Goal: Task Accomplishment & Management: Use online tool/utility

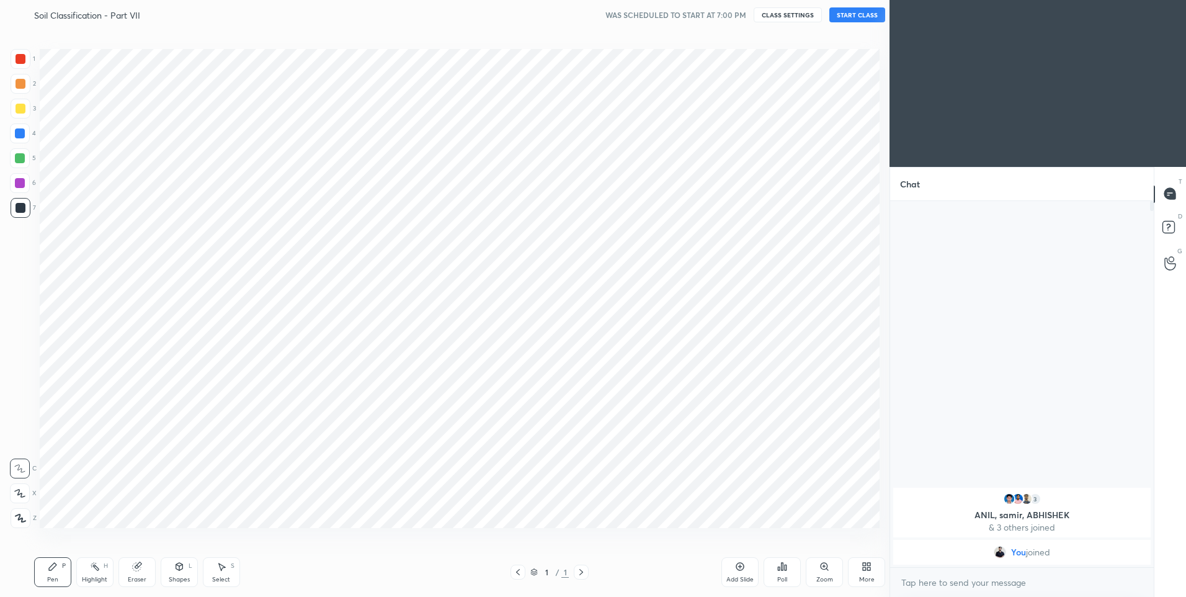
scroll to position [61509, 61187]
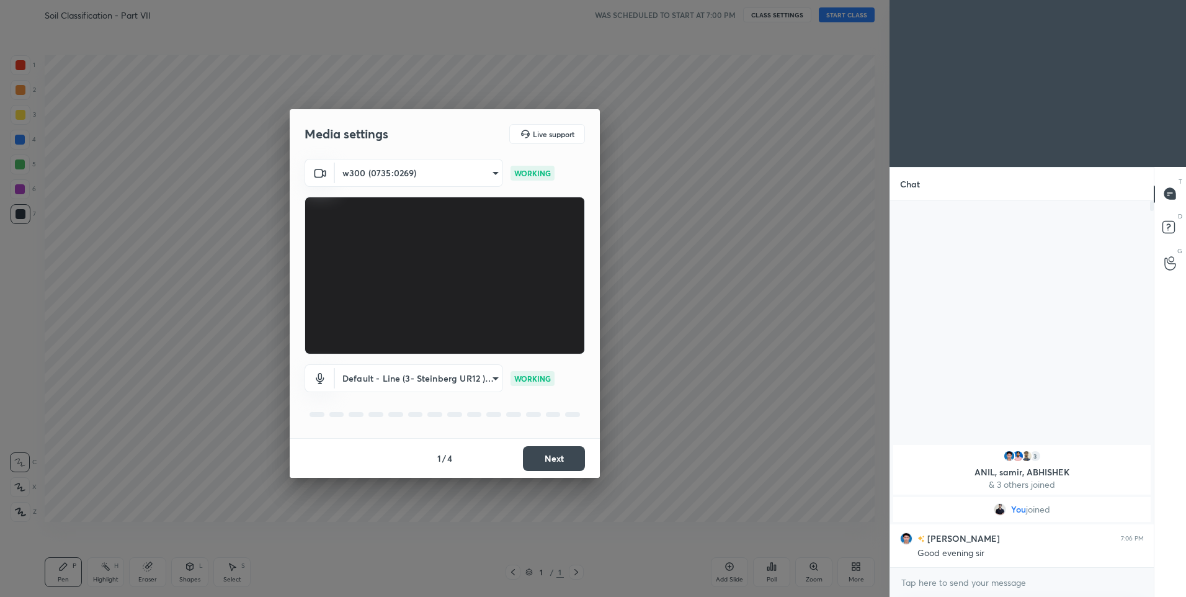
click at [545, 461] on button "Next" at bounding box center [554, 458] width 62 height 25
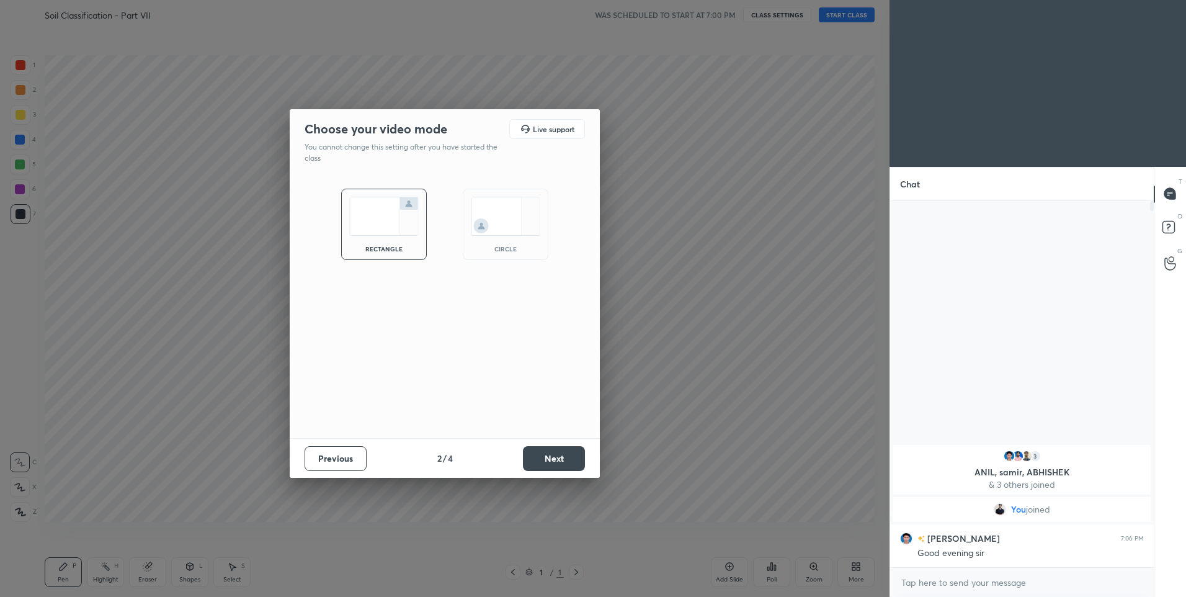
click at [545, 458] on button "Next" at bounding box center [554, 458] width 62 height 25
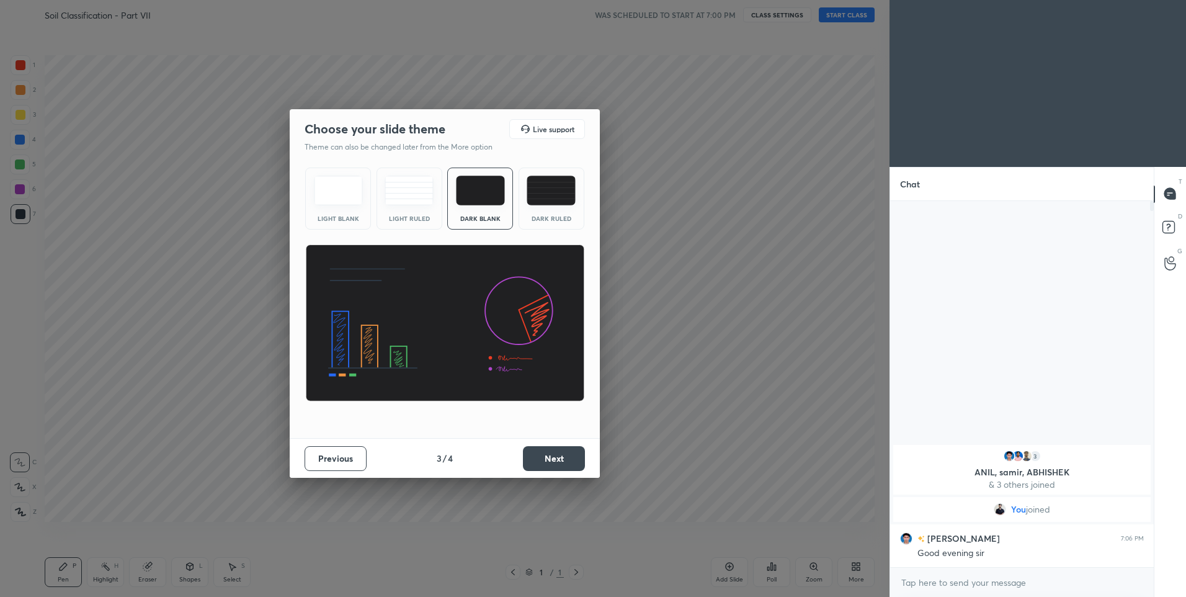
click at [561, 190] on img at bounding box center [551, 191] width 49 height 30
click at [568, 452] on button "Next" at bounding box center [554, 458] width 62 height 25
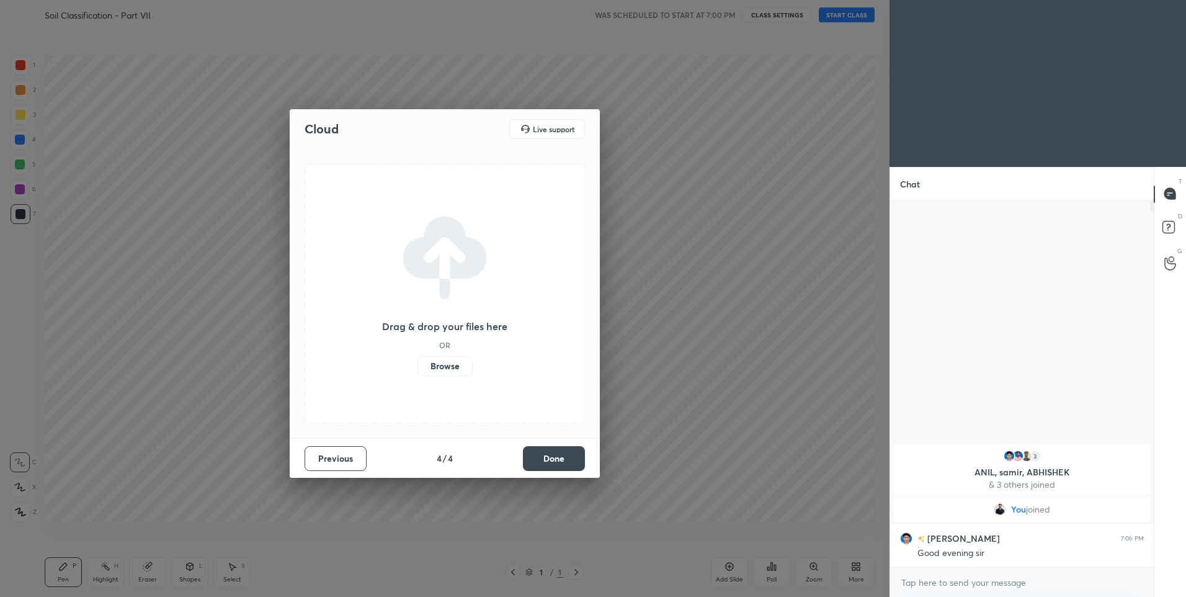
click at [569, 451] on button "Done" at bounding box center [554, 458] width 62 height 25
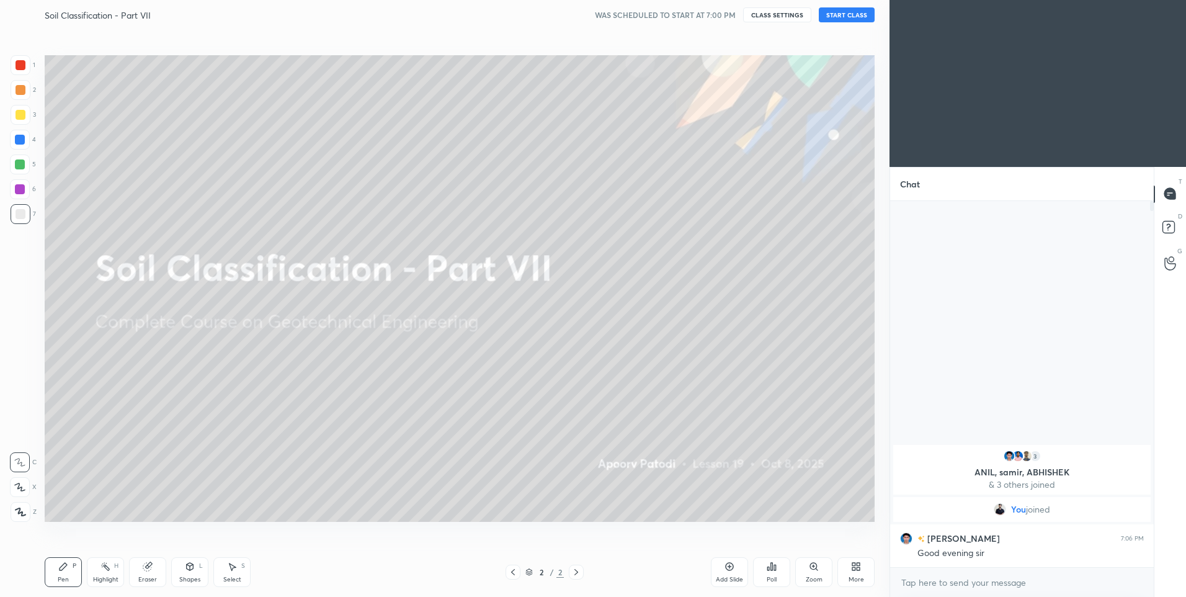
click at [850, 16] on button "START CLASS" at bounding box center [847, 14] width 56 height 15
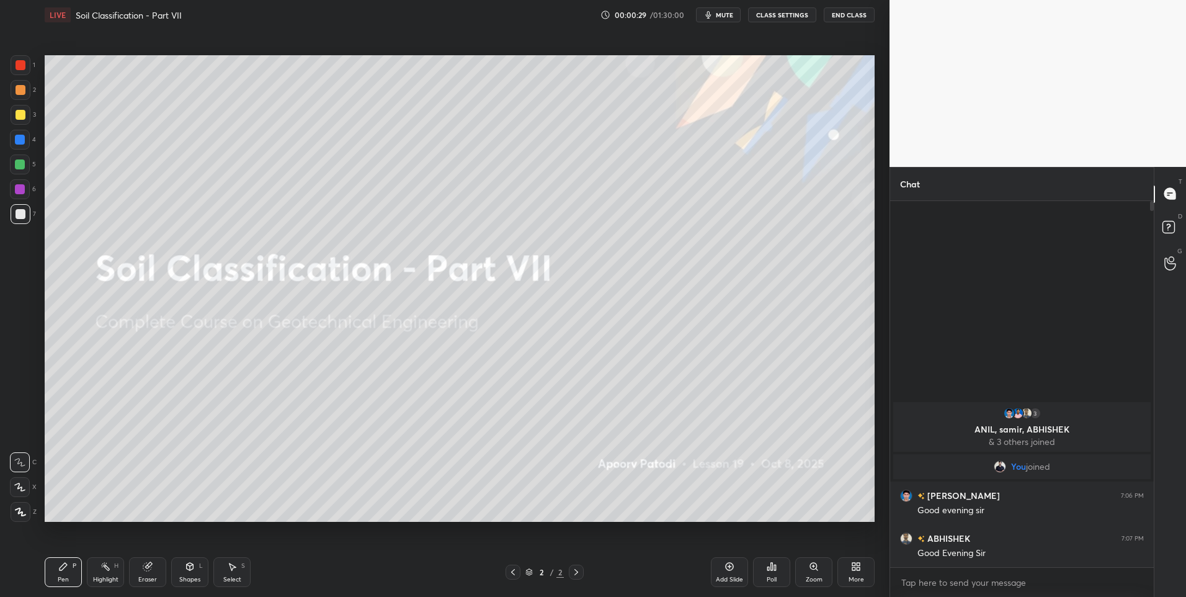
click at [24, 488] on icon at bounding box center [19, 487] width 11 height 9
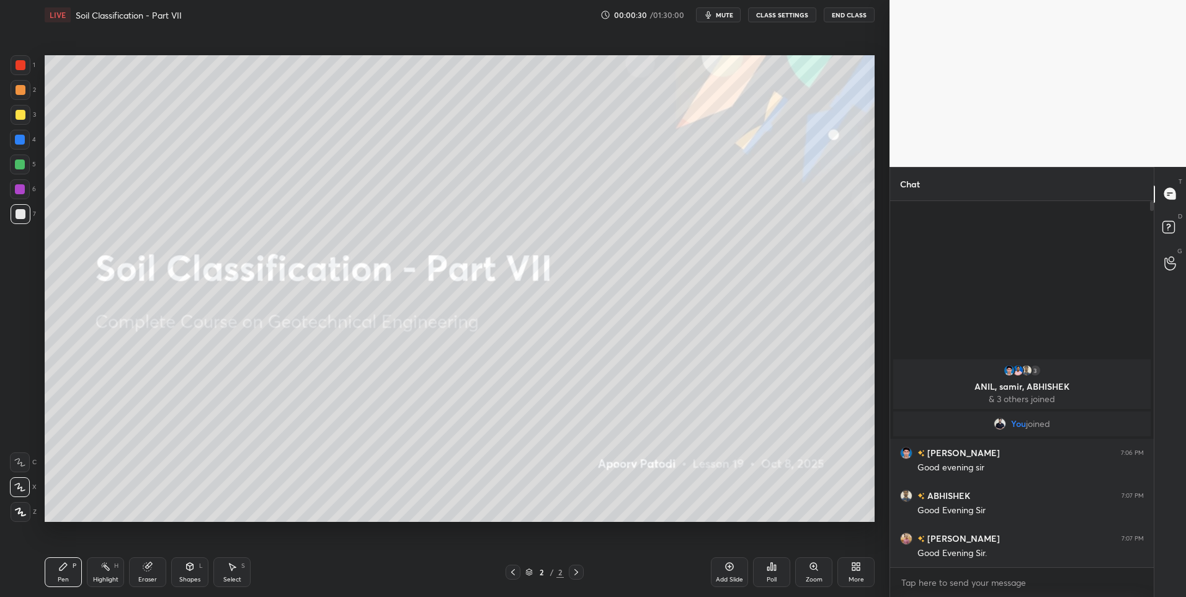
click at [17, 87] on div at bounding box center [21, 90] width 10 height 10
click at [790, 16] on button "CLASS SETTINGS" at bounding box center [782, 14] width 68 height 15
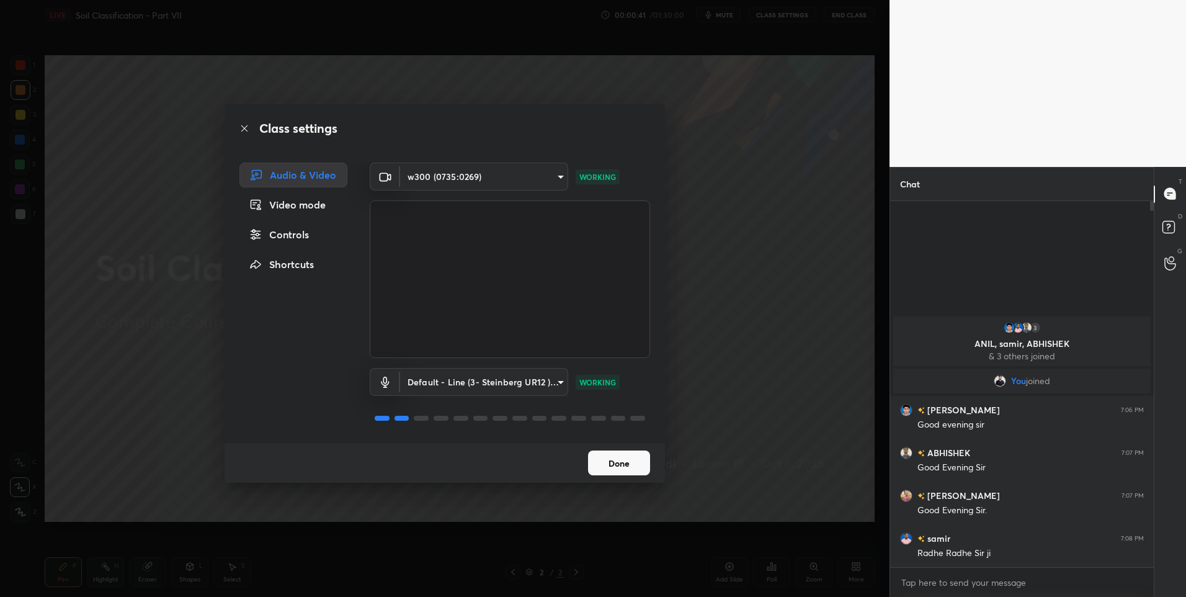
click at [243, 128] on icon at bounding box center [244, 128] width 10 height 10
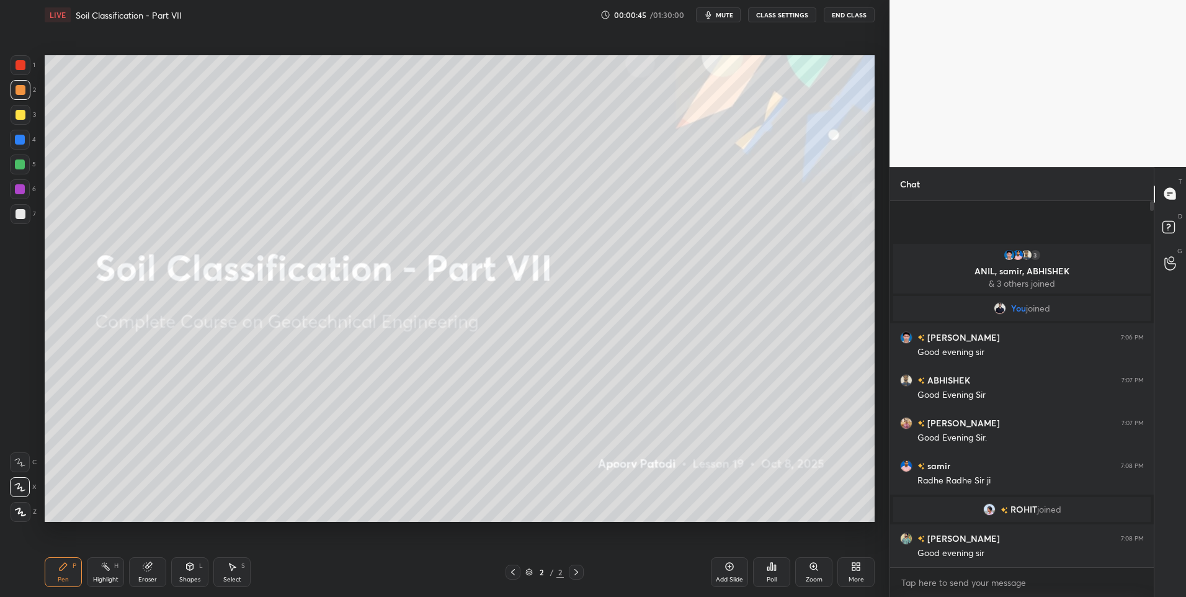
click at [20, 170] on div at bounding box center [20, 164] width 20 height 20
click at [22, 213] on div at bounding box center [21, 214] width 10 height 10
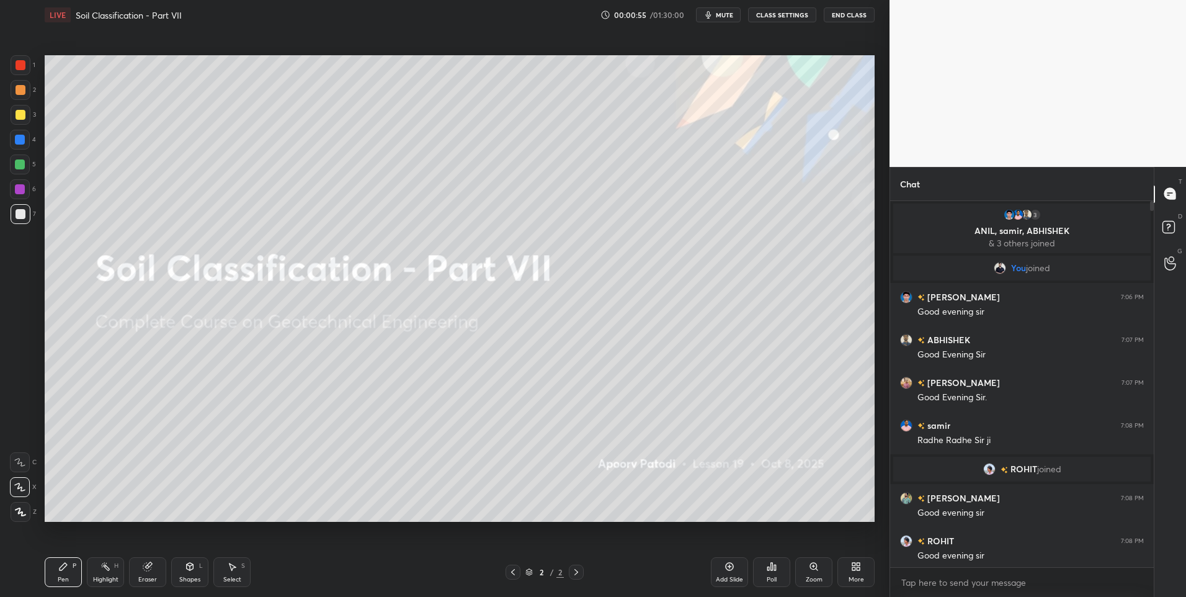
click at [69, 571] on div "Pen P" at bounding box center [63, 572] width 37 height 30
click at [19, 89] on div at bounding box center [21, 90] width 10 height 10
click at [724, 566] on icon at bounding box center [729, 566] width 10 height 10
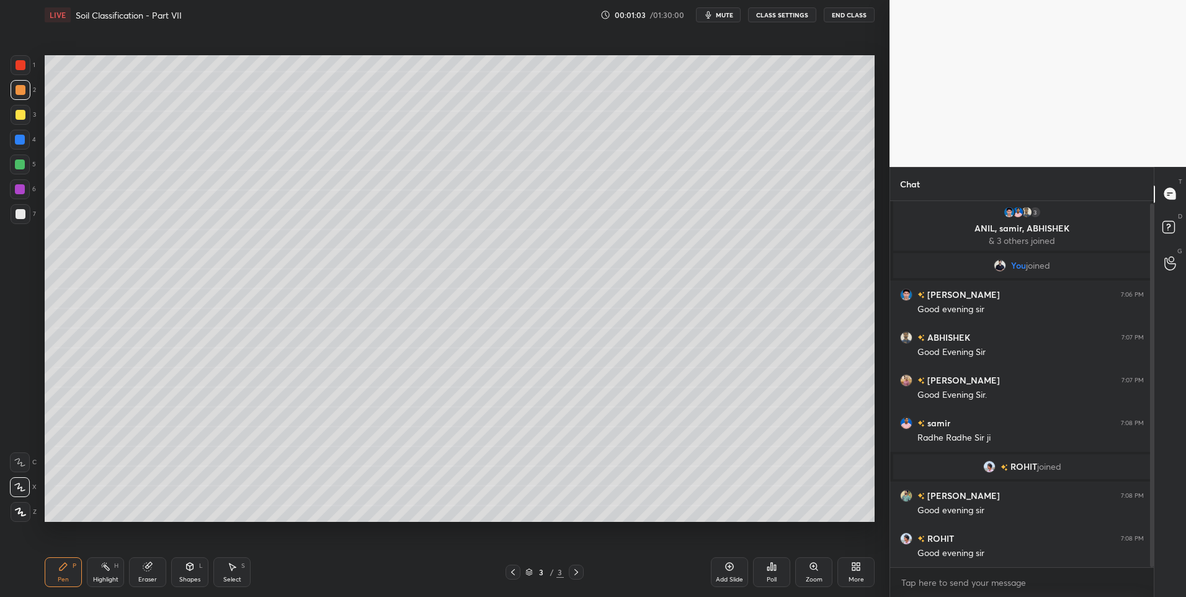
click at [58, 579] on div "Pen" at bounding box center [63, 579] width 11 height 6
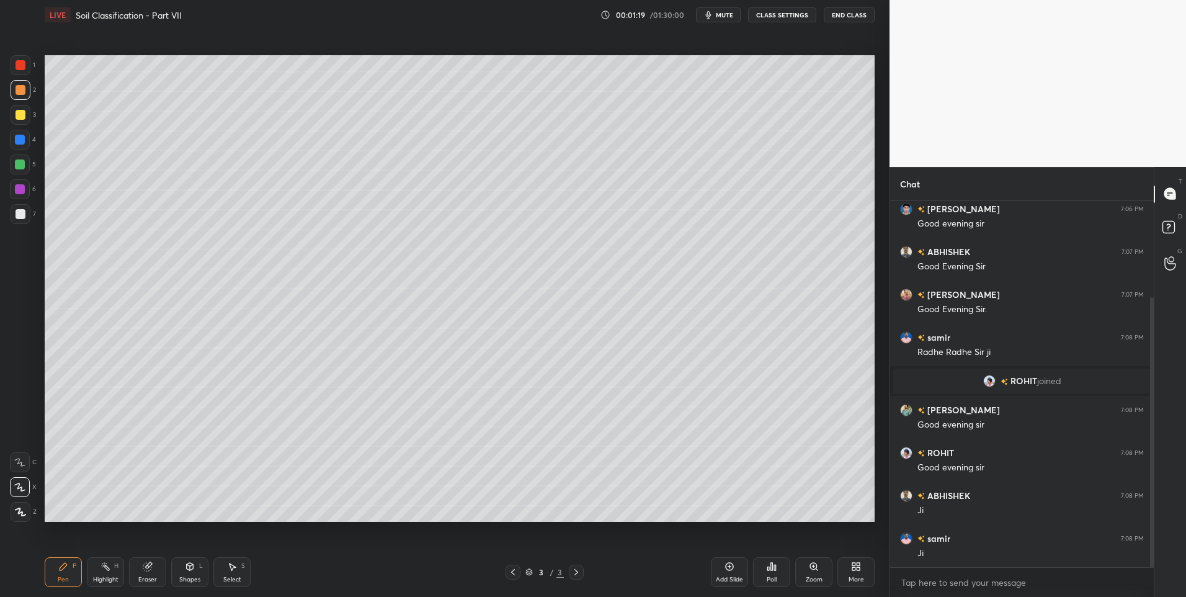
scroll to position [131, 0]
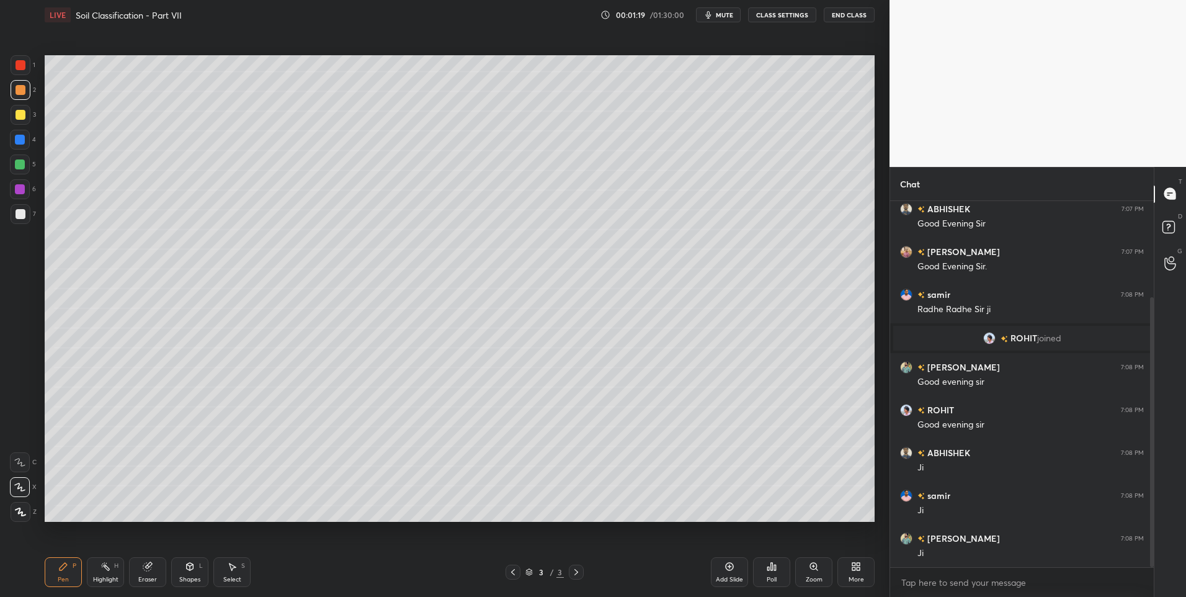
click at [66, 571] on icon at bounding box center [63, 566] width 10 height 10
click at [24, 65] on div at bounding box center [21, 65] width 10 height 10
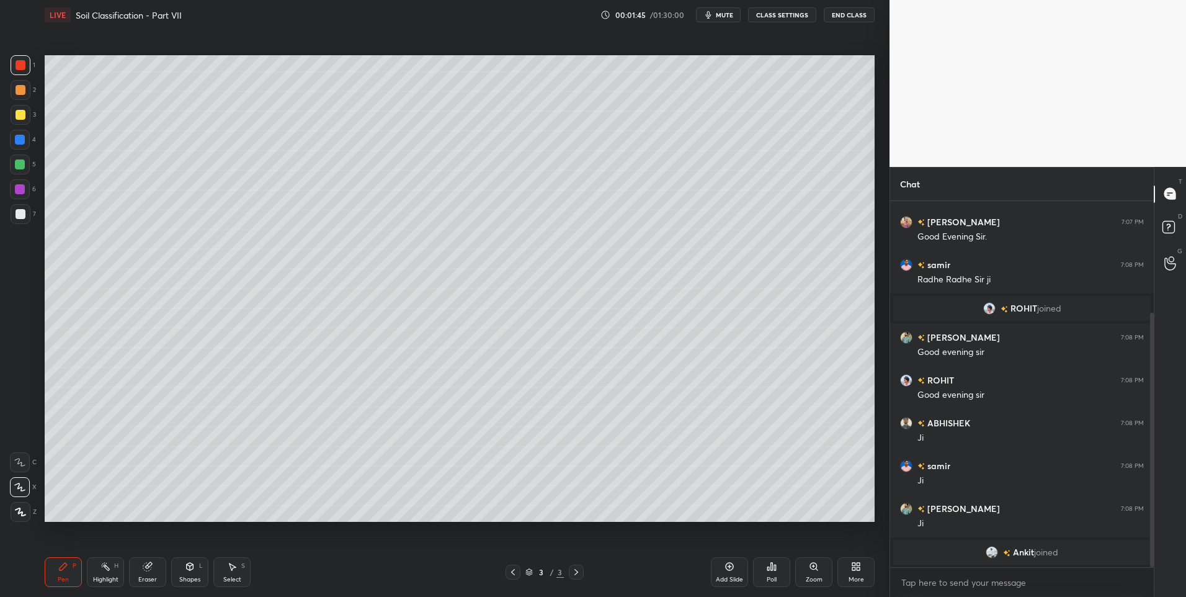
click at [189, 561] on icon at bounding box center [190, 566] width 10 height 10
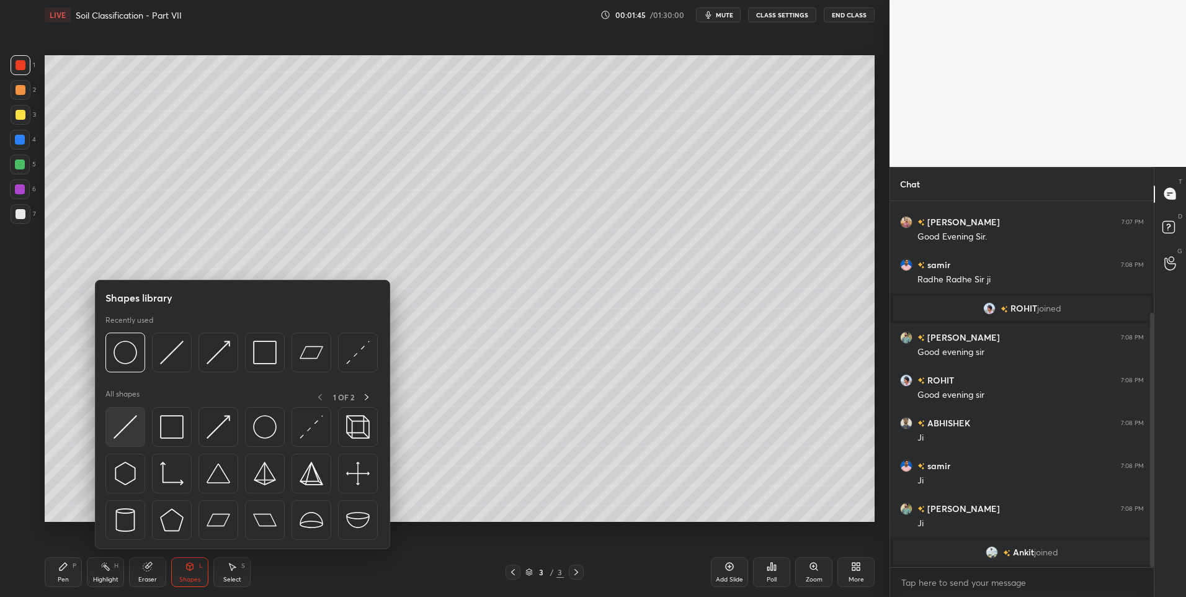
click at [122, 428] on img at bounding box center [126, 427] width 24 height 24
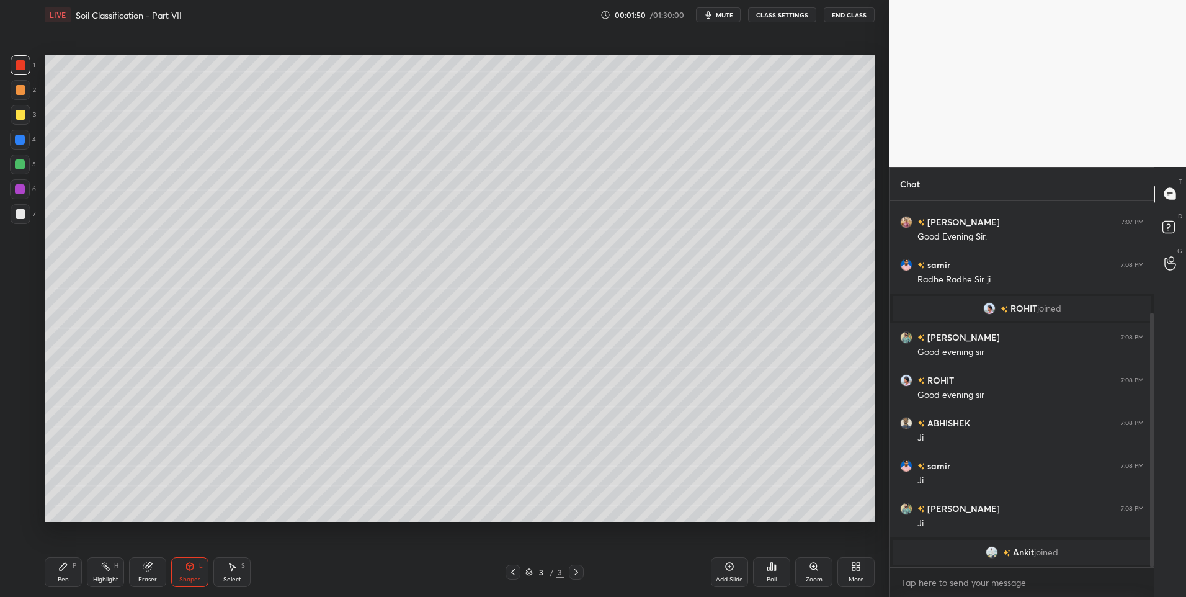
click at [56, 571] on div "Pen P" at bounding box center [63, 572] width 37 height 30
click at [25, 215] on div at bounding box center [21, 214] width 20 height 20
click at [17, 89] on div at bounding box center [21, 90] width 10 height 10
click at [195, 573] on div "Shapes L" at bounding box center [189, 572] width 37 height 30
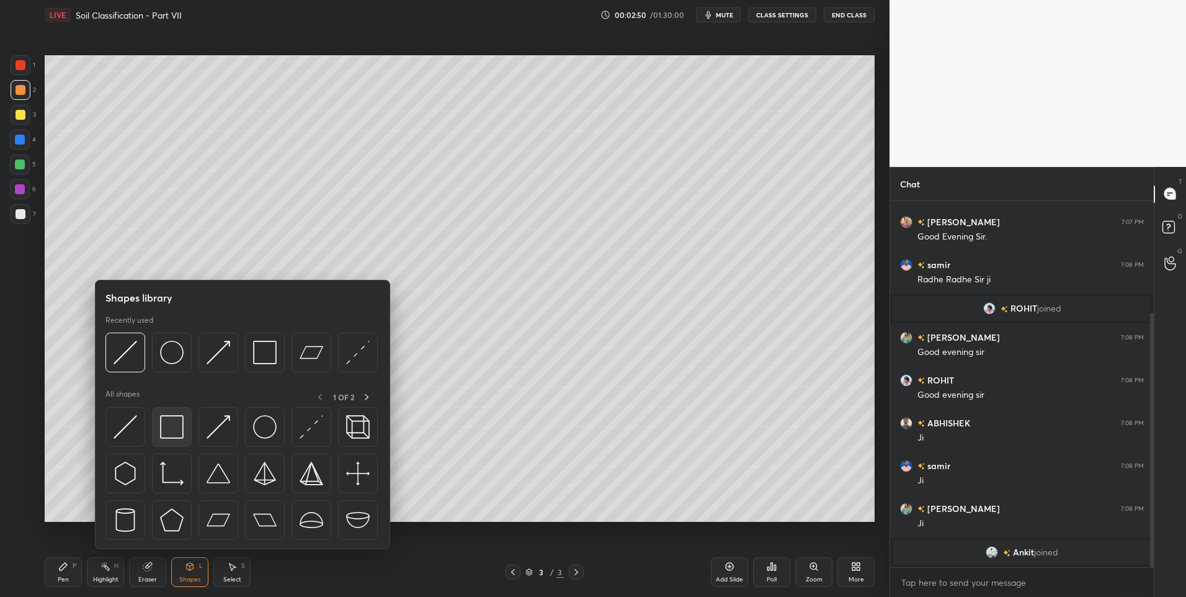
click at [160, 447] on div at bounding box center [172, 427] width 40 height 40
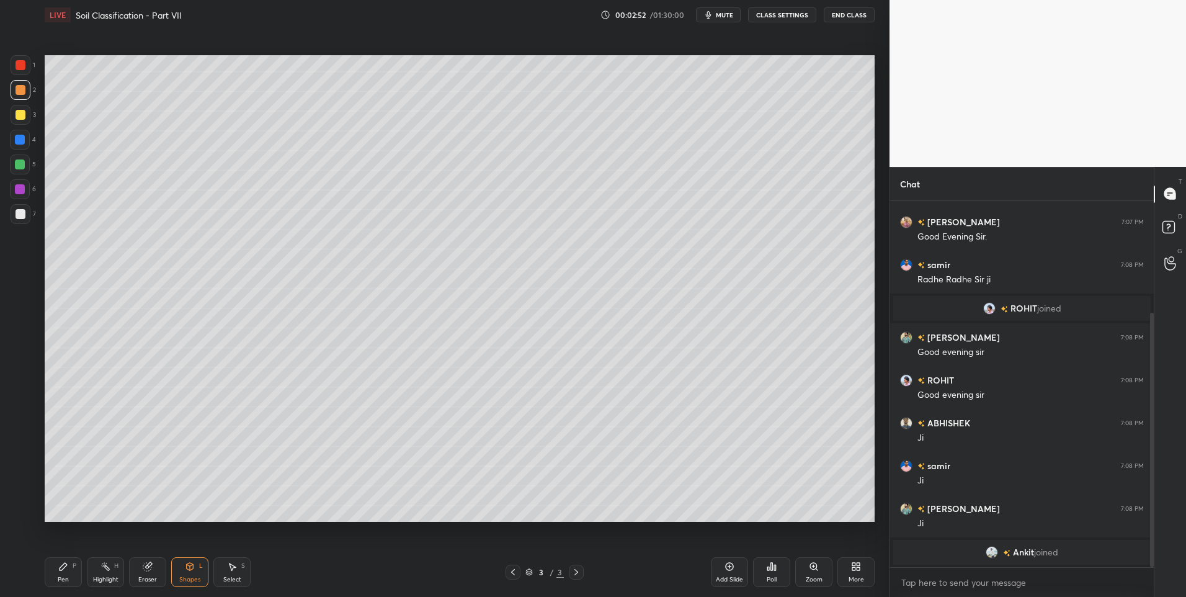
click at [79, 555] on div "Pen P Highlight H Eraser Shapes L Select S 3 / 3 Add Slide Poll Zoom More" at bounding box center [460, 572] width 830 height 50
click at [74, 567] on div "P" at bounding box center [75, 566] width 4 height 6
click at [24, 219] on div at bounding box center [21, 214] width 20 height 20
click at [230, 571] on icon at bounding box center [232, 566] width 10 height 10
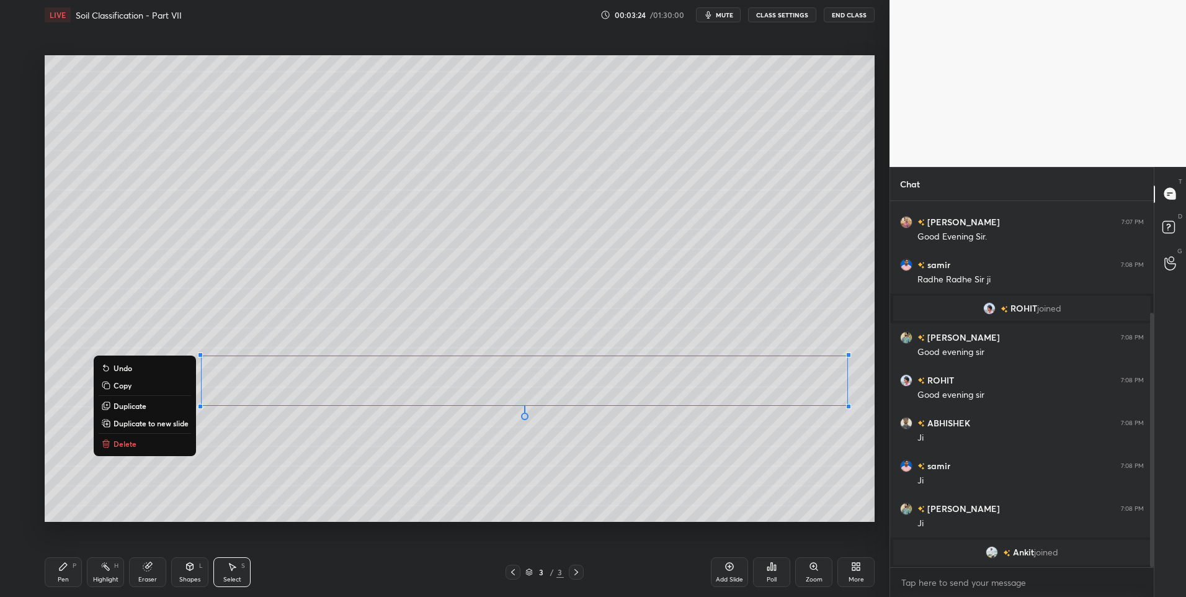
click at [104, 494] on div "0 ° Undo Copy Duplicate Duplicate to new slide Delete" at bounding box center [460, 288] width 830 height 467
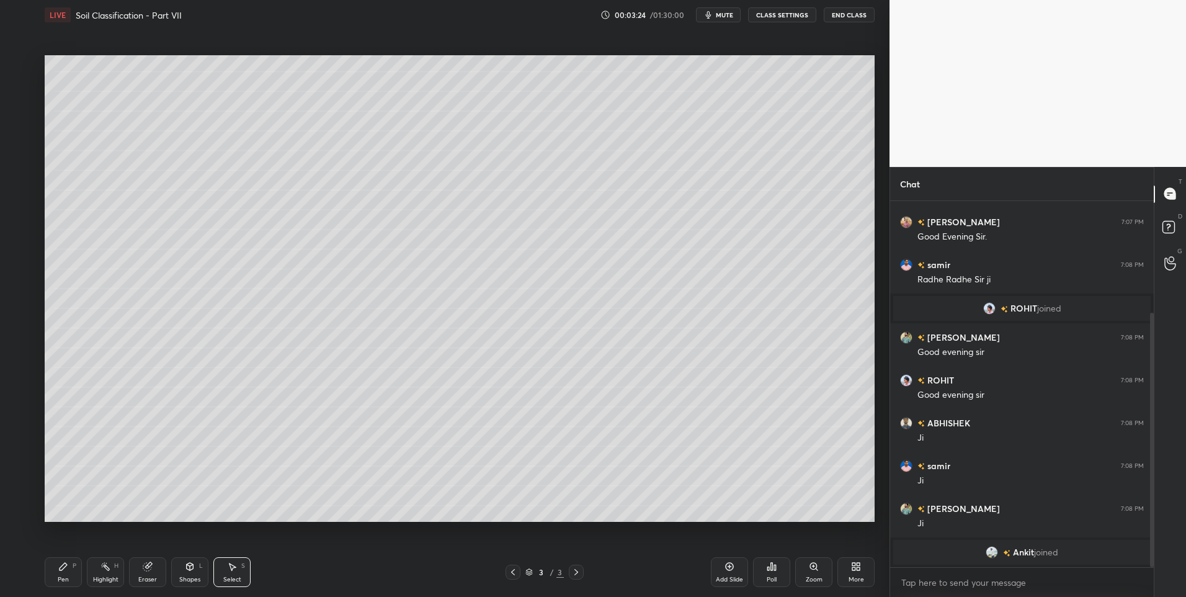
click at [55, 570] on div "Pen P" at bounding box center [63, 572] width 37 height 30
click at [65, 572] on div "Pen P" at bounding box center [63, 572] width 37 height 30
click at [106, 571] on icon at bounding box center [105, 566] width 10 height 10
click at [65, 567] on icon at bounding box center [63, 566] width 7 height 7
click at [24, 148] on div at bounding box center [20, 140] width 20 height 20
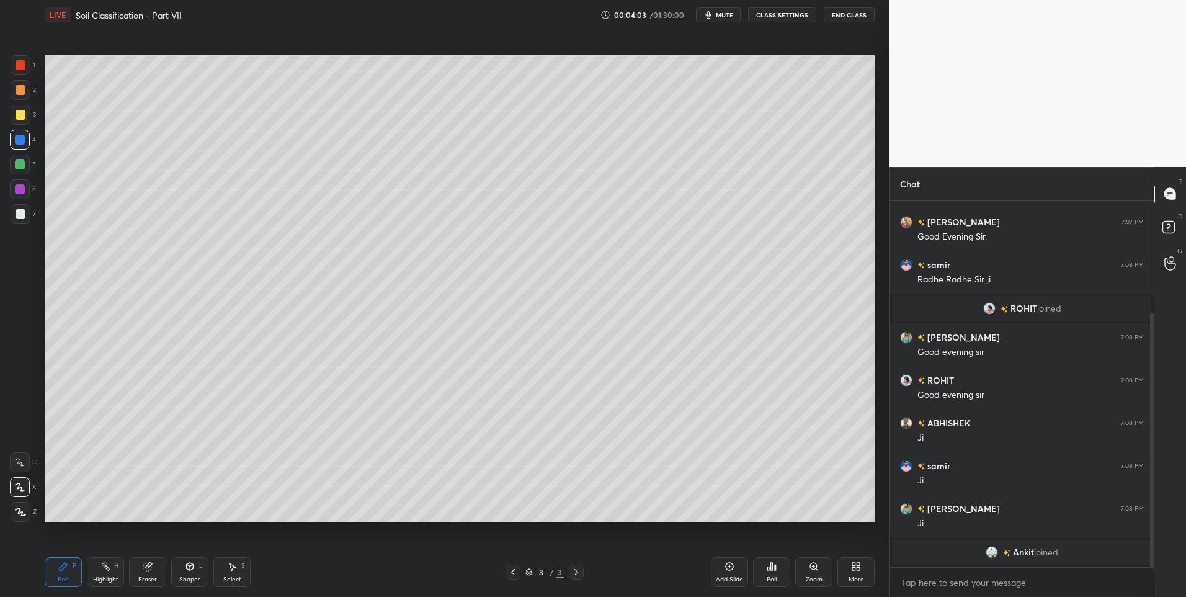
click at [727, 569] on icon at bounding box center [730, 567] width 8 height 8
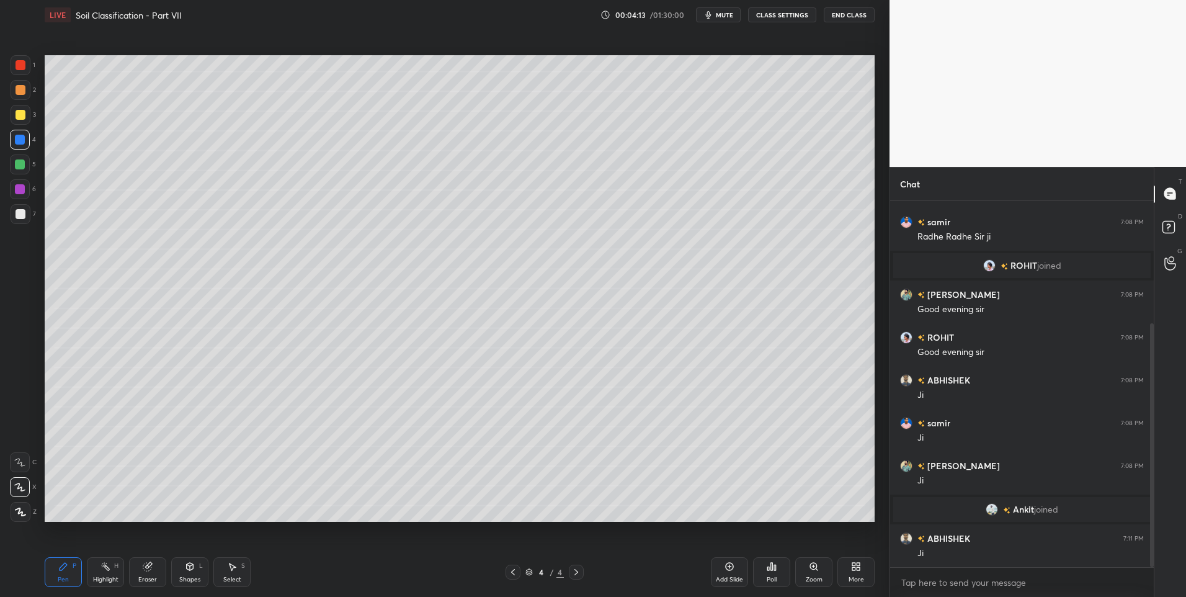
scroll to position [226, 0]
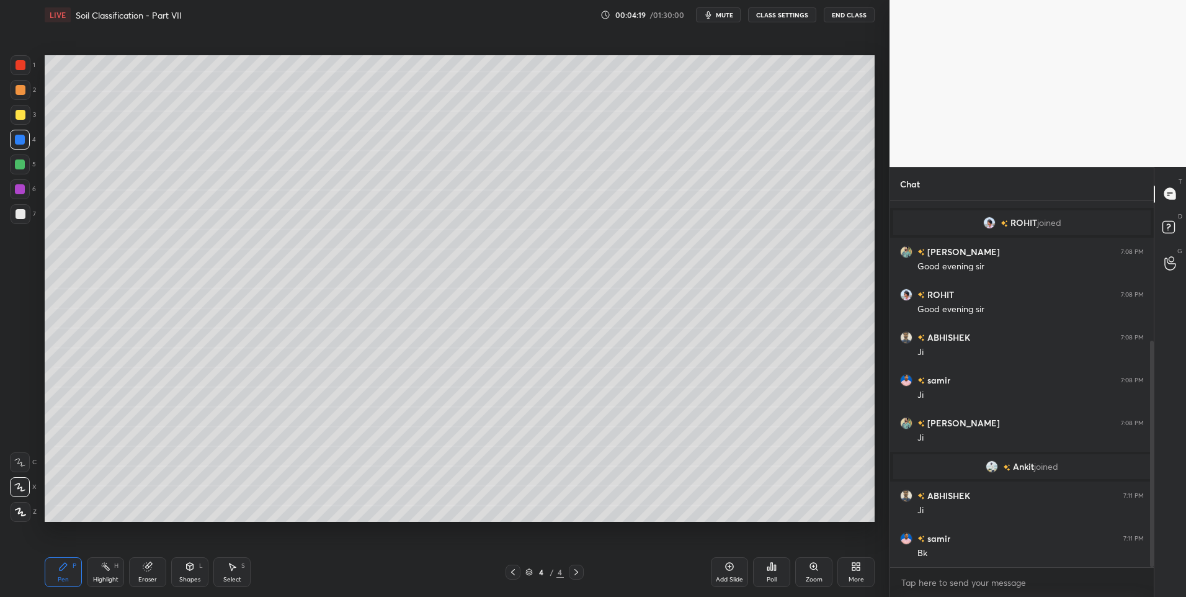
click at [22, 164] on div at bounding box center [20, 164] width 10 height 10
click at [99, 566] on div "Highlight H" at bounding box center [105, 572] width 37 height 30
click at [104, 570] on icon at bounding box center [105, 566] width 10 height 10
click at [55, 571] on div "Pen P" at bounding box center [63, 572] width 37 height 30
click at [114, 571] on div "Highlight H" at bounding box center [105, 572] width 37 height 30
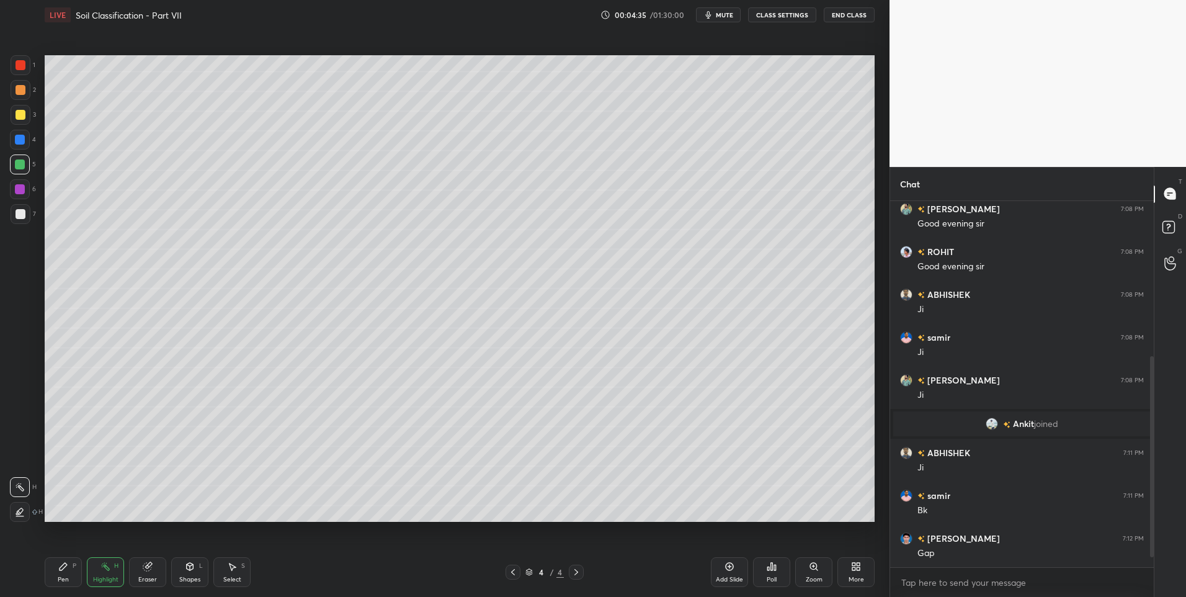
scroll to position [312, 0]
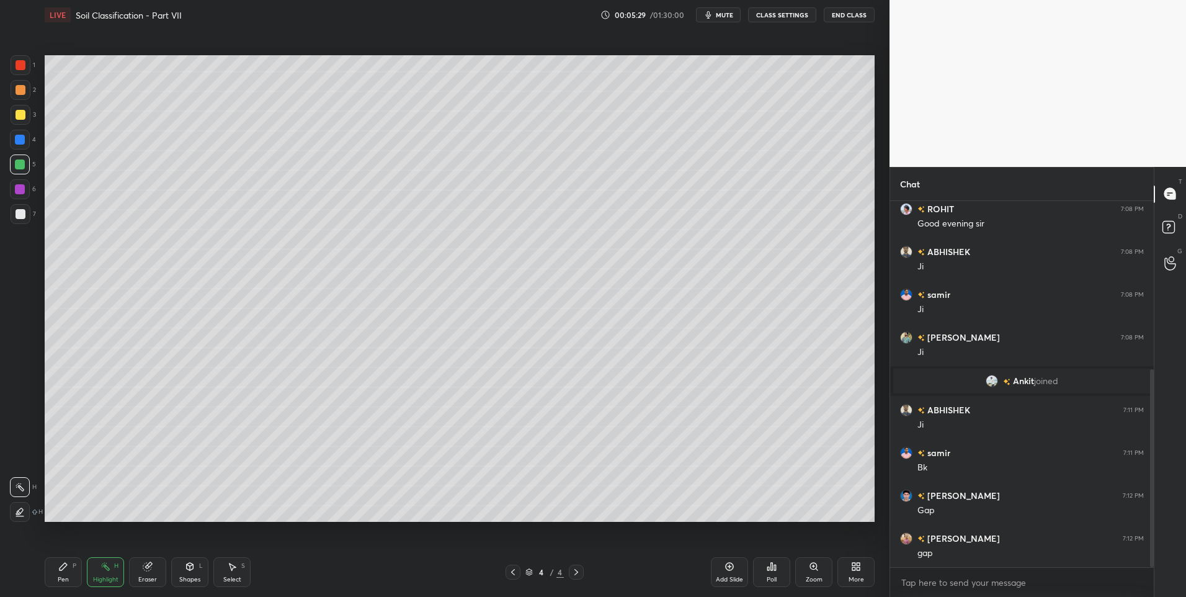
click at [63, 576] on div "Pen" at bounding box center [63, 579] width 11 height 6
click at [22, 88] on div at bounding box center [21, 90] width 10 height 10
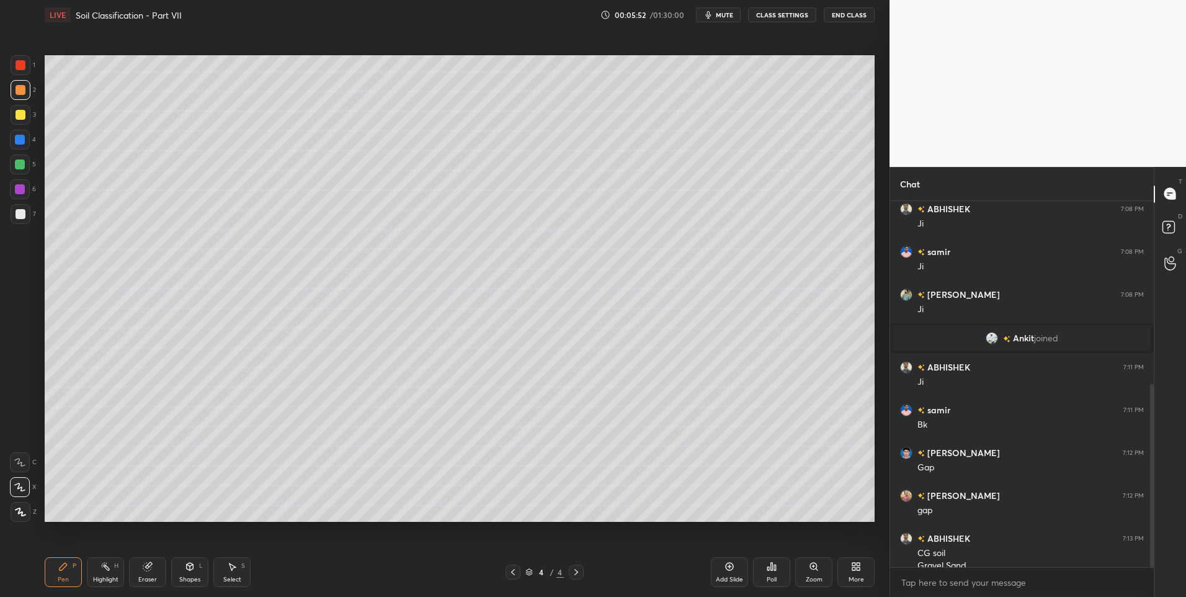
scroll to position [367, 0]
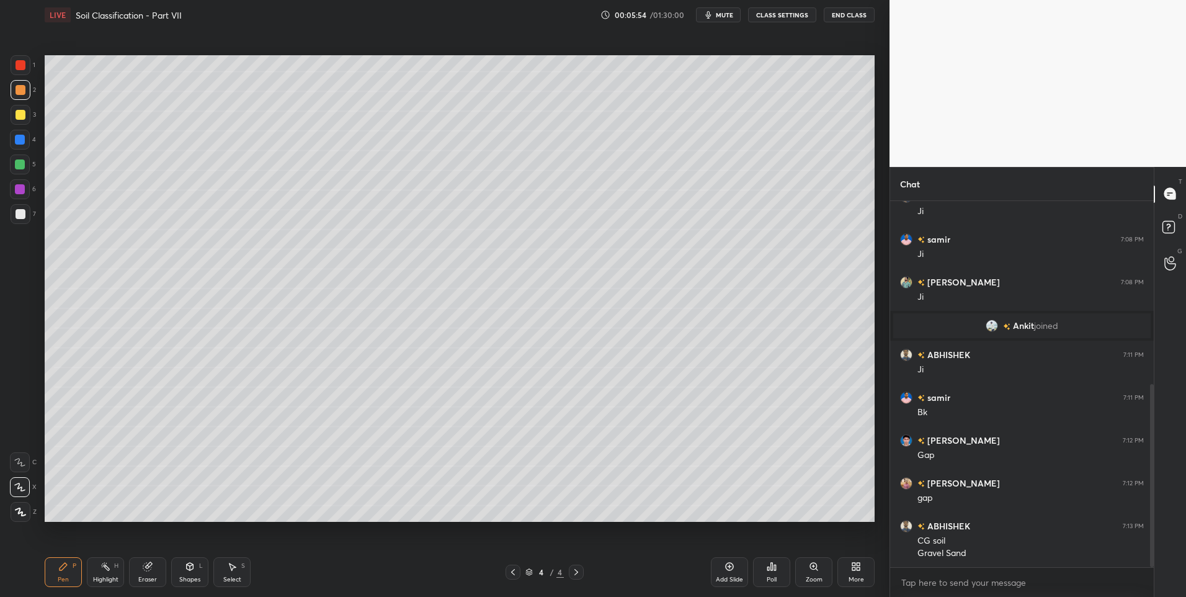
click at [94, 576] on div "Highlight" at bounding box center [105, 579] width 25 height 6
click at [106, 572] on div "Highlight H" at bounding box center [105, 572] width 37 height 30
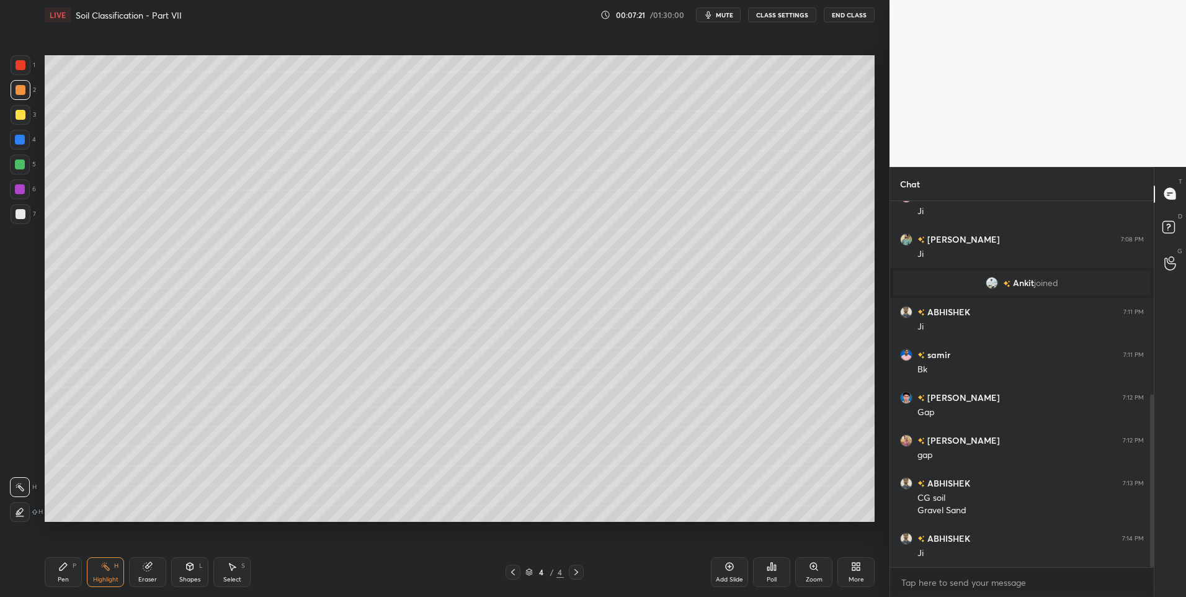
click at [515, 570] on icon at bounding box center [513, 572] width 10 height 10
click at [105, 571] on icon at bounding box center [105, 566] width 10 height 10
click at [69, 573] on div "Pen P" at bounding box center [63, 572] width 37 height 30
click at [109, 576] on div "Highlight" at bounding box center [105, 579] width 25 height 6
click at [63, 574] on div "Pen P" at bounding box center [63, 572] width 37 height 30
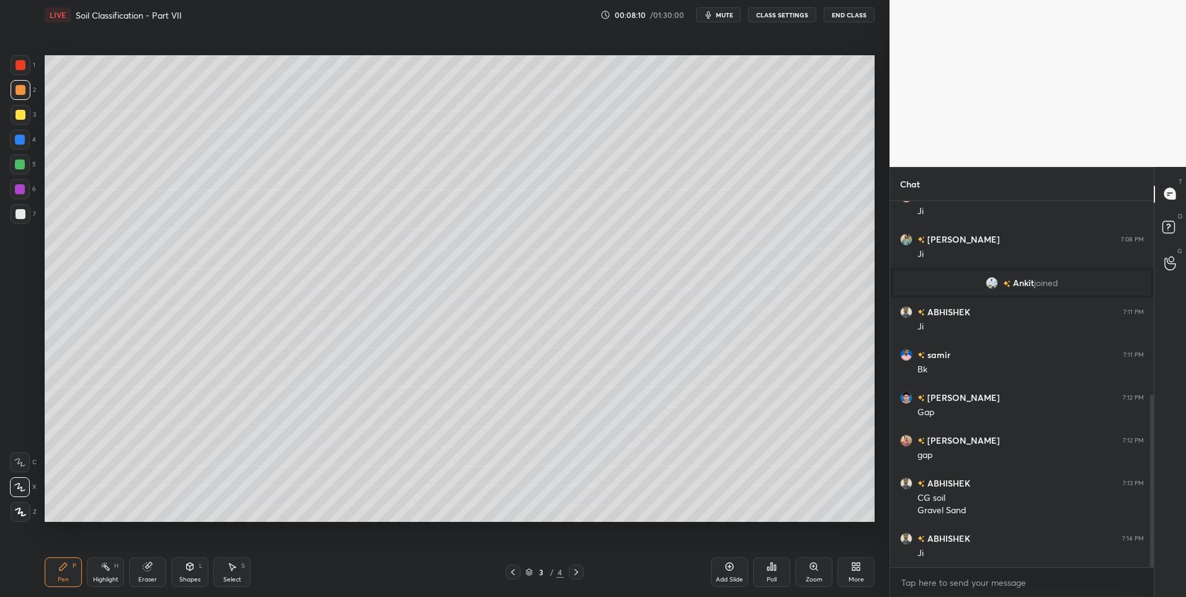
click at [29, 213] on div at bounding box center [21, 214] width 20 height 20
click at [97, 564] on div "Highlight H" at bounding box center [105, 572] width 37 height 30
click at [102, 568] on icon at bounding box center [105, 566] width 10 height 10
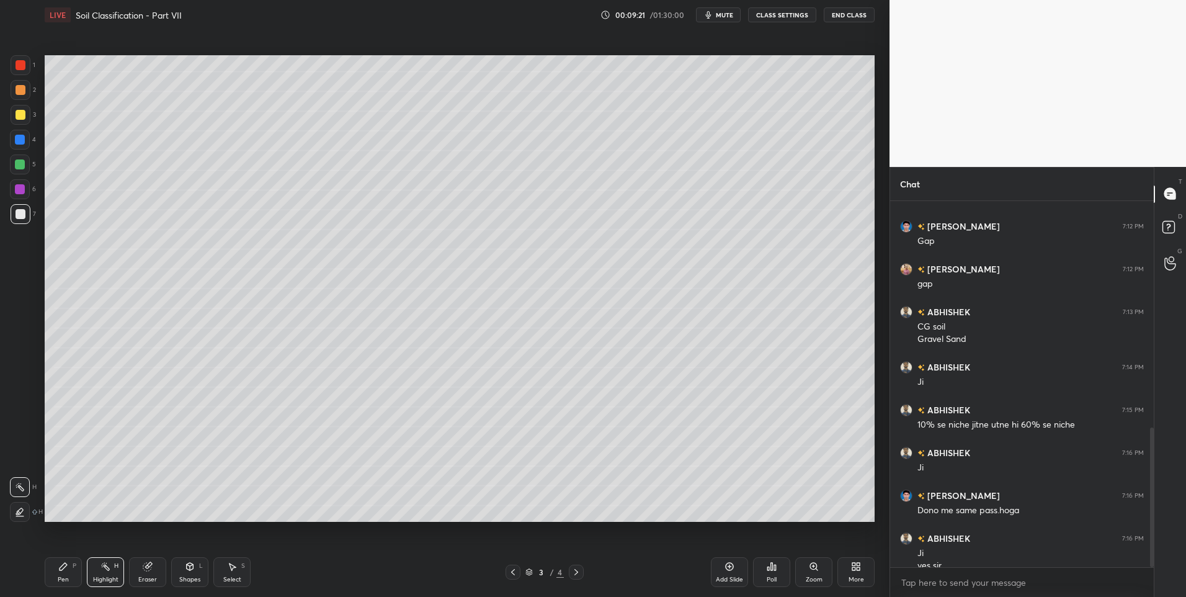
scroll to position [594, 0]
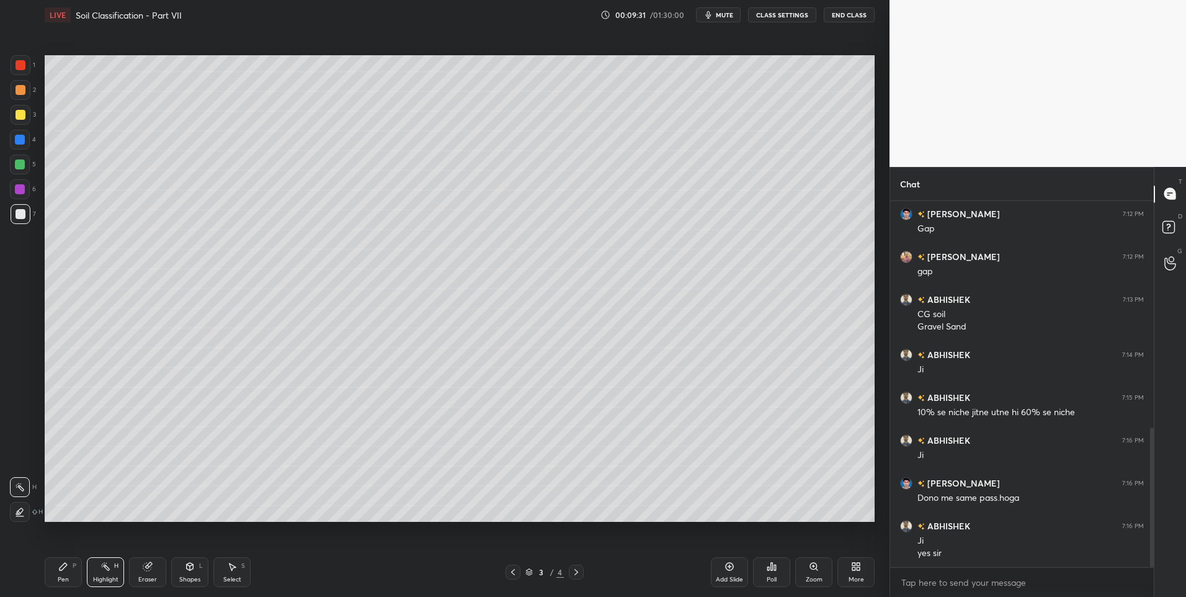
click at [146, 573] on div "Eraser" at bounding box center [147, 572] width 37 height 30
click at [17, 496] on div at bounding box center [20, 487] width 20 height 20
click at [64, 573] on div "Pen P" at bounding box center [63, 572] width 37 height 30
click at [62, 576] on div "Pen" at bounding box center [63, 579] width 11 height 6
click at [582, 574] on div at bounding box center [576, 571] width 15 height 15
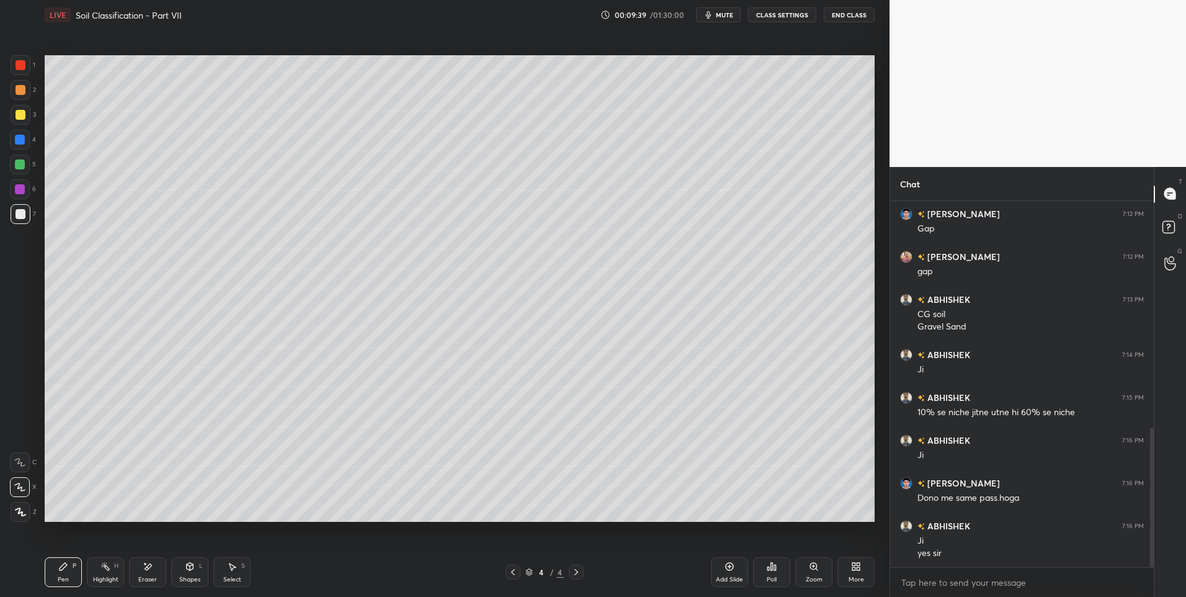
click at [80, 566] on div "Pen P" at bounding box center [63, 572] width 37 height 30
click at [169, 571] on div "Pen P Highlight H Eraser Shapes L Select S" at bounding box center [211, 572] width 333 height 30
click at [184, 559] on div "Shapes L" at bounding box center [189, 572] width 37 height 30
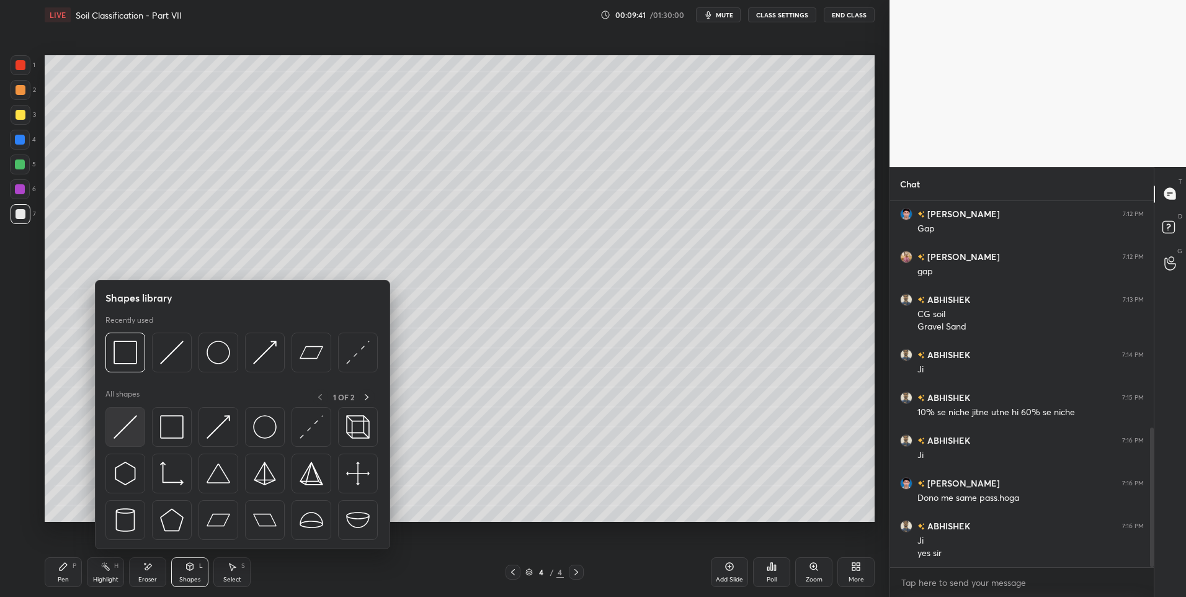
click at [130, 421] on img at bounding box center [126, 427] width 24 height 24
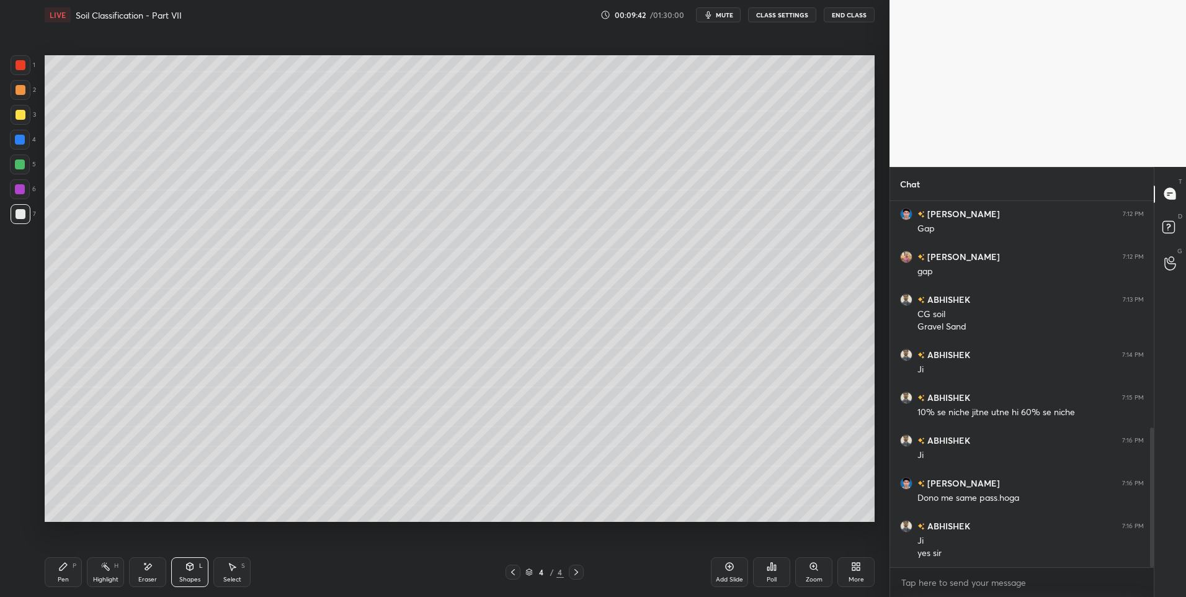
click at [23, 87] on div at bounding box center [21, 90] width 10 height 10
click at [70, 564] on div "Pen P" at bounding box center [63, 572] width 37 height 30
click at [68, 566] on div "Pen P" at bounding box center [63, 572] width 37 height 30
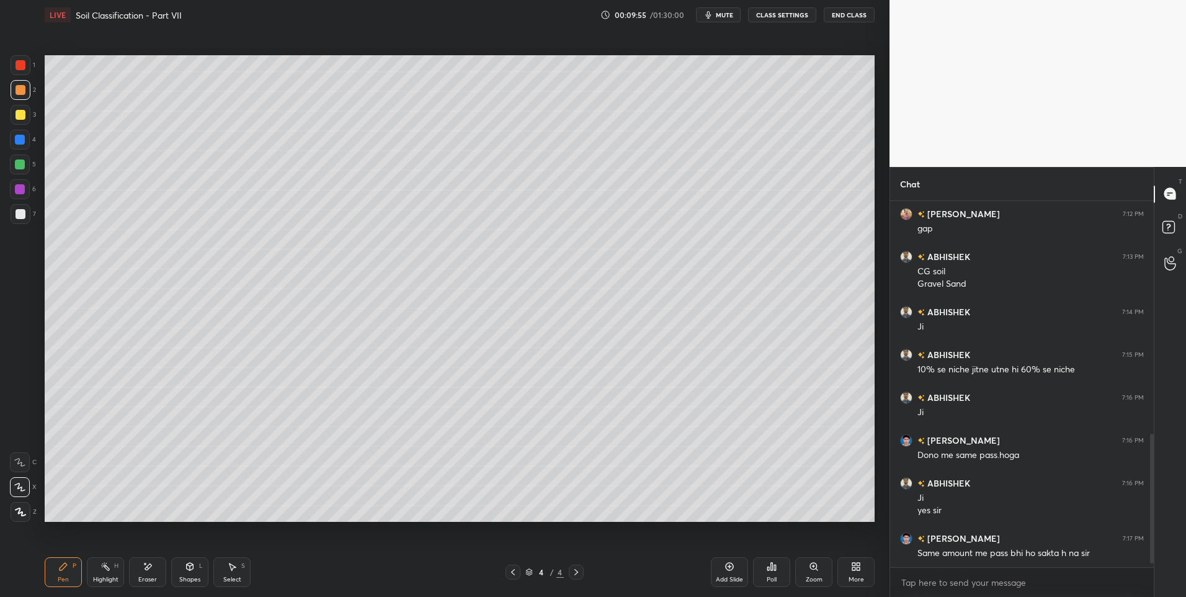
scroll to position [679, 0]
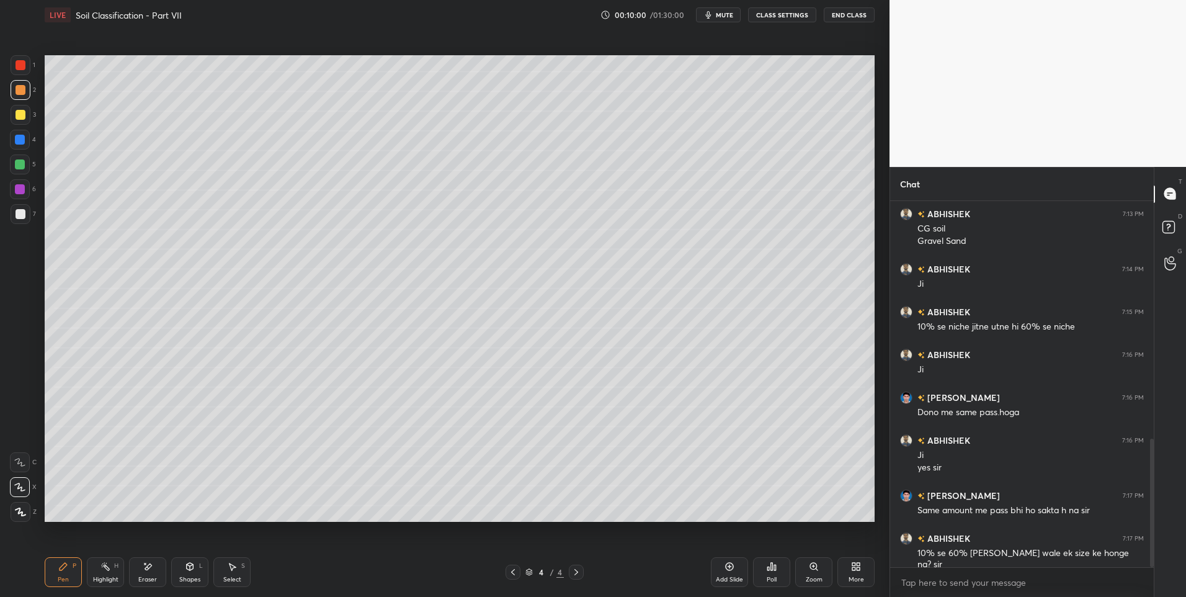
click at [24, 164] on div at bounding box center [20, 164] width 10 height 10
click at [99, 566] on div "Highlight H" at bounding box center [105, 572] width 37 height 30
click at [101, 563] on icon at bounding box center [105, 566] width 10 height 10
click at [48, 575] on div "Pen P" at bounding box center [63, 572] width 37 height 30
click at [55, 573] on div "Pen P" at bounding box center [63, 572] width 37 height 30
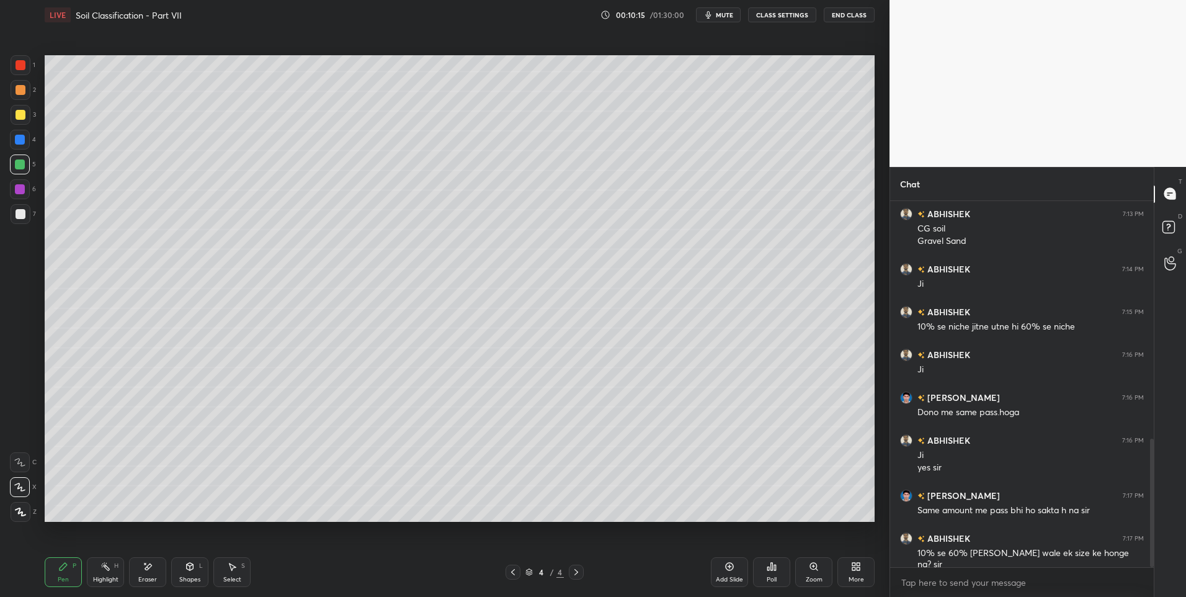
click at [102, 577] on div "Highlight" at bounding box center [105, 579] width 25 height 6
click at [105, 568] on icon at bounding box center [105, 566] width 10 height 10
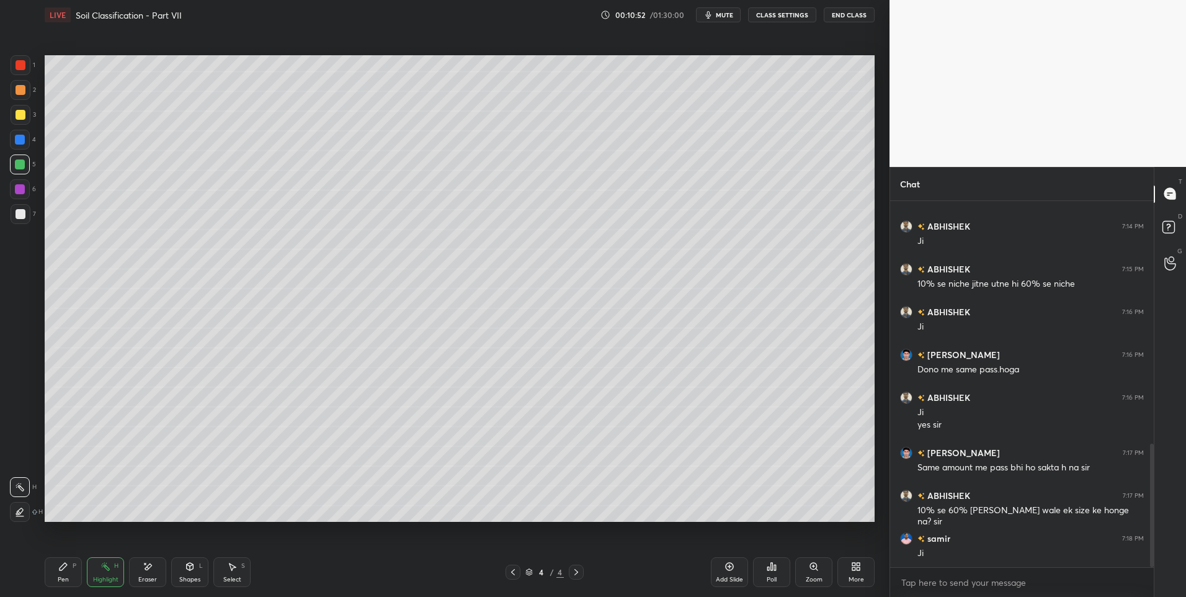
click at [104, 566] on rect at bounding box center [107, 567] width 6 height 6
click at [514, 569] on icon at bounding box center [513, 572] width 4 height 6
click at [110, 572] on div "Highlight H" at bounding box center [105, 572] width 37 height 30
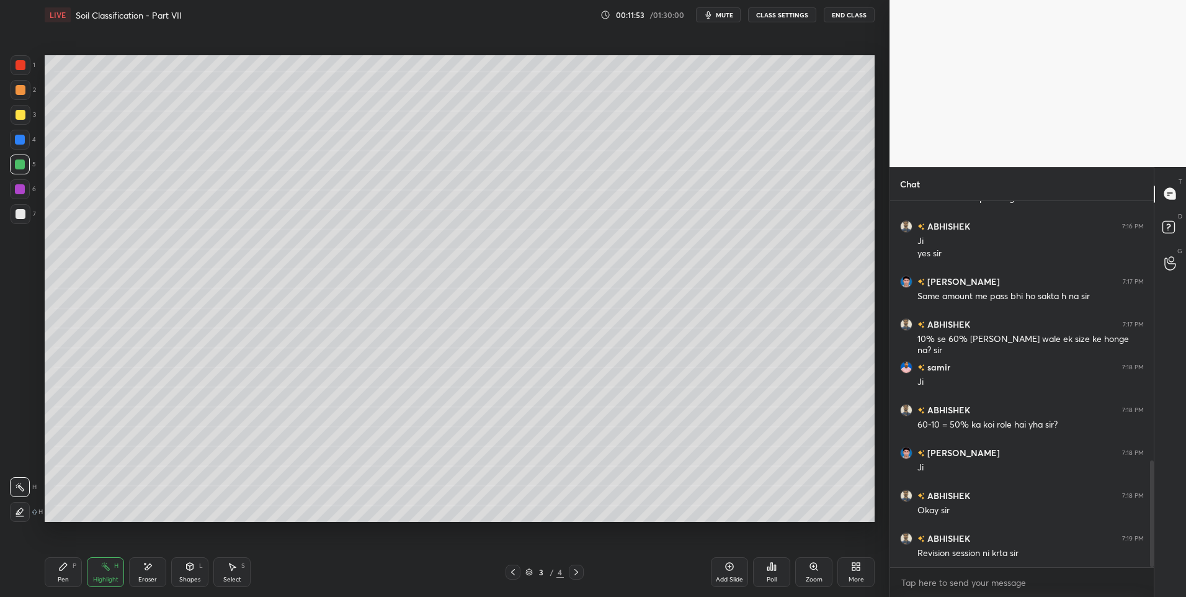
scroll to position [936, 0]
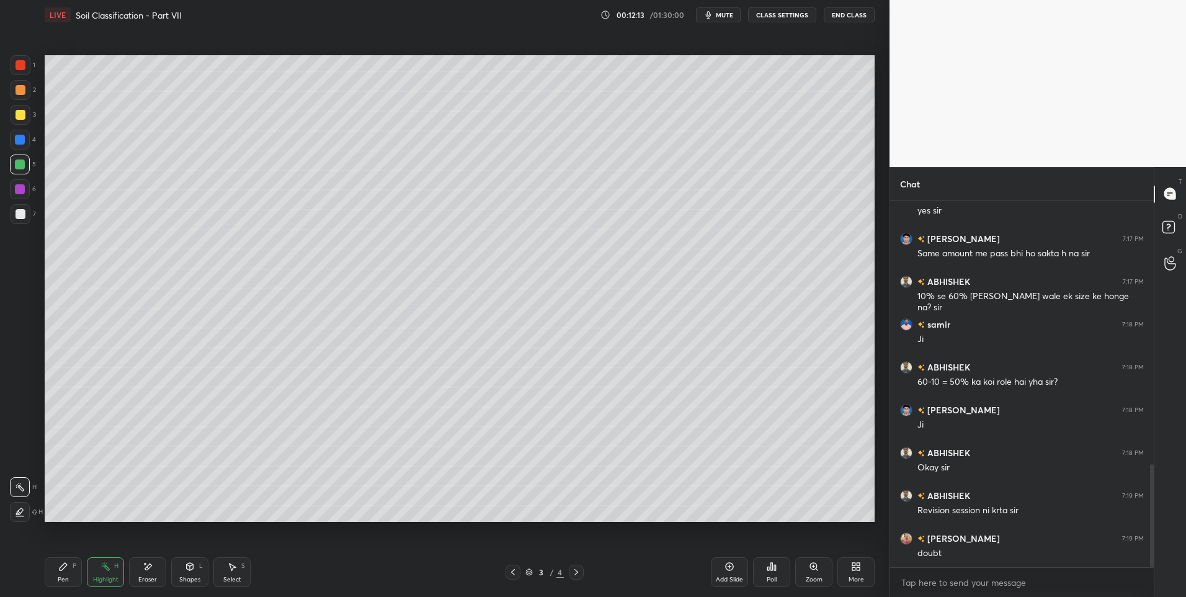
click at [234, 571] on icon at bounding box center [232, 566] width 10 height 10
click at [105, 570] on icon at bounding box center [105, 566] width 10 height 10
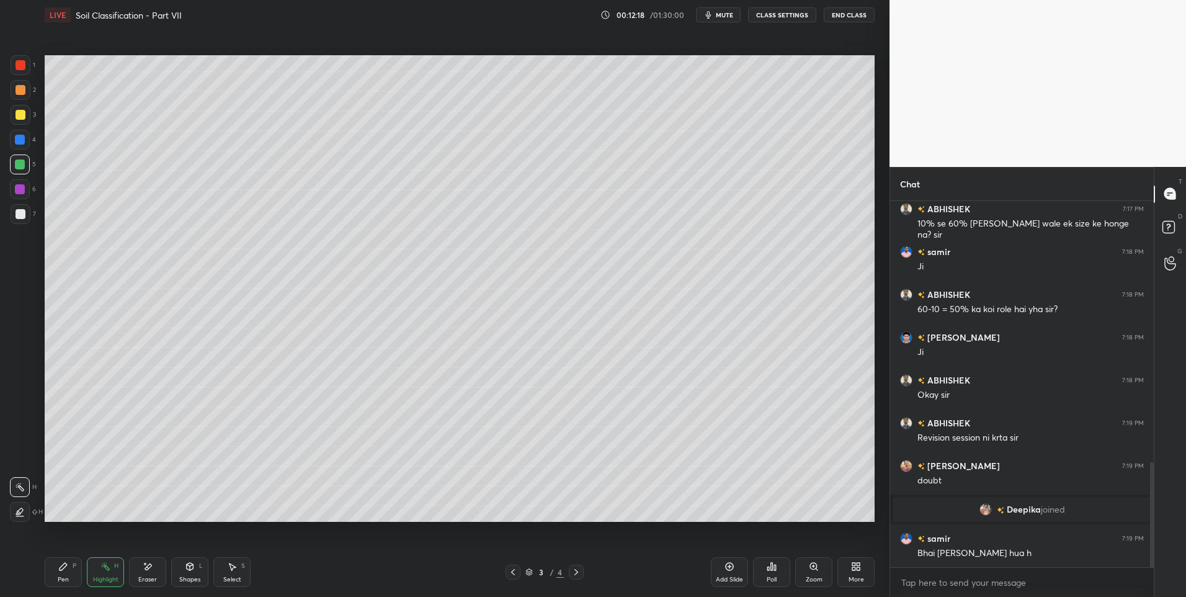
scroll to position [958, 0]
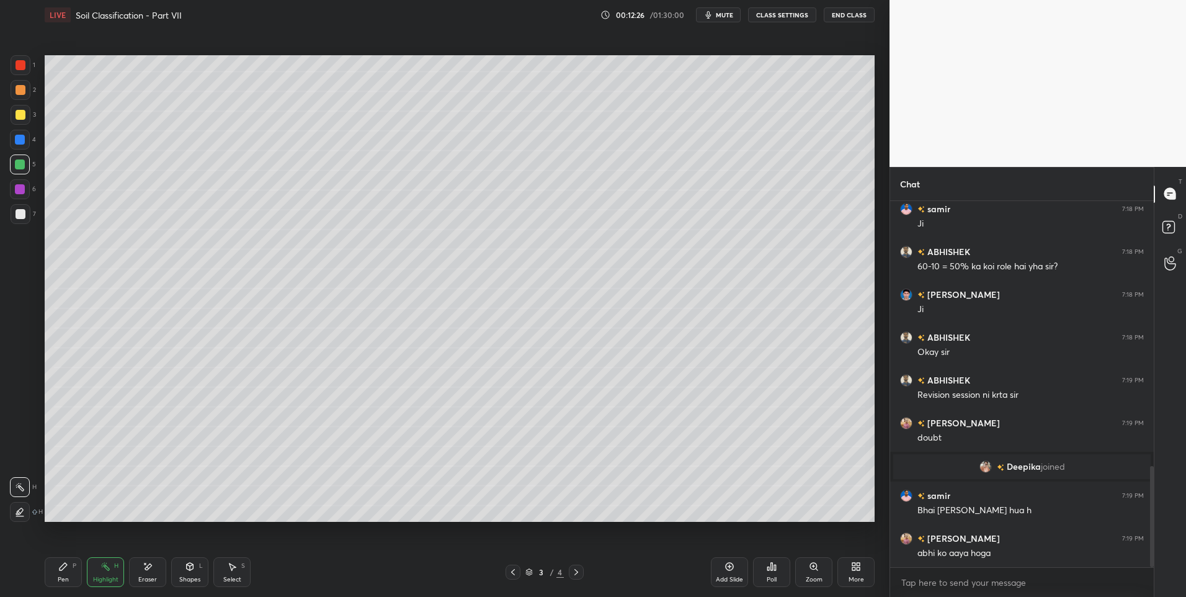
click at [113, 571] on div "Highlight H" at bounding box center [105, 572] width 37 height 30
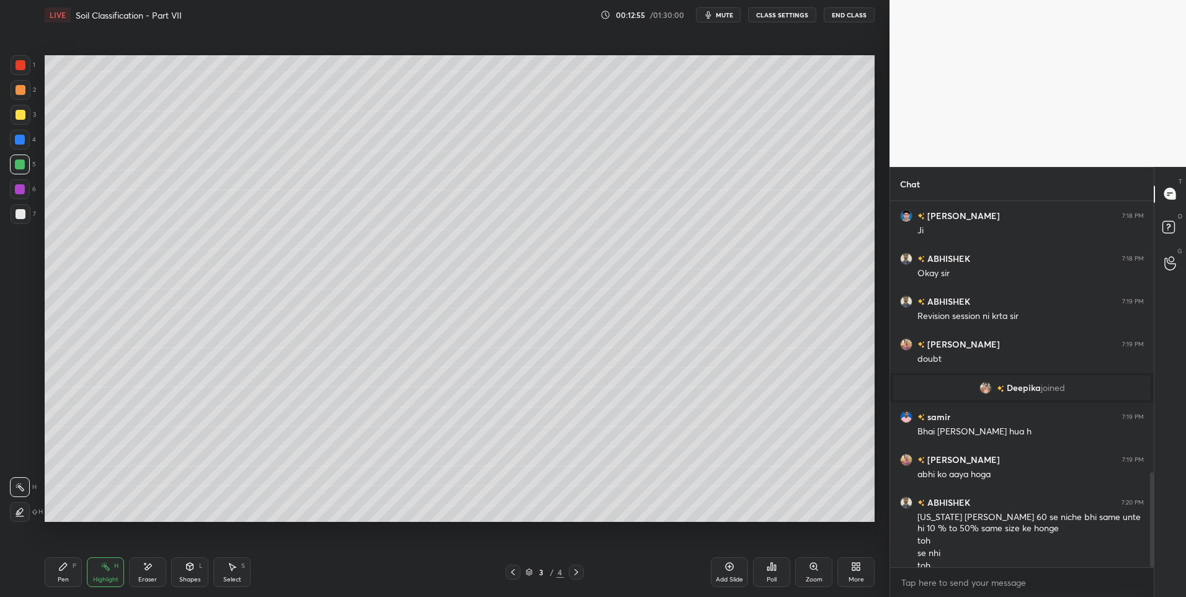
scroll to position [1049, 0]
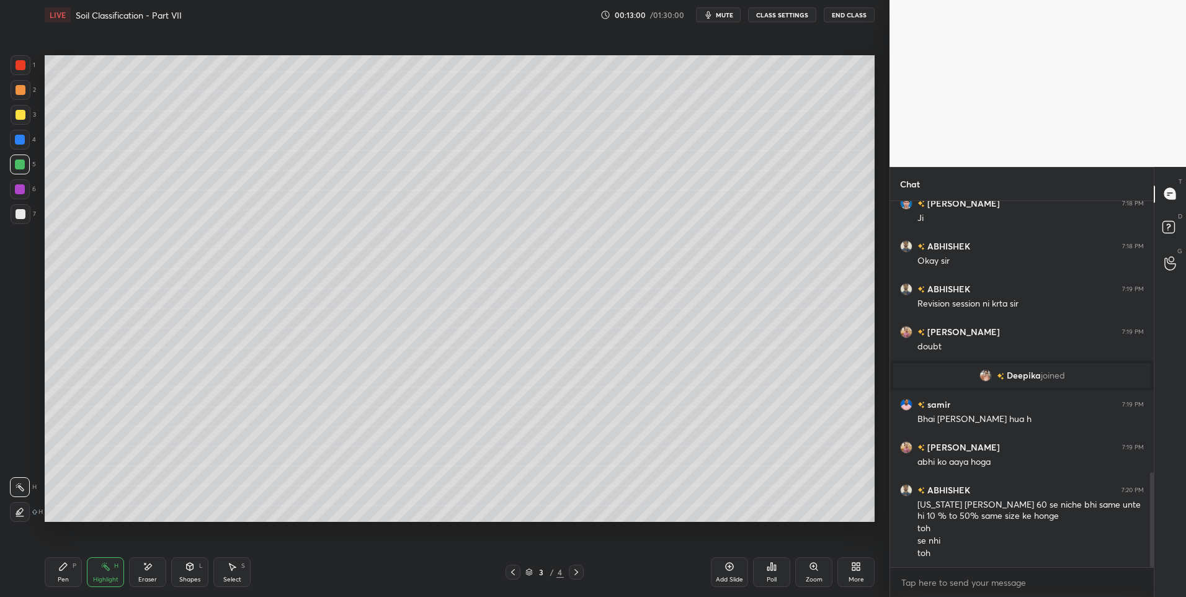
click at [575, 577] on div at bounding box center [576, 571] width 15 height 15
click at [105, 564] on icon at bounding box center [105, 566] width 10 height 10
click at [60, 574] on div "Pen P" at bounding box center [63, 572] width 37 height 30
click at [69, 574] on div "Pen P" at bounding box center [63, 572] width 37 height 30
click at [244, 560] on div "Select S" at bounding box center [231, 572] width 37 height 30
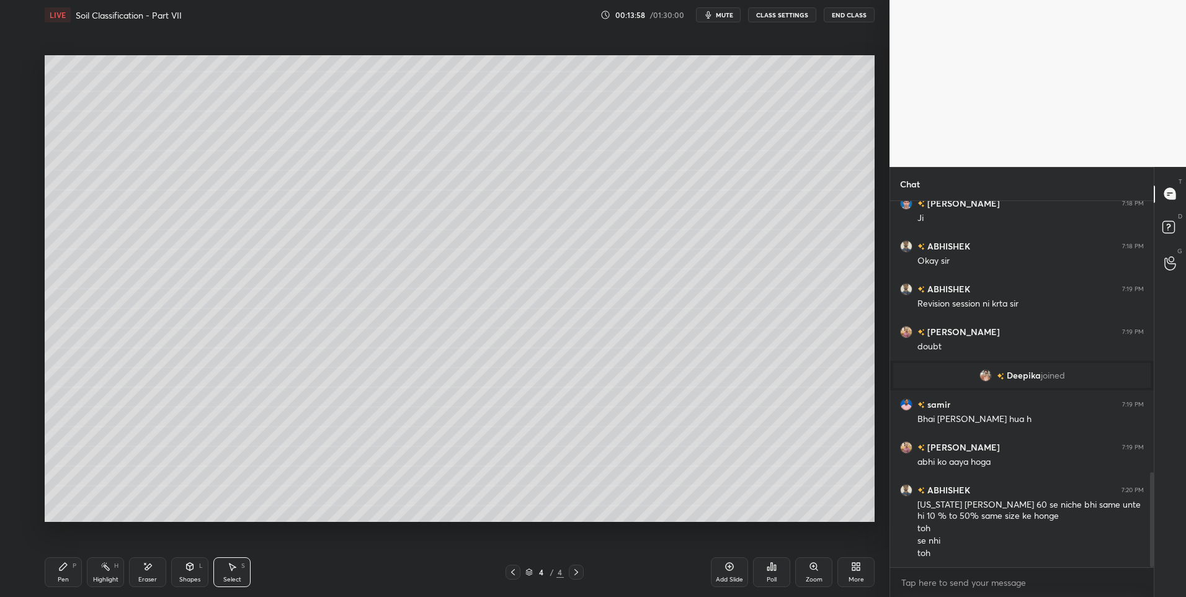
click at [243, 568] on div "S" at bounding box center [243, 566] width 4 height 6
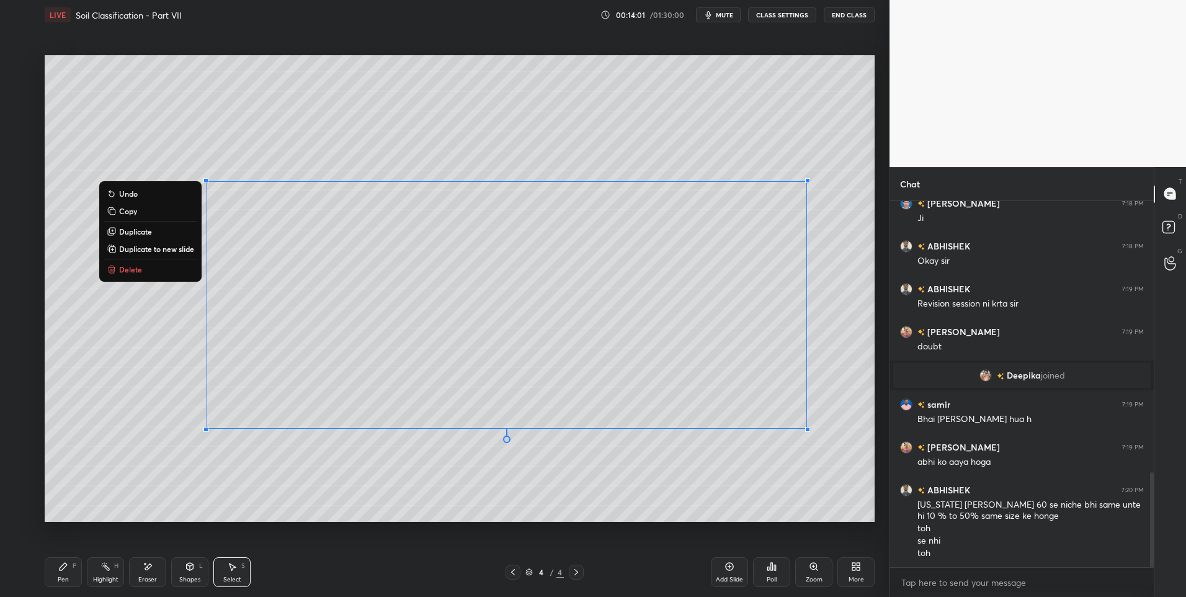
click at [463, 496] on div "0 ° Undo Copy Duplicate Duplicate to new slide Delete" at bounding box center [460, 288] width 830 height 467
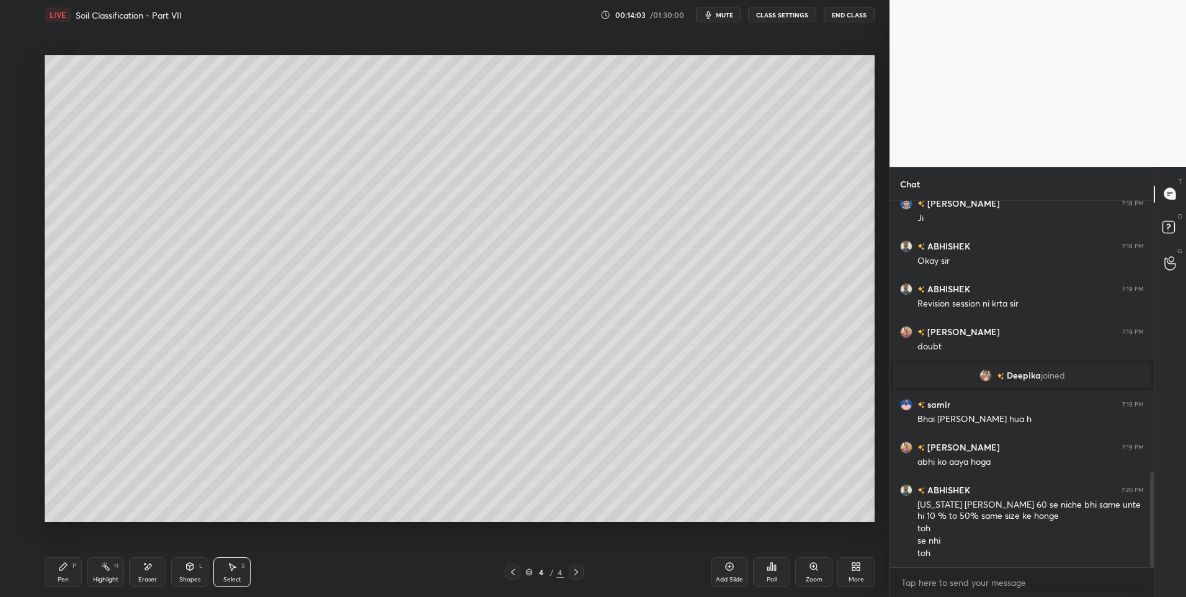
click at [78, 575] on div "Pen P" at bounding box center [63, 572] width 37 height 30
click at [71, 580] on div "Pen P" at bounding box center [63, 572] width 37 height 30
click at [98, 579] on div "Highlight" at bounding box center [105, 579] width 25 height 6
click at [107, 574] on div "Highlight H" at bounding box center [105, 572] width 37 height 30
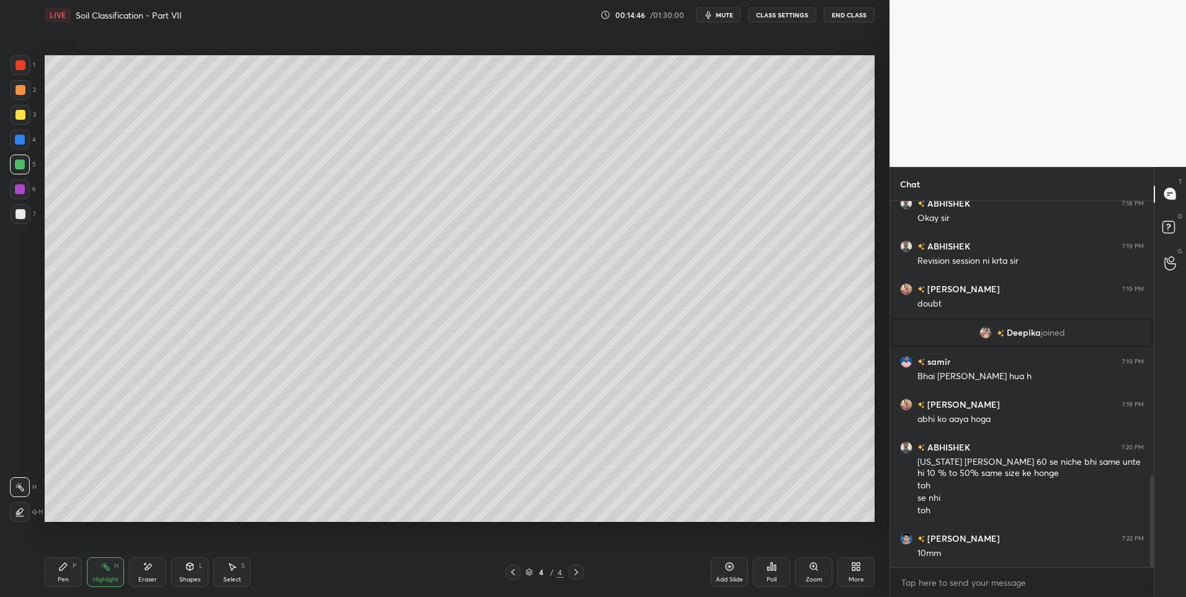
click at [136, 565] on div "Eraser" at bounding box center [147, 572] width 37 height 30
click at [61, 574] on div "Pen P" at bounding box center [63, 572] width 37 height 30
click at [97, 572] on div "Highlight H" at bounding box center [105, 572] width 37 height 30
click at [94, 567] on div "Highlight H" at bounding box center [105, 572] width 37 height 30
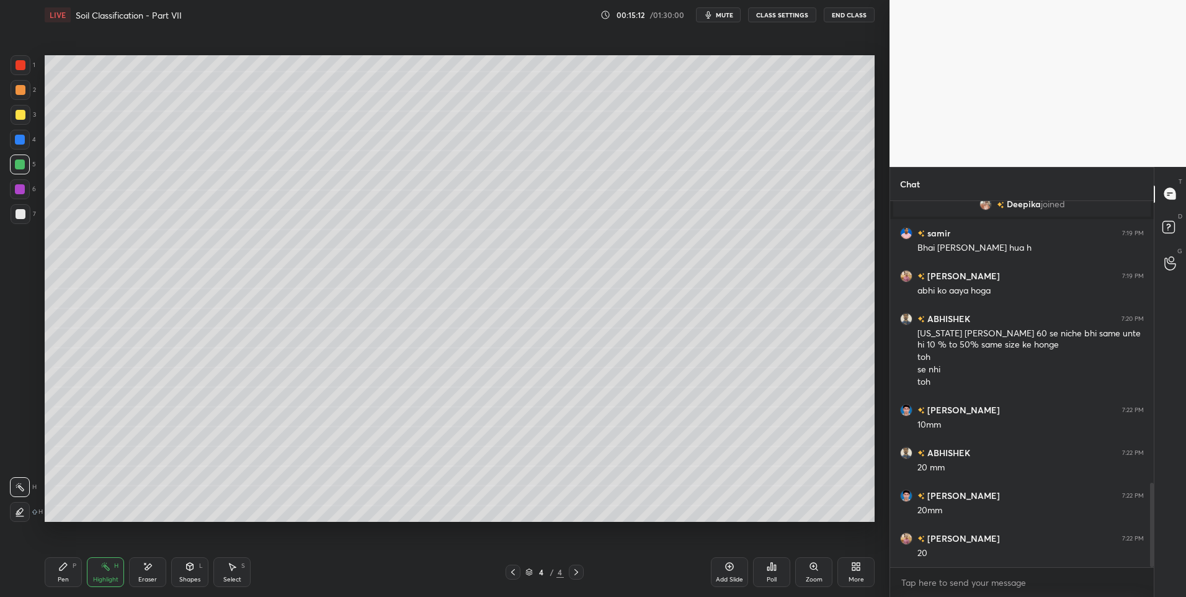
scroll to position [1263, 0]
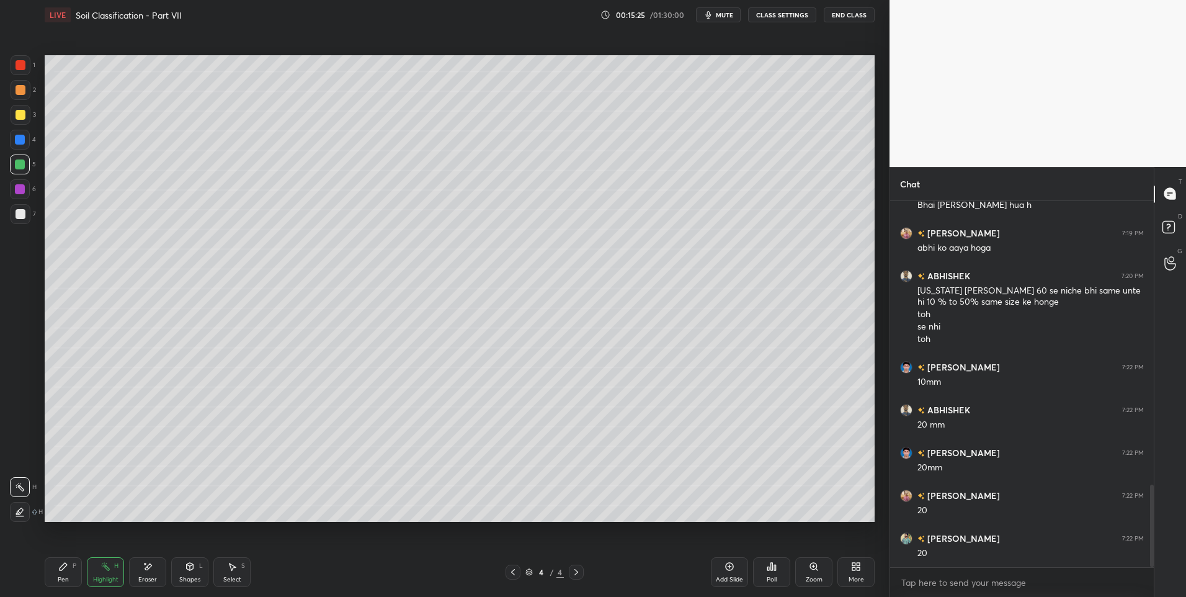
click at [100, 571] on icon at bounding box center [105, 566] width 10 height 10
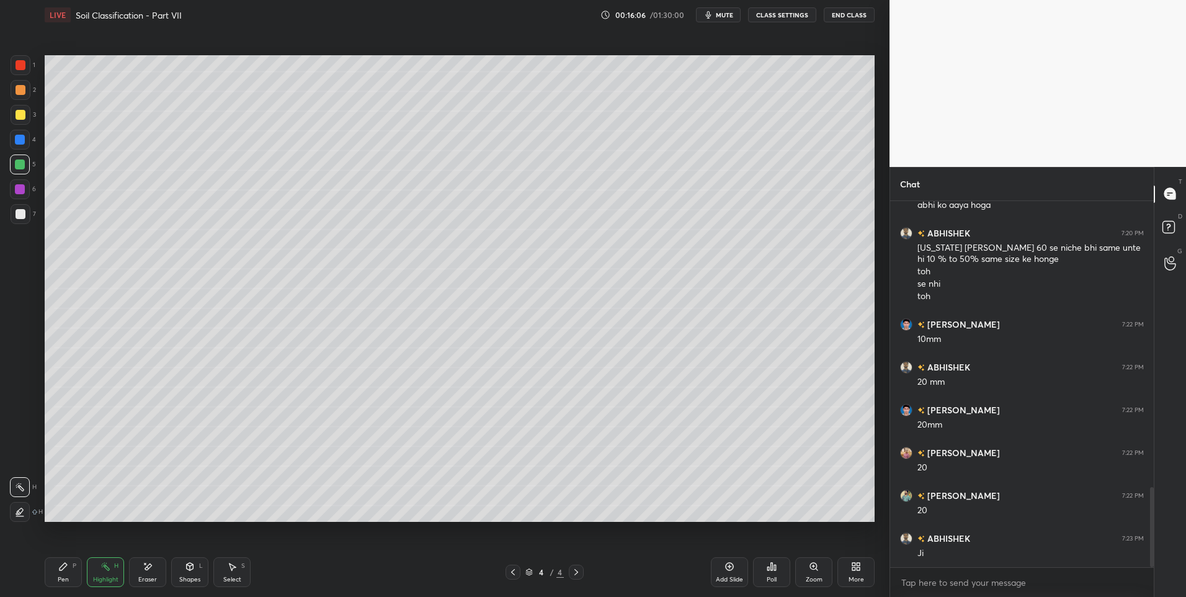
click at [228, 568] on icon at bounding box center [232, 566] width 10 height 10
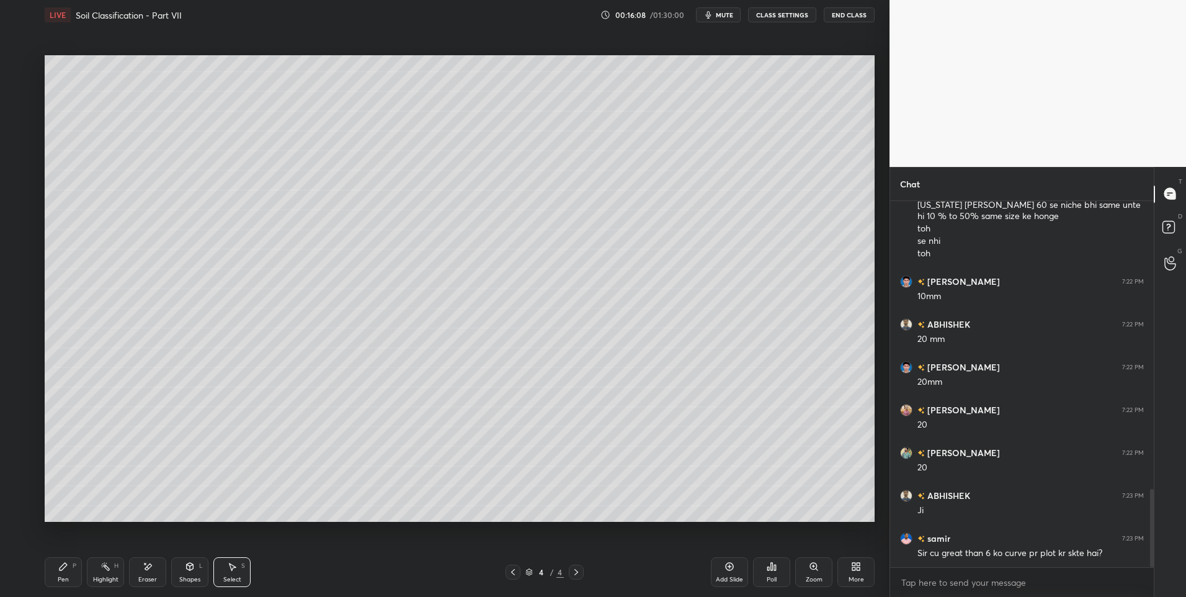
click at [100, 573] on div "Highlight H" at bounding box center [105, 572] width 37 height 30
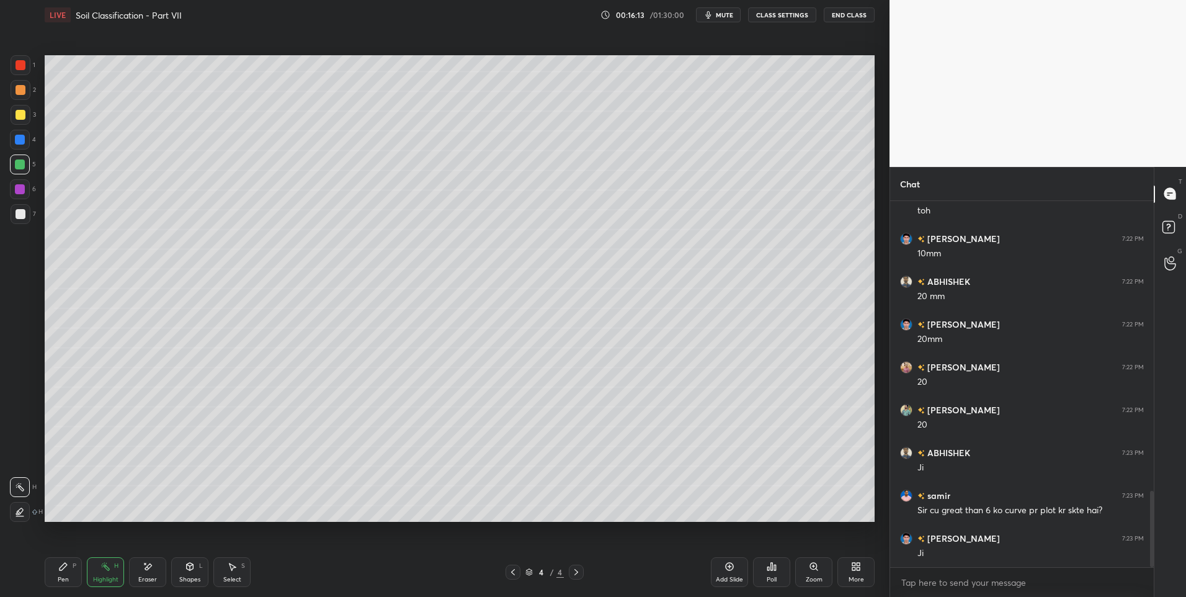
click at [56, 577] on div "Pen P" at bounding box center [63, 572] width 37 height 30
click at [60, 576] on div "Pen" at bounding box center [63, 579] width 11 height 6
click at [25, 215] on div at bounding box center [21, 214] width 10 height 10
click at [509, 573] on icon at bounding box center [513, 572] width 10 height 10
click at [583, 568] on div at bounding box center [576, 571] width 15 height 15
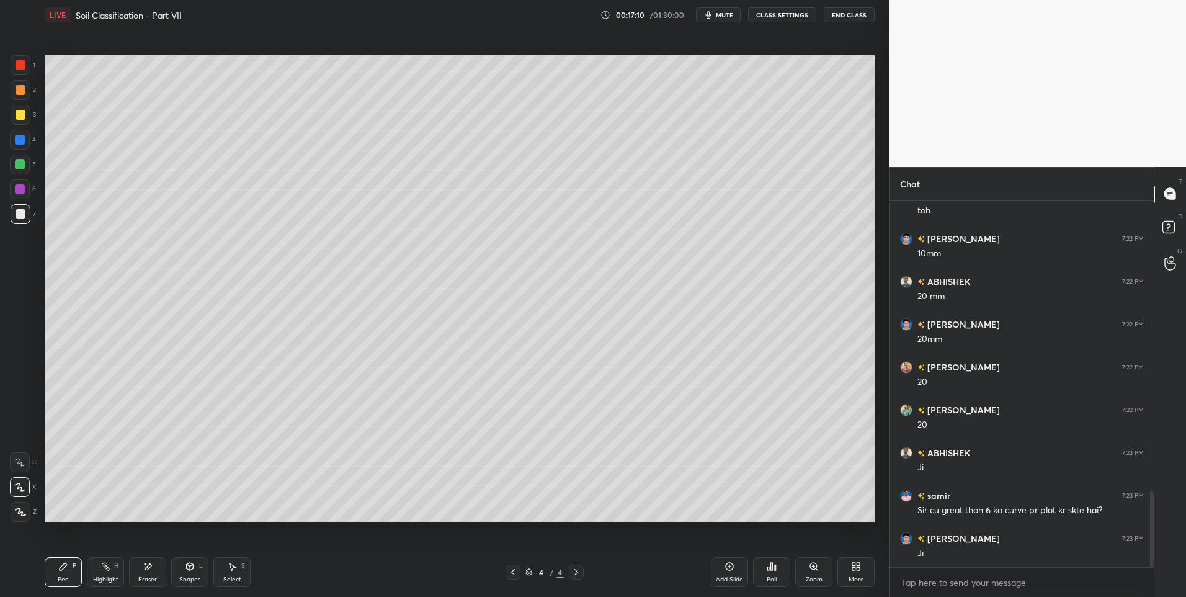
click at [509, 571] on icon at bounding box center [513, 572] width 10 height 10
click at [582, 571] on div at bounding box center [576, 571] width 15 height 15
click at [102, 573] on div "Highlight H" at bounding box center [105, 572] width 37 height 30
click at [138, 582] on div "Eraser" at bounding box center [147, 572] width 37 height 30
click at [105, 577] on div "Highlight" at bounding box center [105, 579] width 25 height 6
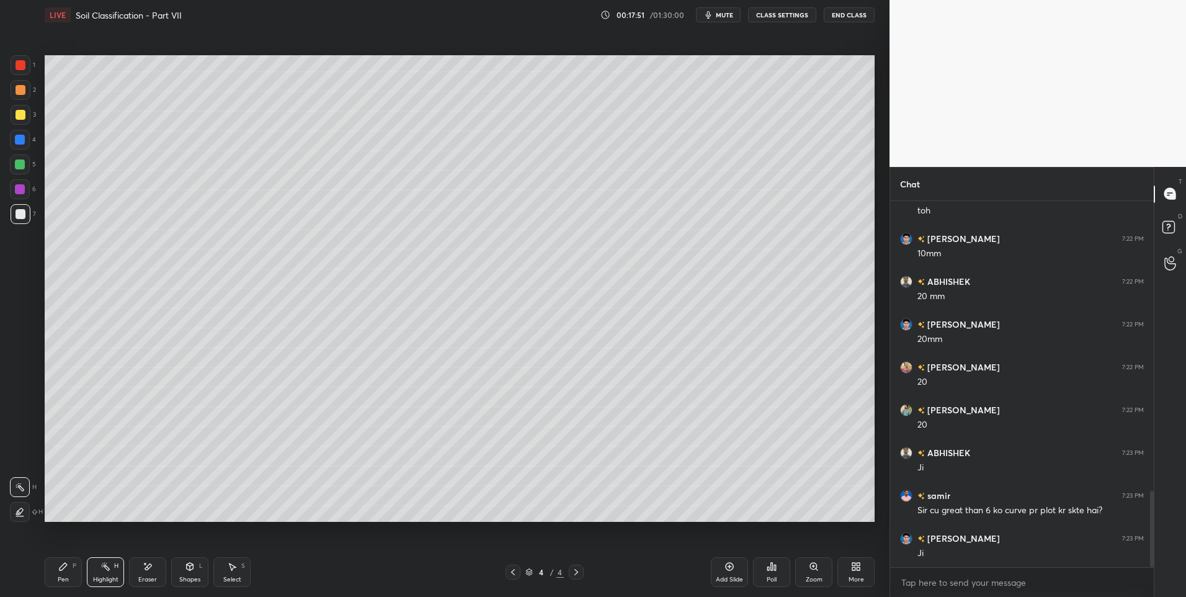
click at [71, 572] on div "Pen P" at bounding box center [63, 572] width 37 height 30
click at [104, 570] on icon at bounding box center [105, 566] width 10 height 10
click at [510, 571] on icon at bounding box center [513, 572] width 10 height 10
click at [575, 570] on icon at bounding box center [576, 572] width 4 height 6
click at [145, 576] on div "Eraser" at bounding box center [147, 579] width 19 height 6
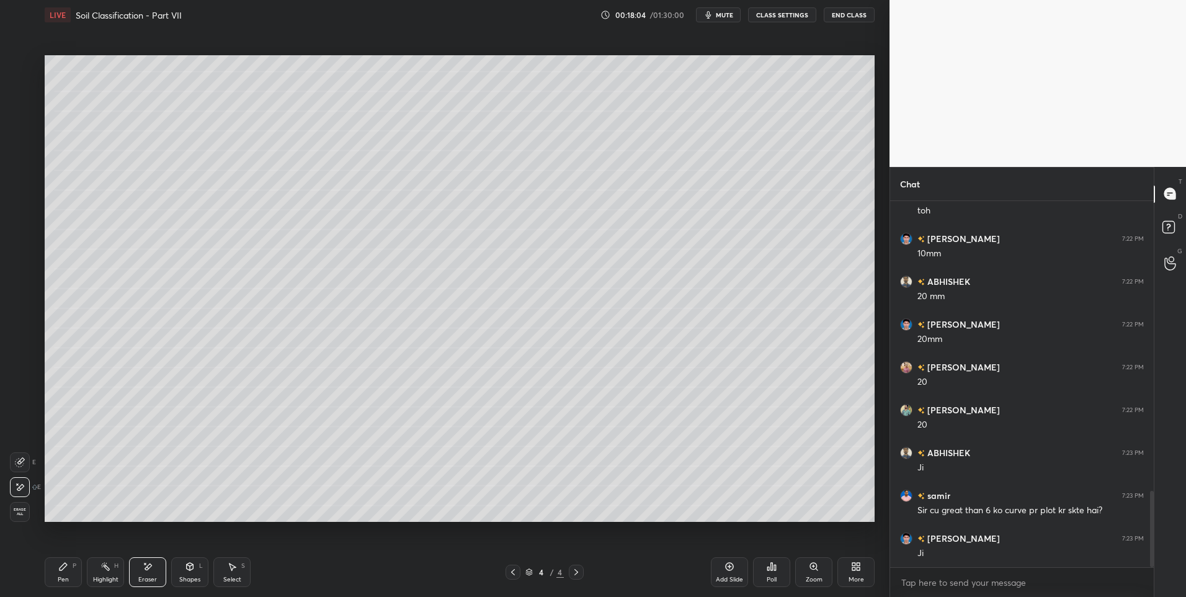
click at [75, 576] on div "Pen P" at bounding box center [63, 572] width 37 height 30
click at [77, 571] on div "Pen P" at bounding box center [63, 572] width 37 height 30
click at [25, 107] on div at bounding box center [21, 115] width 20 height 20
click at [107, 573] on div "Highlight H" at bounding box center [105, 572] width 37 height 30
click at [77, 574] on div "Pen P" at bounding box center [63, 572] width 37 height 30
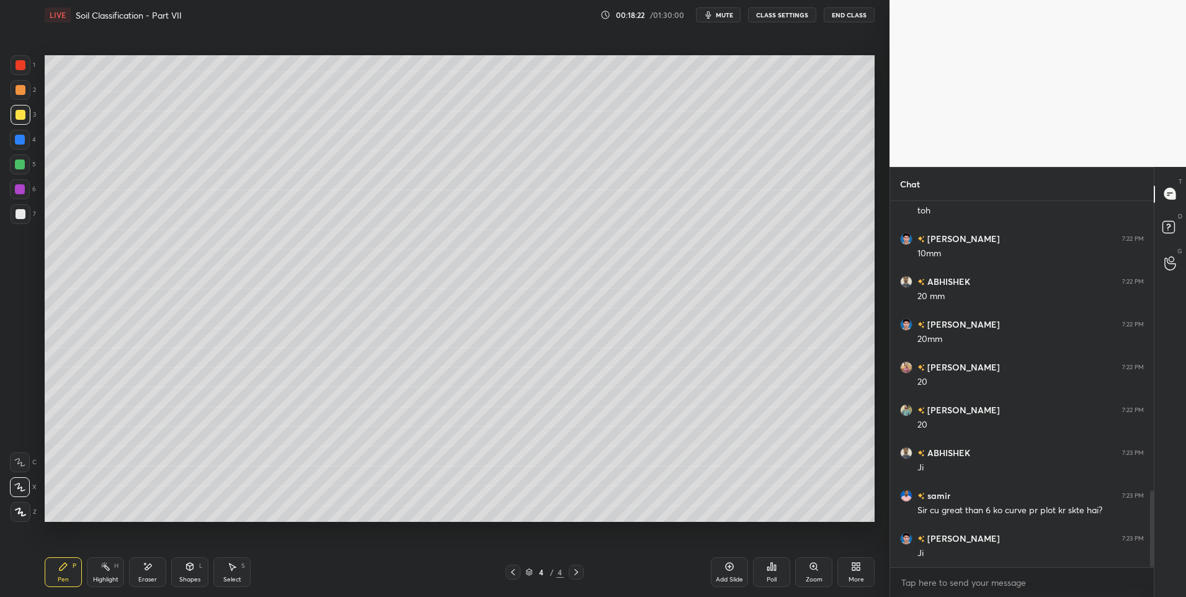
click at [24, 164] on div at bounding box center [20, 164] width 10 height 10
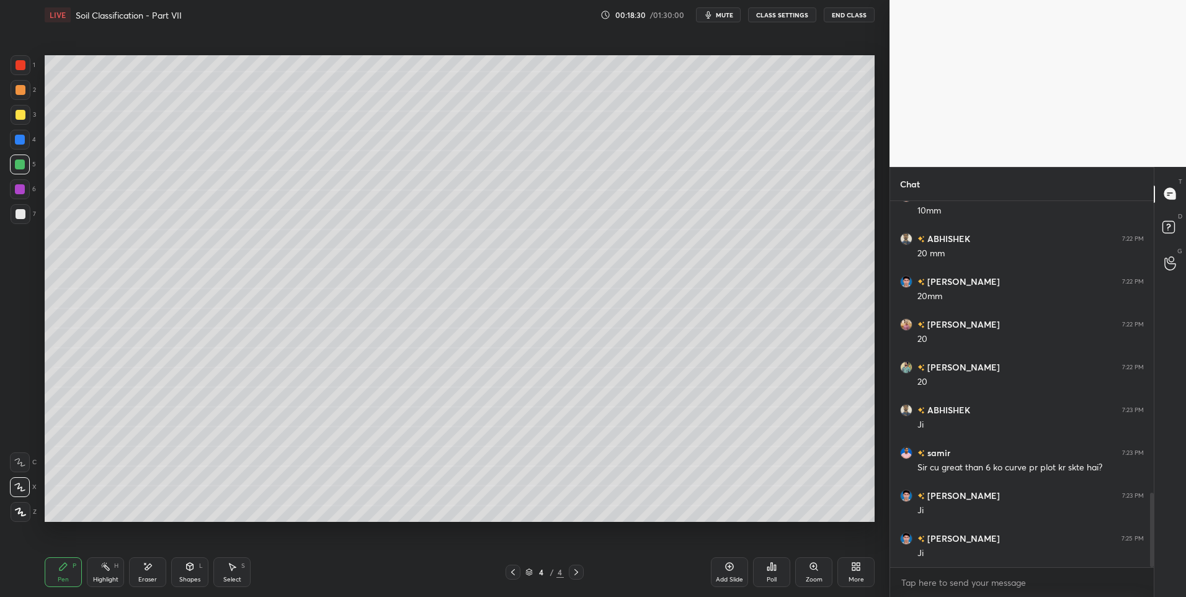
scroll to position [1477, 0]
click at [27, 214] on div at bounding box center [21, 214] width 20 height 20
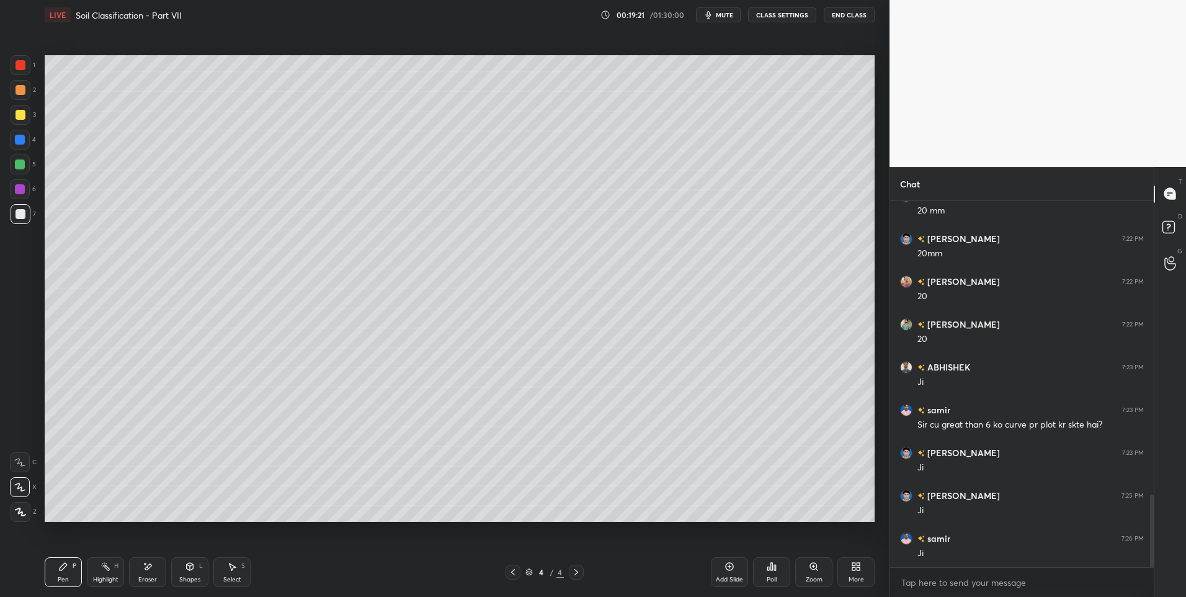
click at [66, 576] on div "Pen" at bounding box center [63, 579] width 11 height 6
click at [22, 164] on div at bounding box center [20, 164] width 10 height 10
click at [118, 570] on div "Highlight H" at bounding box center [105, 572] width 37 height 30
click at [113, 573] on div "Highlight H" at bounding box center [105, 572] width 37 height 30
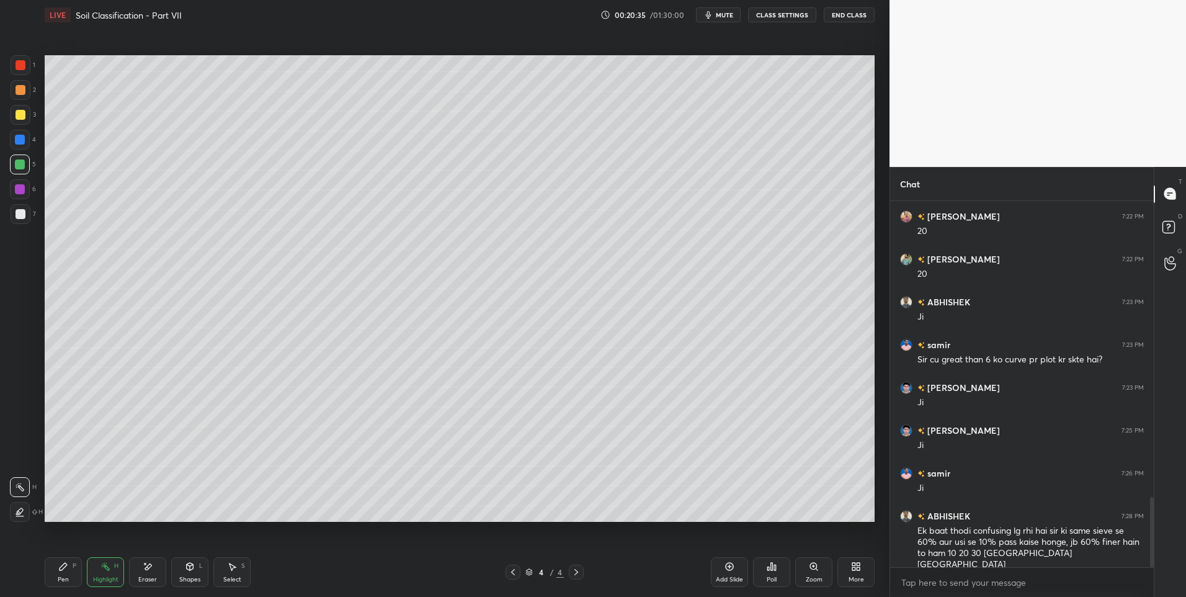
click at [226, 576] on div "Select" at bounding box center [232, 579] width 18 height 6
click at [229, 576] on div "Select" at bounding box center [232, 579] width 18 height 6
click at [105, 576] on div "Highlight" at bounding box center [105, 579] width 25 height 6
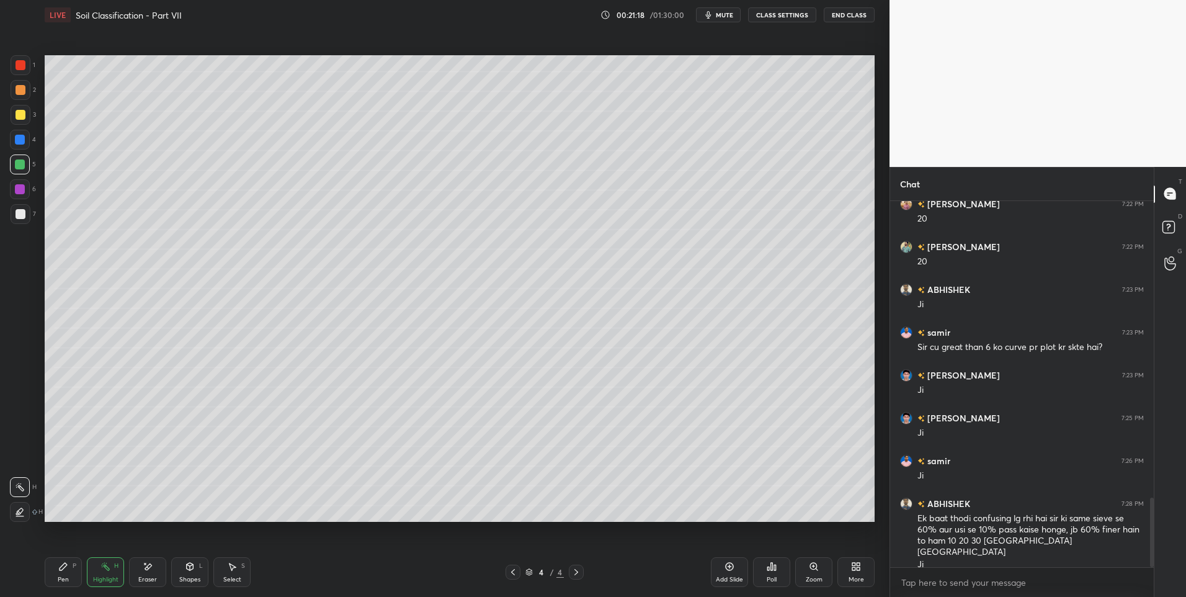
click at [190, 571] on icon at bounding box center [190, 566] width 10 height 10
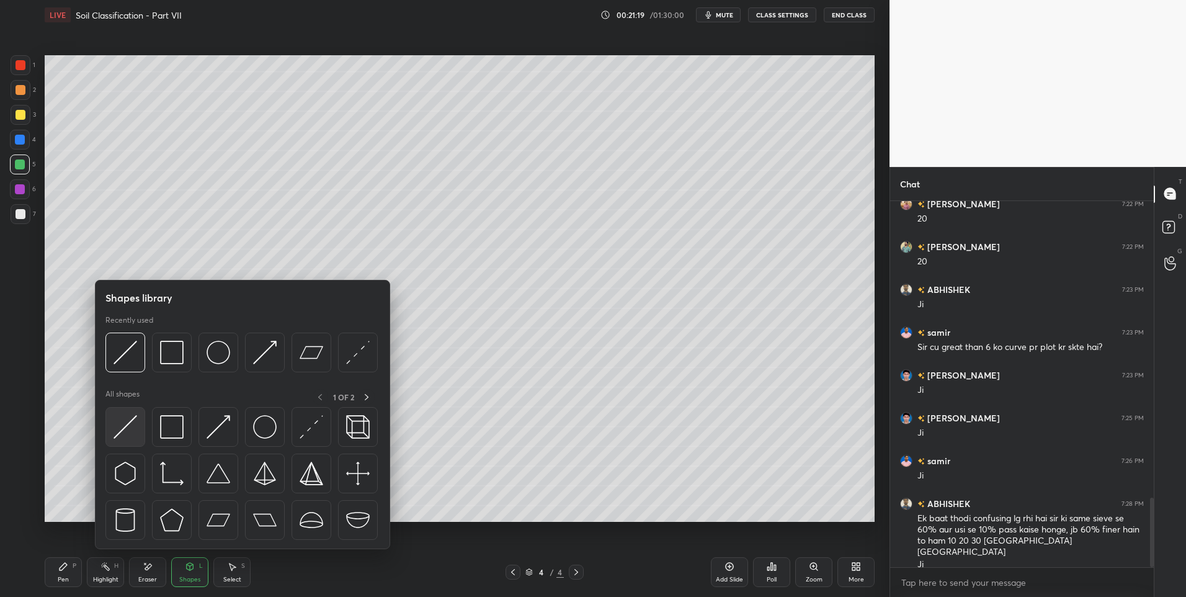
click at [114, 420] on img at bounding box center [126, 427] width 24 height 24
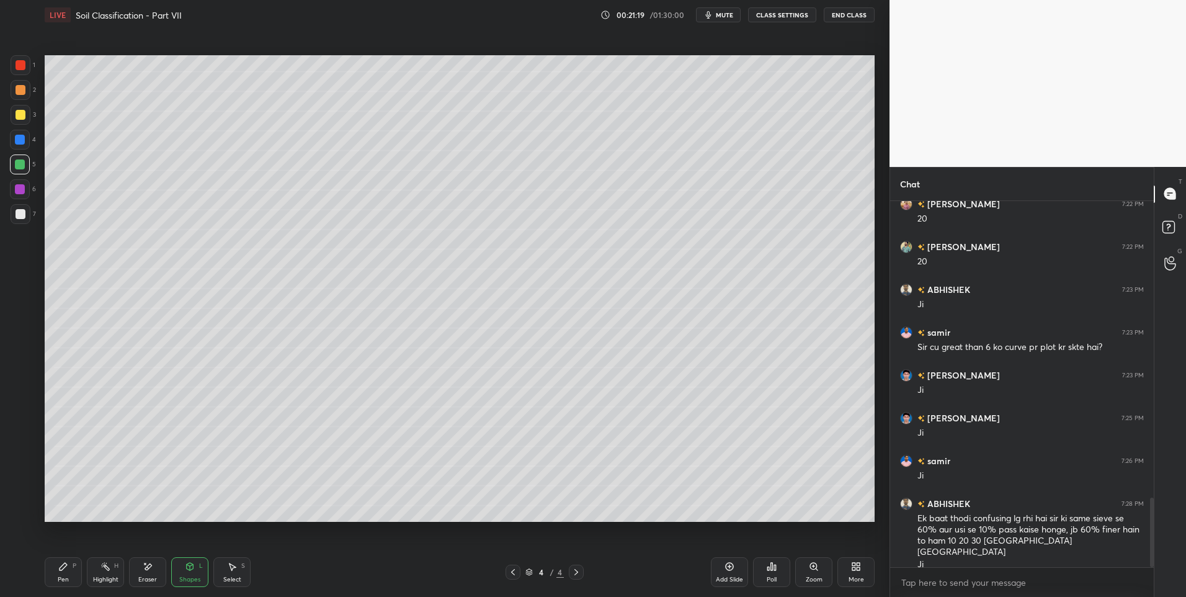
click at [20, 86] on div at bounding box center [21, 90] width 10 height 10
click at [62, 571] on div "Pen P" at bounding box center [63, 572] width 37 height 30
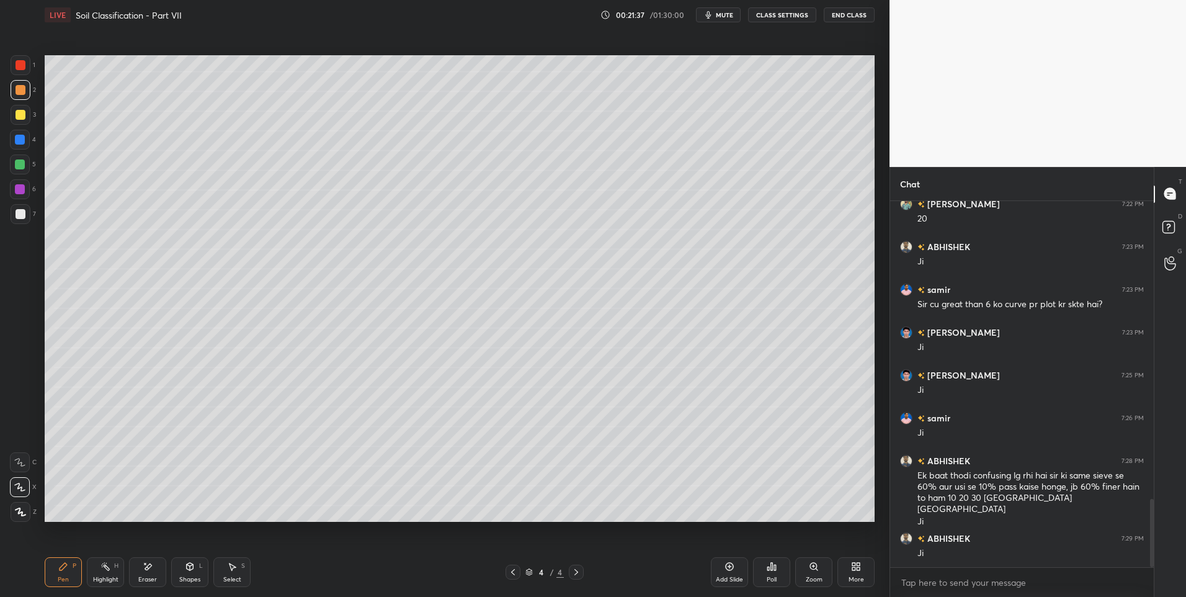
click at [117, 569] on div "Highlight H" at bounding box center [105, 572] width 37 height 30
click at [114, 565] on div "H" at bounding box center [116, 566] width 4 height 6
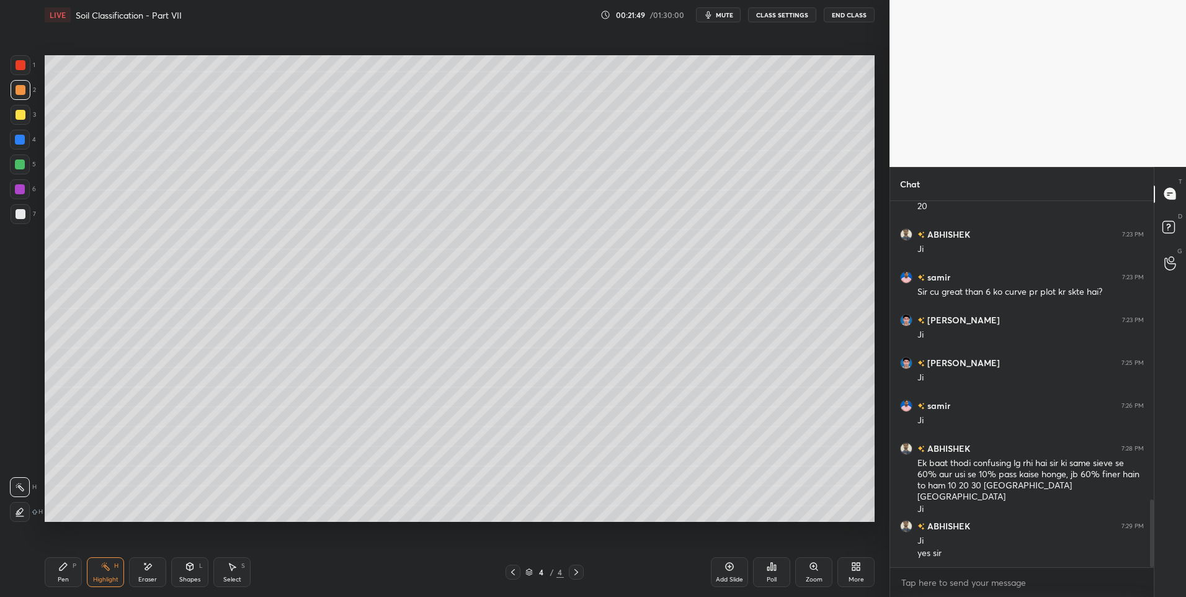
click at [63, 573] on div "Pen P" at bounding box center [63, 572] width 37 height 30
click at [235, 573] on div "Select S" at bounding box center [231, 572] width 37 height 30
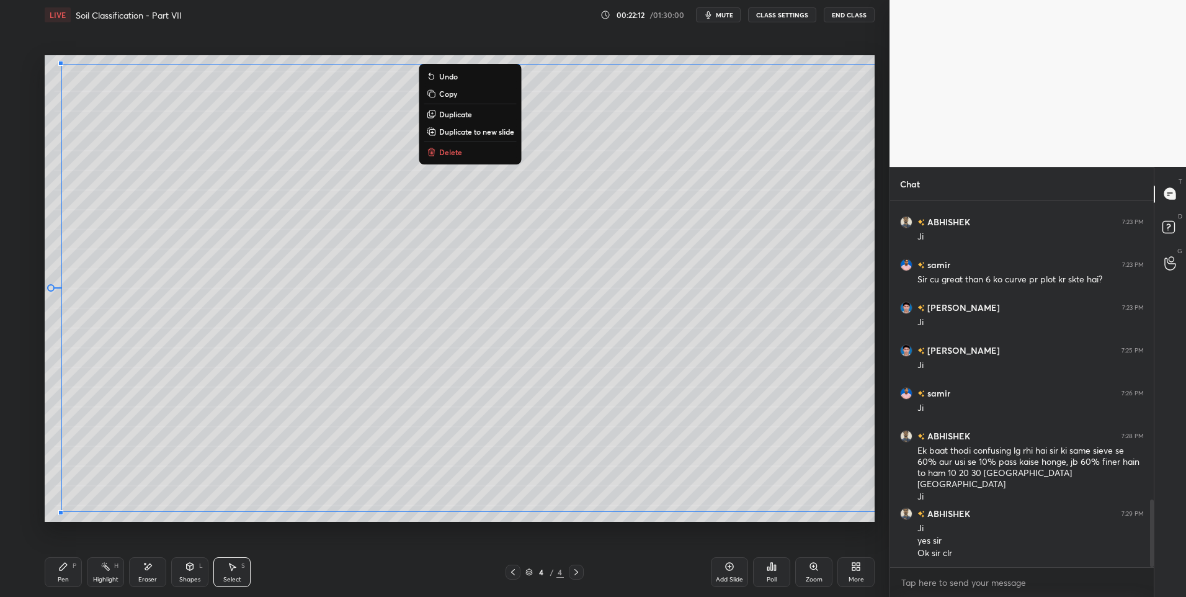
click at [461, 153] on button "Delete" at bounding box center [470, 152] width 92 height 15
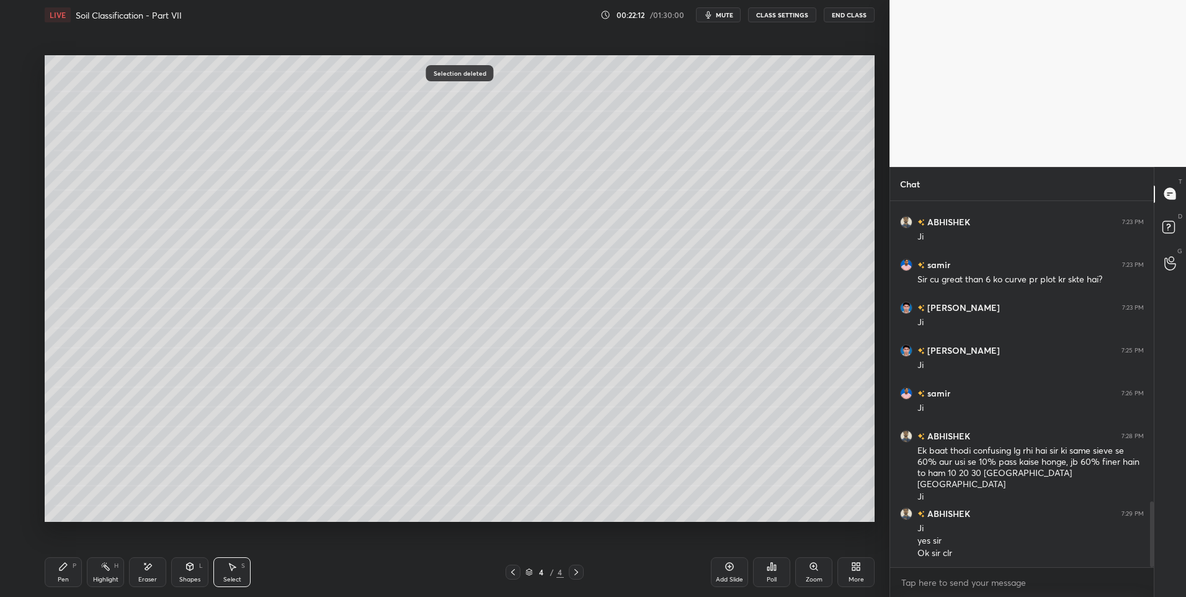
scroll to position [1665, 0]
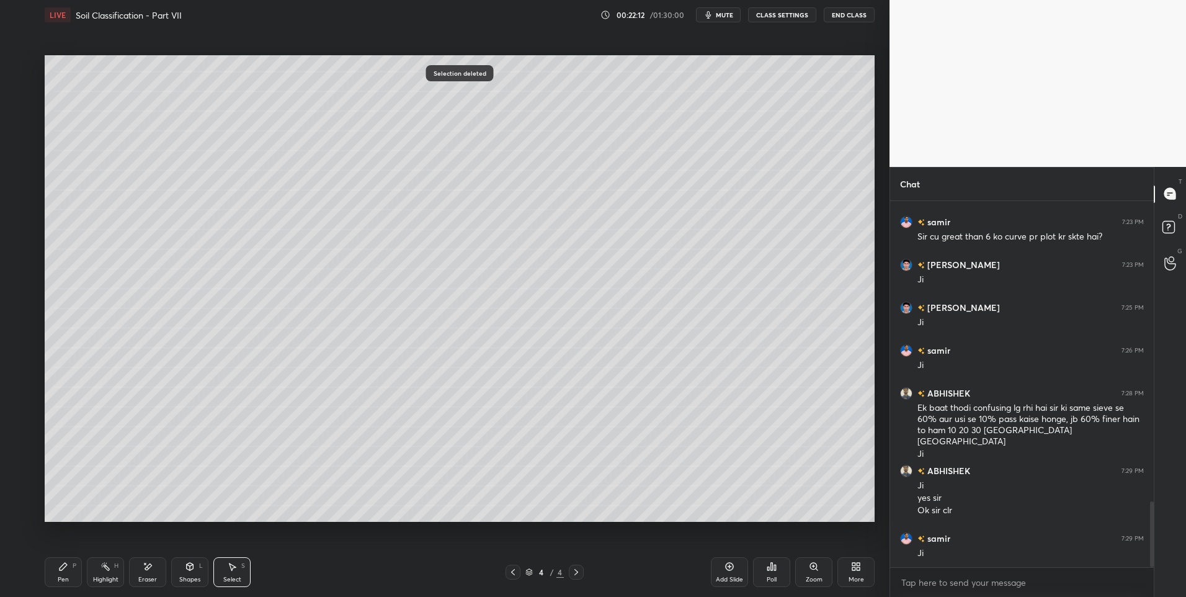
click at [468, 269] on div "0 ° Undo Copy Duplicate Duplicate to new slide Delete" at bounding box center [460, 288] width 830 height 467
click at [515, 569] on icon at bounding box center [513, 572] width 10 height 10
click at [115, 571] on div "Highlight H" at bounding box center [105, 572] width 37 height 30
click at [64, 567] on icon at bounding box center [63, 566] width 7 height 7
click at [63, 568] on icon at bounding box center [63, 566] width 7 height 7
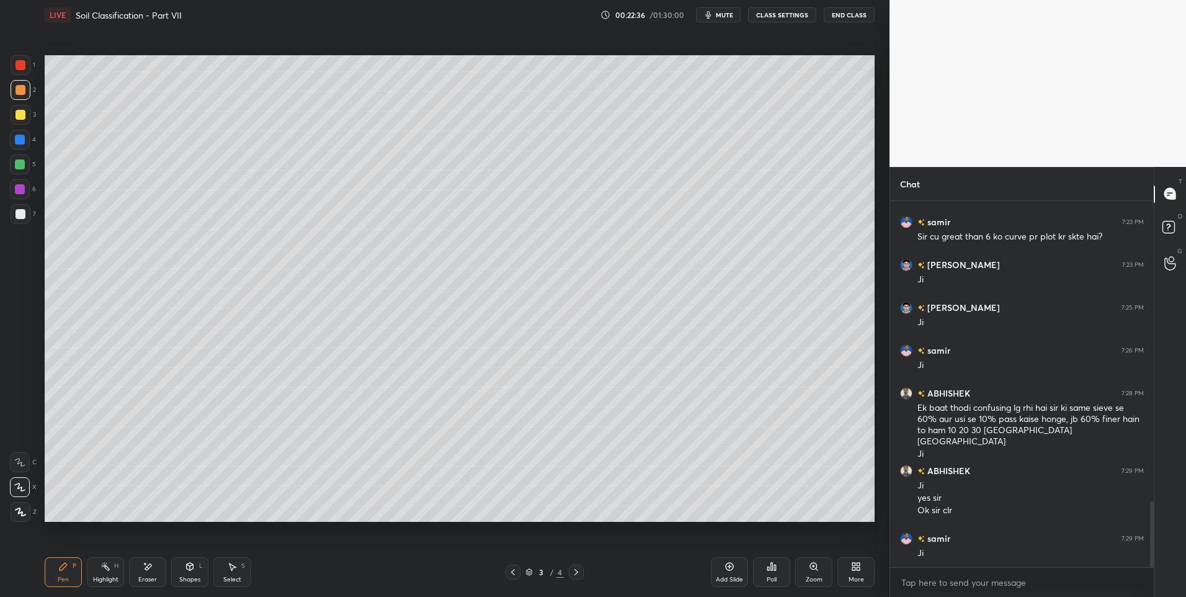
click at [24, 66] on div at bounding box center [21, 65] width 10 height 10
click at [572, 574] on icon at bounding box center [576, 572] width 10 height 10
click at [509, 569] on icon at bounding box center [513, 572] width 10 height 10
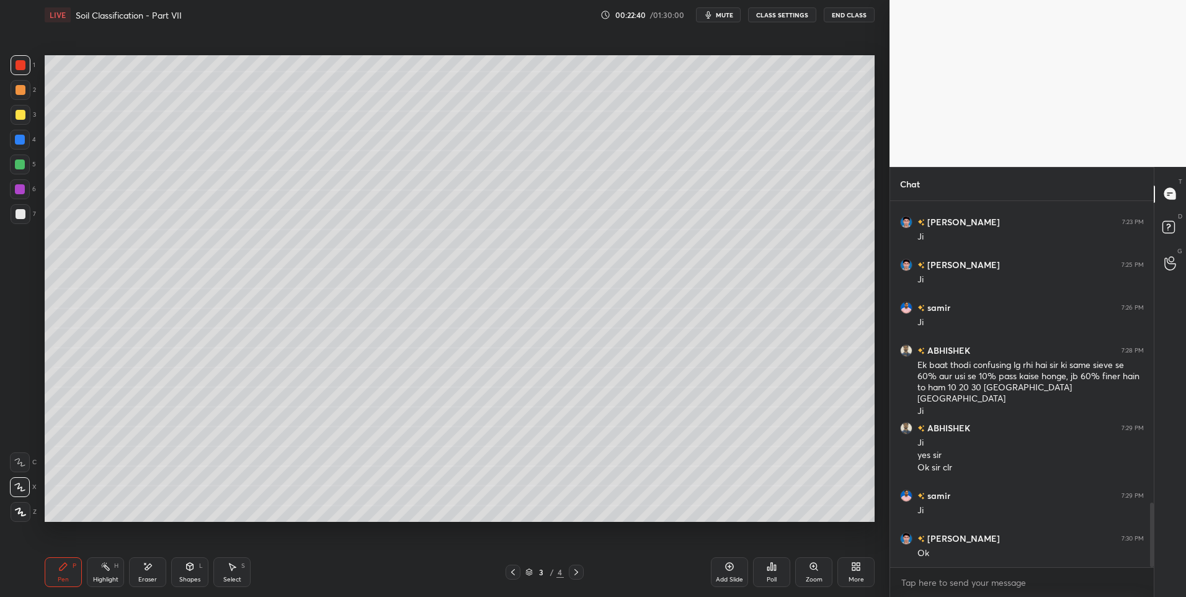
click at [579, 568] on icon at bounding box center [576, 572] width 10 height 10
click at [186, 573] on div "Shapes L" at bounding box center [189, 572] width 37 height 30
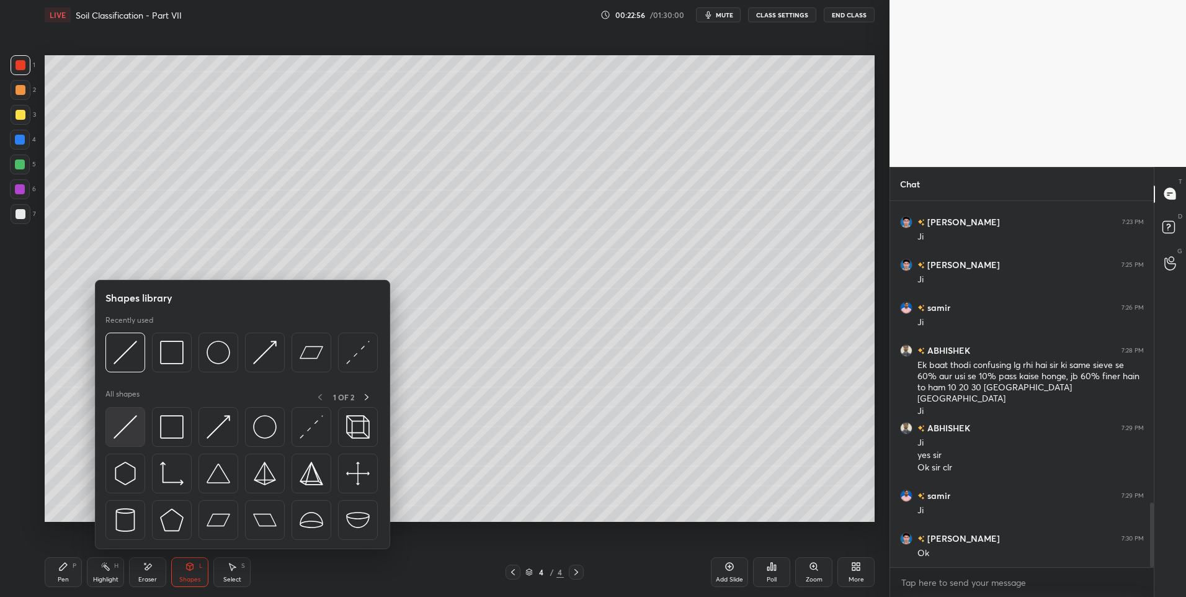
click at [128, 420] on img at bounding box center [126, 427] width 24 height 24
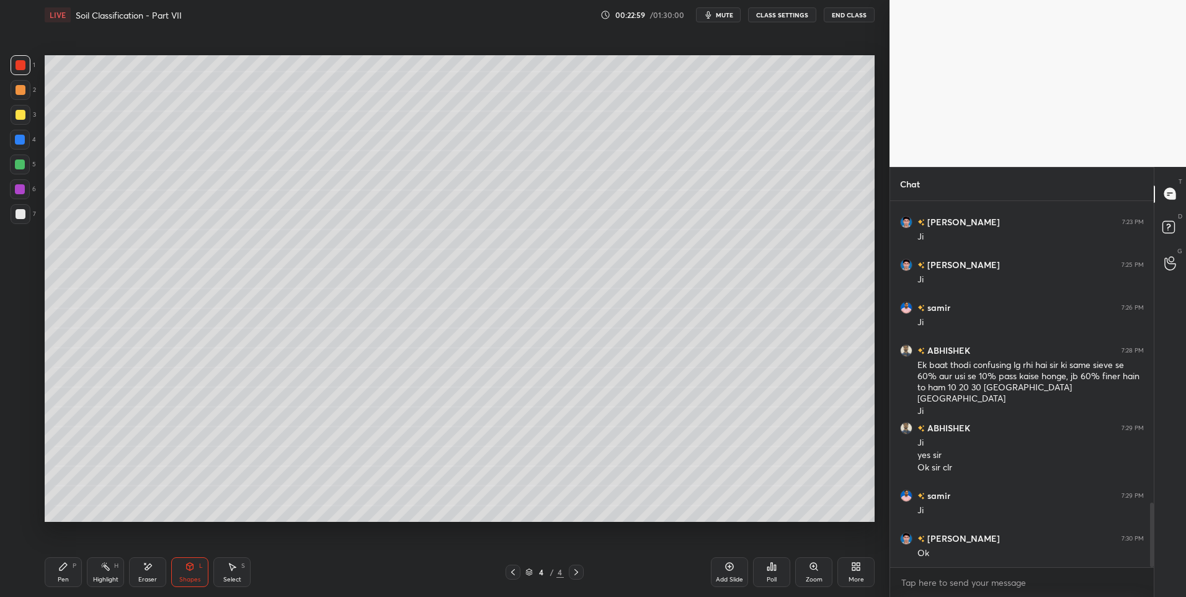
click at [70, 571] on div "Pen P" at bounding box center [63, 572] width 37 height 30
click at [21, 209] on div at bounding box center [21, 214] width 10 height 10
click at [21, 216] on div at bounding box center [21, 214] width 10 height 10
click at [22, 162] on div at bounding box center [20, 164] width 10 height 10
click at [223, 563] on div "Select S" at bounding box center [231, 572] width 37 height 30
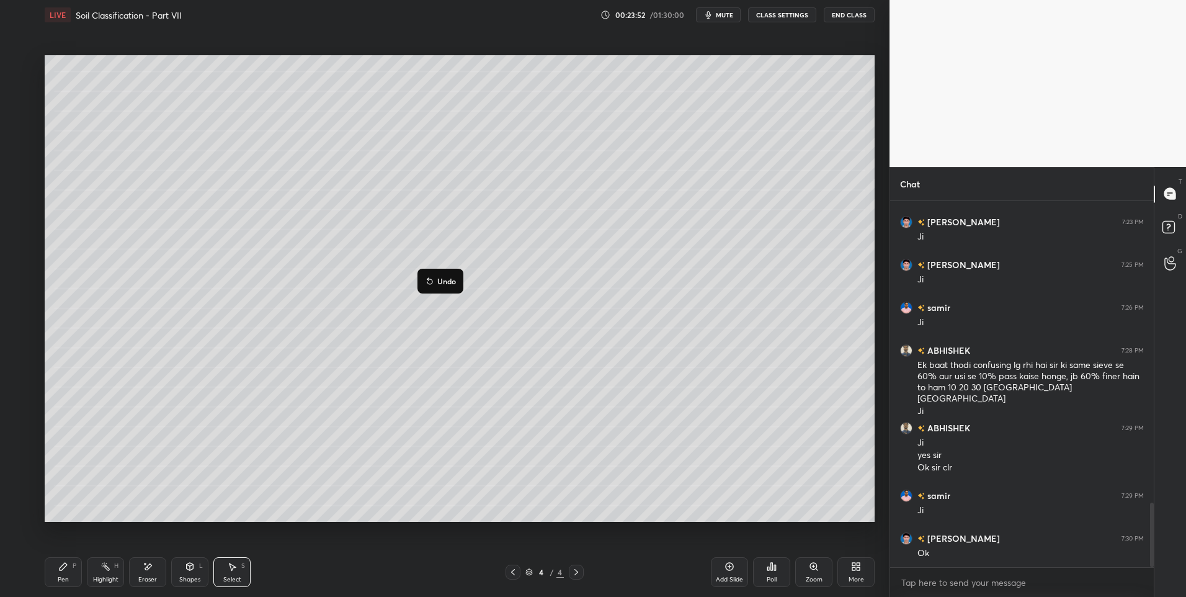
click at [332, 380] on div "0 ° Undo Copy Duplicate Duplicate to new slide Delete" at bounding box center [460, 288] width 830 height 467
click at [190, 568] on icon at bounding box center [190, 568] width 0 height 4
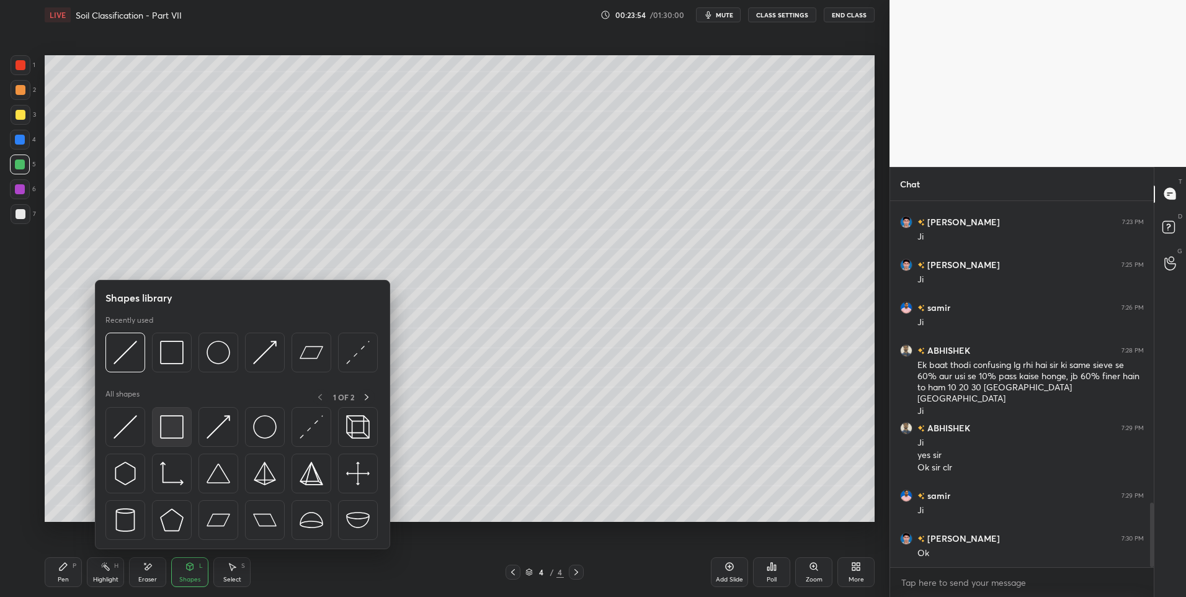
click at [161, 429] on img at bounding box center [172, 427] width 24 height 24
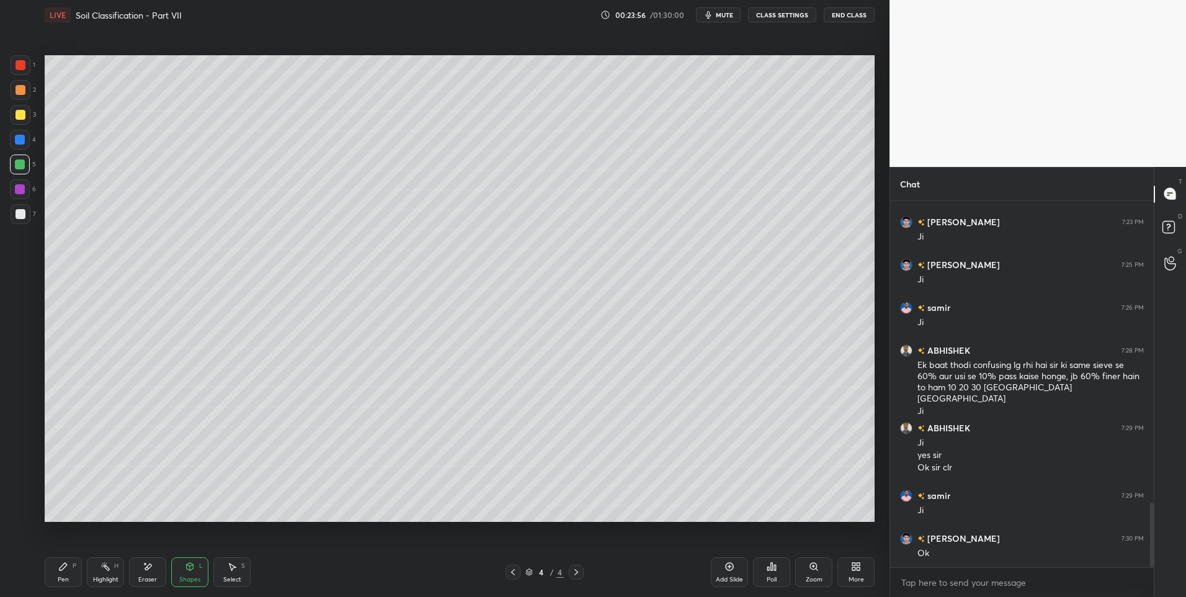
click at [61, 568] on icon at bounding box center [63, 566] width 7 height 7
click at [61, 567] on icon at bounding box center [63, 566] width 7 height 7
click at [18, 206] on div at bounding box center [21, 214] width 20 height 20
click at [229, 567] on icon at bounding box center [232, 566] width 10 height 10
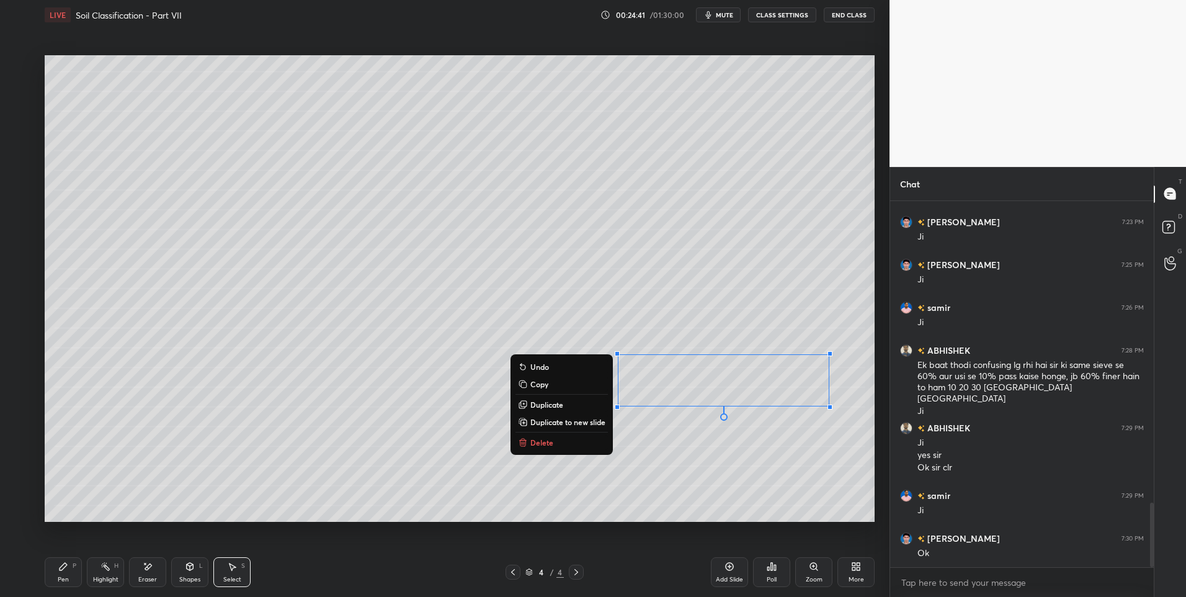
click at [546, 402] on p "Duplicate" at bounding box center [546, 404] width 33 height 10
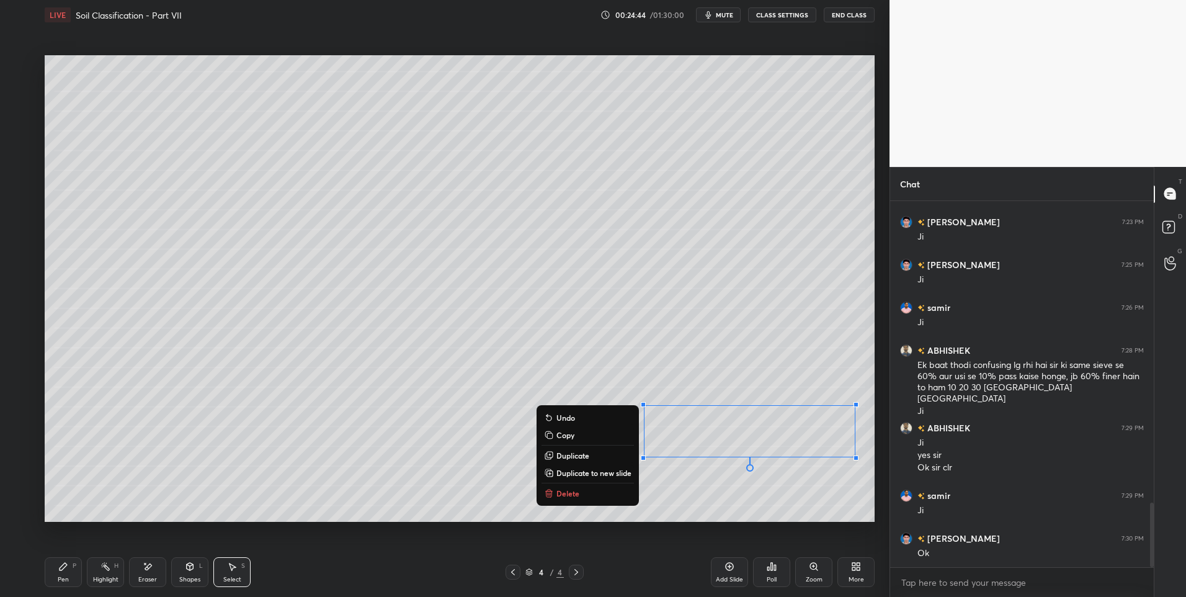
click at [60, 570] on icon at bounding box center [63, 566] width 7 height 7
click at [62, 571] on div "Pen P" at bounding box center [63, 572] width 37 height 30
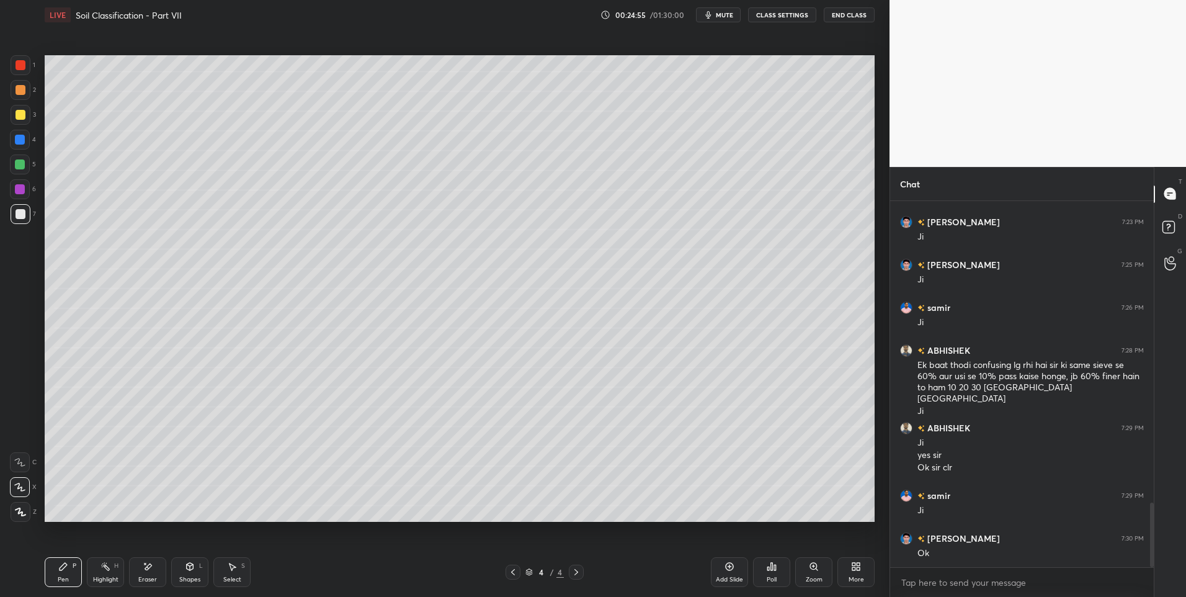
click at [225, 571] on div "Select S" at bounding box center [231, 572] width 37 height 30
click at [141, 568] on div "Eraser" at bounding box center [147, 572] width 37 height 30
click at [229, 571] on icon at bounding box center [232, 566] width 10 height 10
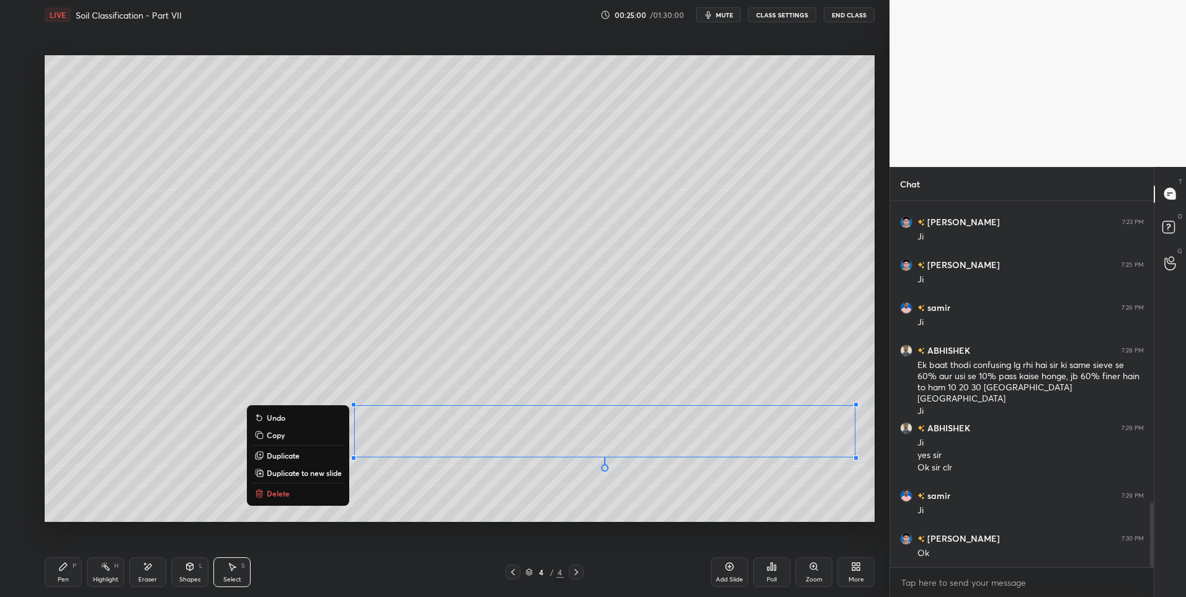
click at [286, 452] on p "Duplicate" at bounding box center [283, 455] width 33 height 10
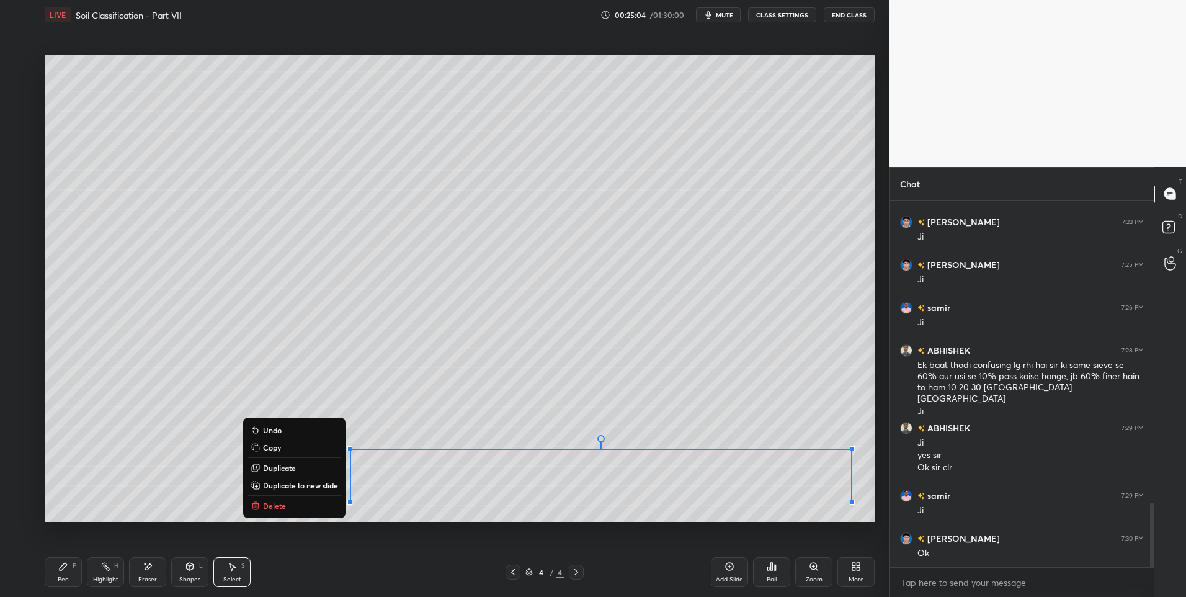
click at [177, 414] on div "0 ° Undo Copy Duplicate Duplicate to new slide Delete" at bounding box center [460, 288] width 830 height 467
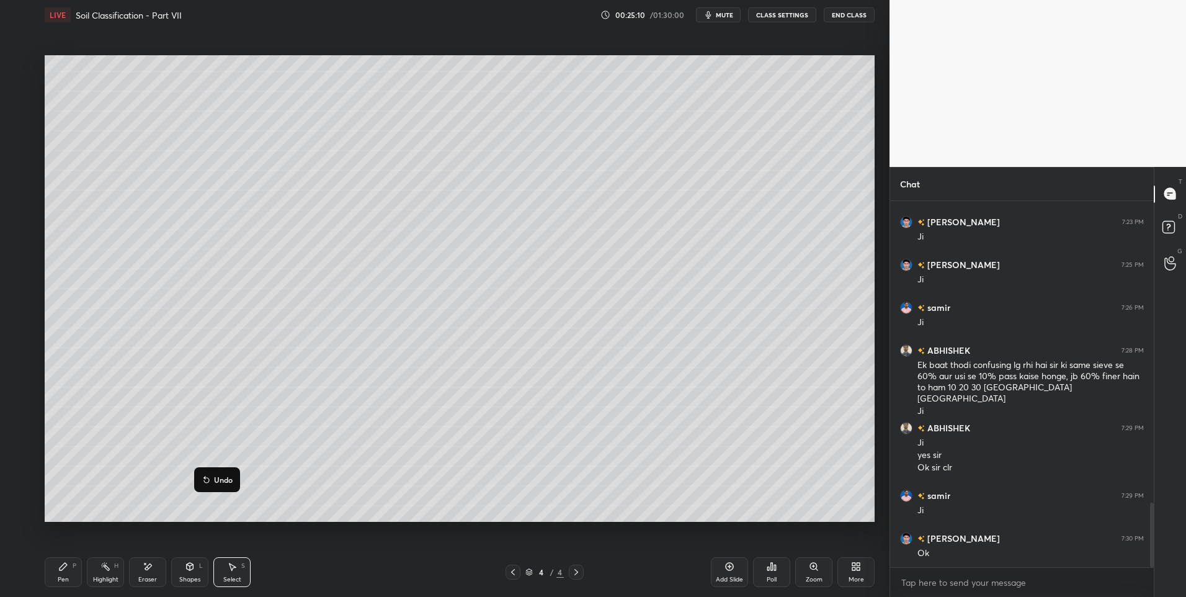
click at [448, 323] on div "0 ° Undo Copy Duplicate Duplicate to new slide Delete" at bounding box center [460, 288] width 830 height 467
click at [106, 579] on div "Highlight" at bounding box center [105, 579] width 25 height 6
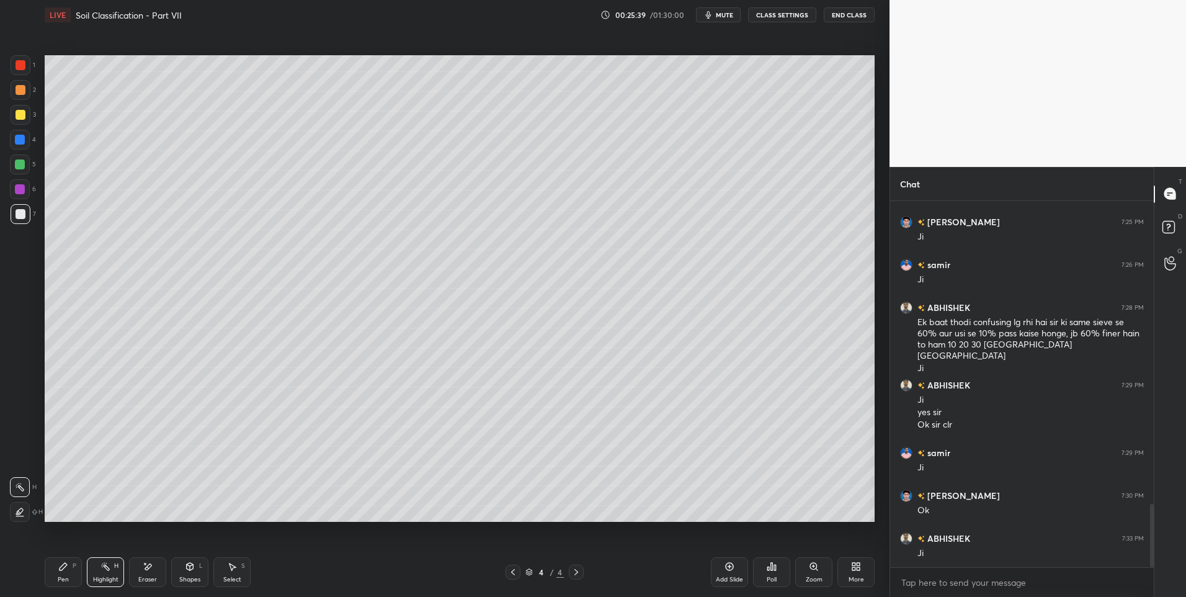
click at [102, 577] on div "Highlight" at bounding box center [105, 579] width 25 height 6
click at [61, 577] on div "Pen" at bounding box center [63, 579] width 11 height 6
click at [104, 574] on div "Highlight H" at bounding box center [105, 572] width 37 height 30
click at [70, 576] on div "Pen P" at bounding box center [63, 572] width 37 height 30
click at [96, 581] on div "Highlight" at bounding box center [105, 579] width 25 height 6
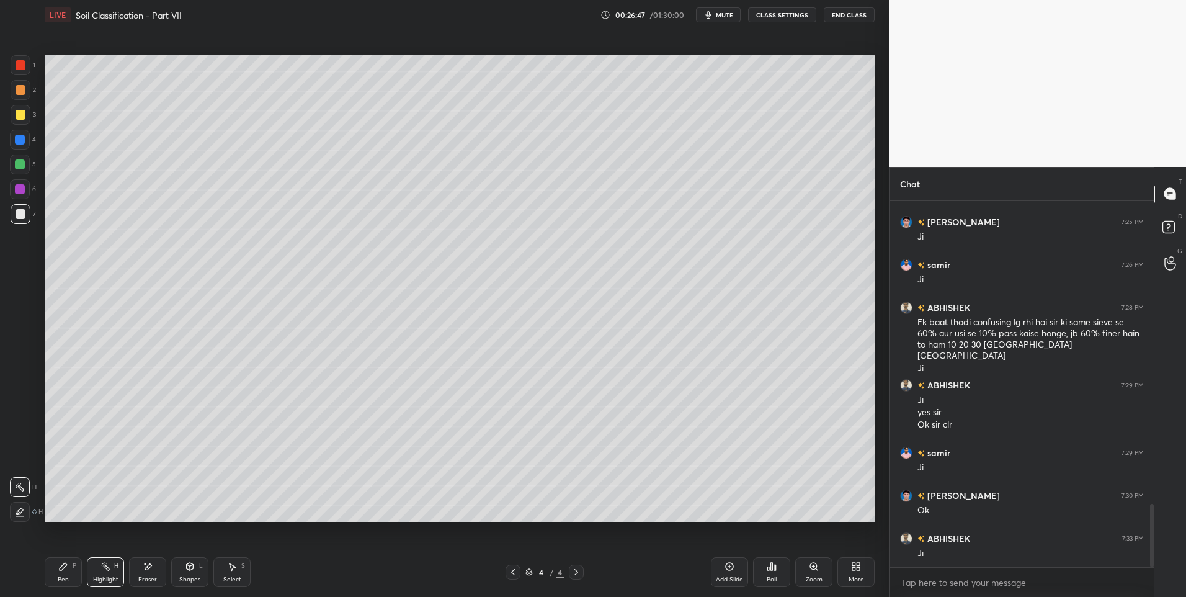
click at [103, 574] on div "Highlight H" at bounding box center [105, 572] width 37 height 30
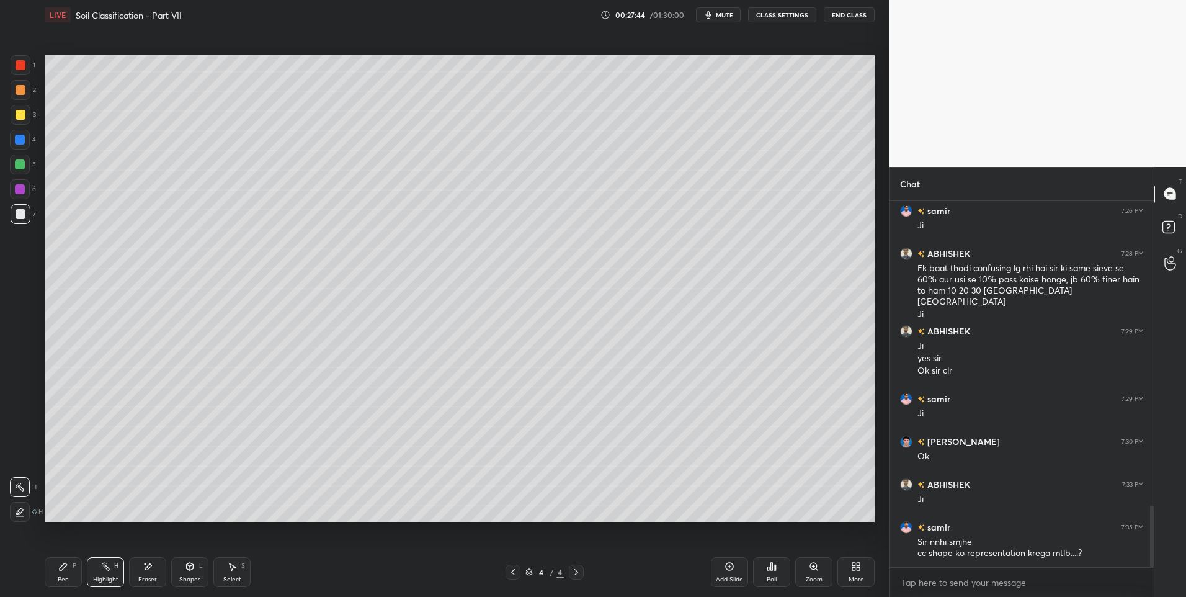
click at [517, 571] on icon at bounding box center [513, 572] width 10 height 10
click at [96, 572] on div "Highlight H" at bounding box center [105, 572] width 37 height 30
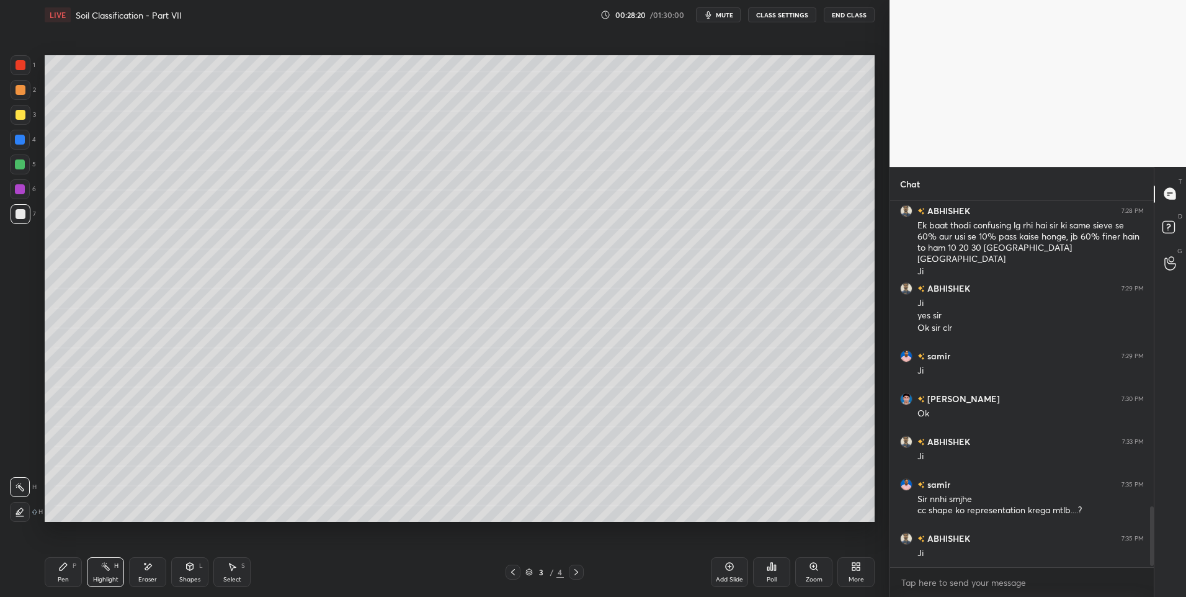
scroll to position [1891, 0]
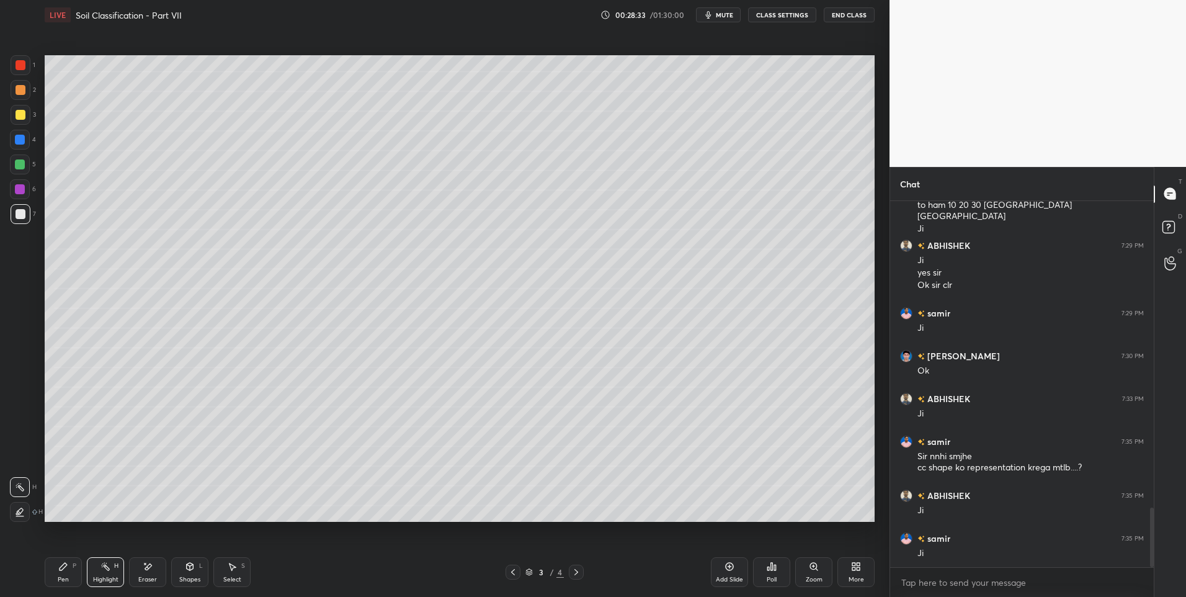
click at [573, 570] on icon at bounding box center [576, 572] width 10 height 10
click at [578, 574] on icon at bounding box center [576, 572] width 10 height 10
click at [580, 569] on icon at bounding box center [576, 572] width 10 height 10
click at [63, 573] on div "Pen P" at bounding box center [63, 572] width 37 height 30
click at [61, 568] on icon at bounding box center [63, 566] width 7 height 7
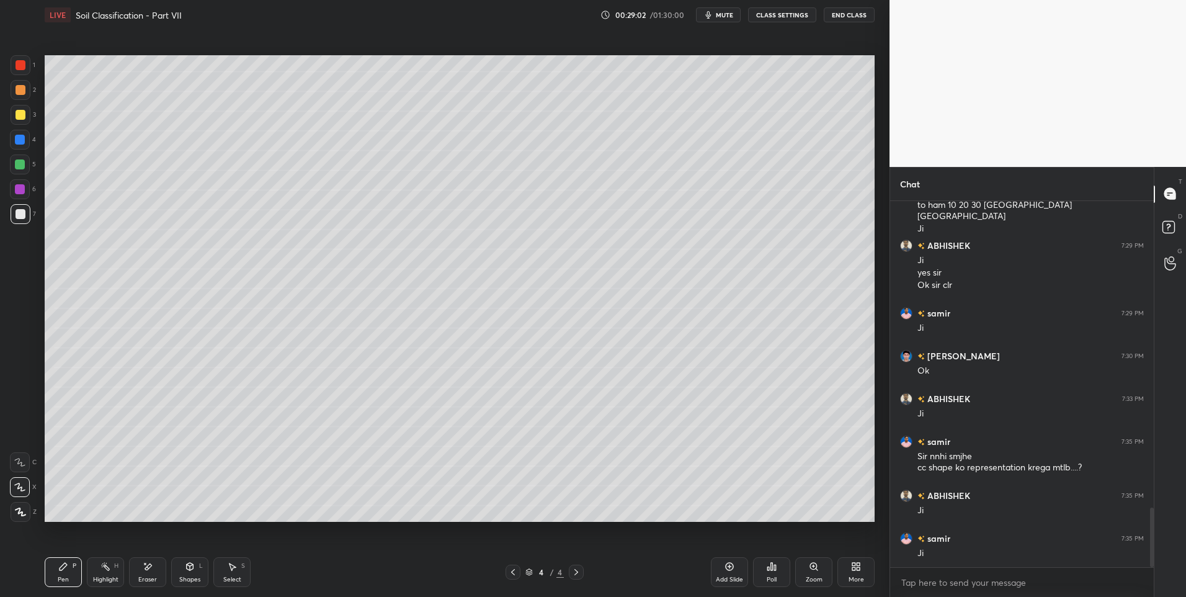
click at [25, 118] on div at bounding box center [21, 115] width 20 height 20
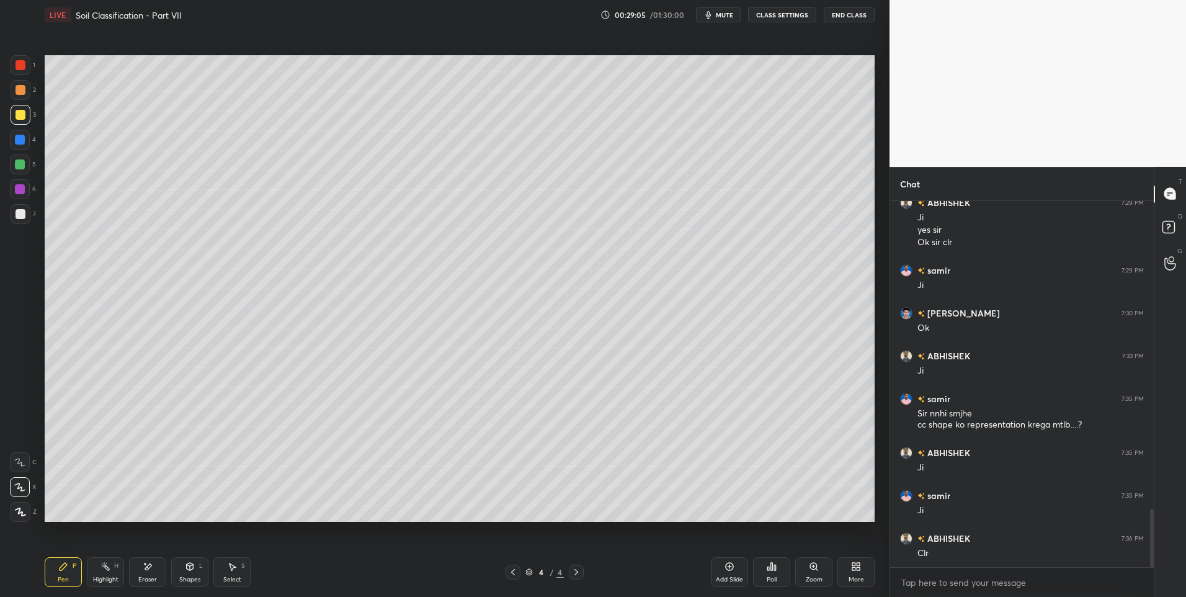
click at [582, 568] on div at bounding box center [576, 571] width 15 height 15
click at [577, 573] on icon at bounding box center [576, 572] width 10 height 10
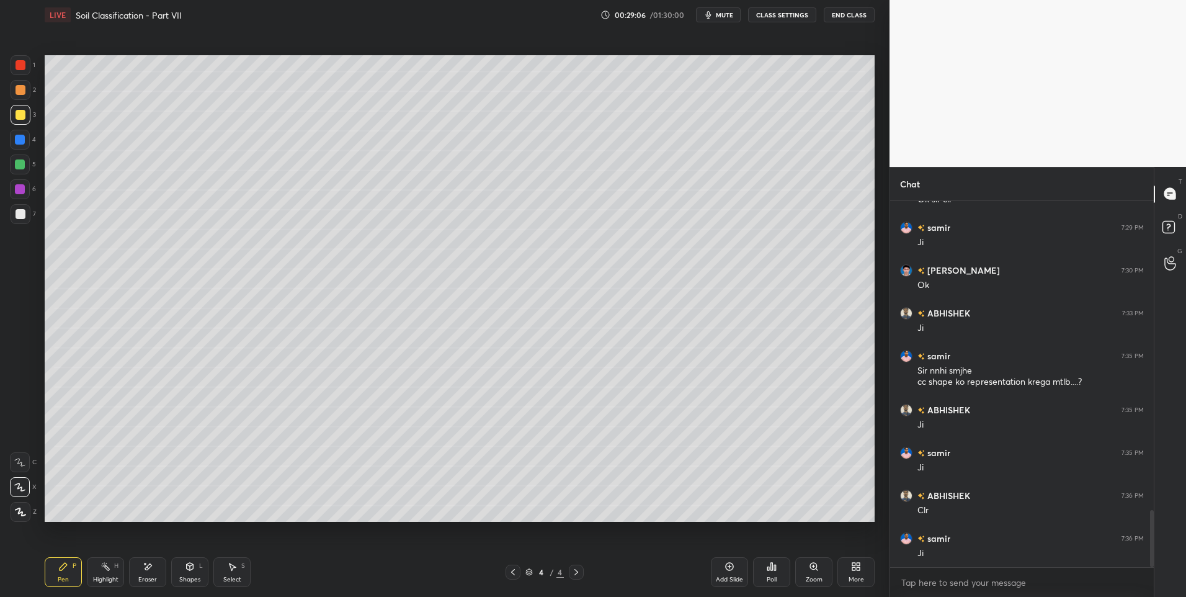
click at [576, 575] on icon at bounding box center [576, 572] width 10 height 10
click at [63, 571] on div "Pen P" at bounding box center [63, 572] width 37 height 30
click at [577, 574] on icon at bounding box center [576, 572] width 10 height 10
click at [724, 568] on div "Add Slide" at bounding box center [729, 572] width 37 height 30
click at [55, 568] on div "Pen P" at bounding box center [63, 572] width 37 height 30
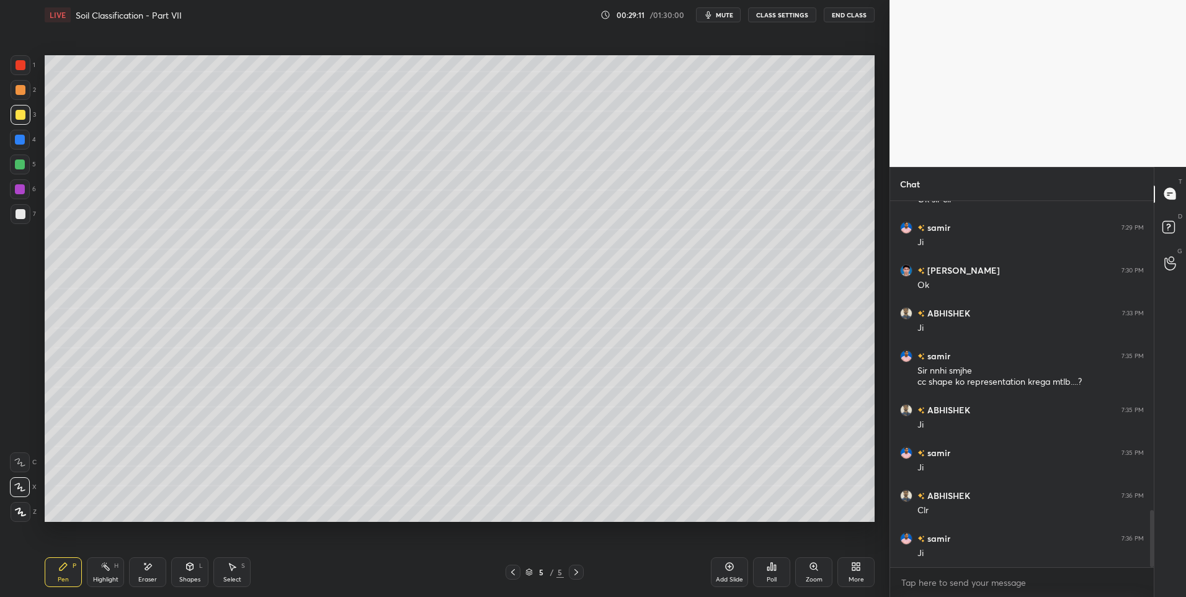
click at [65, 564] on icon at bounding box center [63, 566] width 7 height 7
click at [25, 66] on div at bounding box center [21, 65] width 10 height 10
click at [176, 568] on div "Shapes L" at bounding box center [189, 572] width 37 height 30
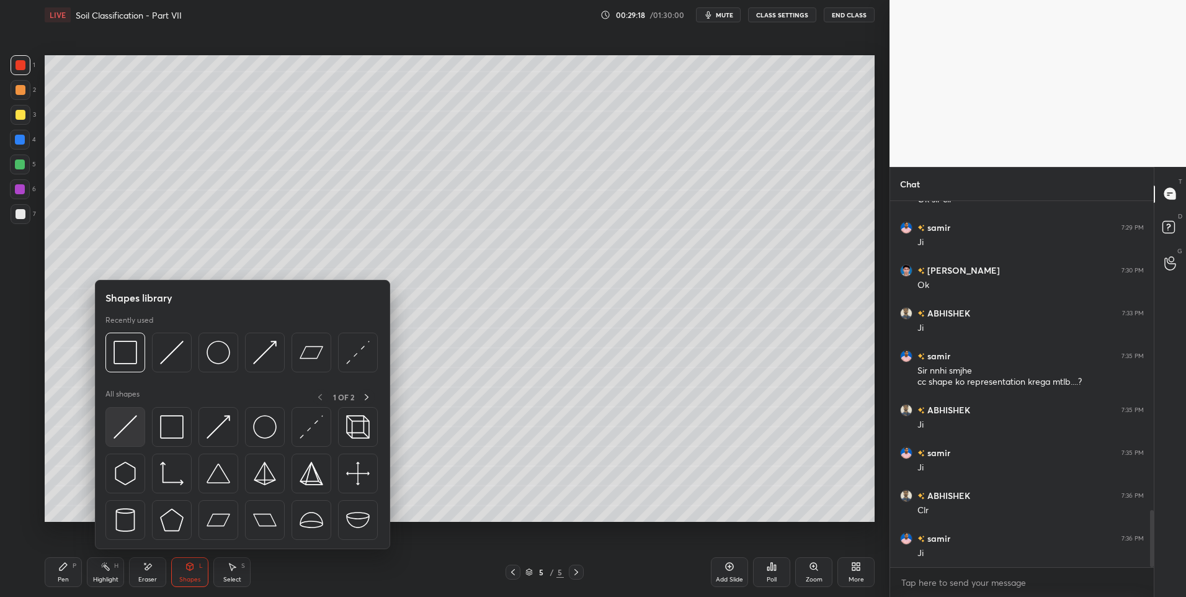
click at [120, 423] on img at bounding box center [126, 427] width 24 height 24
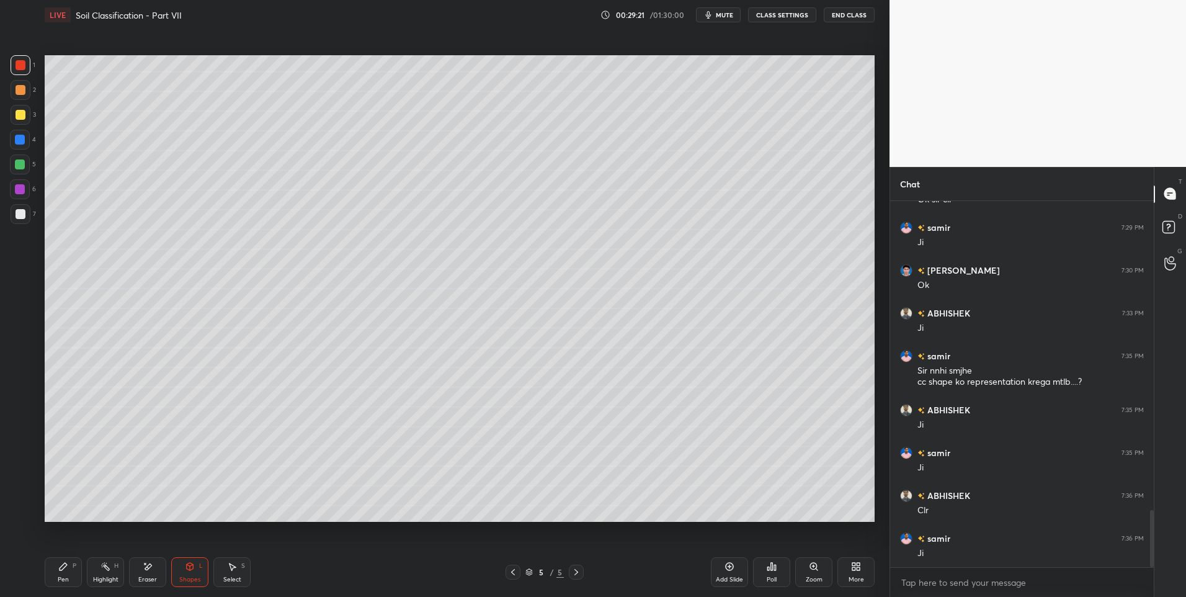
click at [67, 563] on icon at bounding box center [63, 566] width 10 height 10
click at [25, 207] on div at bounding box center [21, 214] width 20 height 20
click at [103, 572] on div "Highlight H" at bounding box center [105, 572] width 37 height 30
click at [110, 562] on div "Highlight H" at bounding box center [105, 572] width 37 height 30
click at [514, 571] on icon at bounding box center [513, 572] width 10 height 10
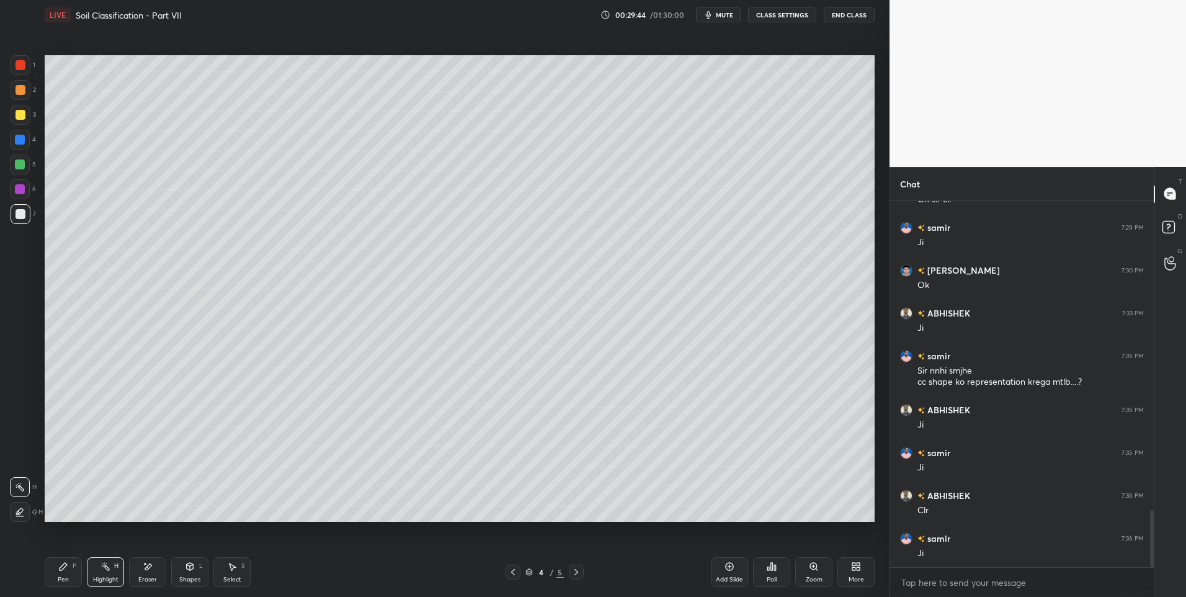
click at [514, 574] on icon at bounding box center [513, 572] width 4 height 6
click at [579, 571] on icon at bounding box center [576, 572] width 10 height 10
click at [507, 571] on div at bounding box center [513, 571] width 15 height 15
click at [582, 573] on div at bounding box center [576, 571] width 15 height 15
click at [504, 571] on div "4 / 5" at bounding box center [544, 571] width 333 height 15
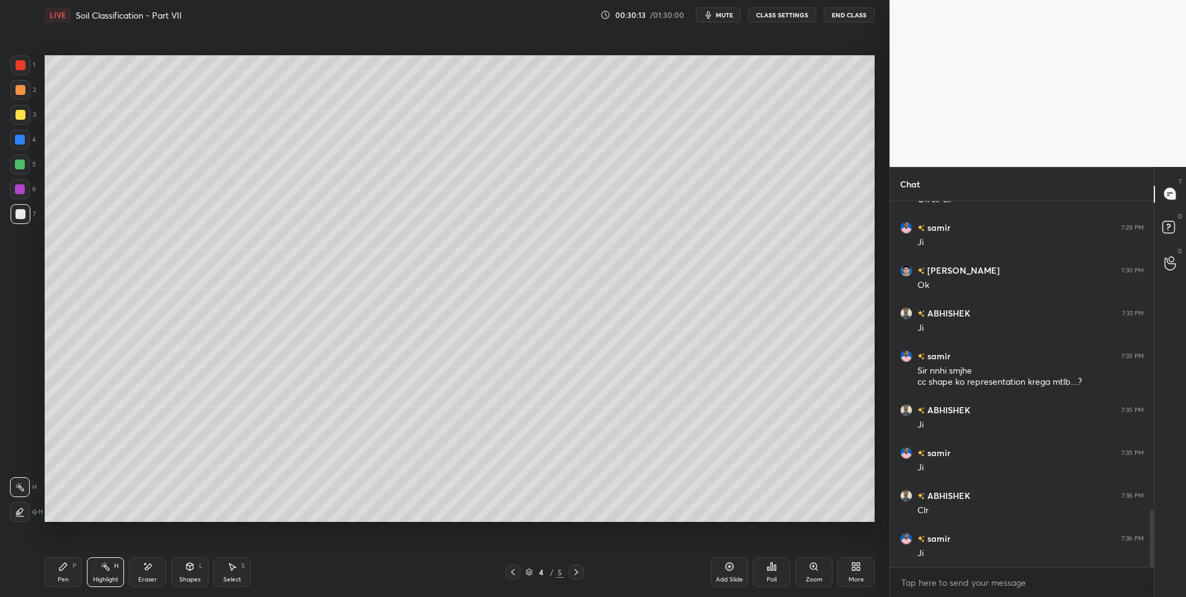
click at [515, 573] on icon at bounding box center [513, 572] width 10 height 10
click at [570, 579] on div at bounding box center [576, 571] width 15 height 15
click at [579, 578] on div at bounding box center [576, 571] width 15 height 15
click at [575, 573] on icon at bounding box center [576, 572] width 10 height 10
click at [210, 568] on div "Pen P Highlight H Eraser Shapes L Select S" at bounding box center [211, 572] width 333 height 30
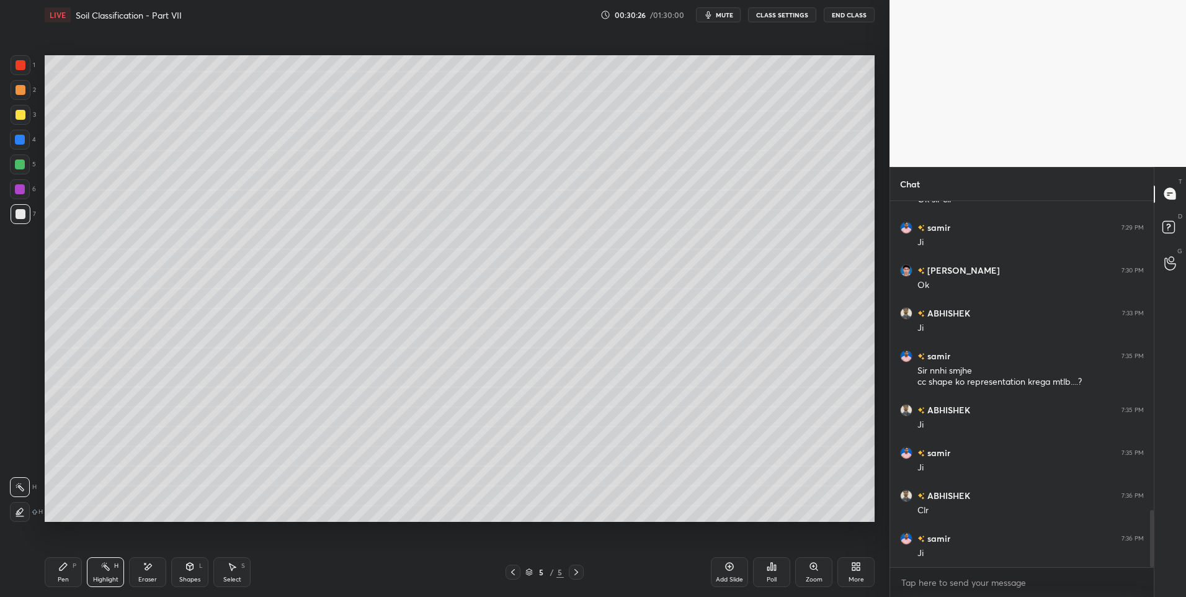
click at [232, 563] on icon at bounding box center [232, 566] width 10 height 10
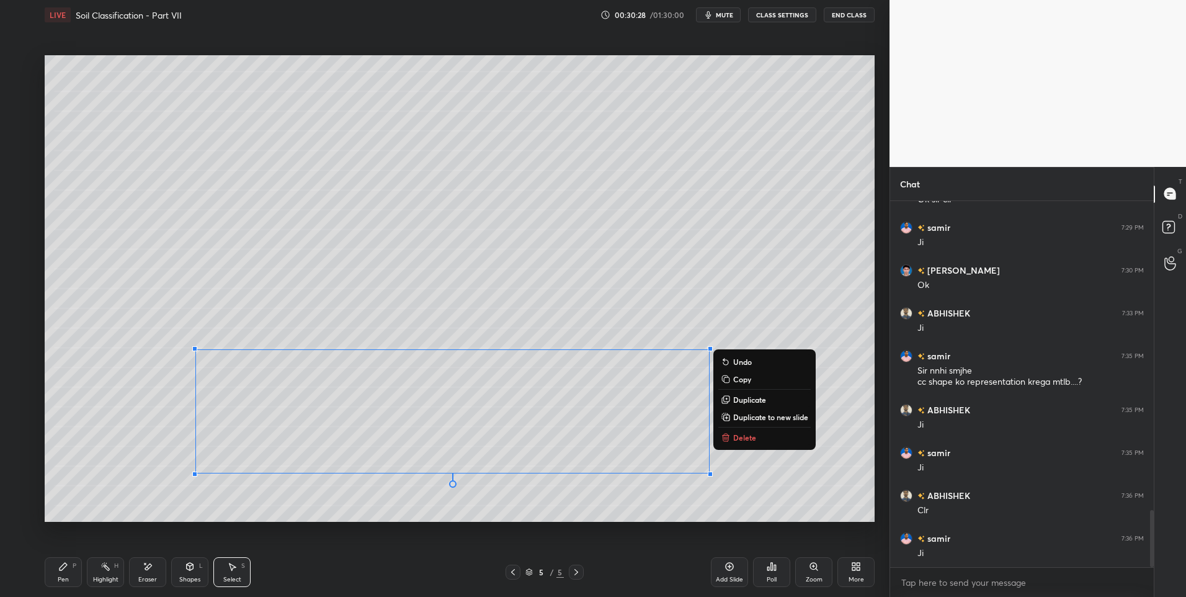
click at [739, 444] on button "Delete" at bounding box center [764, 437] width 92 height 15
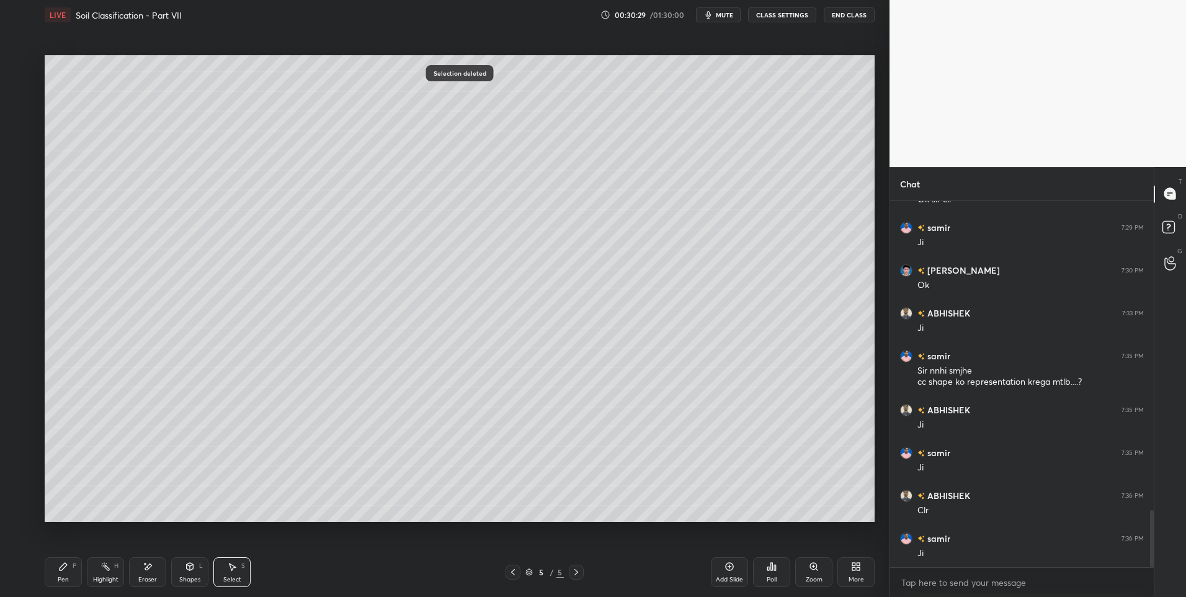
click at [56, 574] on div "Pen P" at bounding box center [63, 572] width 37 height 30
click at [60, 569] on icon at bounding box center [63, 566] width 7 height 7
click at [27, 67] on div at bounding box center [21, 65] width 20 height 20
click at [21, 163] on div at bounding box center [20, 164] width 10 height 10
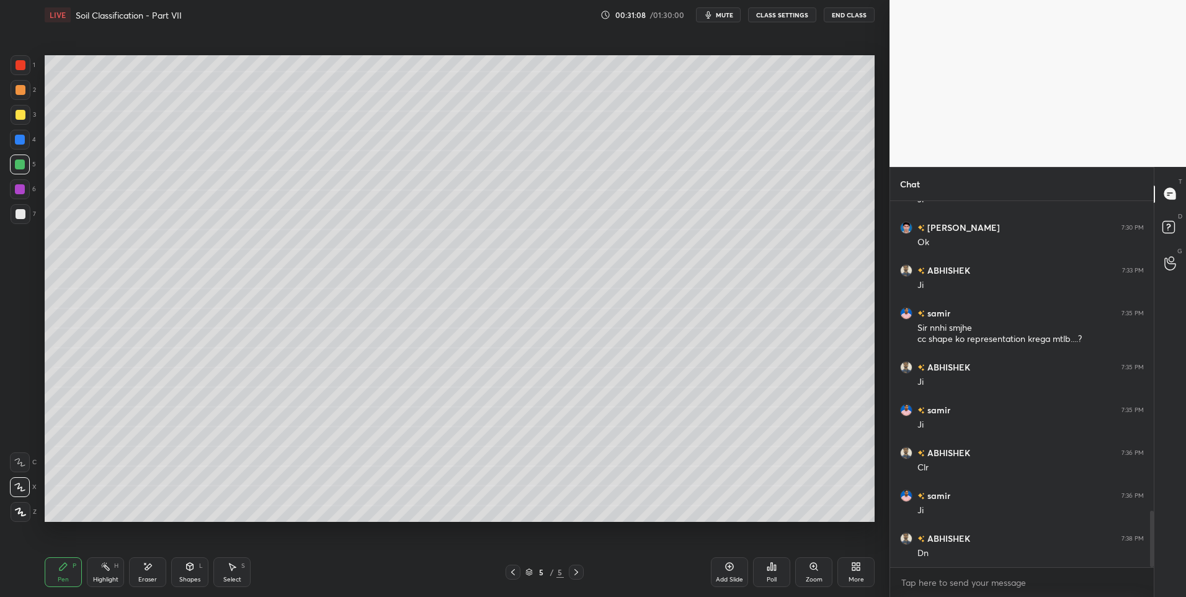
click at [574, 573] on icon at bounding box center [576, 572] width 10 height 10
click at [723, 564] on div "Add Slide" at bounding box center [729, 572] width 37 height 30
click at [68, 559] on div "Pen P" at bounding box center [63, 572] width 37 height 30
click at [25, 68] on div at bounding box center [21, 65] width 20 height 20
click at [182, 573] on div "Shapes L" at bounding box center [189, 572] width 37 height 30
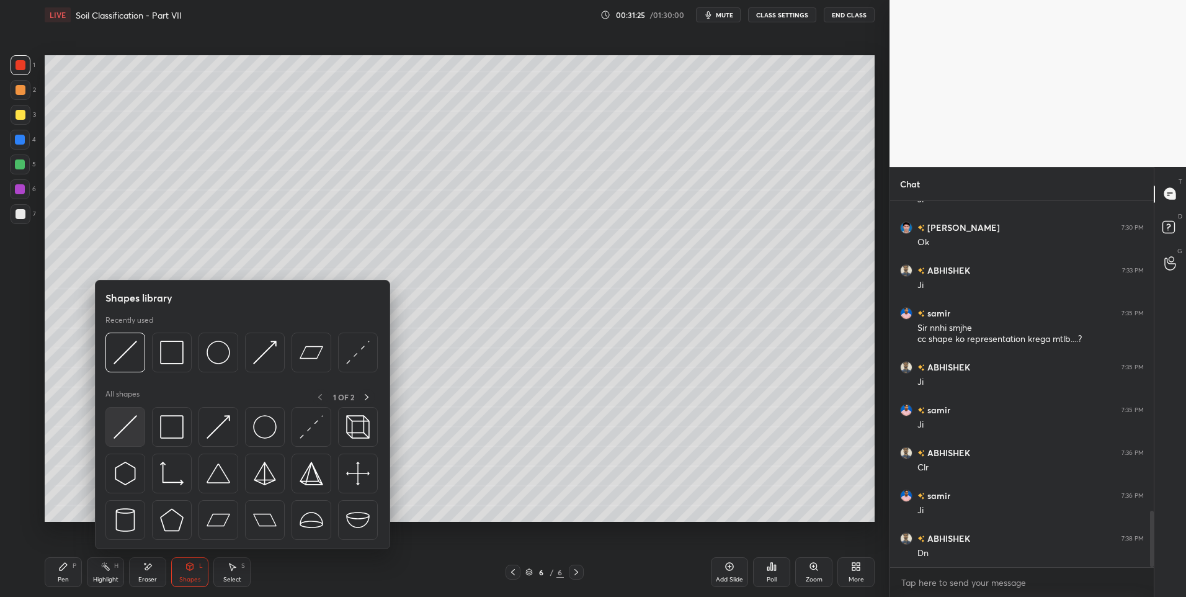
click at [127, 417] on img at bounding box center [126, 427] width 24 height 24
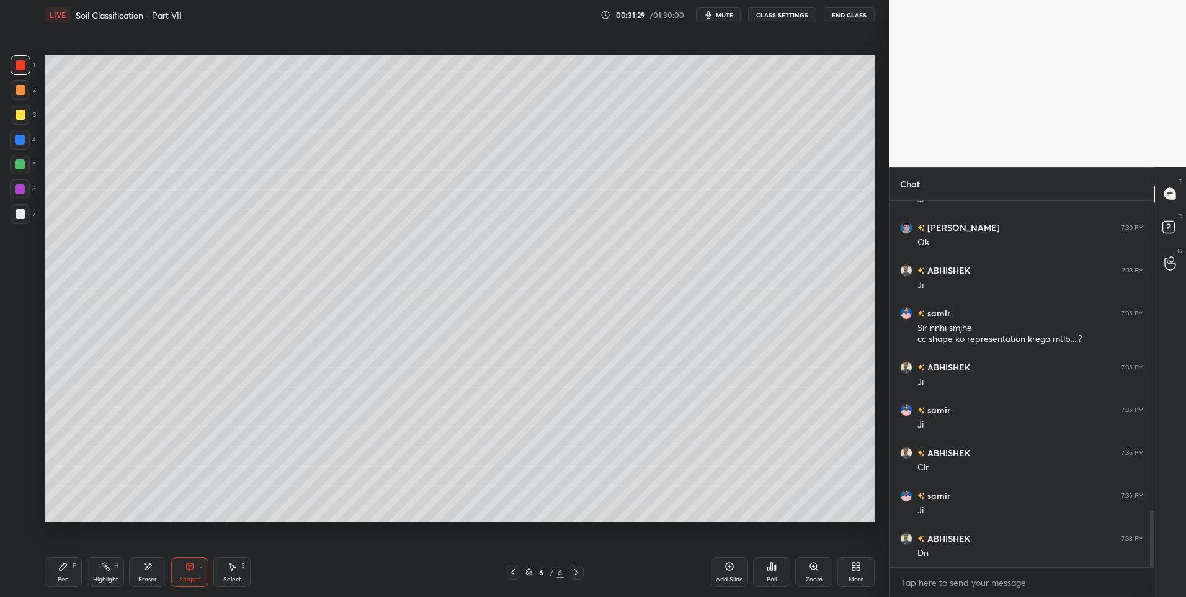
click at [71, 566] on div "Pen P" at bounding box center [63, 572] width 37 height 30
click at [206, 571] on div "Shapes L" at bounding box center [189, 572] width 37 height 30
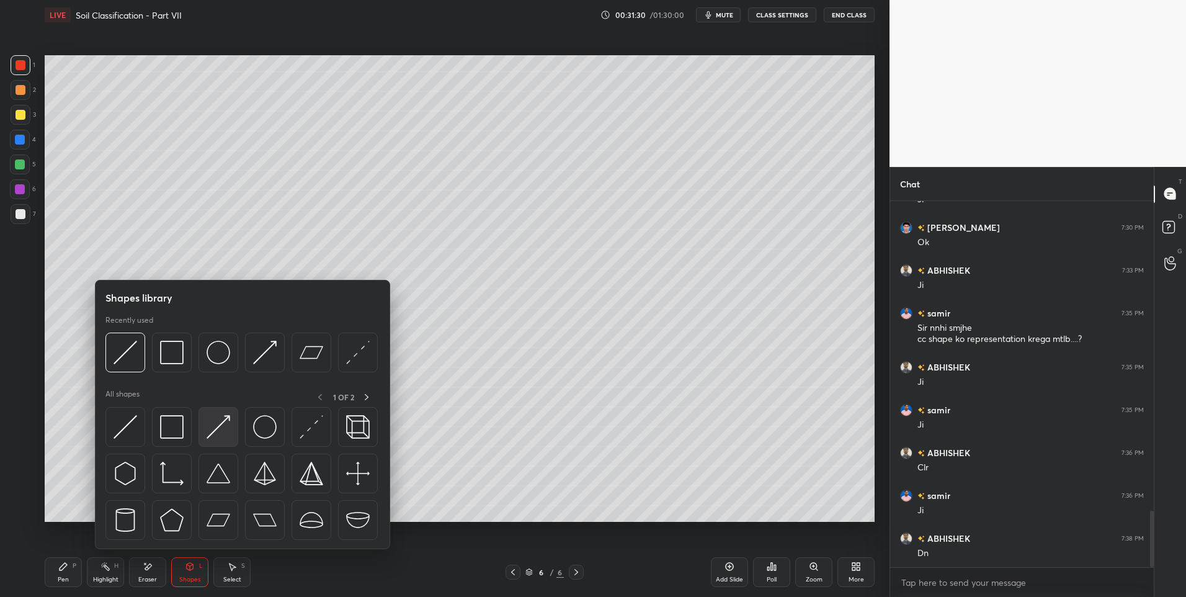
click at [225, 430] on img at bounding box center [219, 427] width 24 height 24
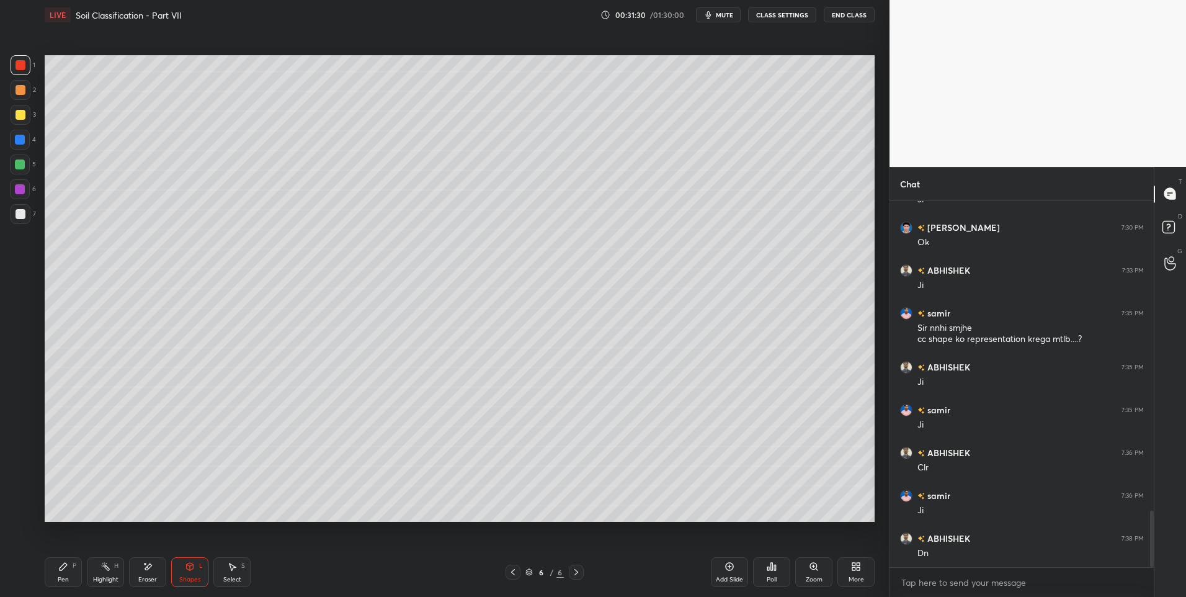
click at [26, 209] on div at bounding box center [21, 214] width 20 height 20
click at [71, 567] on div "Pen P" at bounding box center [63, 572] width 37 height 30
click at [226, 565] on div "Select S" at bounding box center [231, 572] width 37 height 30
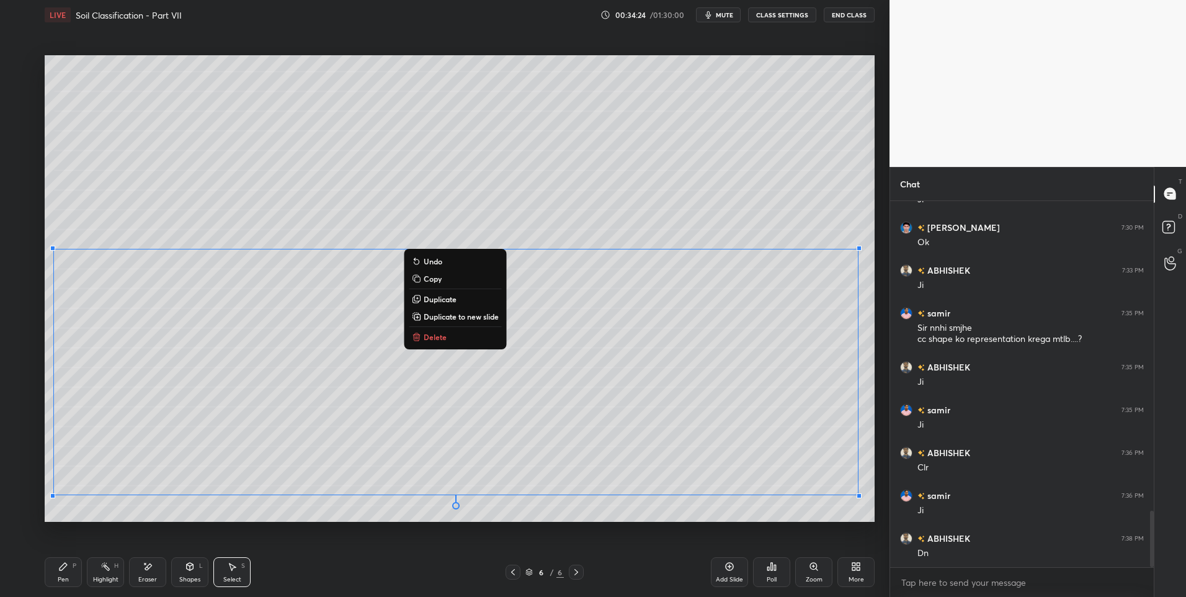
click at [144, 521] on div "0 ° Undo Copy Duplicate Duplicate to new slide Delete" at bounding box center [460, 288] width 830 height 467
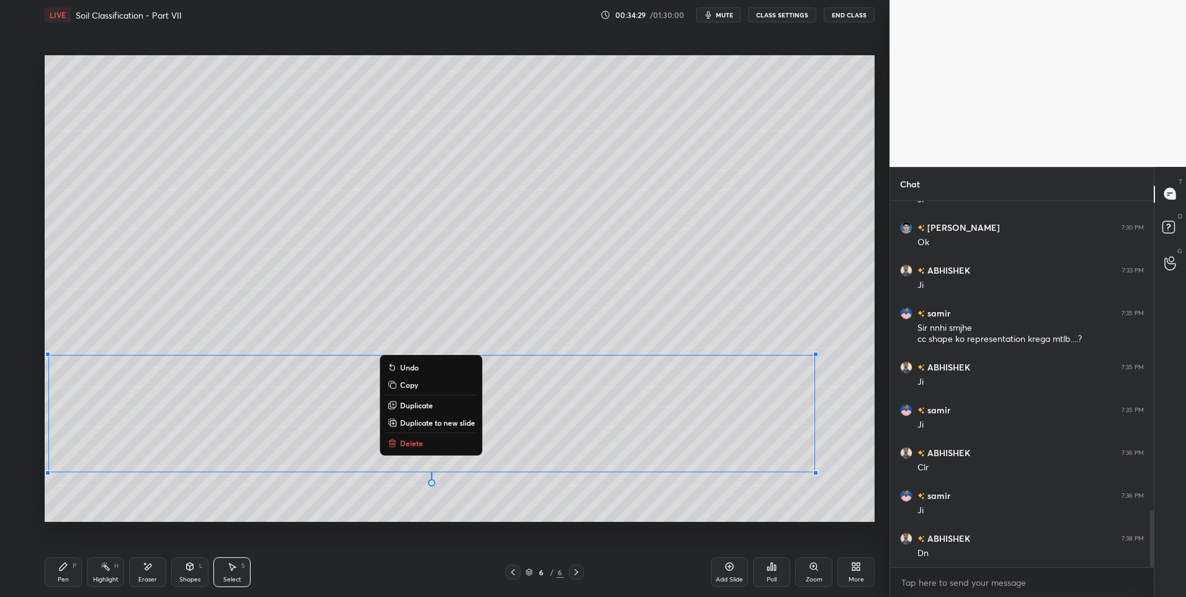
click at [66, 570] on icon at bounding box center [63, 566] width 10 height 10
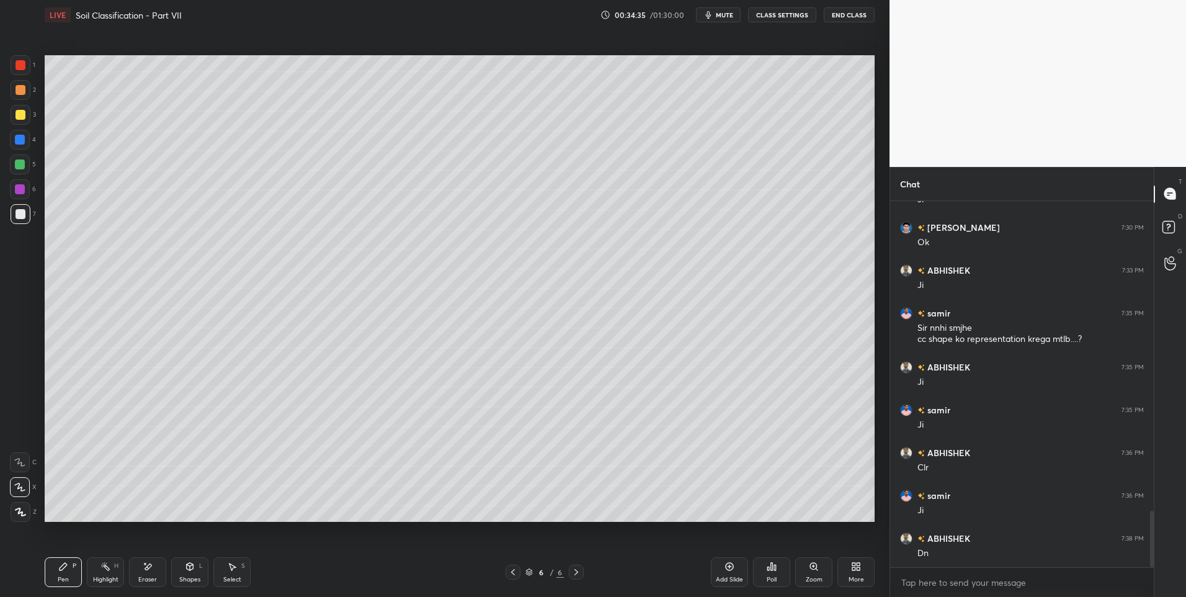
click at [92, 567] on div "Highlight H" at bounding box center [105, 572] width 37 height 30
click at [70, 579] on div "Pen P" at bounding box center [63, 572] width 37 height 30
click at [228, 566] on icon at bounding box center [232, 566] width 10 height 10
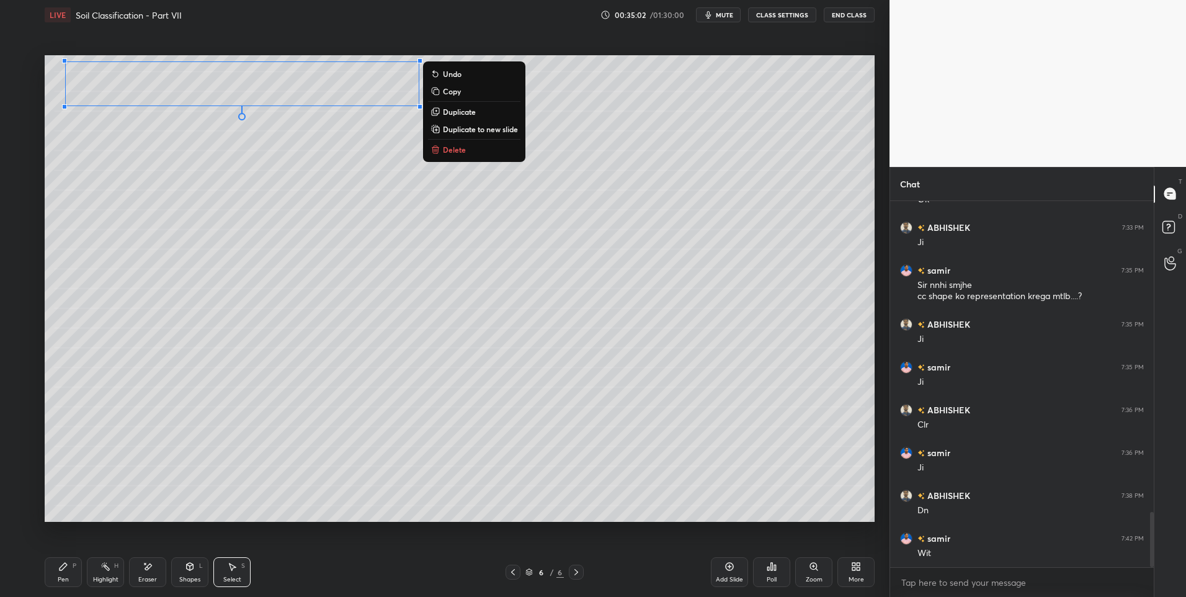
click at [591, 104] on div "0 ° Undo Copy Duplicate Duplicate to new slide Delete" at bounding box center [460, 288] width 830 height 467
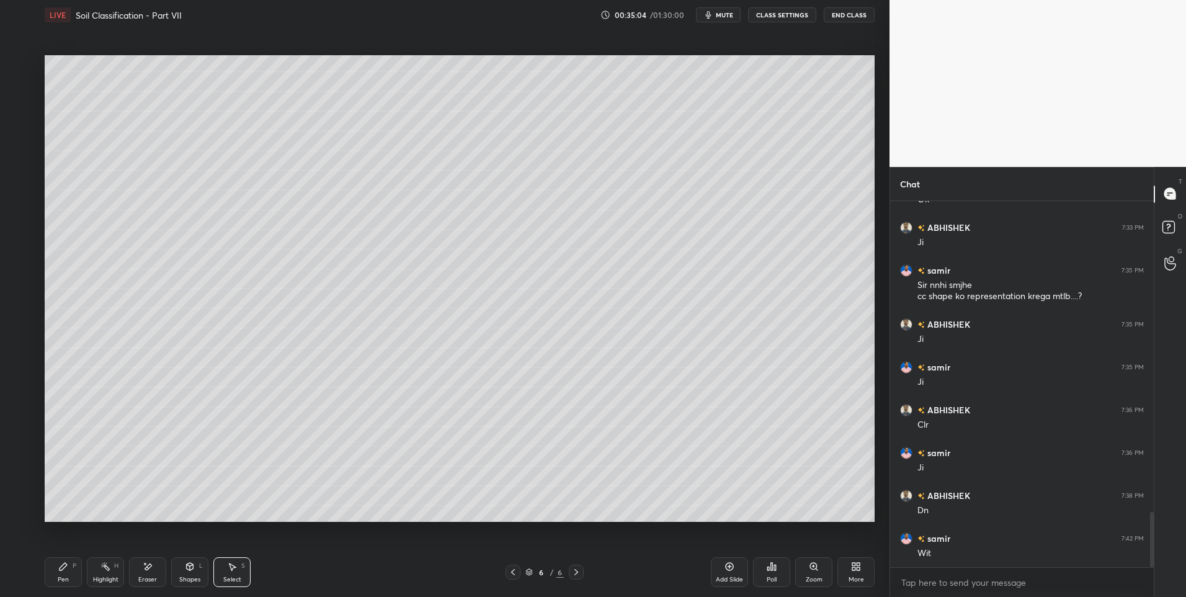
click at [110, 579] on div "Highlight" at bounding box center [105, 579] width 25 height 6
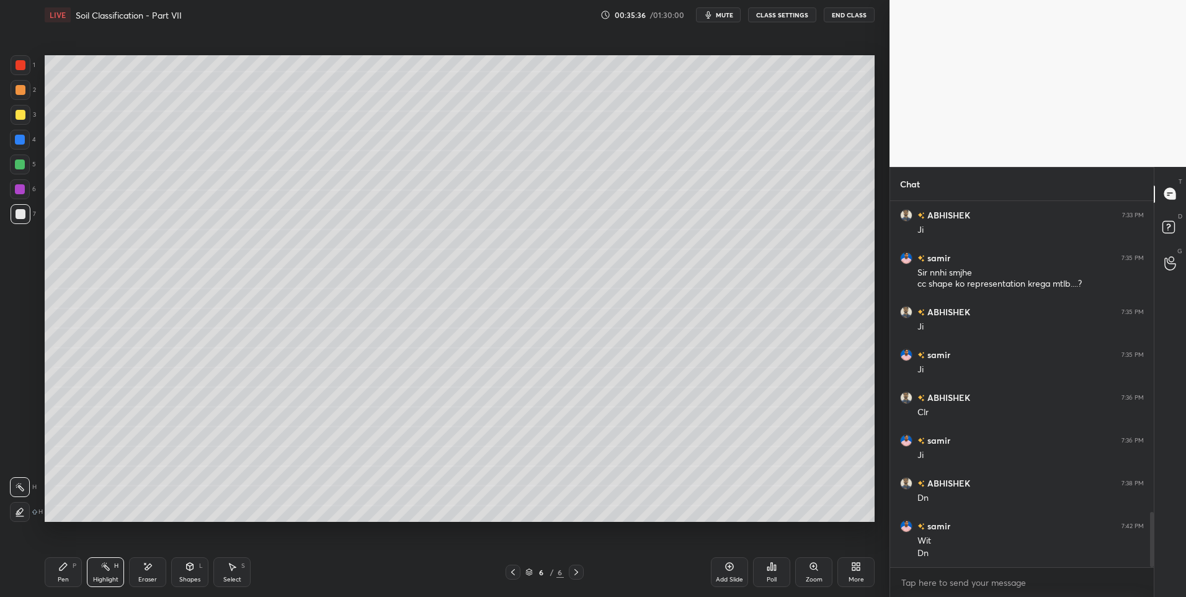
click at [112, 566] on div "Highlight H" at bounding box center [105, 572] width 37 height 30
click at [19, 69] on div at bounding box center [21, 65] width 10 height 10
click at [728, 577] on div "Add Slide" at bounding box center [729, 579] width 27 height 6
click at [68, 561] on div "Pen P" at bounding box center [63, 572] width 37 height 30
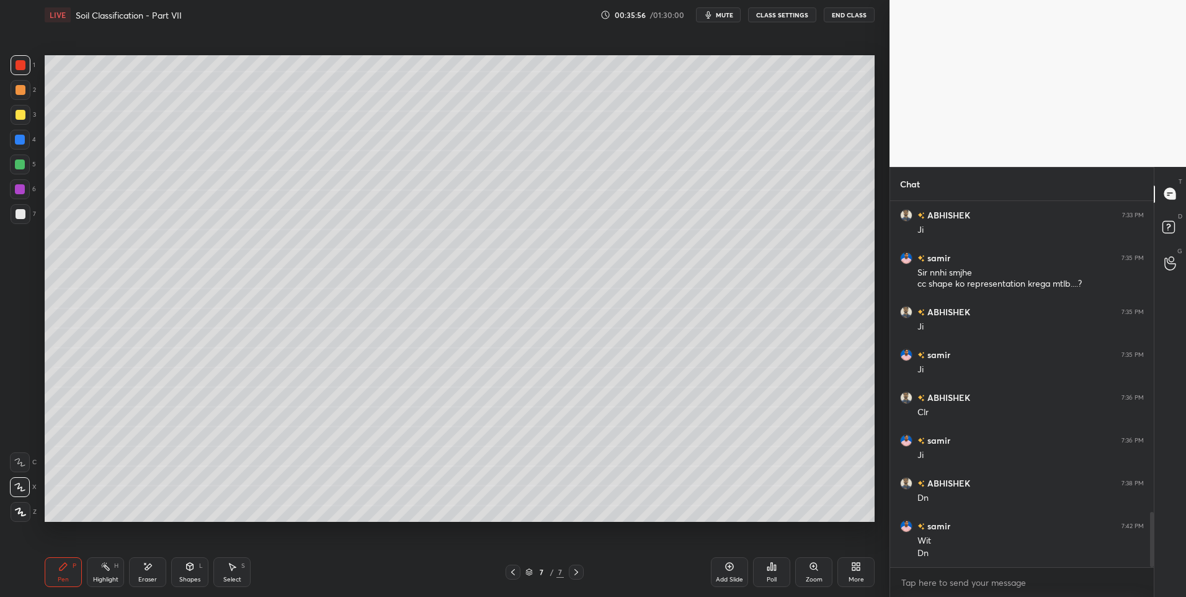
click at [111, 563] on div "Highlight H" at bounding box center [105, 572] width 37 height 30
click at [109, 564] on icon at bounding box center [105, 566] width 10 height 10
click at [57, 568] on div "Pen P" at bounding box center [63, 572] width 37 height 30
click at [67, 564] on icon at bounding box center [63, 566] width 7 height 7
click at [25, 92] on div at bounding box center [21, 90] width 10 height 10
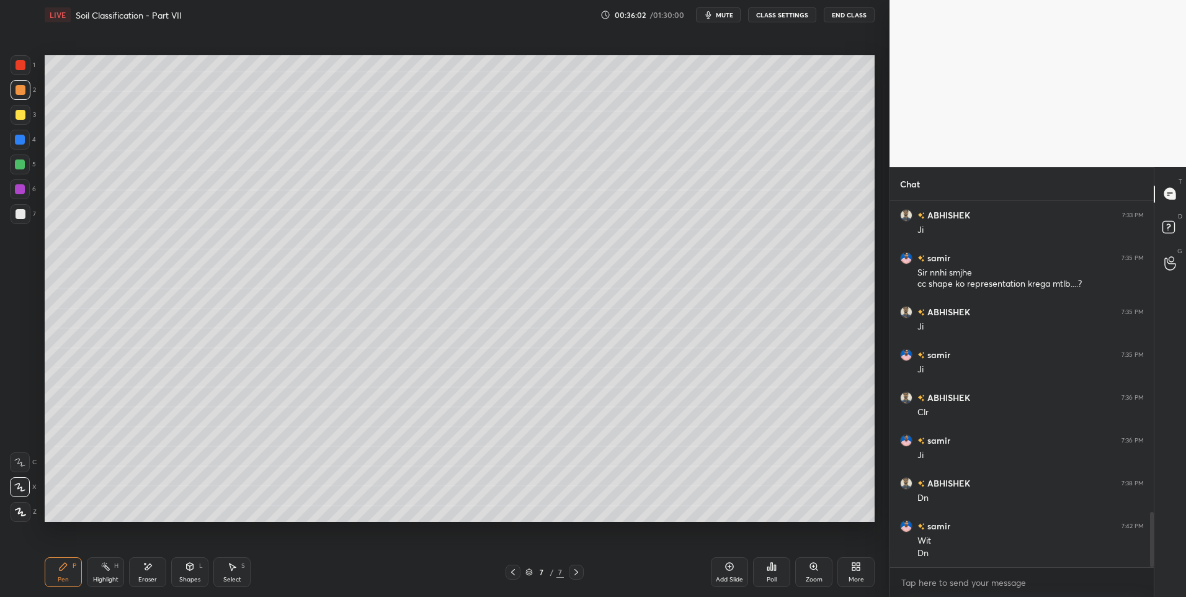
scroll to position [2117, 0]
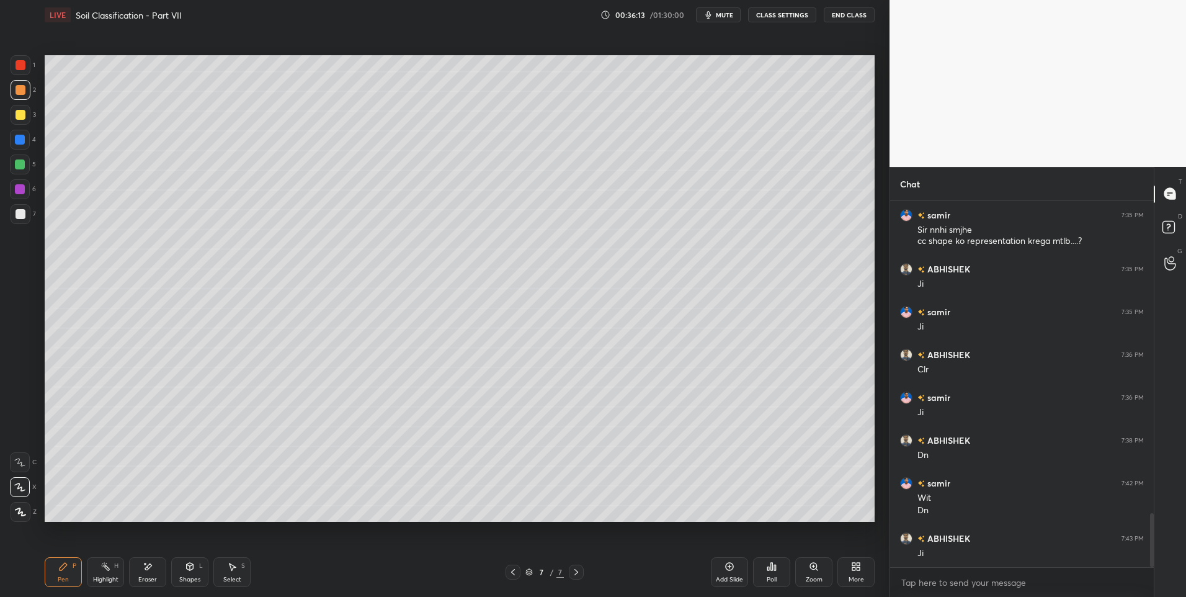
click at [104, 564] on rect at bounding box center [107, 567] width 6 height 6
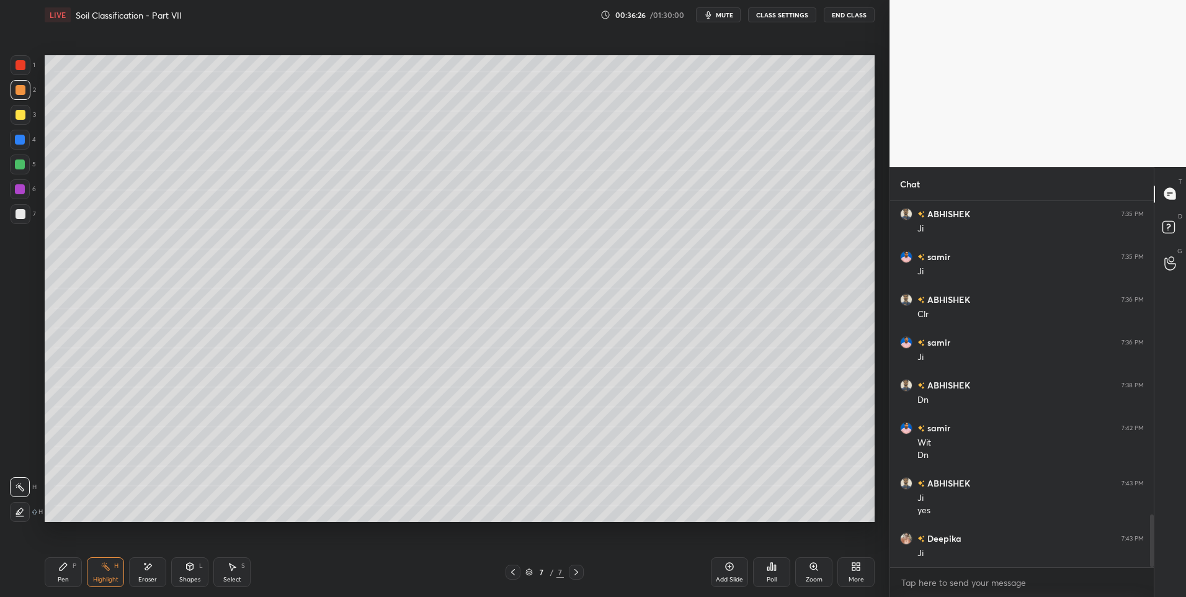
scroll to position [2215, 0]
click at [515, 571] on icon at bounding box center [513, 572] width 10 height 10
click at [105, 570] on icon at bounding box center [105, 566] width 10 height 10
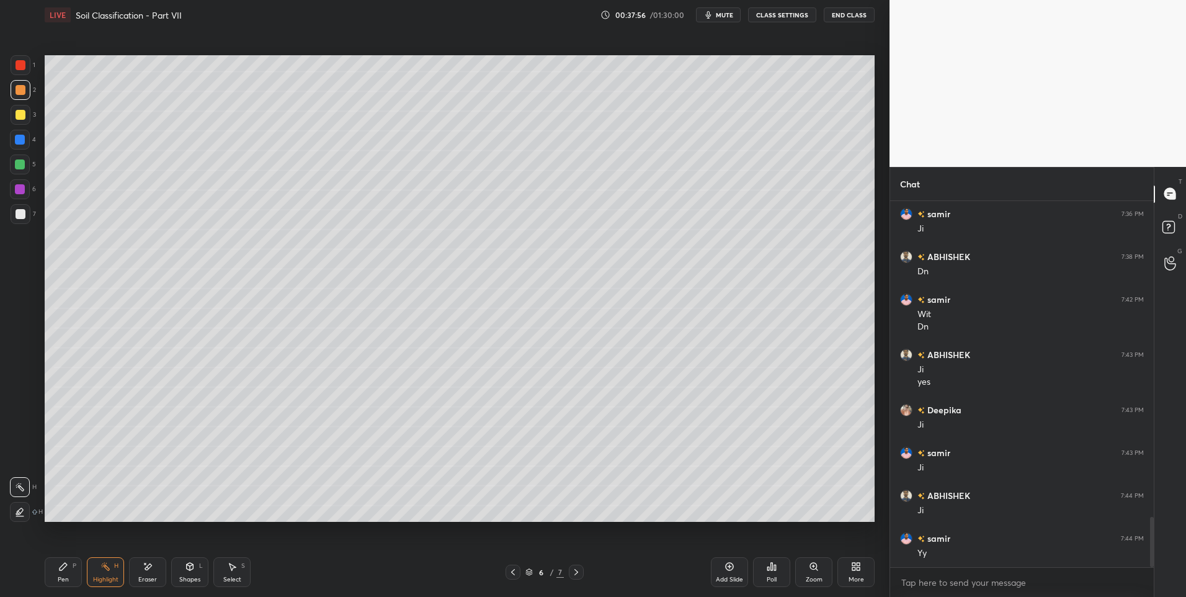
click at [84, 575] on div "Pen P Highlight H Eraser Shapes L Select S" at bounding box center [211, 572] width 333 height 30
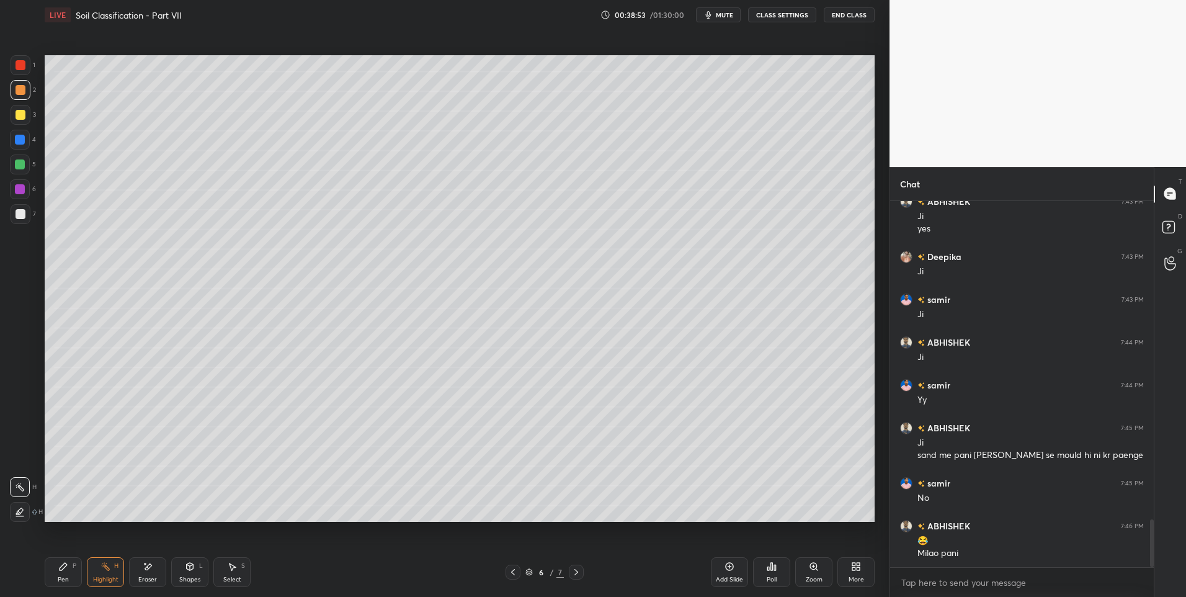
scroll to position [2466, 0]
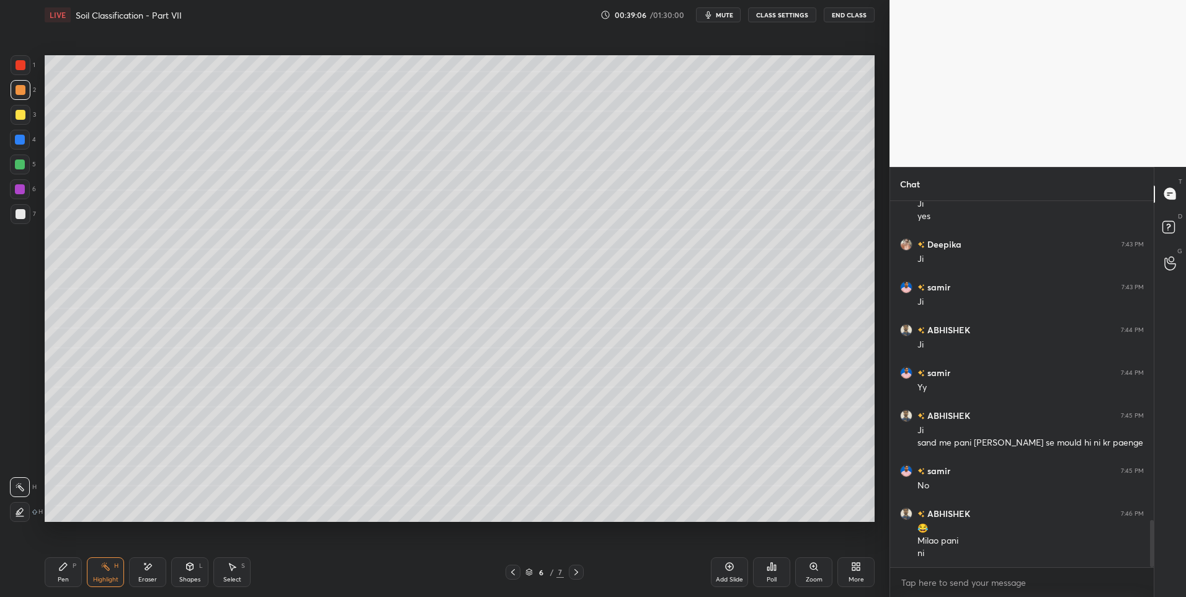
click at [58, 566] on icon at bounding box center [63, 566] width 10 height 10
click at [69, 566] on div "Pen P" at bounding box center [63, 572] width 37 height 30
click at [578, 573] on icon at bounding box center [576, 572] width 10 height 10
click at [242, 568] on div "S" at bounding box center [243, 566] width 4 height 6
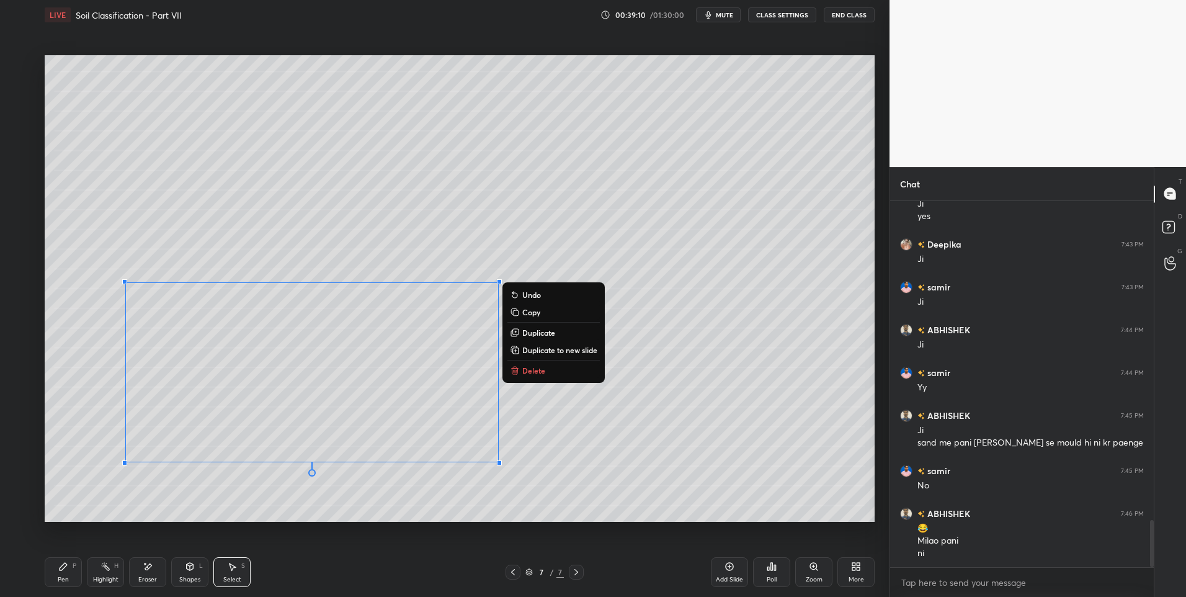
click at [543, 370] on p "Delete" at bounding box center [533, 370] width 23 height 10
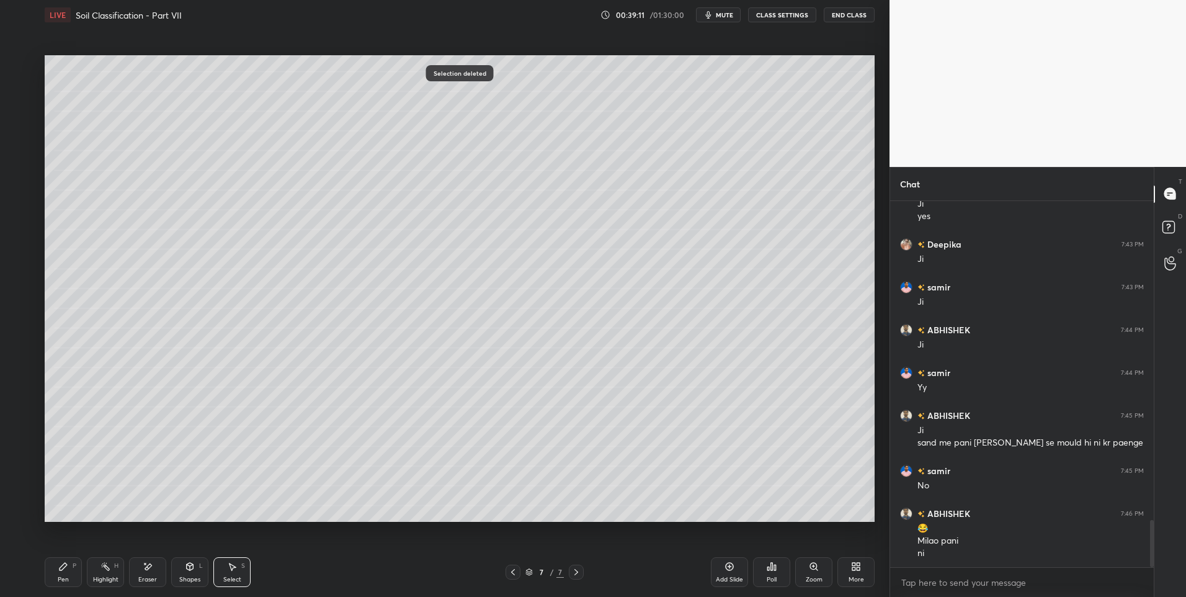
click at [472, 437] on div "0 ° Undo Copy Duplicate Duplicate to new slide Delete" at bounding box center [460, 288] width 830 height 467
click at [56, 573] on div "Pen P" at bounding box center [63, 572] width 37 height 30
click at [62, 570] on icon at bounding box center [63, 566] width 7 height 7
click at [24, 86] on div at bounding box center [21, 90] width 10 height 10
click at [25, 165] on div at bounding box center [20, 164] width 10 height 10
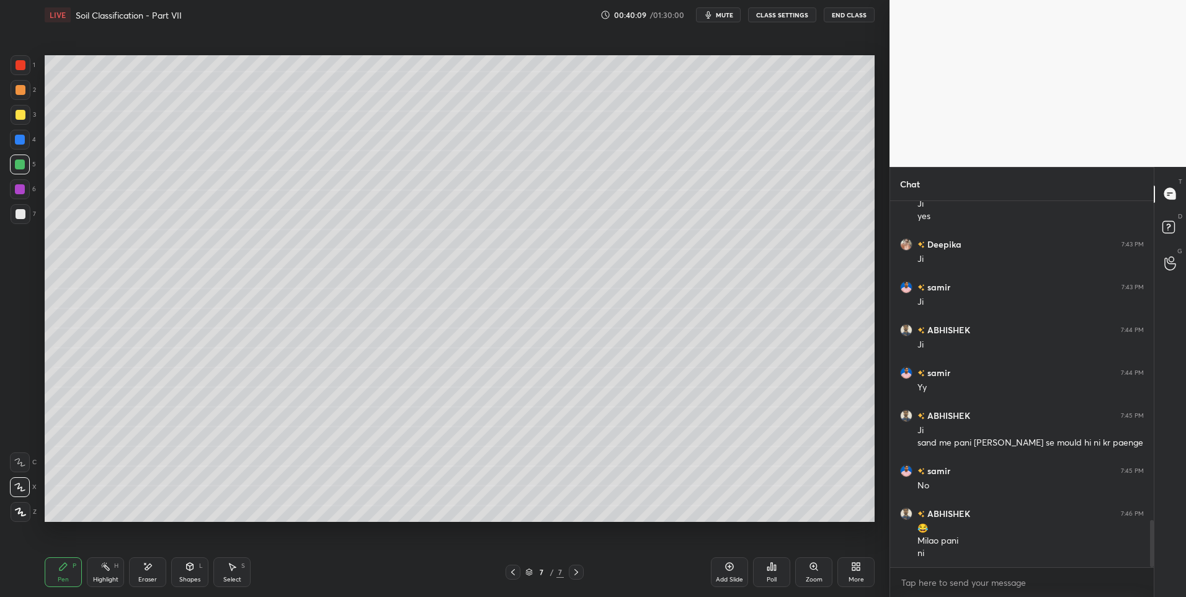
click at [187, 564] on icon at bounding box center [190, 566] width 7 height 7
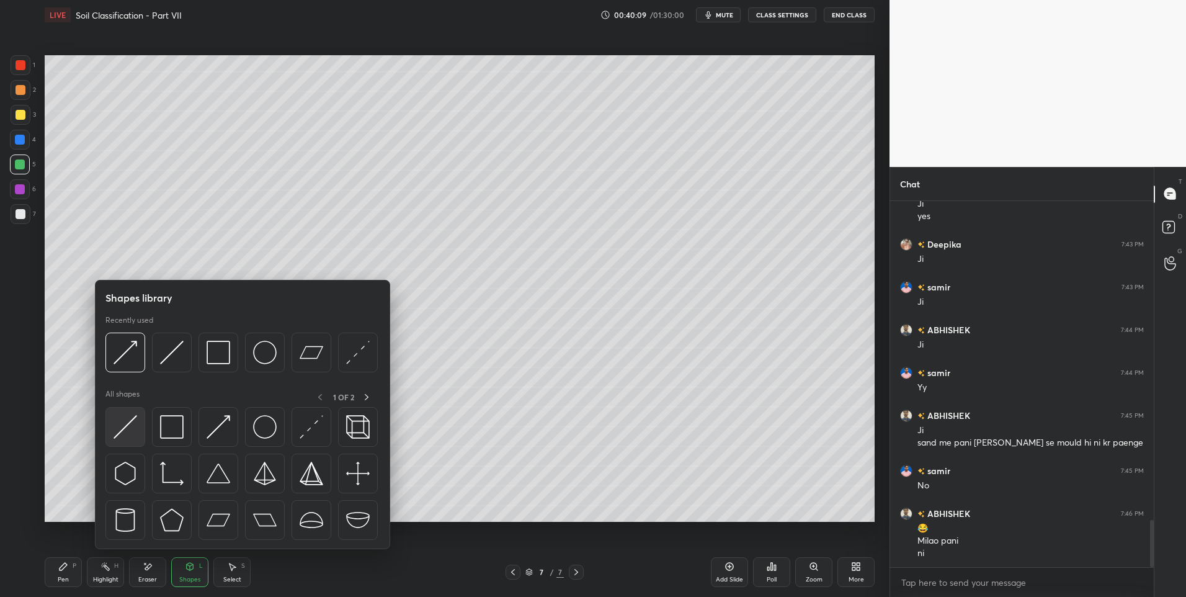
click at [122, 435] on img at bounding box center [126, 427] width 24 height 24
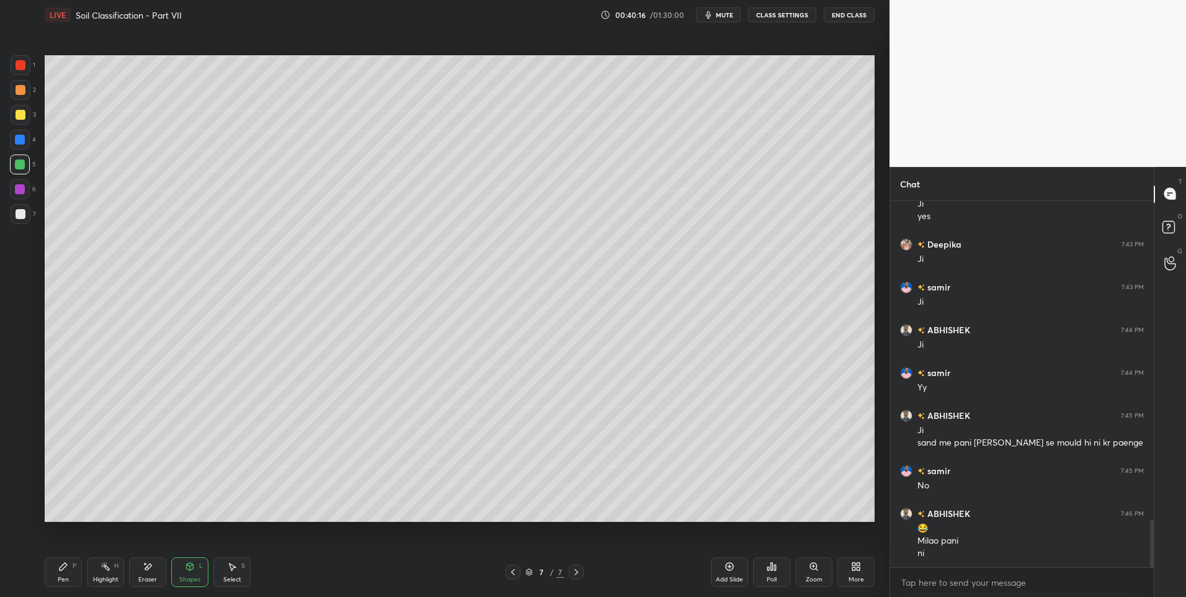
scroll to position [2509, 0]
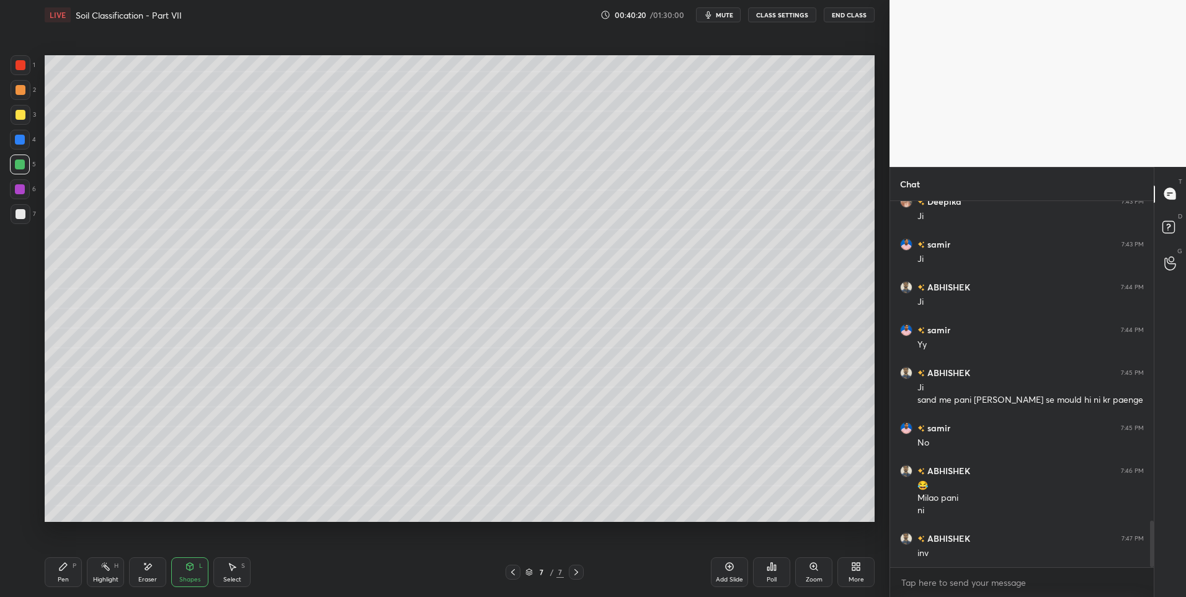
click at [57, 567] on div "Pen P" at bounding box center [63, 572] width 37 height 30
click at [62, 566] on icon at bounding box center [63, 566] width 7 height 7
click at [110, 566] on icon at bounding box center [105, 566] width 10 height 10
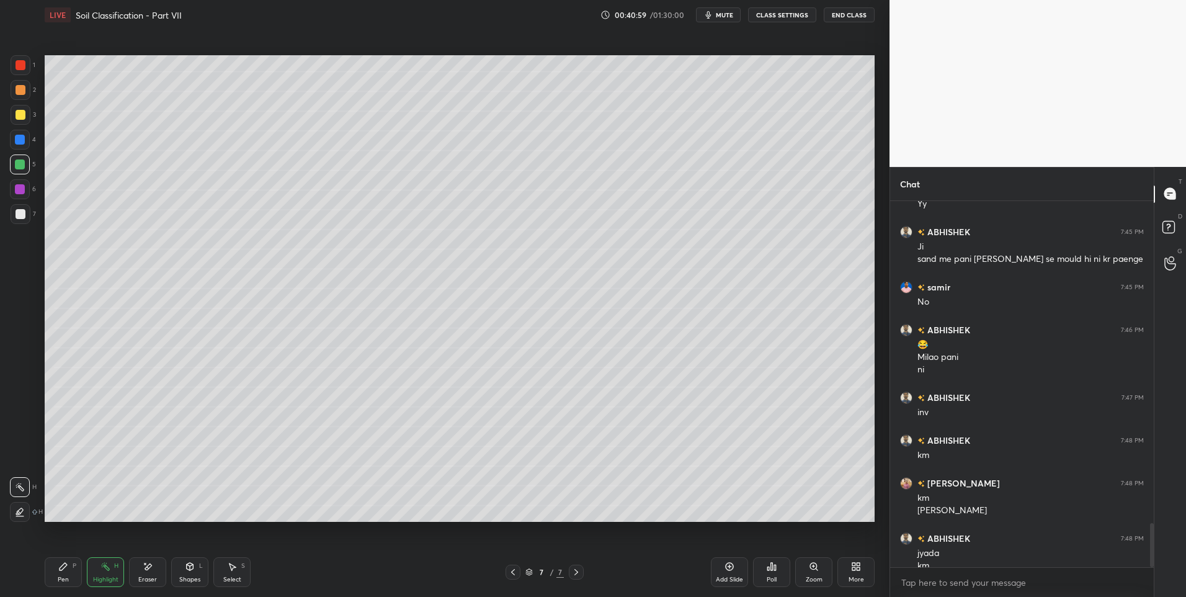
scroll to position [2662, 0]
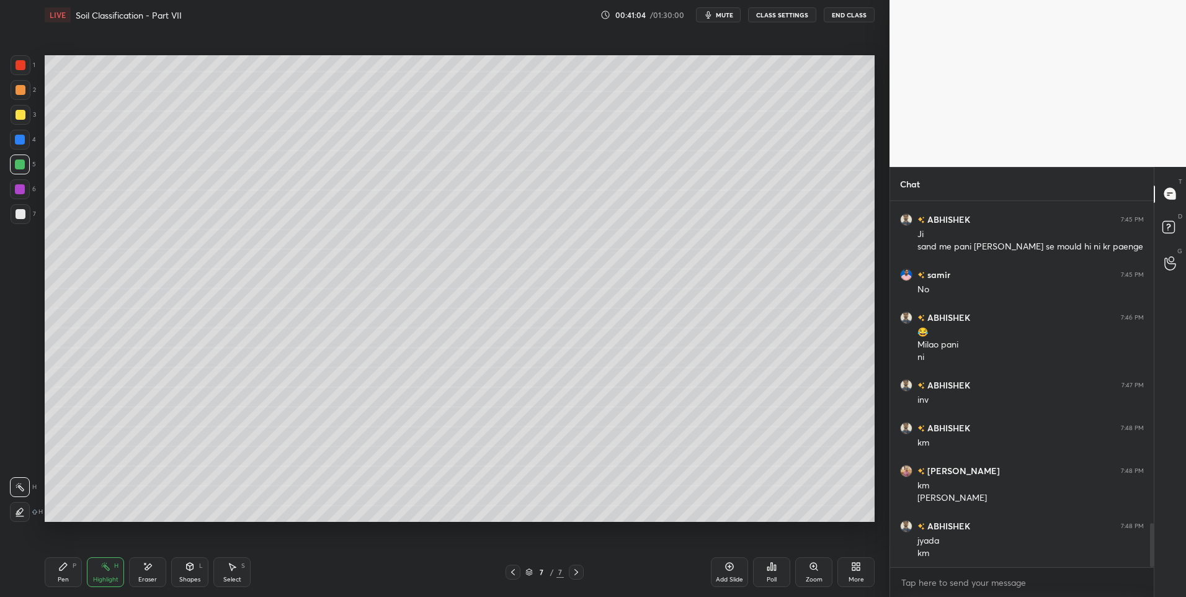
click at [194, 570] on icon at bounding box center [190, 566] width 10 height 10
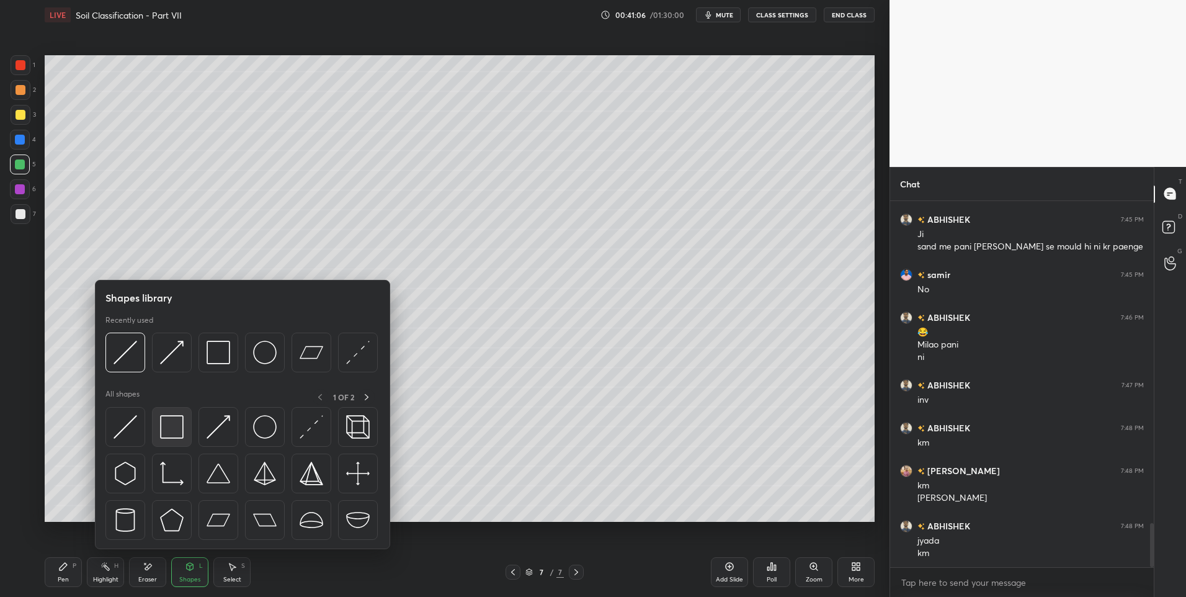
click at [171, 430] on img at bounding box center [172, 427] width 24 height 24
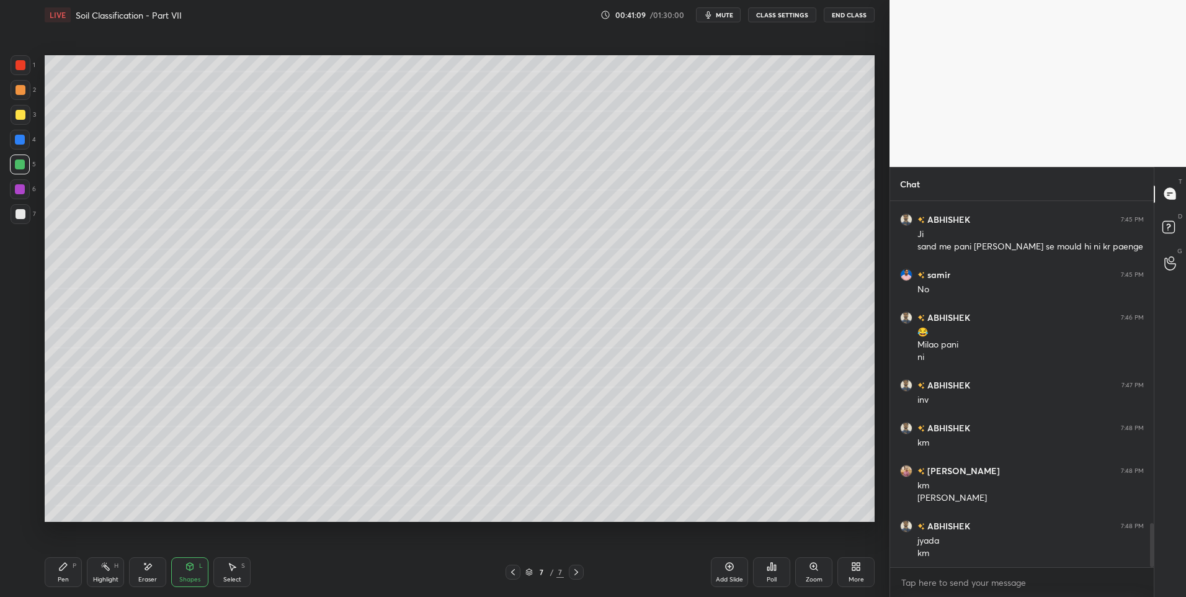
click at [63, 568] on icon at bounding box center [63, 566] width 7 height 7
click at [74, 569] on div "Pen P" at bounding box center [63, 572] width 37 height 30
click at [25, 217] on div at bounding box center [21, 214] width 20 height 20
click at [102, 571] on div "Highlight H" at bounding box center [105, 572] width 37 height 30
click at [233, 571] on icon at bounding box center [232, 566] width 10 height 10
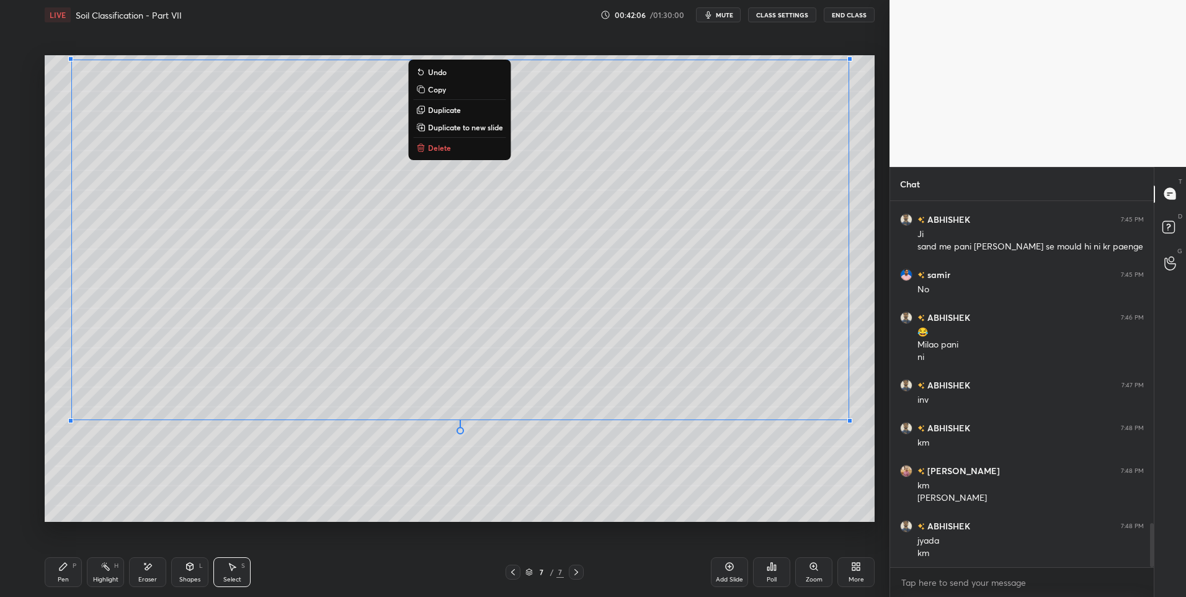
click at [171, 473] on div "0 ° Undo Copy Duplicate Duplicate to new slide Delete" at bounding box center [460, 288] width 830 height 467
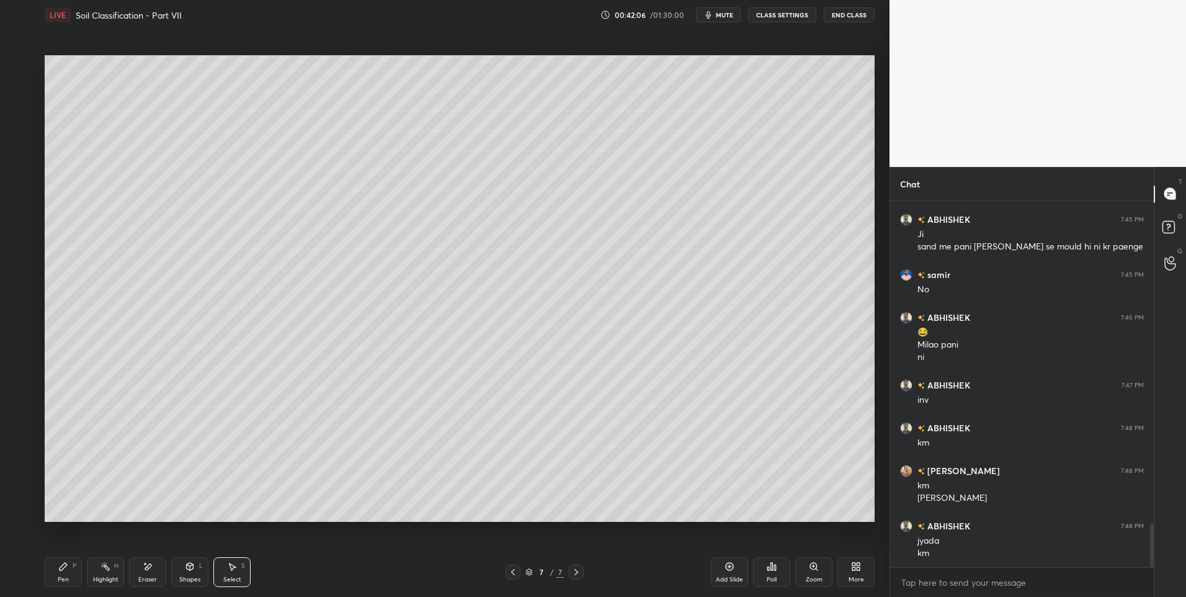
click at [58, 571] on icon at bounding box center [63, 566] width 10 height 10
click at [20, 94] on div at bounding box center [21, 90] width 10 height 10
click at [115, 566] on div "H" at bounding box center [116, 566] width 4 height 6
click at [56, 576] on div "Pen P" at bounding box center [63, 572] width 37 height 30
click at [61, 574] on div "Pen P" at bounding box center [63, 572] width 37 height 30
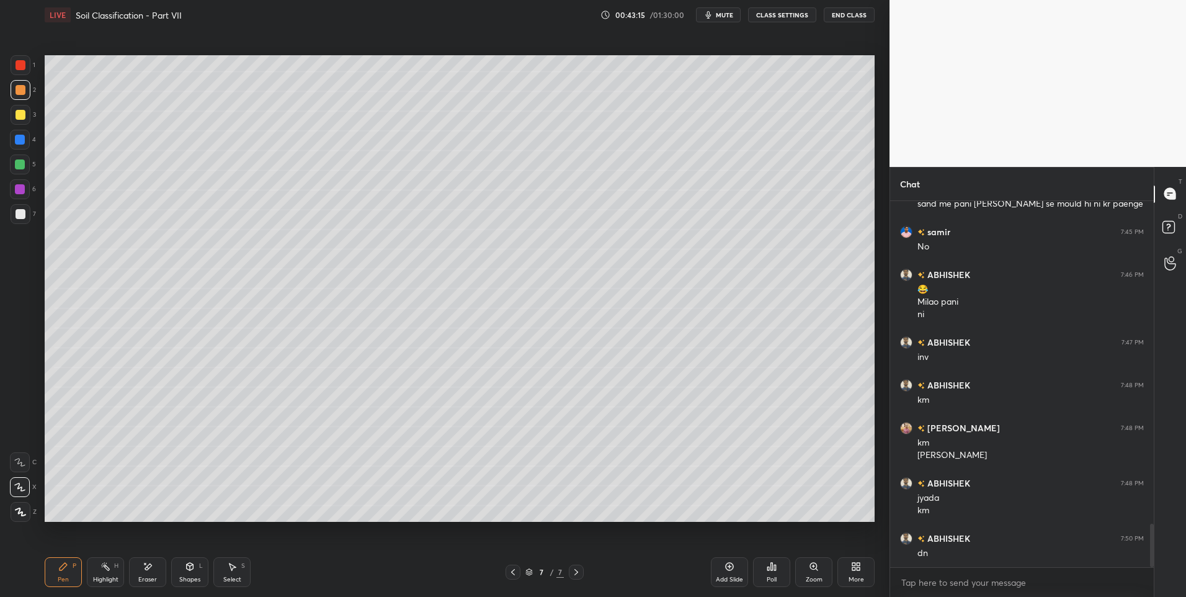
scroll to position [2748, 0]
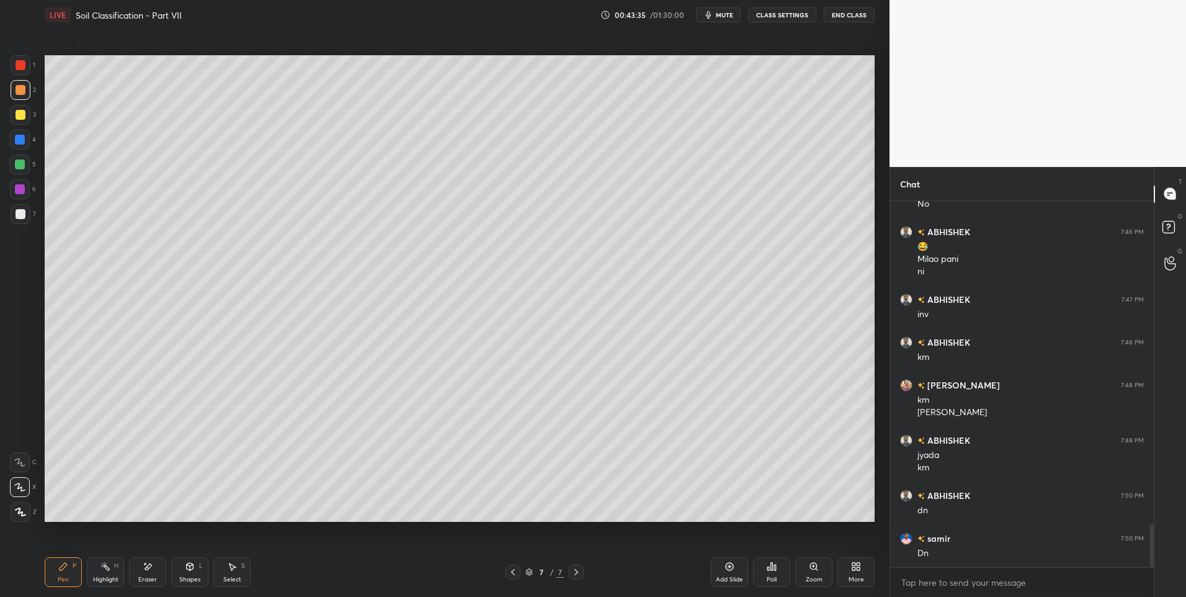
click at [51, 562] on div "Pen P" at bounding box center [63, 572] width 37 height 30
click at [577, 576] on icon at bounding box center [576, 572] width 10 height 10
click at [717, 571] on div "Add Slide" at bounding box center [729, 572] width 37 height 30
click at [58, 564] on div "Pen P" at bounding box center [63, 572] width 37 height 30
click at [194, 565] on icon at bounding box center [190, 566] width 10 height 10
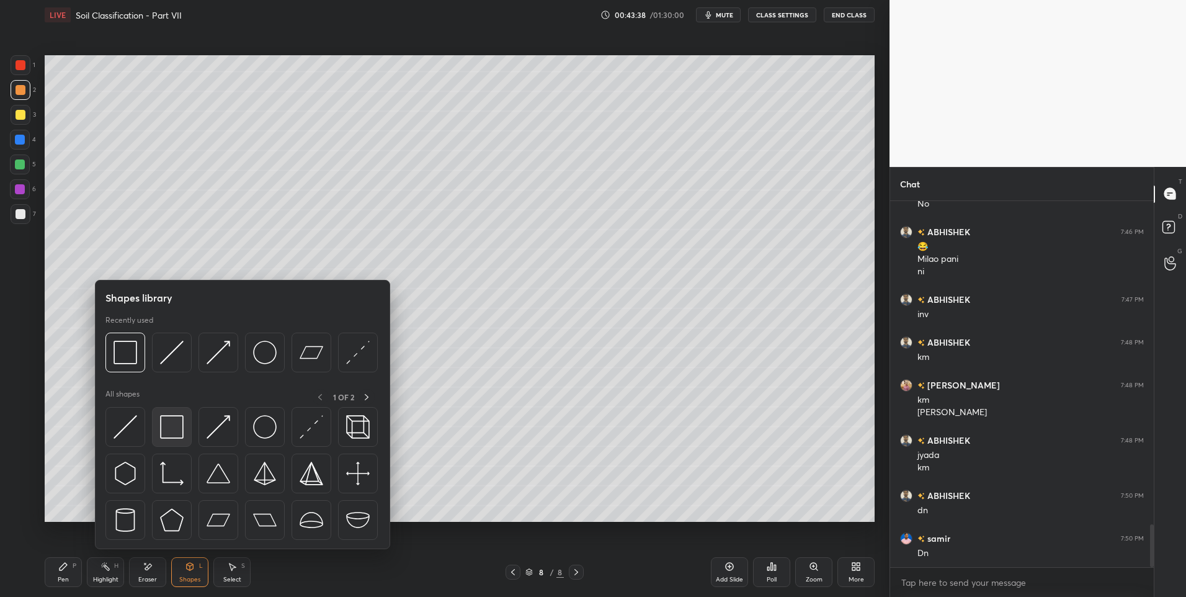
click at [172, 429] on img at bounding box center [172, 427] width 24 height 24
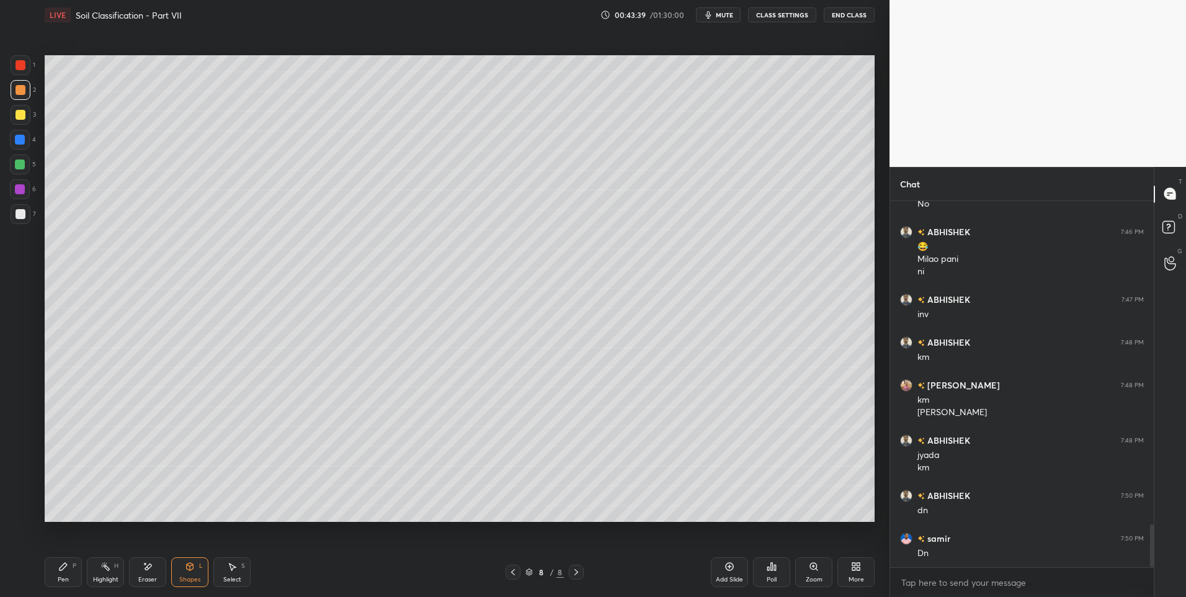
click at [22, 163] on div at bounding box center [20, 164] width 10 height 10
click at [234, 571] on icon at bounding box center [232, 566] width 10 height 10
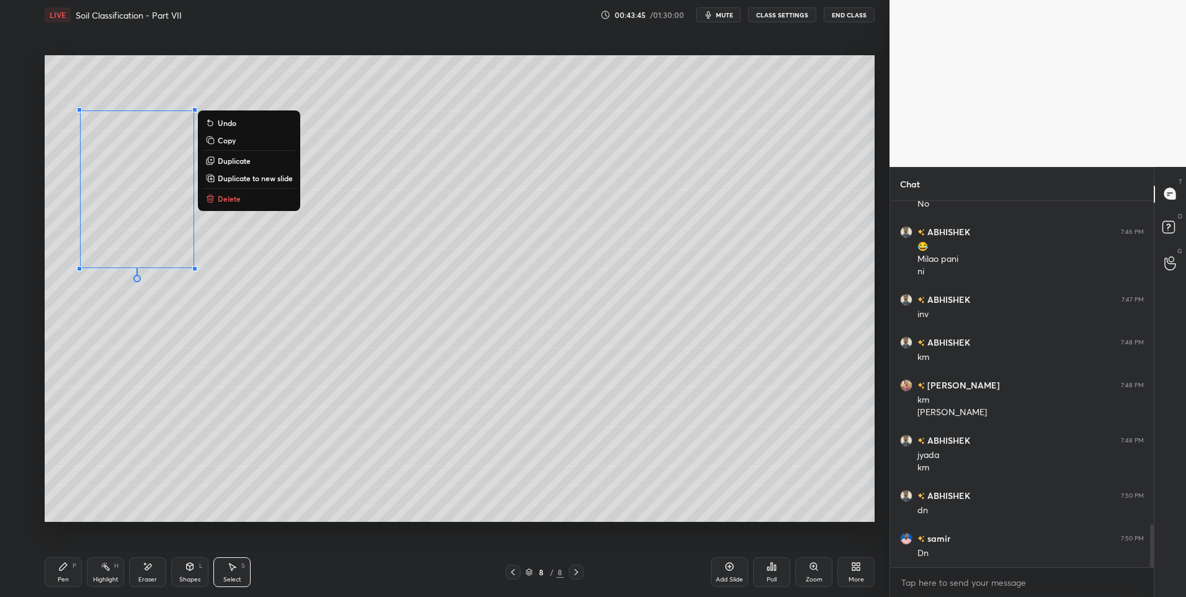
click at [128, 452] on div "0 ° Undo Copy Duplicate Duplicate to new slide Delete" at bounding box center [460, 288] width 830 height 467
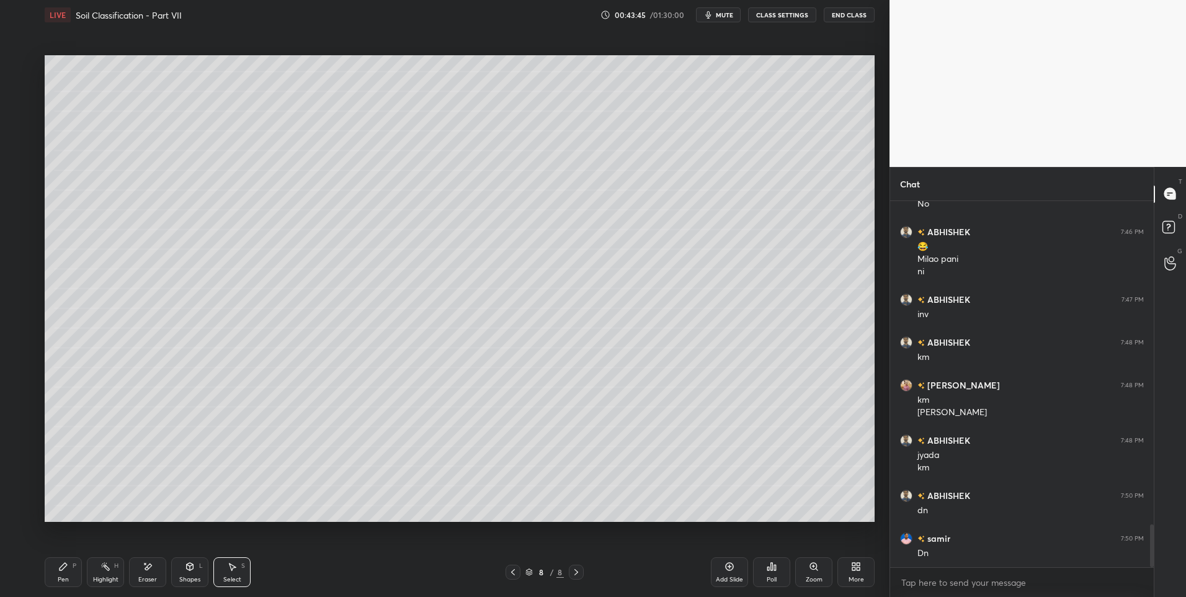
click at [197, 571] on div "Shapes L" at bounding box center [189, 572] width 37 height 30
click at [64, 571] on icon at bounding box center [63, 566] width 10 height 10
click at [187, 566] on icon at bounding box center [190, 566] width 7 height 7
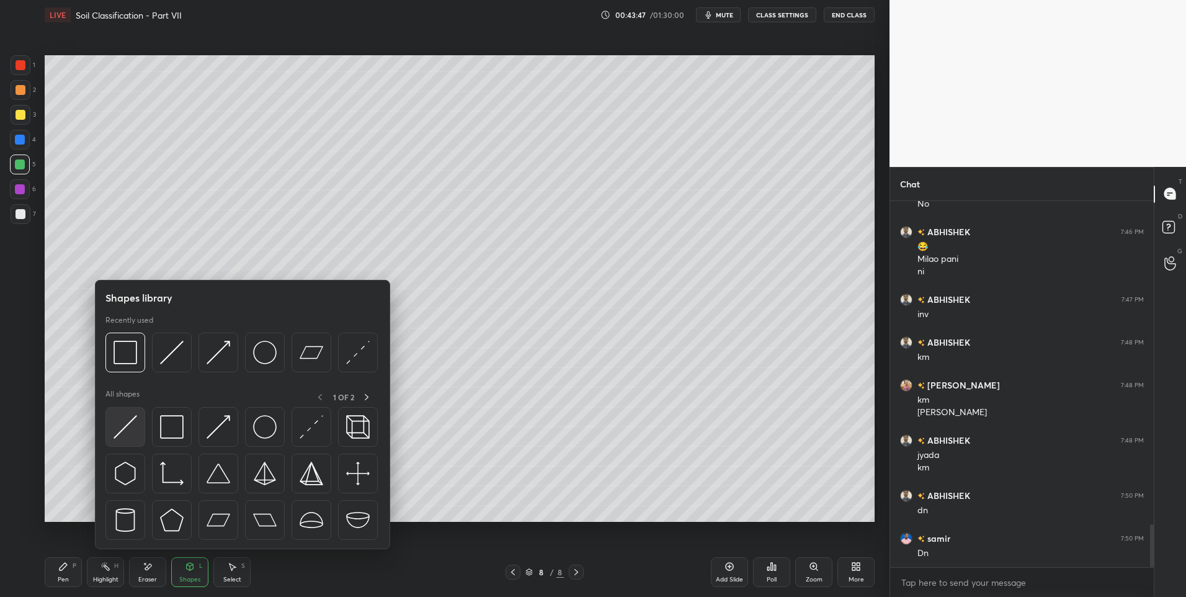
click at [132, 425] on img at bounding box center [126, 427] width 24 height 24
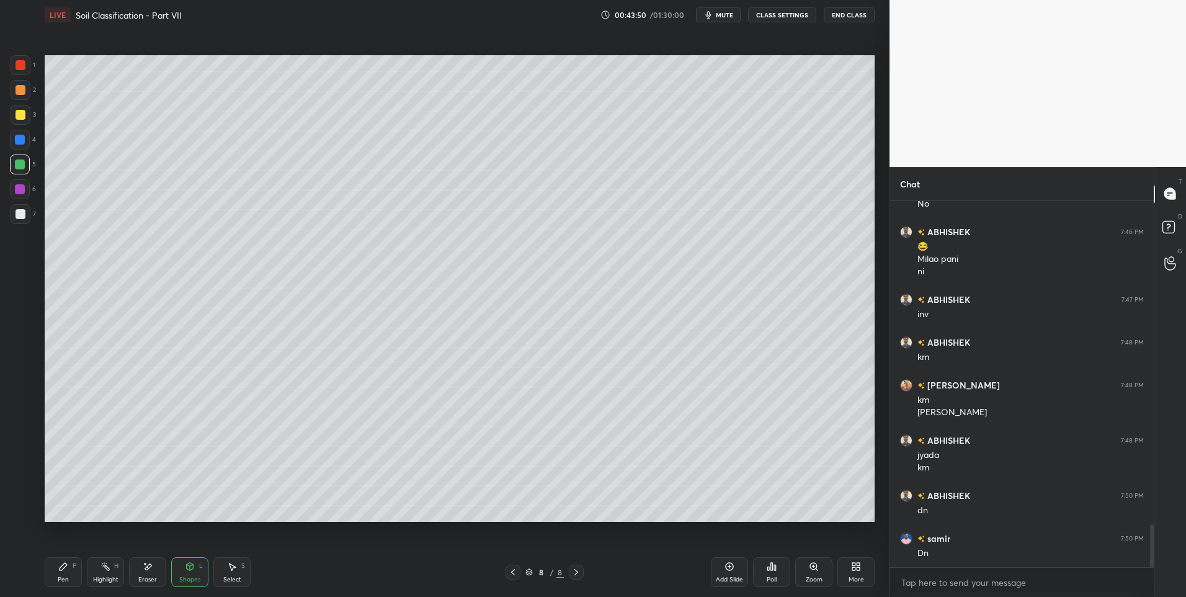
click at [58, 577] on div "Pen" at bounding box center [63, 579] width 11 height 6
click at [233, 569] on icon at bounding box center [232, 566] width 7 height 7
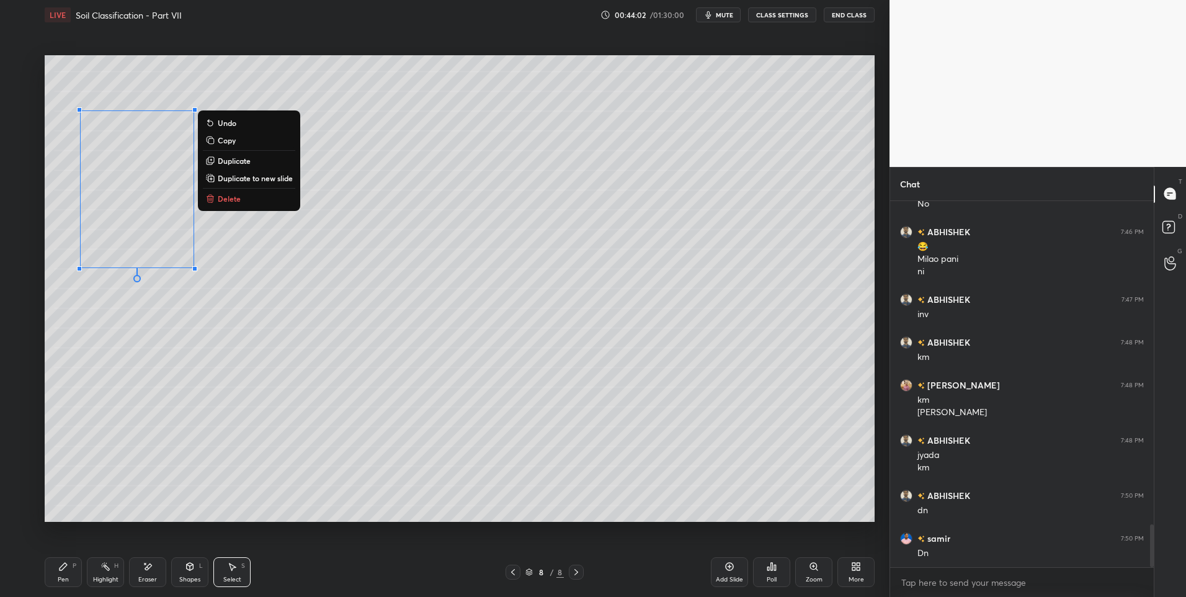
click at [229, 156] on p "Duplicate" at bounding box center [234, 161] width 33 height 10
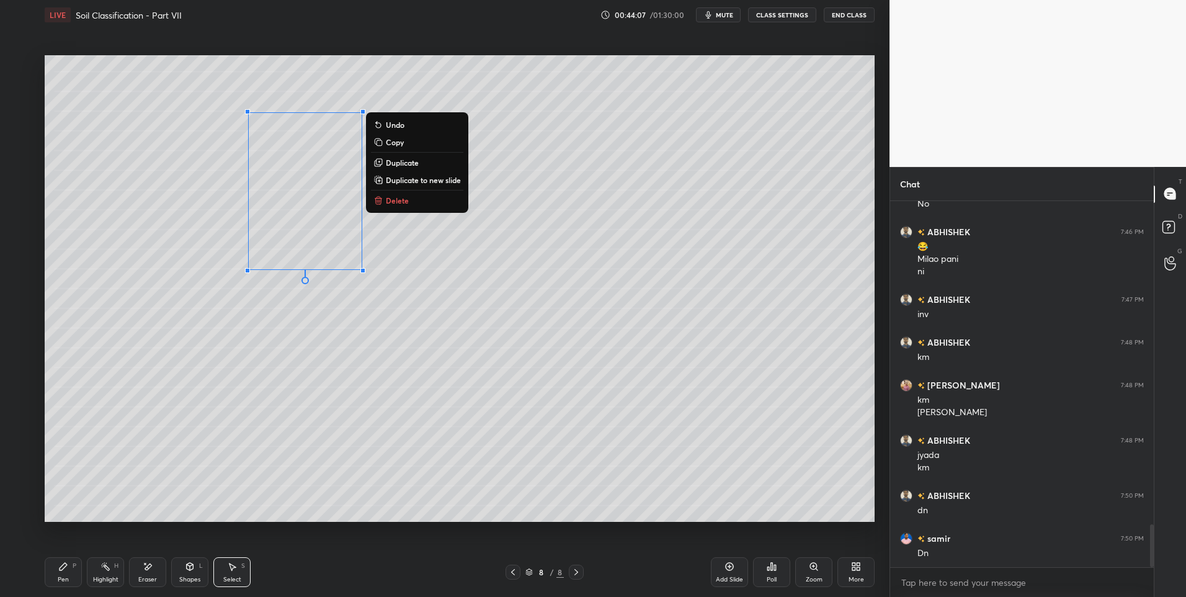
click at [299, 402] on div "0 ° Undo Copy Duplicate Duplicate to new slide Delete" at bounding box center [460, 288] width 830 height 467
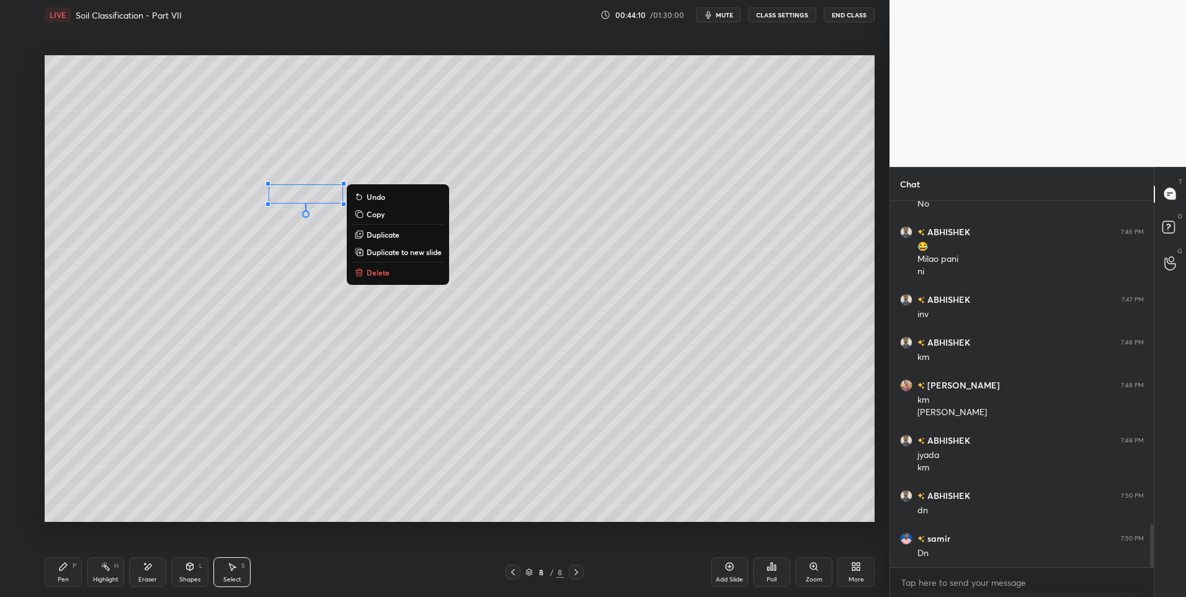
click at [287, 334] on div "0 ° Undo Copy Duplicate Duplicate to new slide Delete" at bounding box center [460, 288] width 830 height 467
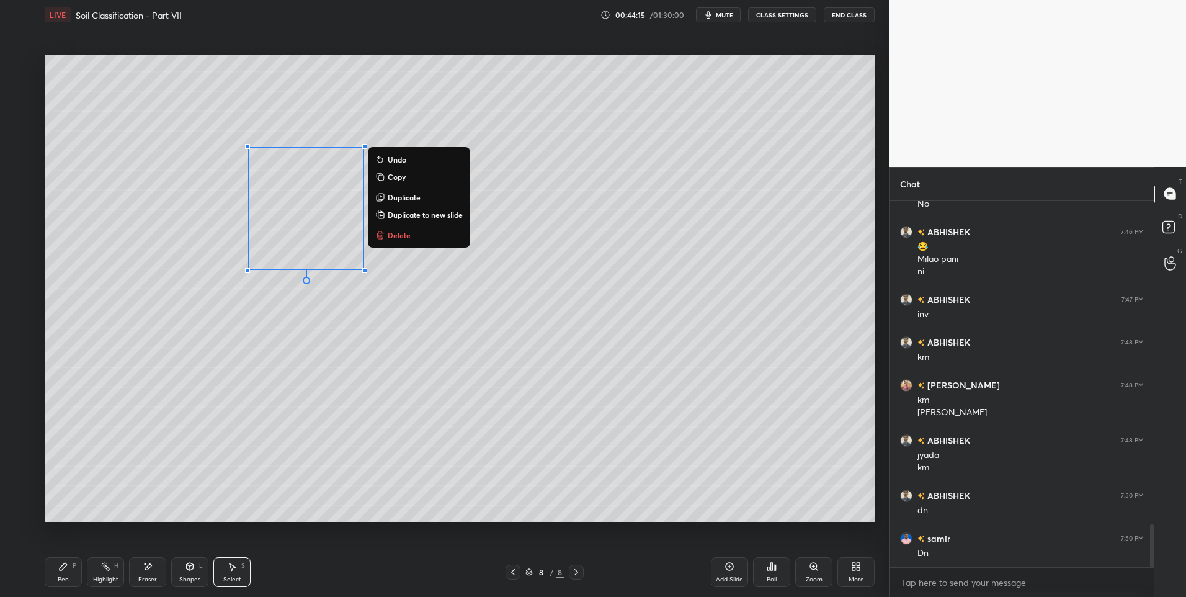
click at [424, 307] on div "0 ° Undo Copy Duplicate Duplicate to new slide Delete" at bounding box center [460, 288] width 830 height 467
click at [410, 193] on p "Duplicate" at bounding box center [404, 197] width 33 height 10
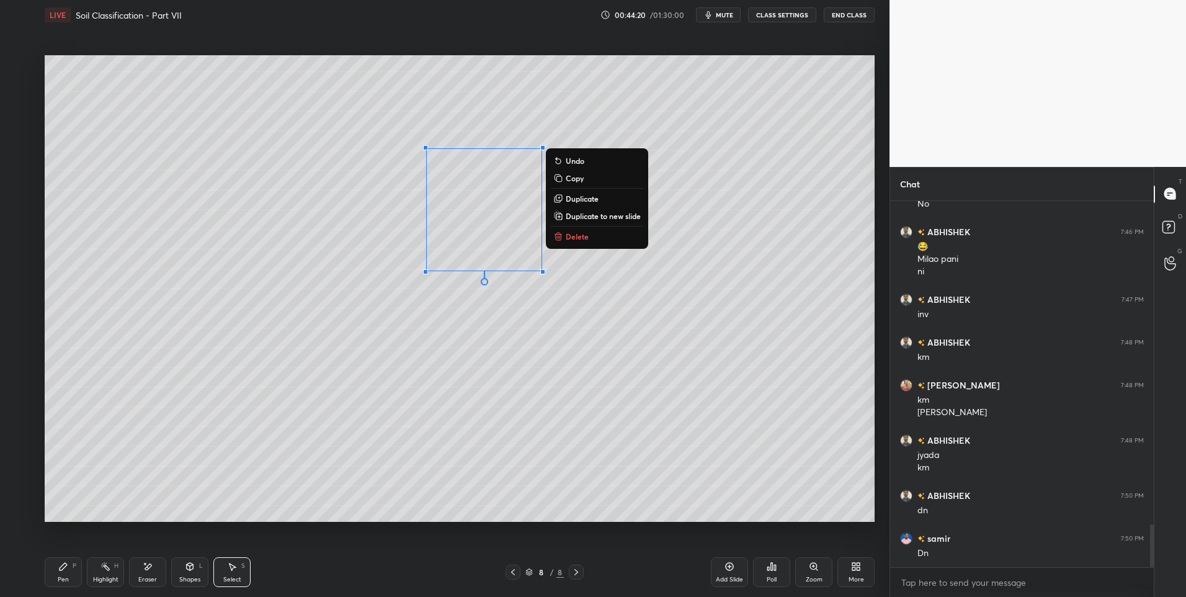
click at [461, 347] on div "0 ° Undo Copy Duplicate Duplicate to new slide Delete" at bounding box center [460, 288] width 830 height 467
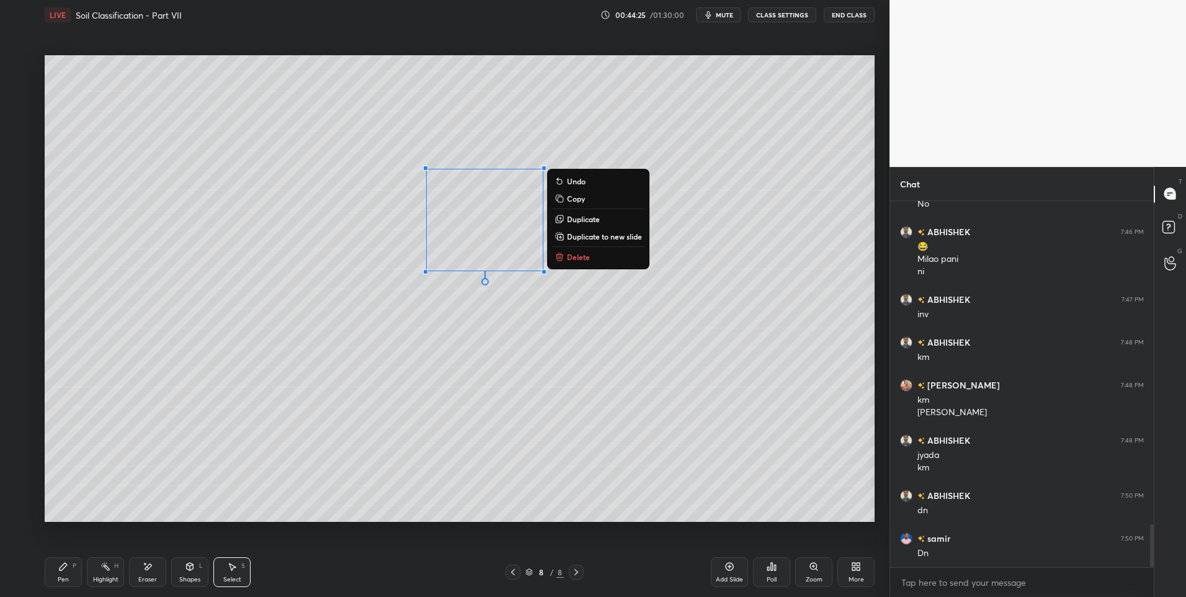
click at [454, 420] on div "0 ° Undo Copy Duplicate Duplicate to new slide Delete" at bounding box center [460, 288] width 830 height 467
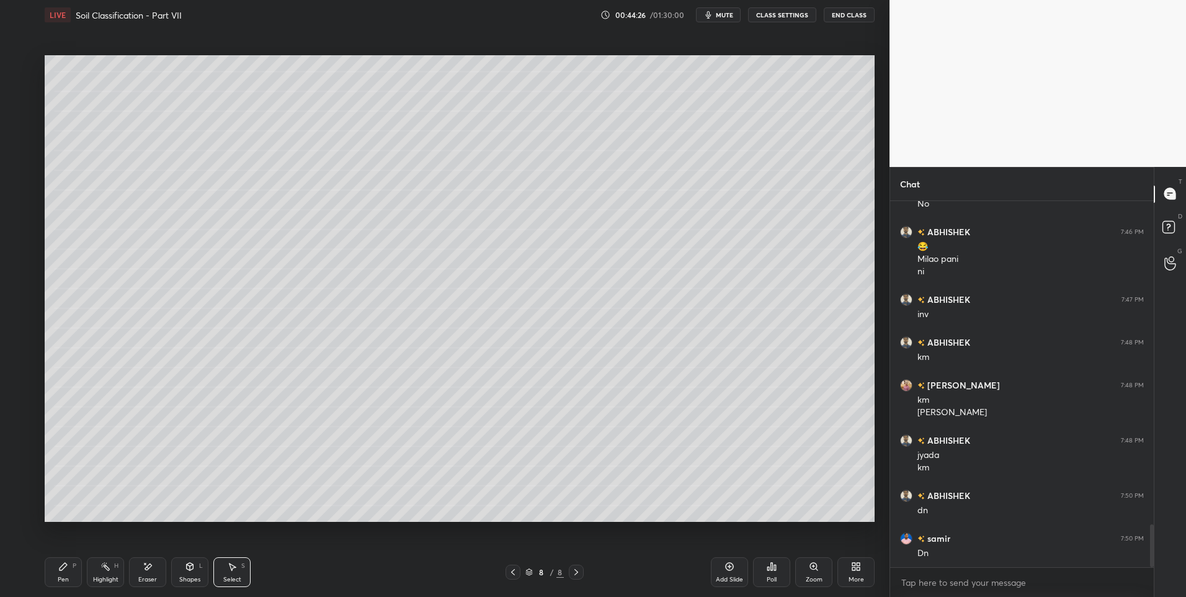
click at [244, 566] on div "S" at bounding box center [243, 566] width 4 height 6
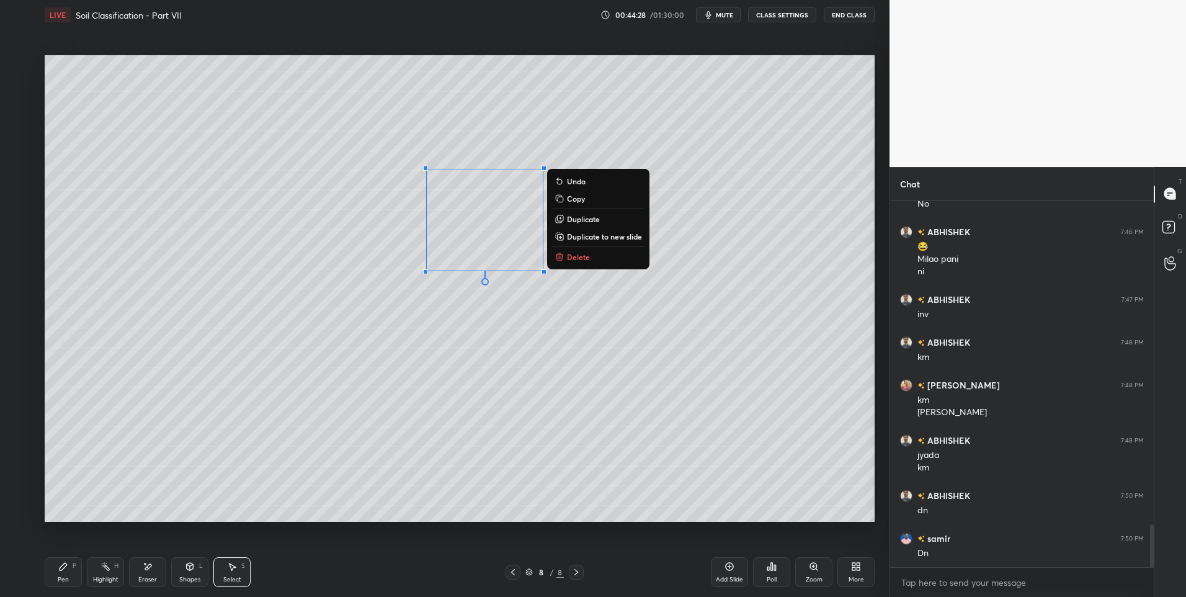
click at [585, 219] on p "Duplicate" at bounding box center [583, 219] width 33 height 10
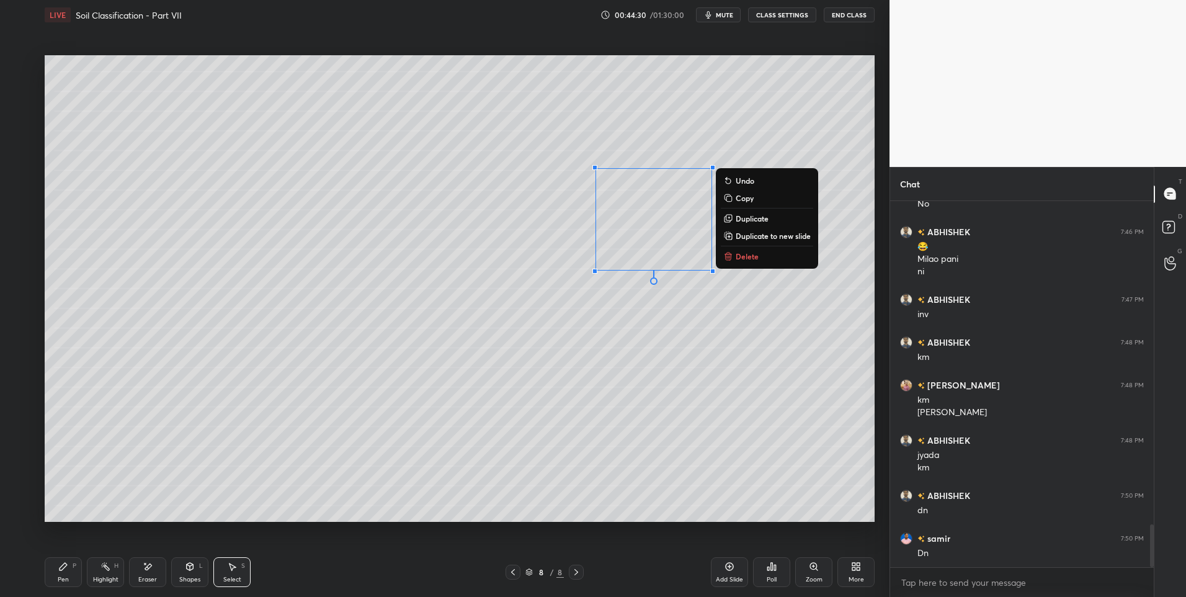
click at [615, 339] on div "0 ° Undo Copy Duplicate Duplicate to new slide Delete" at bounding box center [460, 288] width 830 height 467
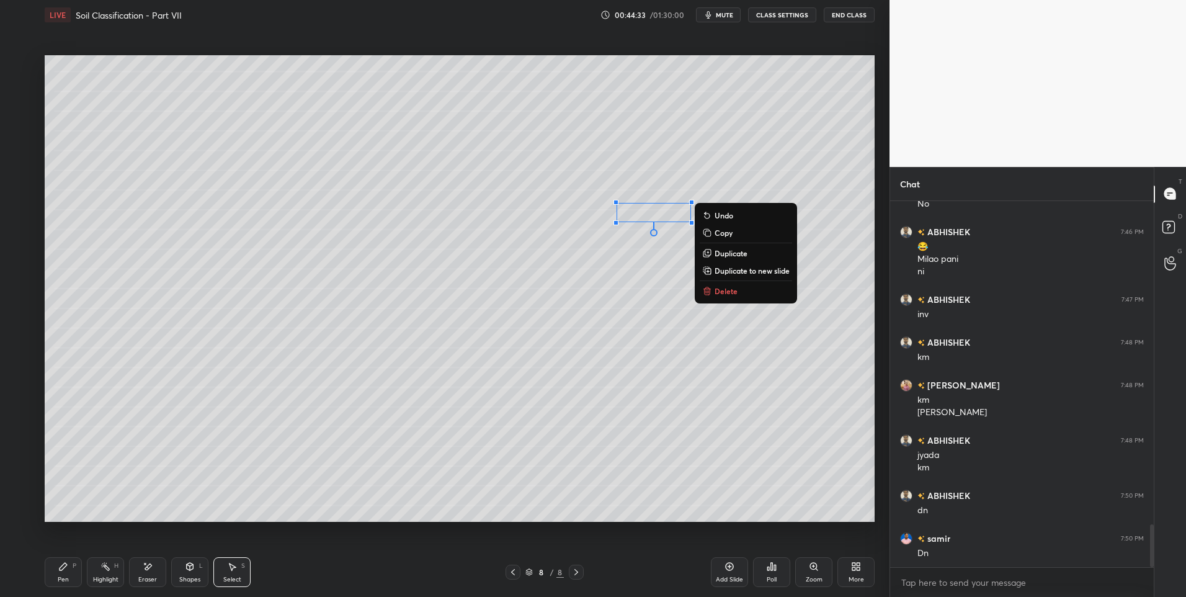
click at [507, 379] on div "0 ° Undo Copy Duplicate Duplicate to new slide Delete" at bounding box center [460, 288] width 830 height 467
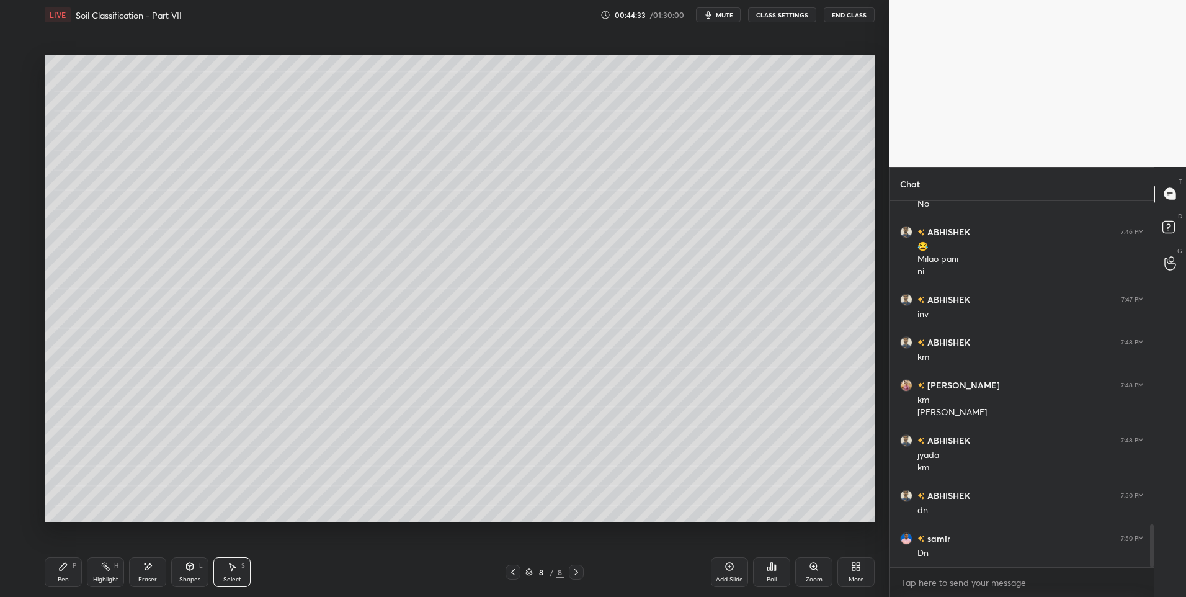
click at [200, 561] on div "Shapes L" at bounding box center [189, 572] width 37 height 30
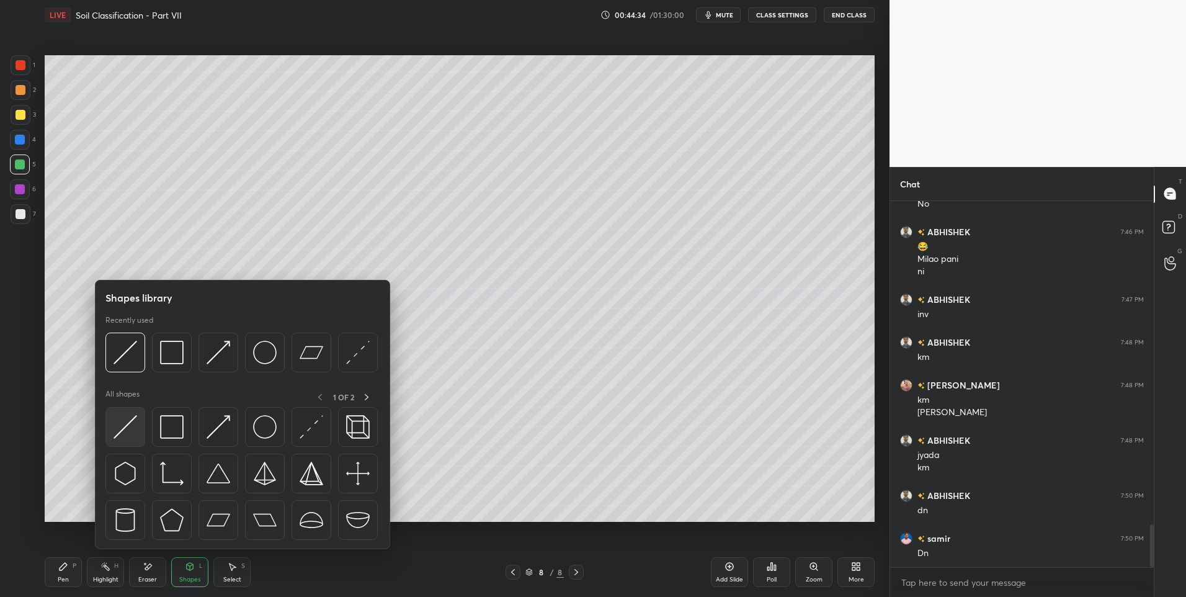
click at [128, 417] on img at bounding box center [126, 427] width 24 height 24
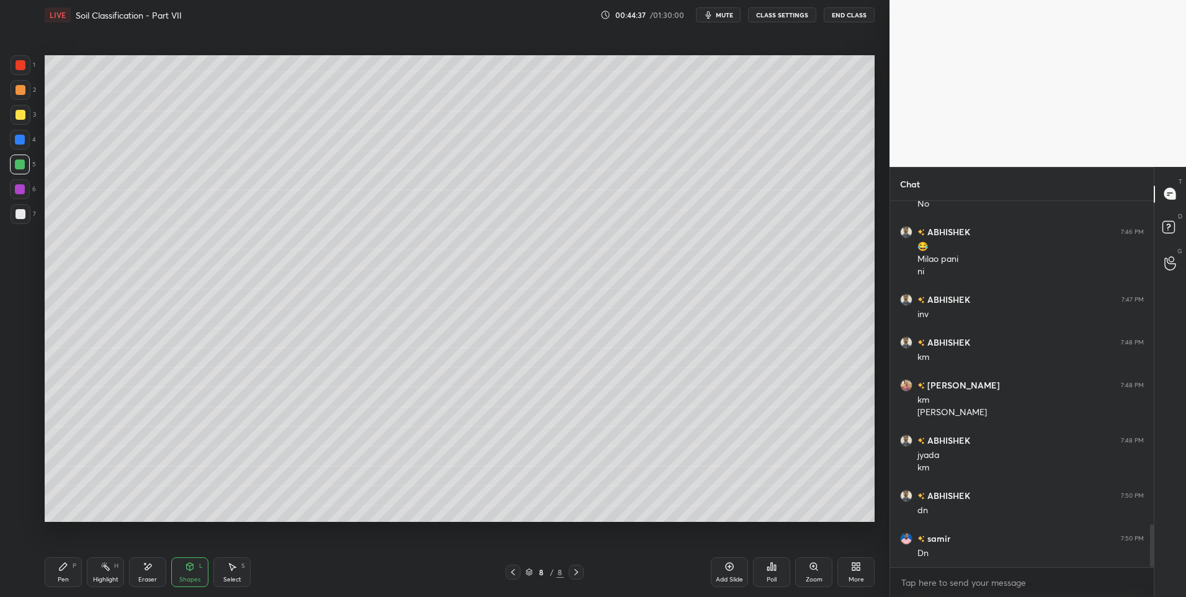
click at [69, 571] on div "Pen P" at bounding box center [63, 572] width 37 height 30
click at [241, 564] on div "Select S" at bounding box center [231, 572] width 37 height 30
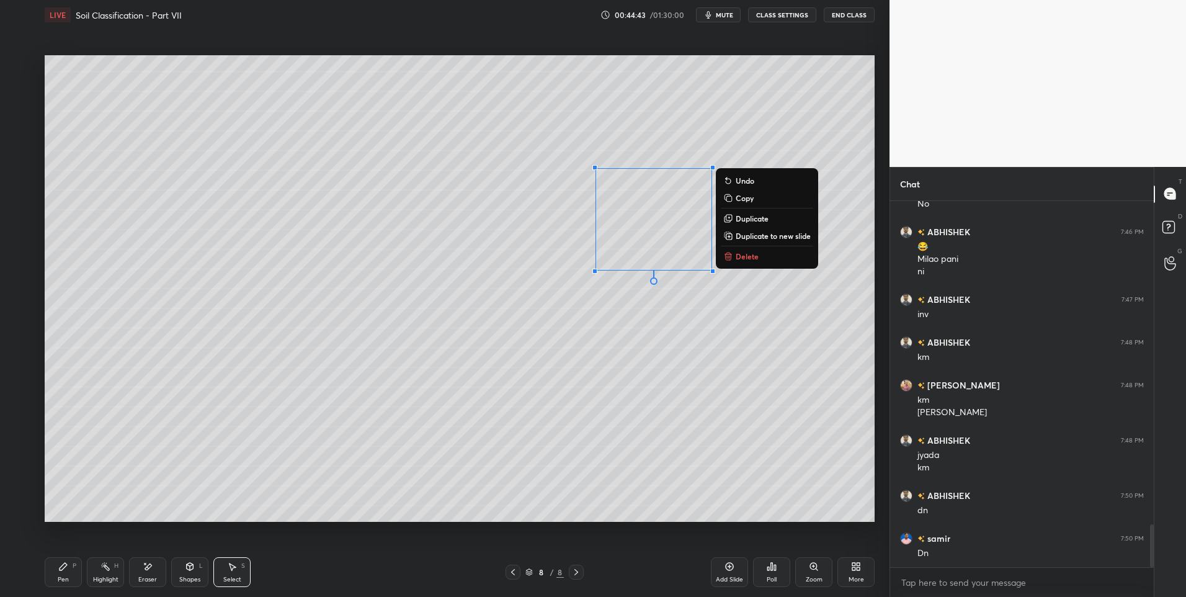
click at [759, 214] on p "Duplicate" at bounding box center [752, 218] width 33 height 10
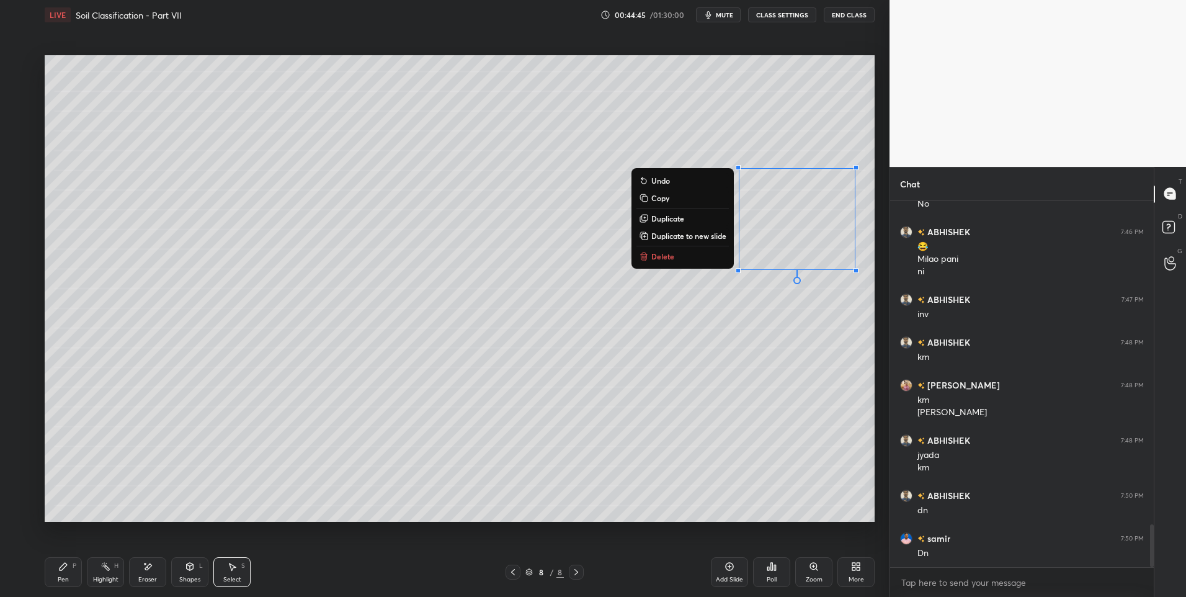
click at [714, 370] on div "0 ° Undo Copy Duplicate Duplicate to new slide Delete" at bounding box center [460, 288] width 830 height 467
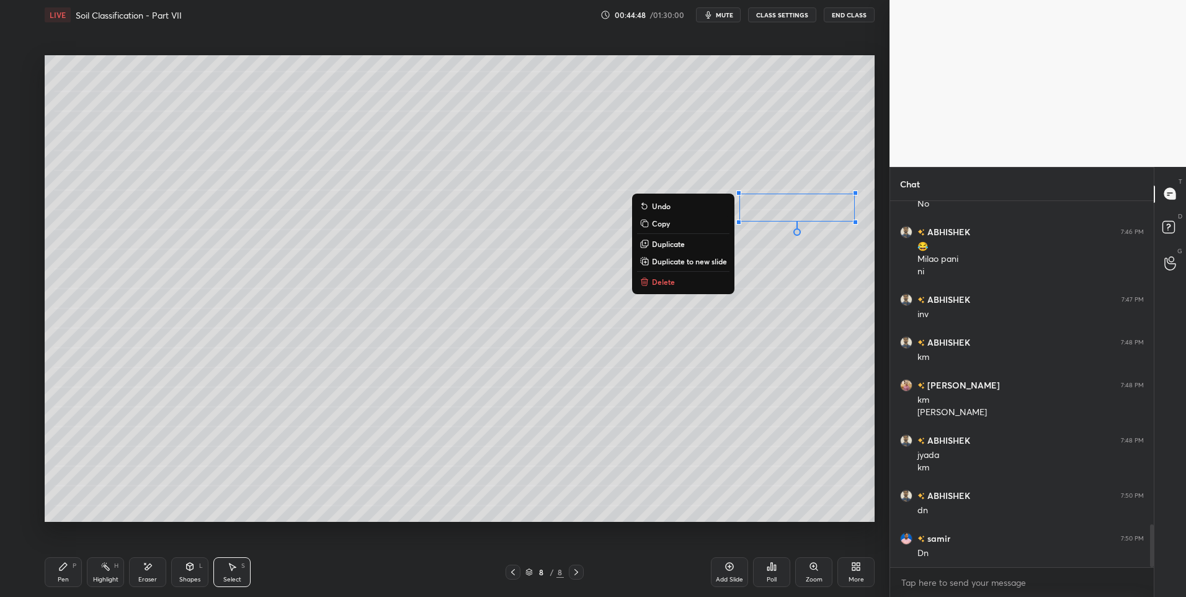
click at [674, 284] on button "Delete" at bounding box center [683, 281] width 92 height 15
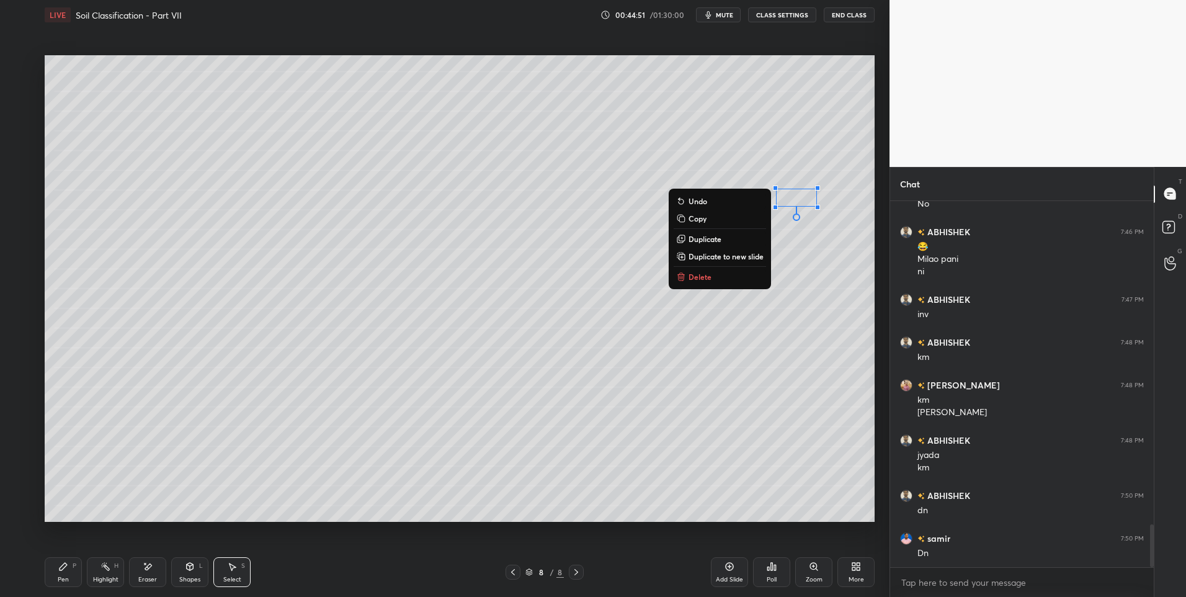
click at [759, 376] on div "0 ° Undo Copy Duplicate Duplicate to new slide Delete" at bounding box center [460, 288] width 830 height 467
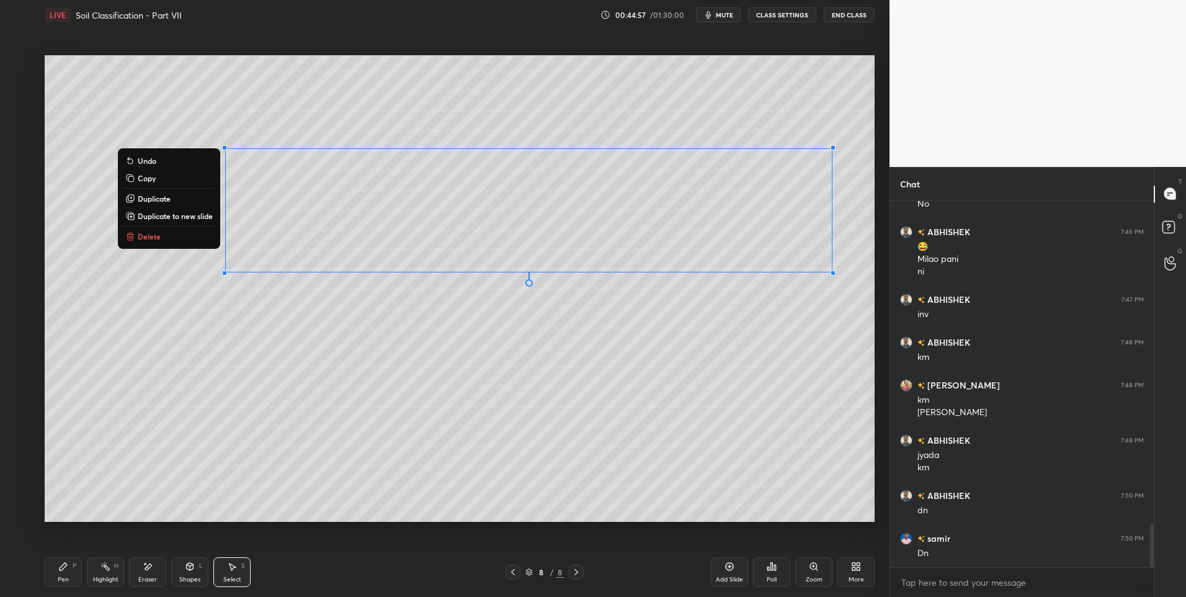
click at [407, 396] on div "0 ° Undo Copy Duplicate Duplicate to new slide Delete" at bounding box center [460, 288] width 830 height 467
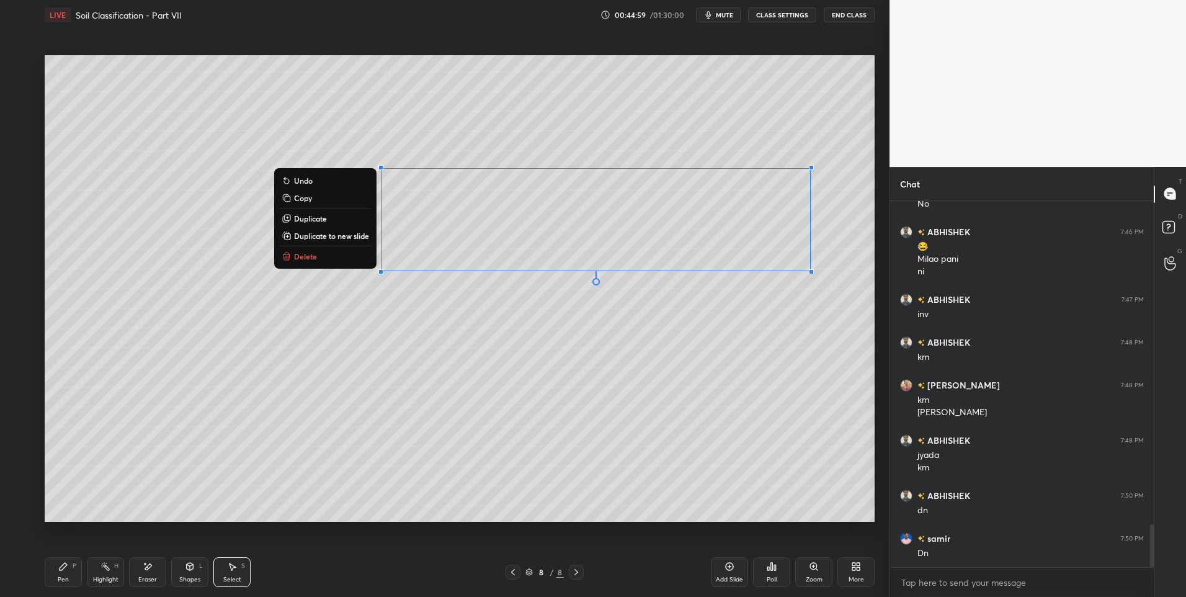
click at [569, 435] on div "0 ° Undo Copy Duplicate Duplicate to new slide Delete" at bounding box center [460, 288] width 830 height 467
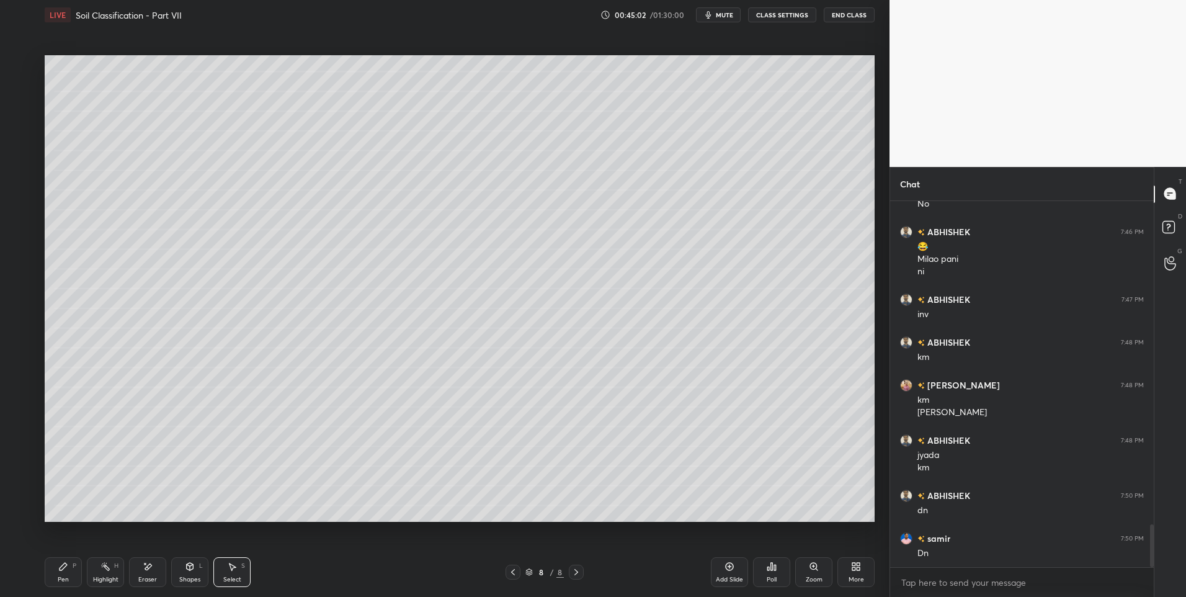
click at [61, 560] on div "Pen P" at bounding box center [63, 572] width 37 height 30
click at [198, 569] on div "Shapes L" at bounding box center [189, 572] width 37 height 30
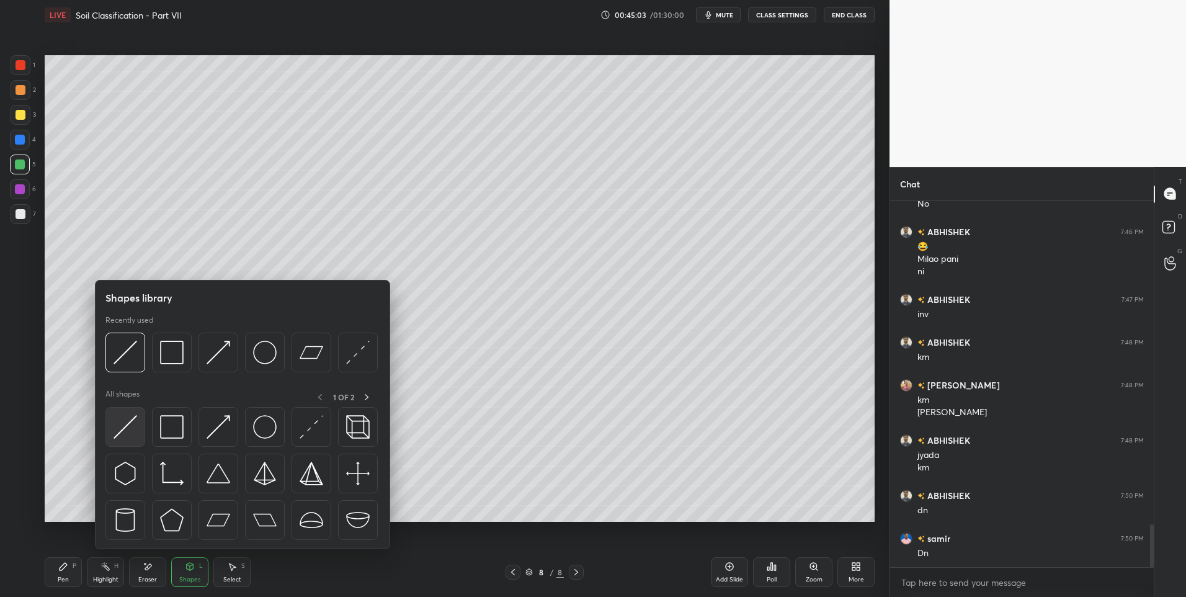
click at [122, 431] on img at bounding box center [126, 427] width 24 height 24
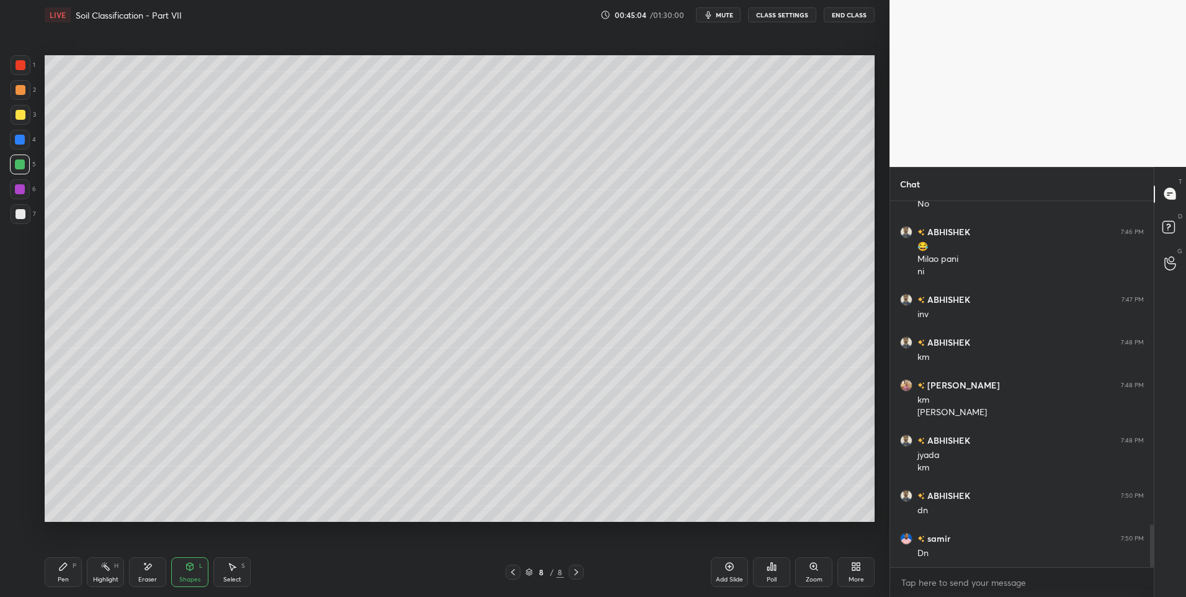
click at [19, 216] on div at bounding box center [21, 214] width 10 height 10
click at [74, 561] on div "Pen P" at bounding box center [63, 572] width 37 height 30
click at [198, 563] on div "Shapes L" at bounding box center [189, 572] width 37 height 30
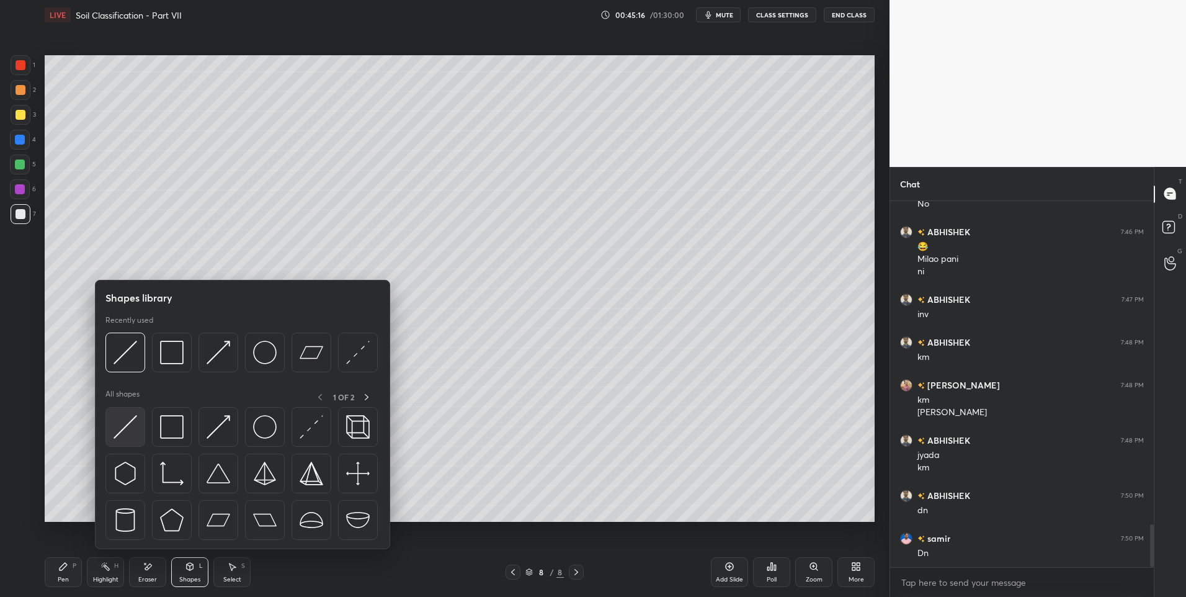
click at [131, 436] on img at bounding box center [126, 427] width 24 height 24
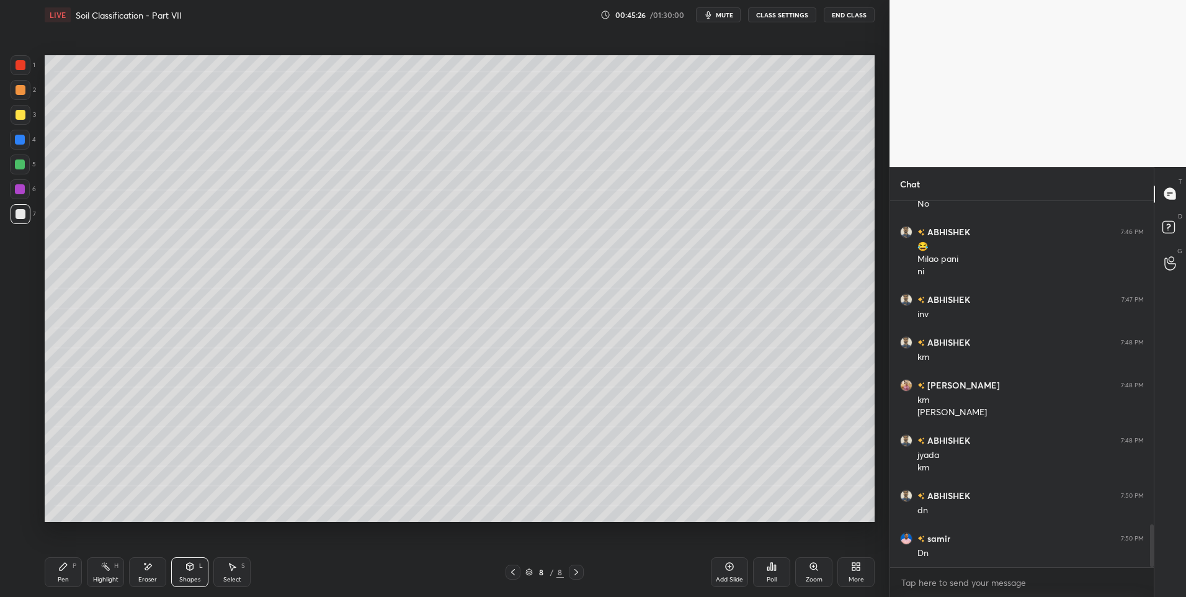
click at [70, 572] on div "Pen P" at bounding box center [63, 572] width 37 height 30
click at [74, 571] on div "Pen P" at bounding box center [63, 572] width 37 height 30
click at [104, 576] on div "Highlight" at bounding box center [105, 579] width 25 height 6
click at [100, 569] on icon at bounding box center [105, 566] width 10 height 10
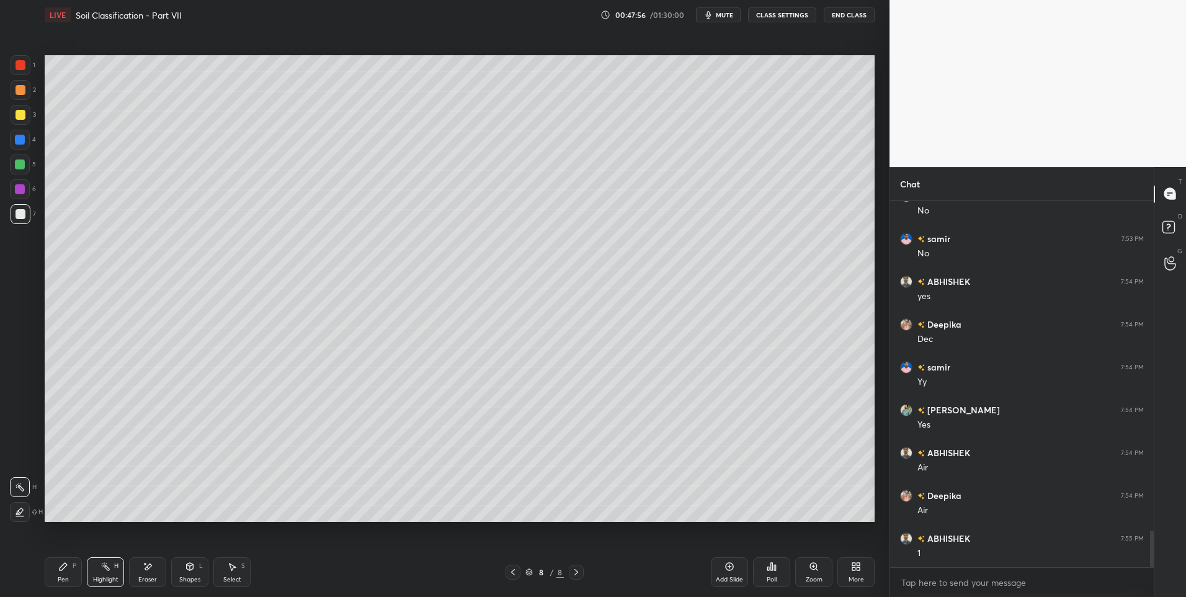
scroll to position [3347, 0]
click at [94, 570] on div "Highlight H" at bounding box center [105, 572] width 37 height 30
click at [64, 576] on div "Pen" at bounding box center [63, 579] width 11 height 6
click at [63, 571] on div "Pen P" at bounding box center [63, 572] width 37 height 30
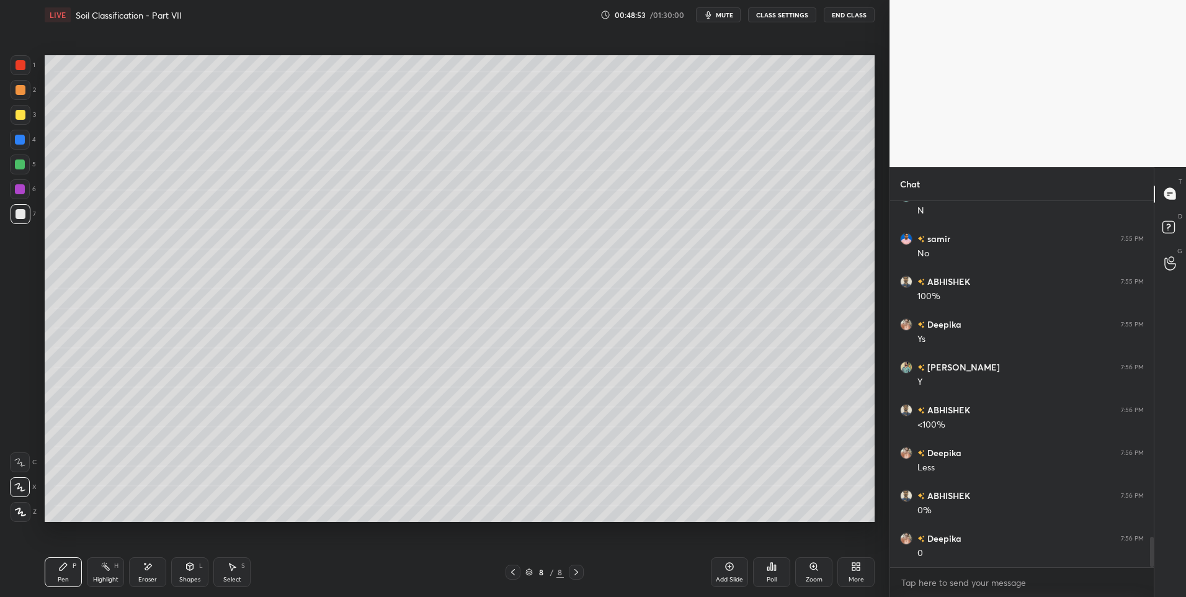
scroll to position [4075, 0]
click at [108, 559] on div "Highlight H" at bounding box center [105, 572] width 37 height 30
click at [184, 571] on div "Shapes L" at bounding box center [189, 572] width 37 height 30
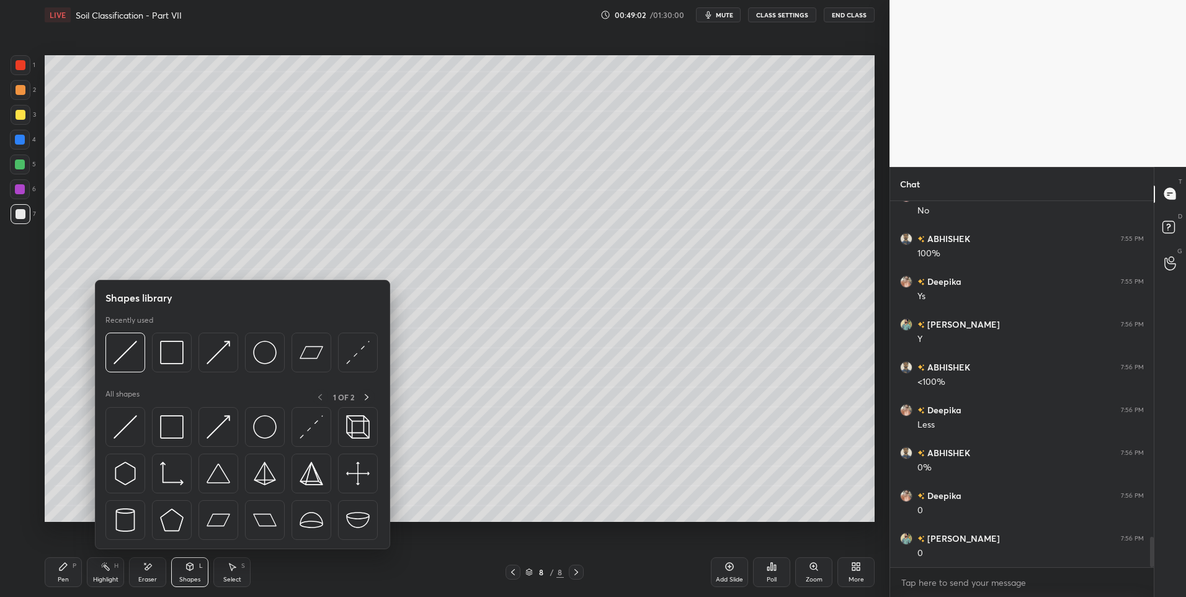
click at [234, 563] on icon at bounding box center [232, 566] width 10 height 10
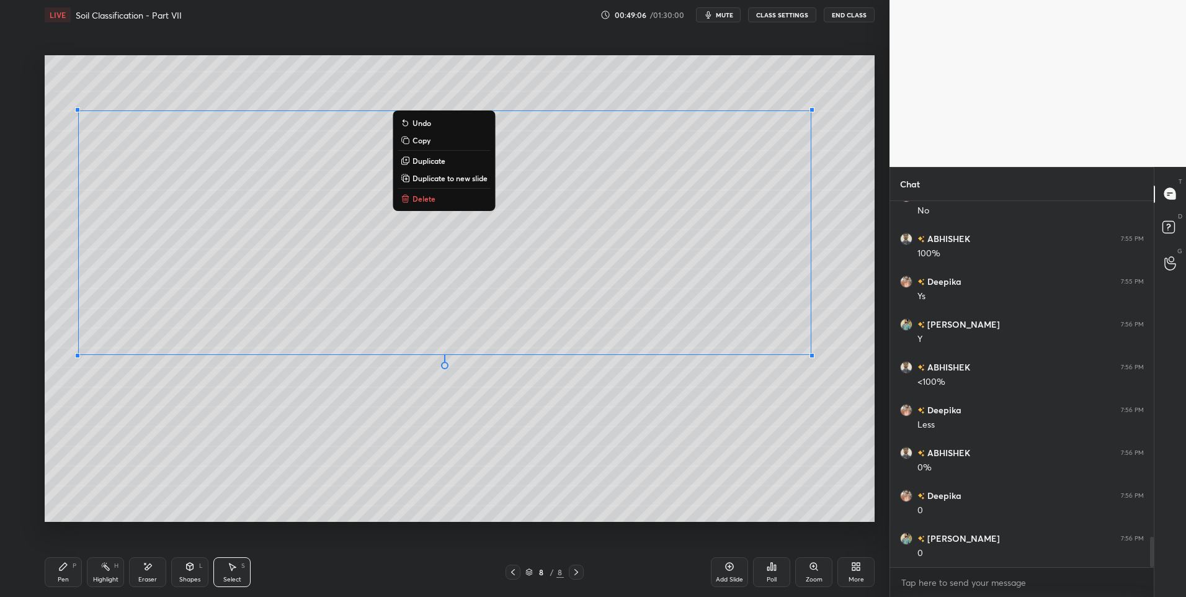
click at [461, 434] on div "0 ° Undo Copy Duplicate Duplicate to new slide Delete" at bounding box center [460, 288] width 830 height 467
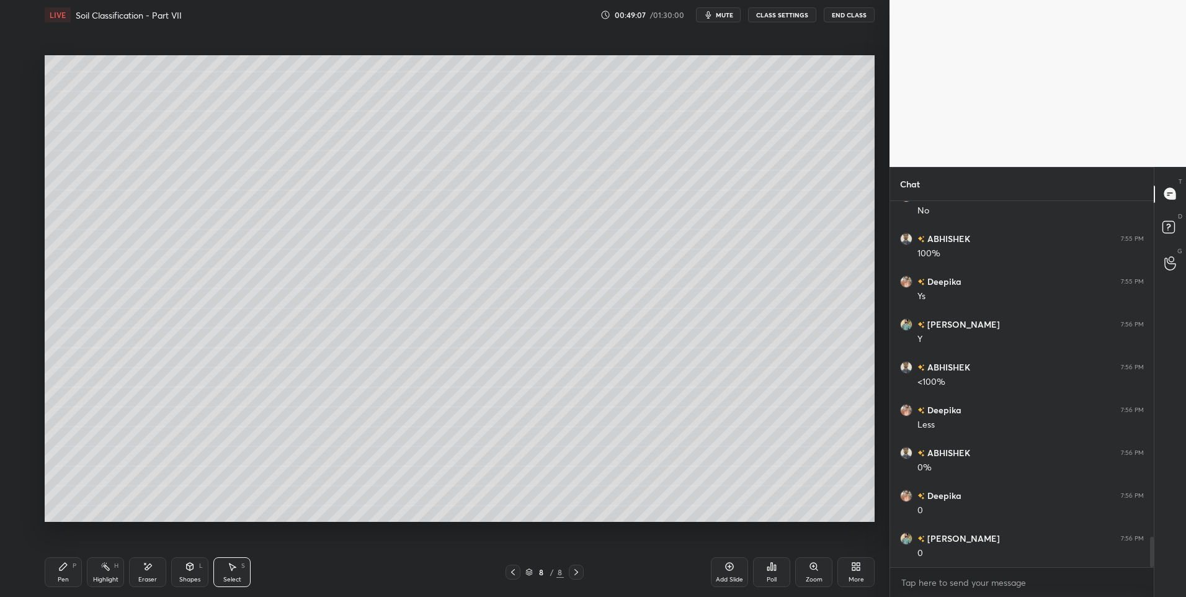
click at [176, 564] on div "Shapes L" at bounding box center [189, 572] width 37 height 30
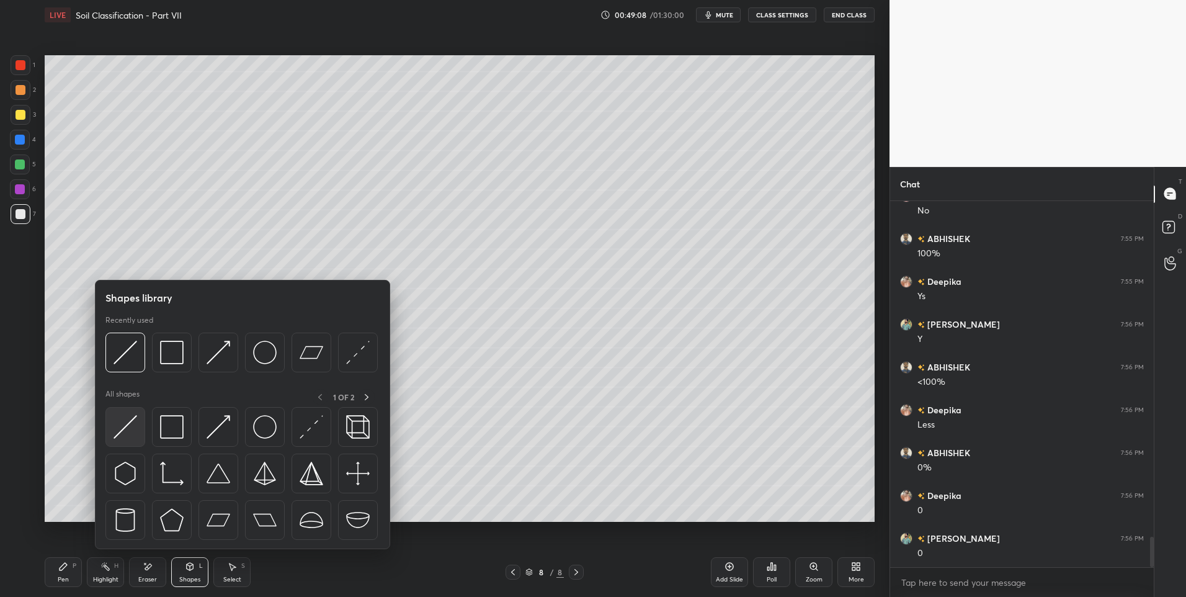
click at [117, 423] on img at bounding box center [126, 427] width 24 height 24
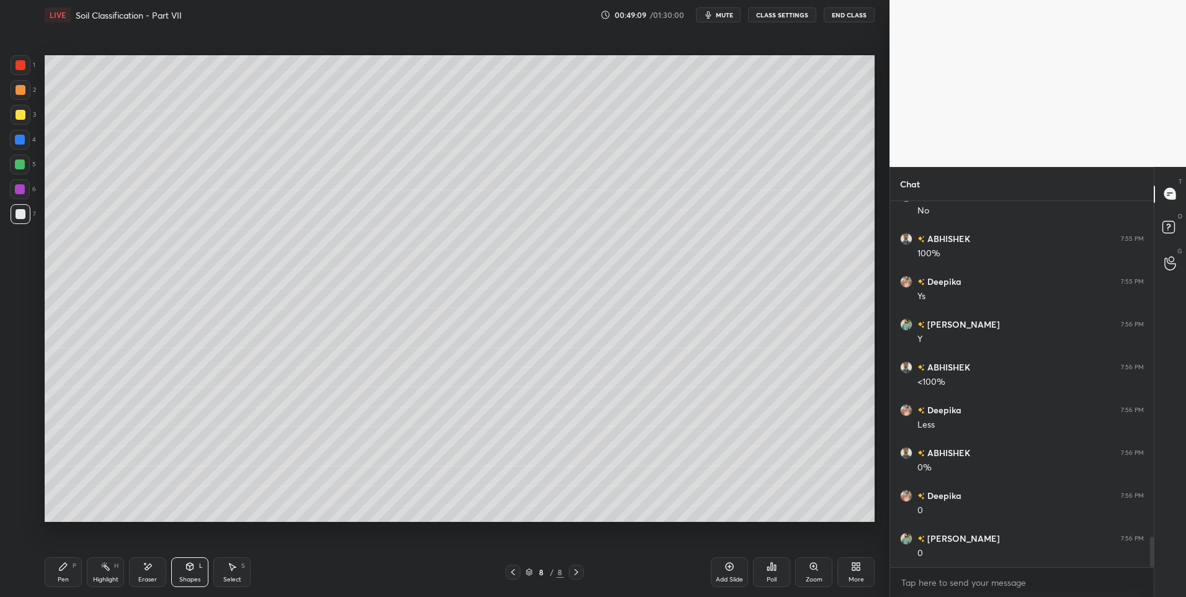
click at [27, 89] on div at bounding box center [21, 90] width 20 height 20
click at [579, 572] on icon at bounding box center [576, 572] width 10 height 10
click at [728, 573] on div "Add Slide" at bounding box center [729, 572] width 37 height 30
click at [203, 566] on div "Shapes L" at bounding box center [189, 572] width 37 height 30
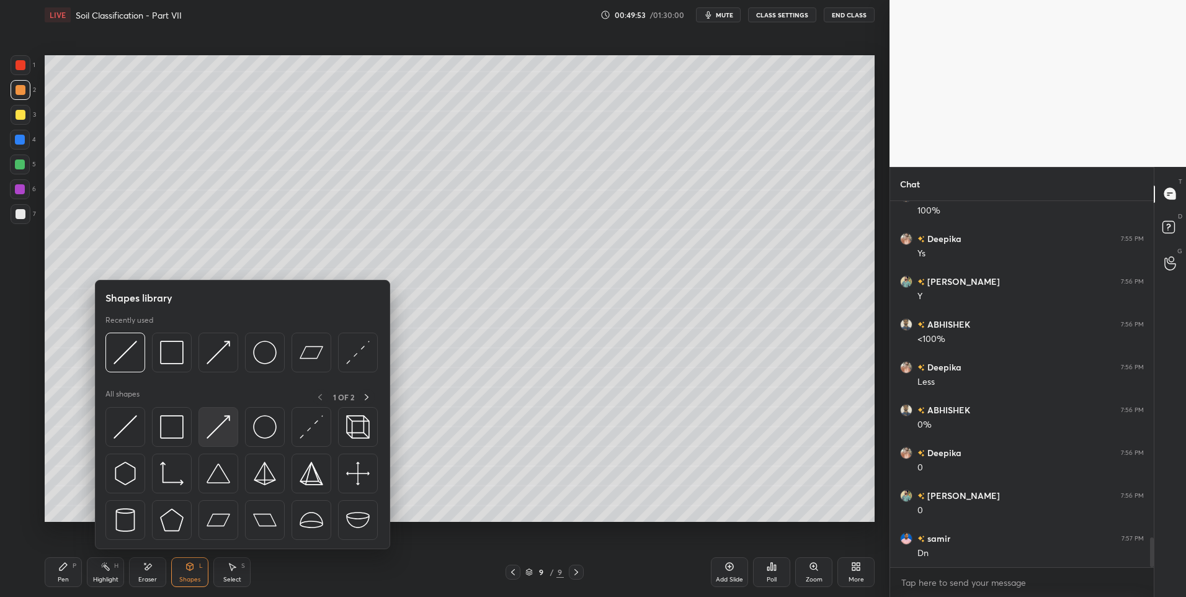
click at [220, 420] on img at bounding box center [219, 427] width 24 height 24
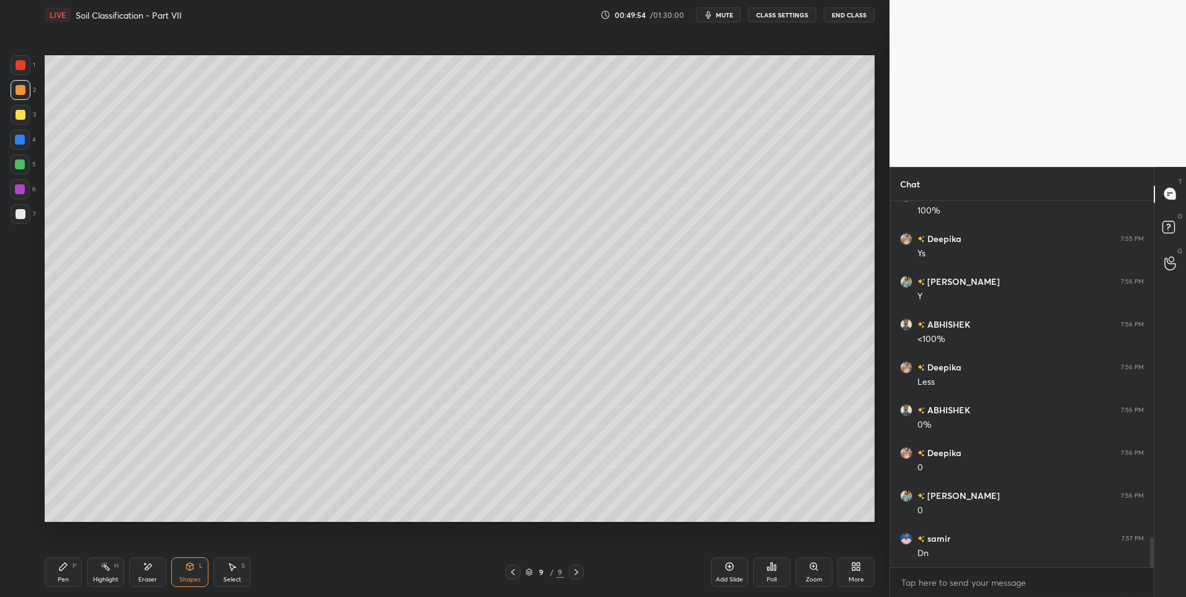
click at [19, 208] on div at bounding box center [21, 214] width 20 height 20
click at [233, 571] on icon at bounding box center [232, 566] width 10 height 10
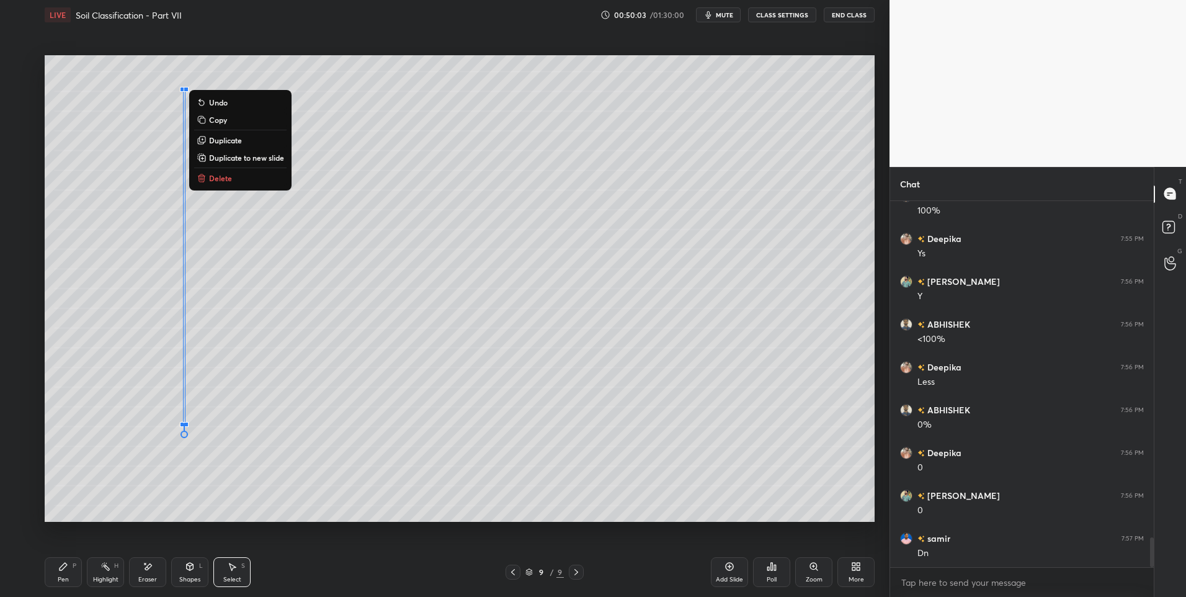
click at [272, 454] on div "0 ° Undo Copy Duplicate Duplicate to new slide Delete" at bounding box center [460, 288] width 830 height 467
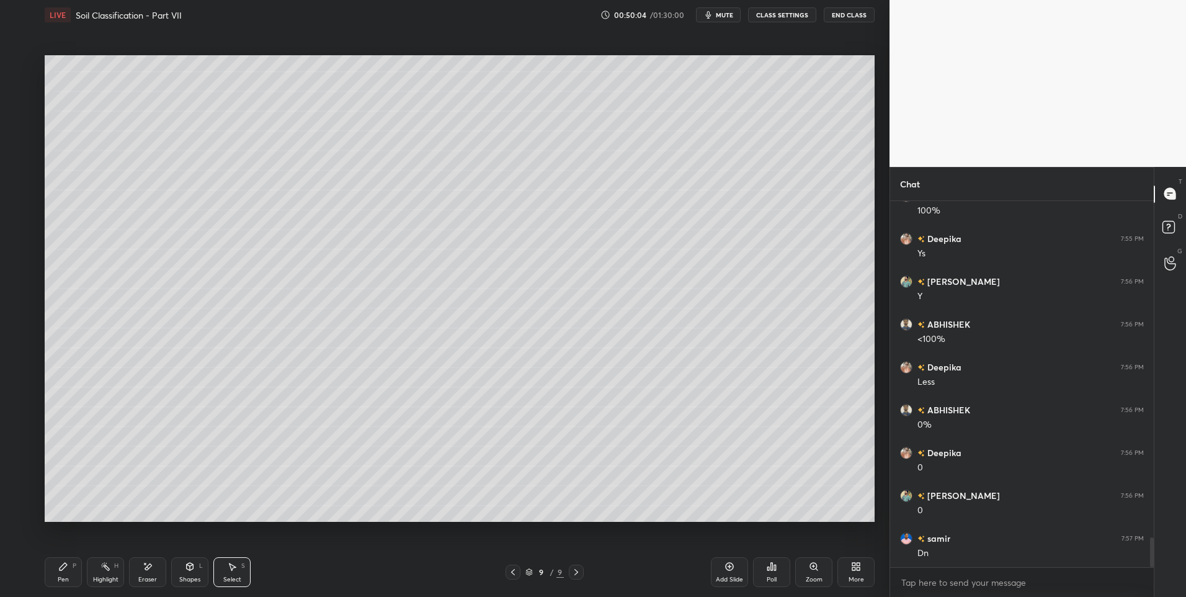
click at [189, 569] on icon at bounding box center [190, 566] width 7 height 7
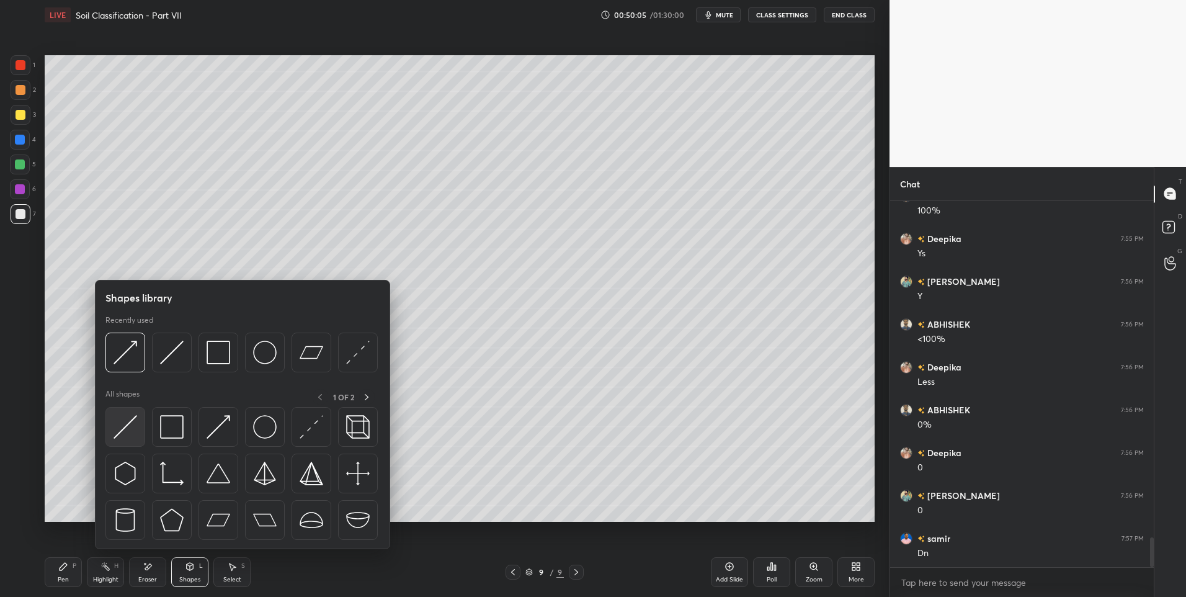
click at [129, 433] on img at bounding box center [126, 427] width 24 height 24
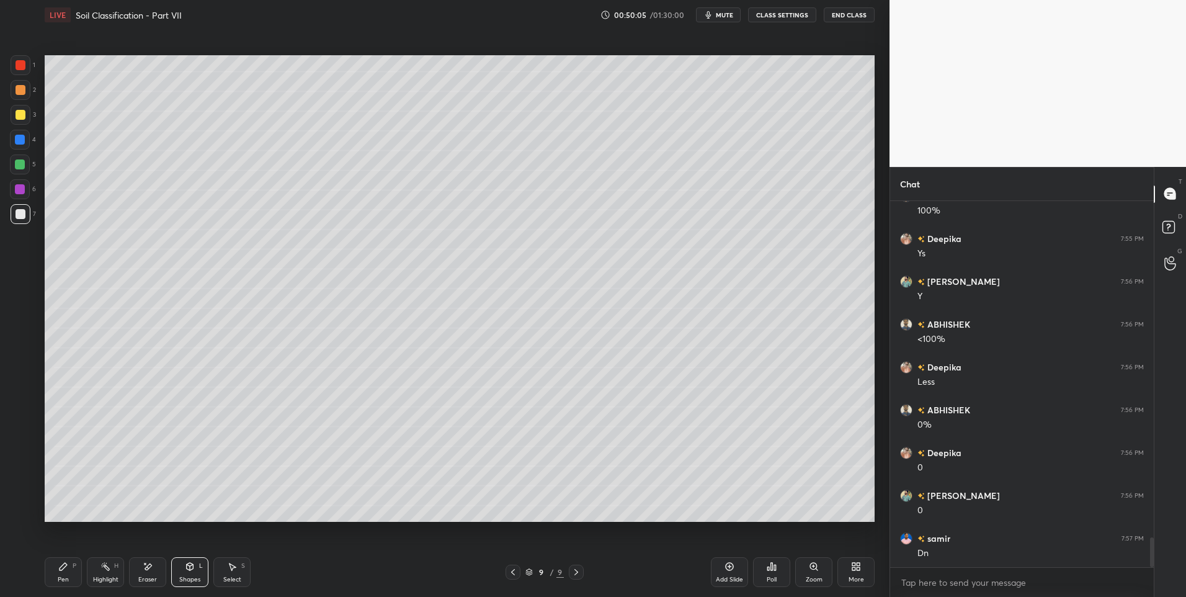
click at [20, 163] on div at bounding box center [20, 164] width 10 height 10
click at [188, 565] on icon at bounding box center [190, 565] width 7 height 2
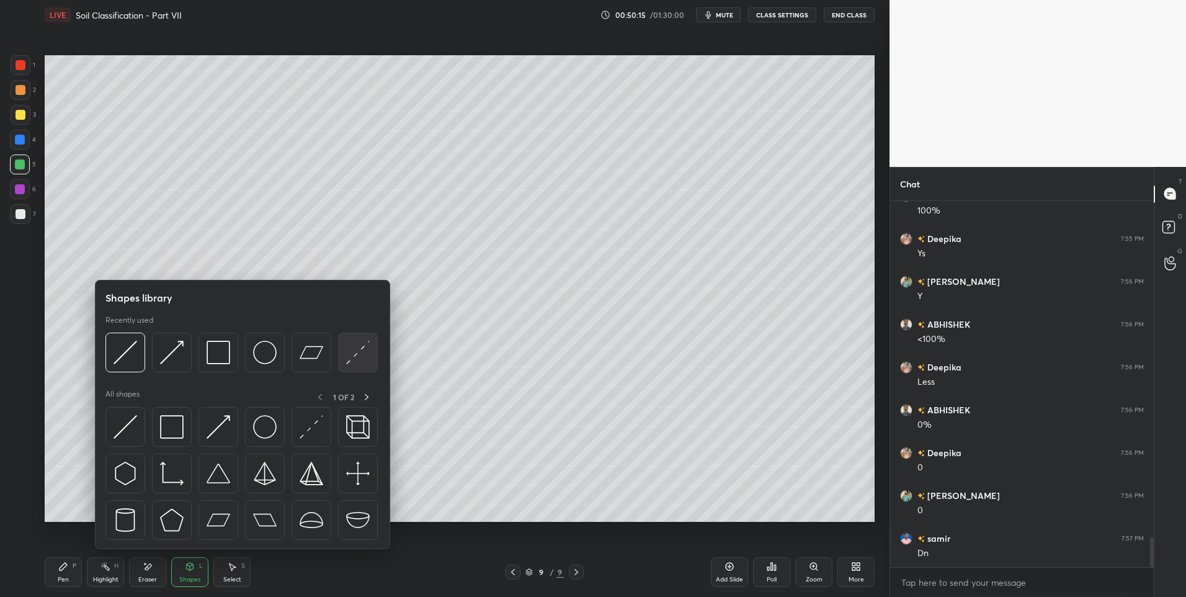
click at [348, 353] on img at bounding box center [358, 353] width 24 height 24
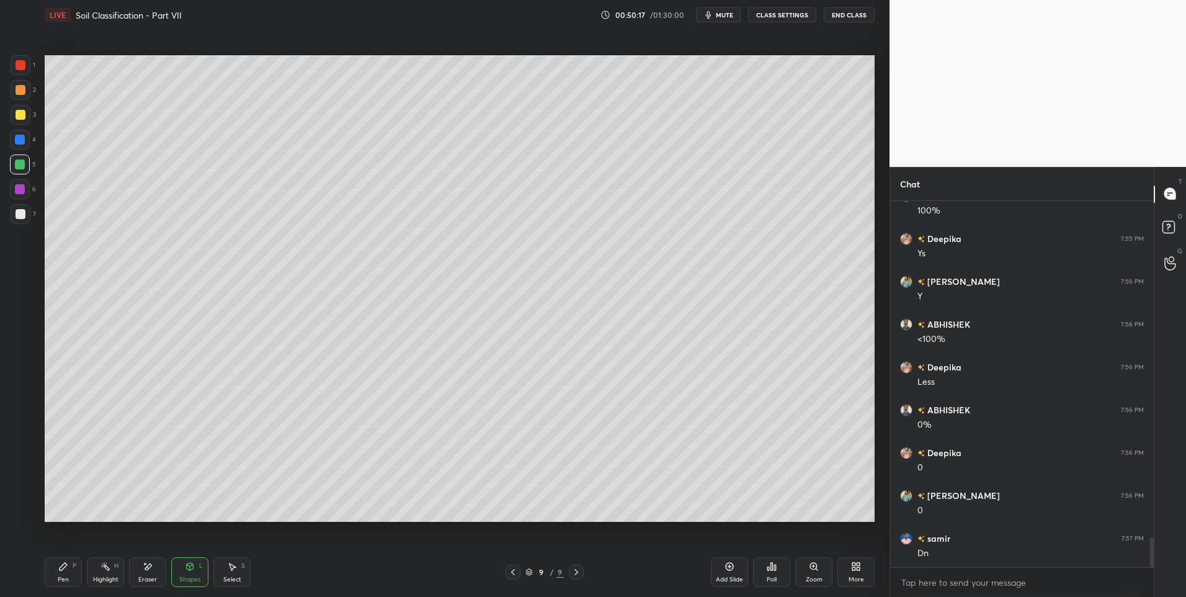
click at [233, 572] on div "Select S" at bounding box center [231, 572] width 37 height 30
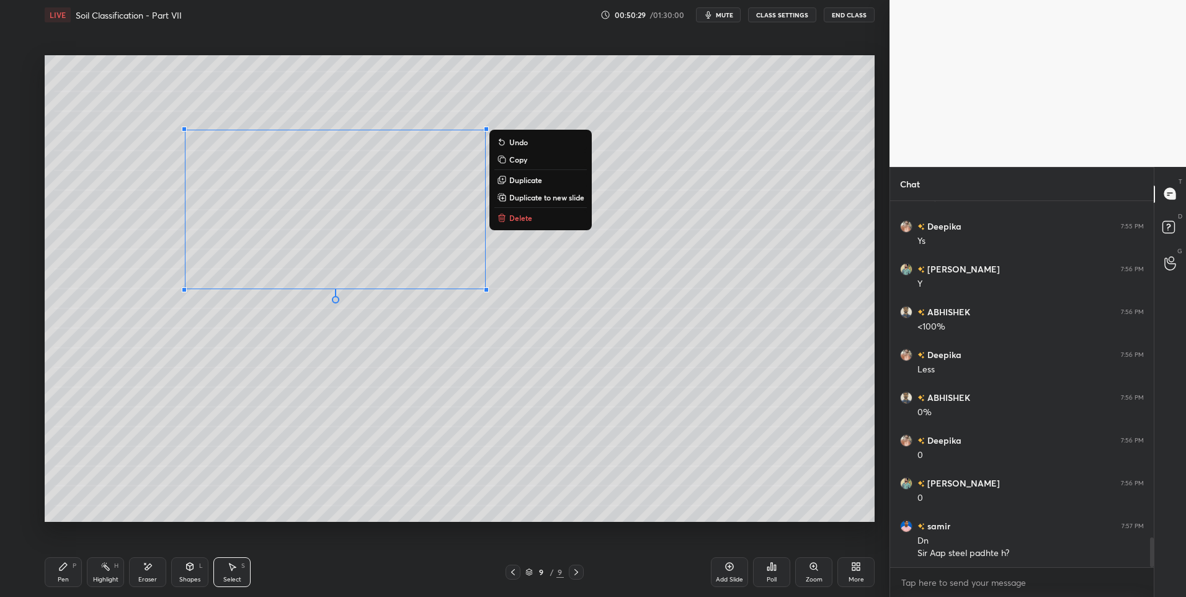
click at [445, 360] on div "0 ° Undo Copy Duplicate Duplicate to new slide Delete" at bounding box center [460, 288] width 830 height 467
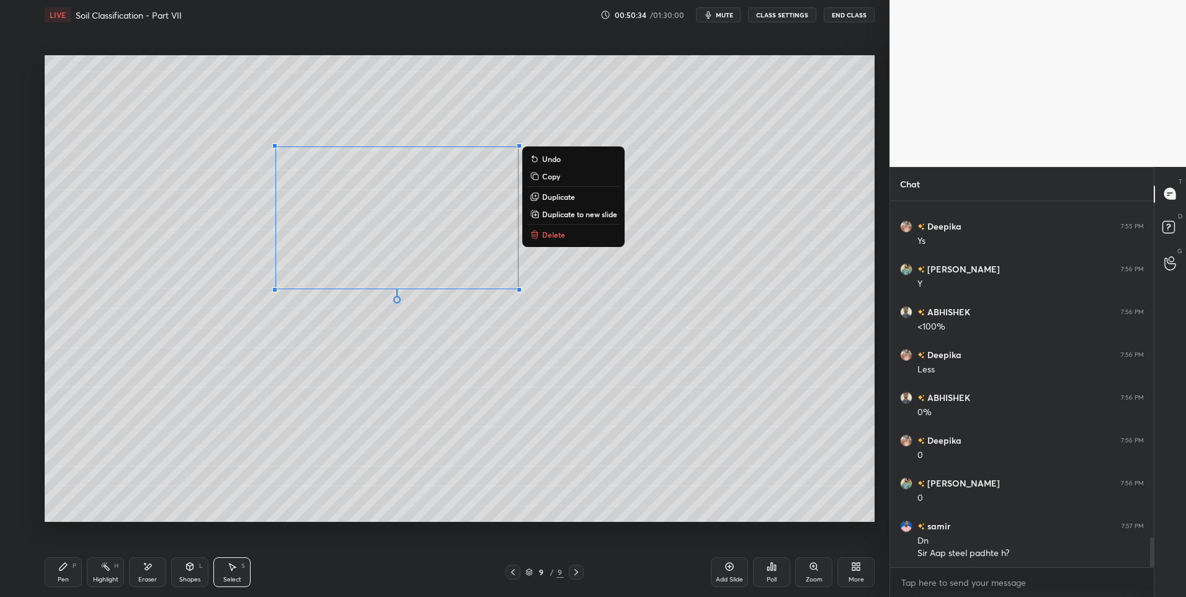
click at [627, 343] on div "0 ° Undo Copy Duplicate Duplicate to new slide Delete" at bounding box center [460, 288] width 830 height 467
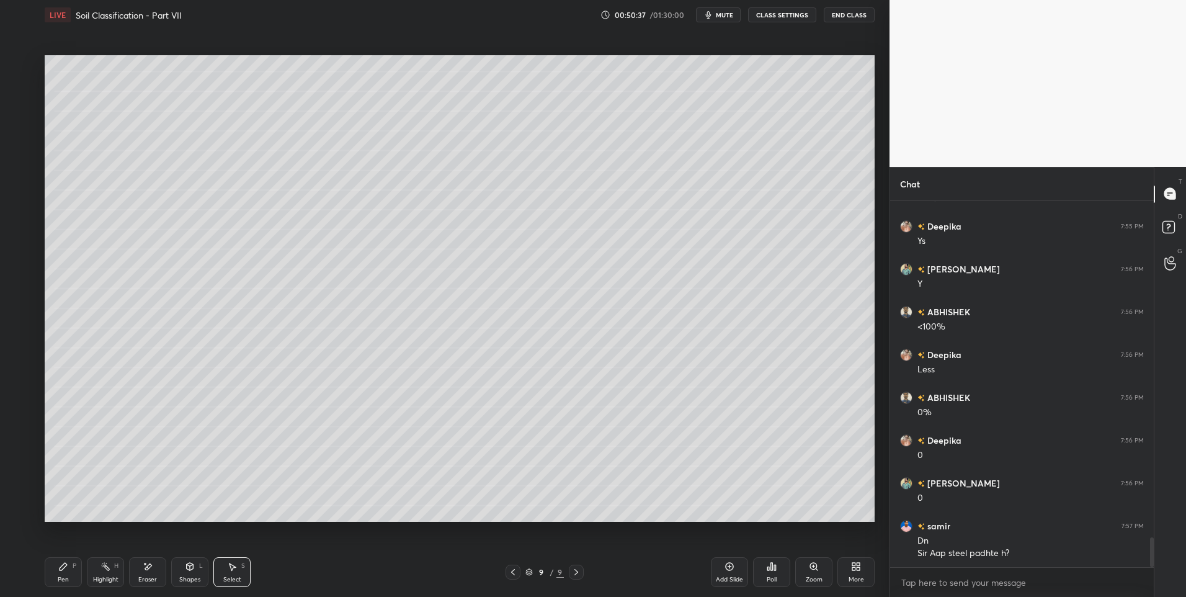
click at [192, 569] on icon at bounding box center [190, 566] width 7 height 7
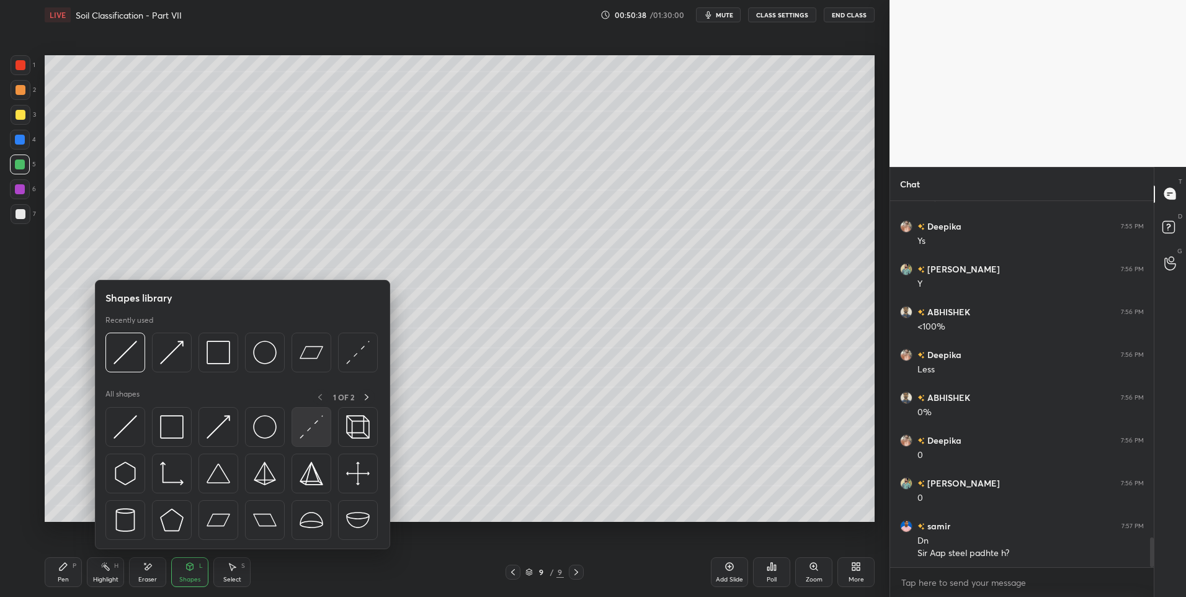
click at [317, 433] on img at bounding box center [312, 427] width 24 height 24
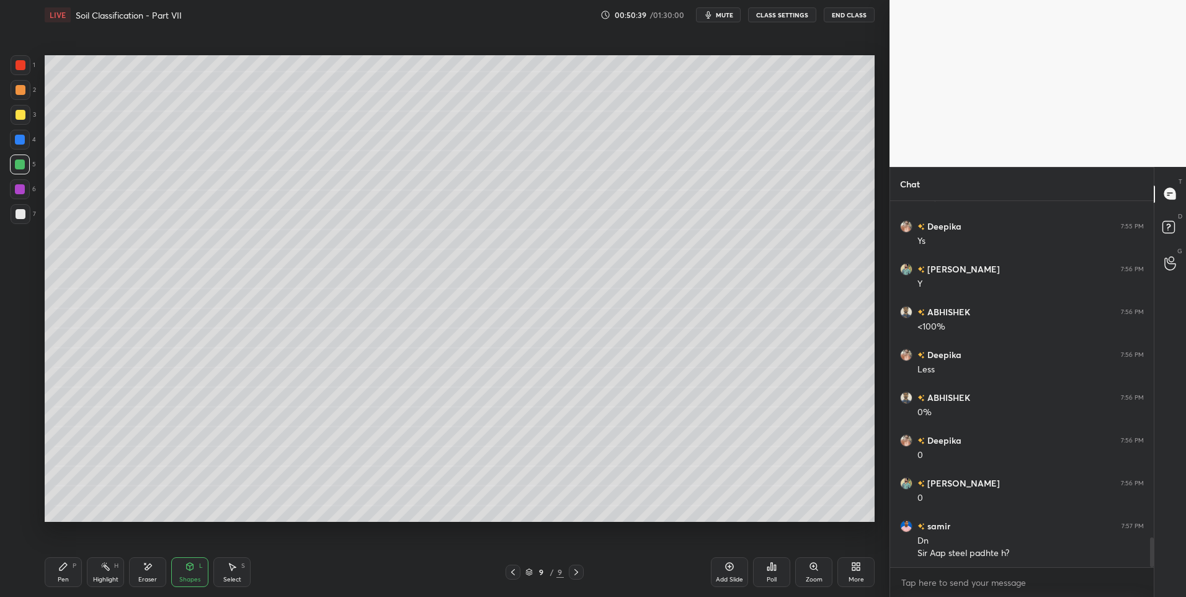
click at [17, 115] on div at bounding box center [21, 115] width 10 height 10
click at [239, 571] on div "Select S" at bounding box center [231, 572] width 37 height 30
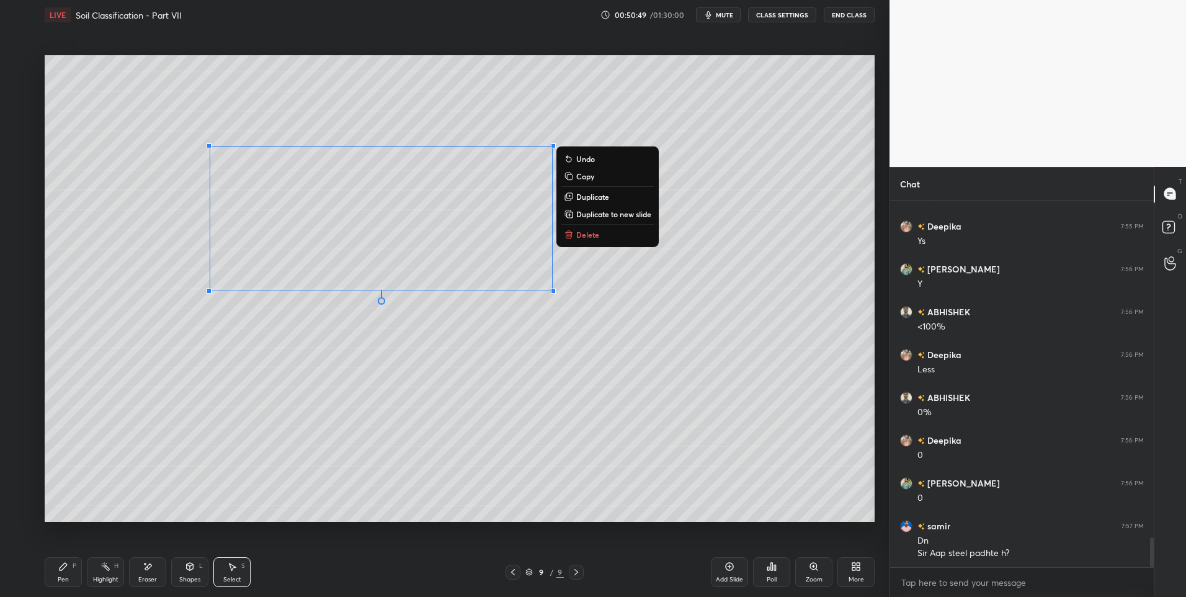
click at [335, 345] on div "0 ° Undo Copy Duplicate Duplicate to new slide Delete" at bounding box center [460, 288] width 830 height 467
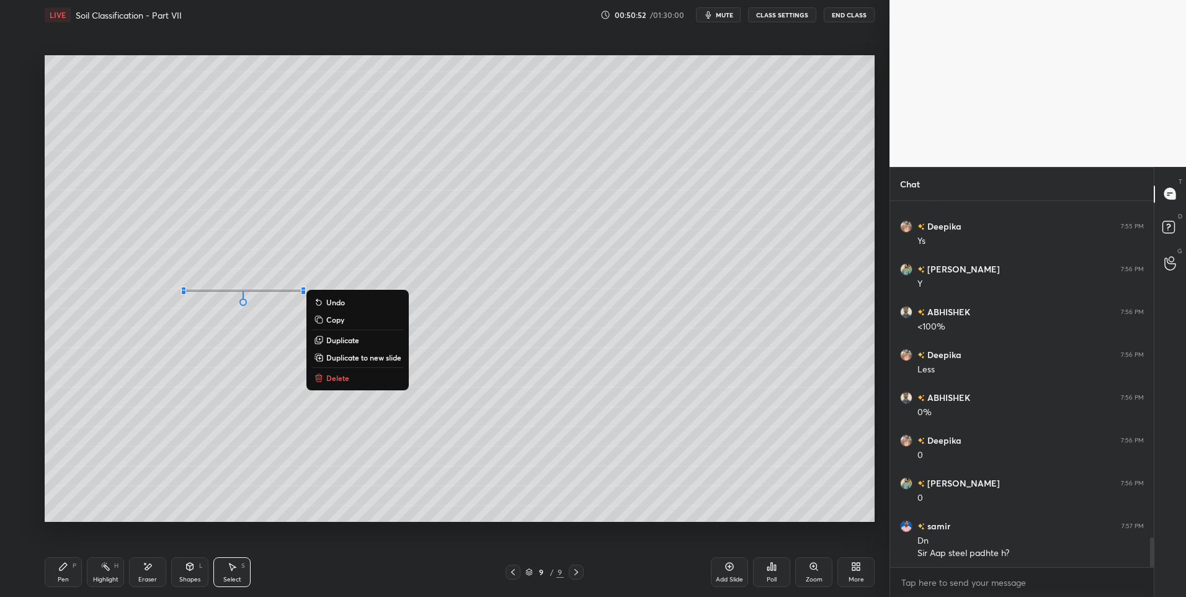
click at [314, 450] on div "0 ° Undo Copy Duplicate Duplicate to new slide Delete" at bounding box center [460, 288] width 830 height 467
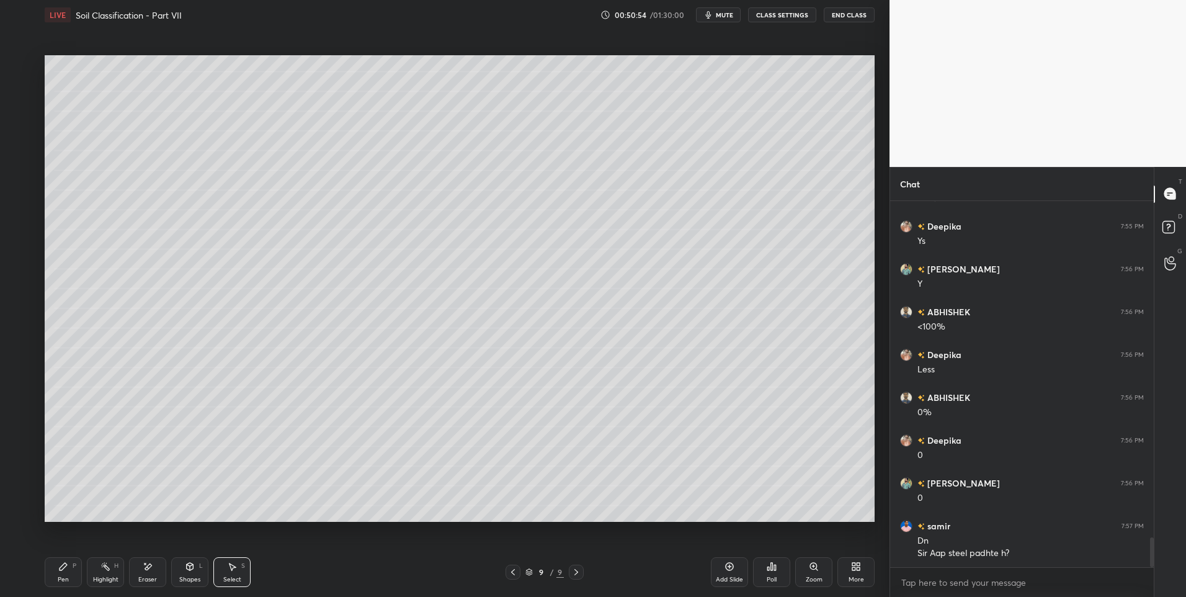
click at [200, 568] on div "L" at bounding box center [201, 566] width 4 height 6
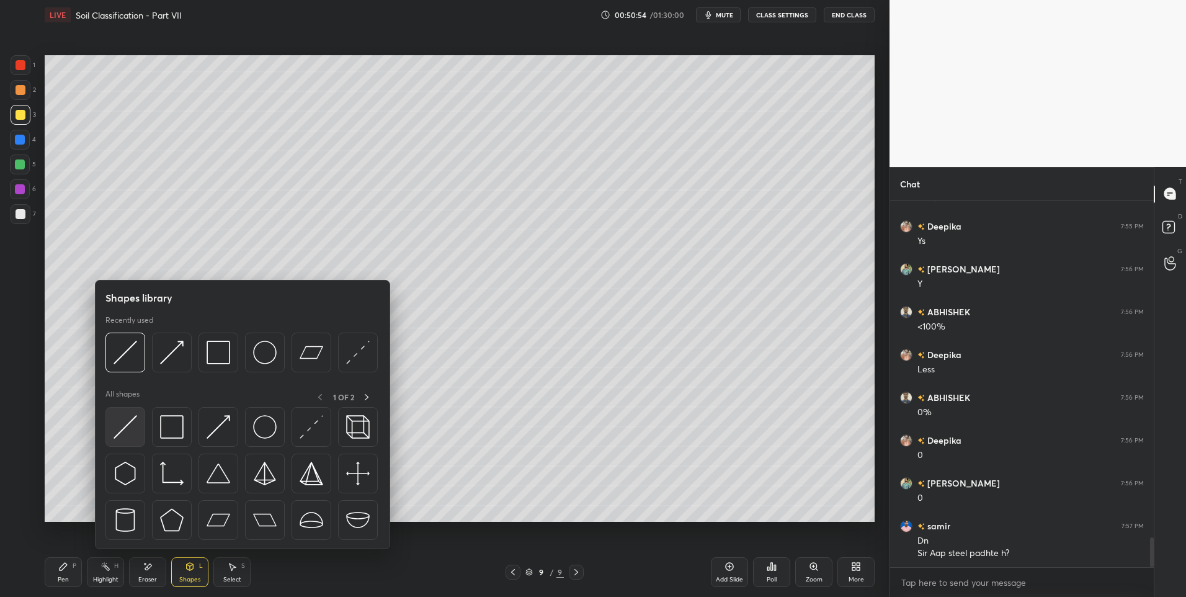
click at [128, 421] on img at bounding box center [126, 427] width 24 height 24
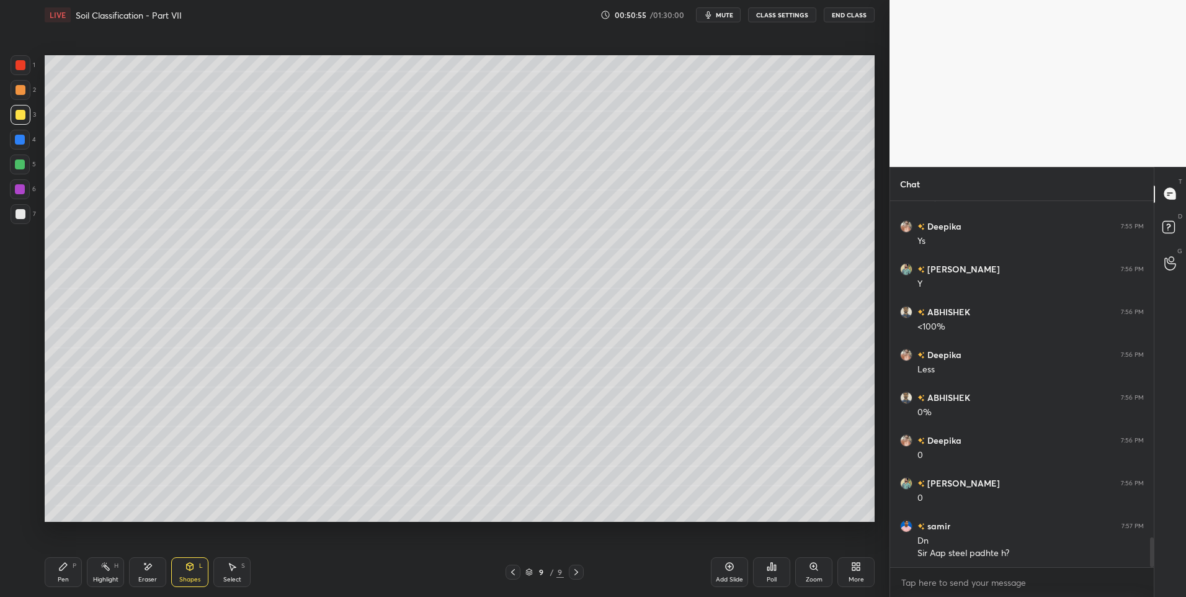
click at [205, 571] on div "Shapes L" at bounding box center [189, 572] width 37 height 30
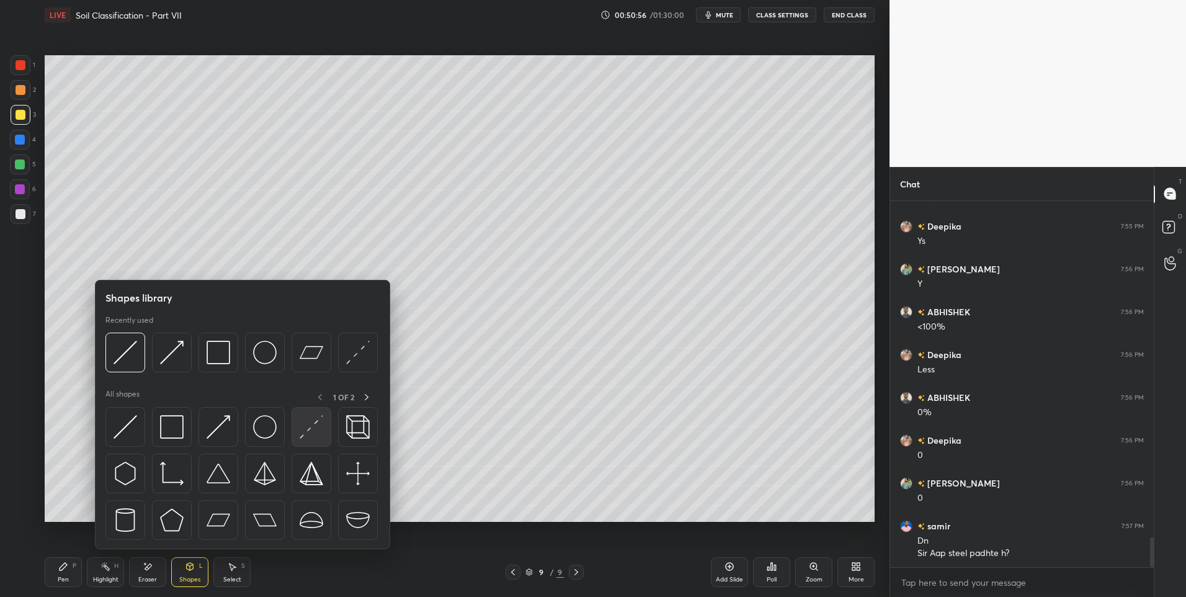
click at [319, 423] on img at bounding box center [312, 427] width 24 height 24
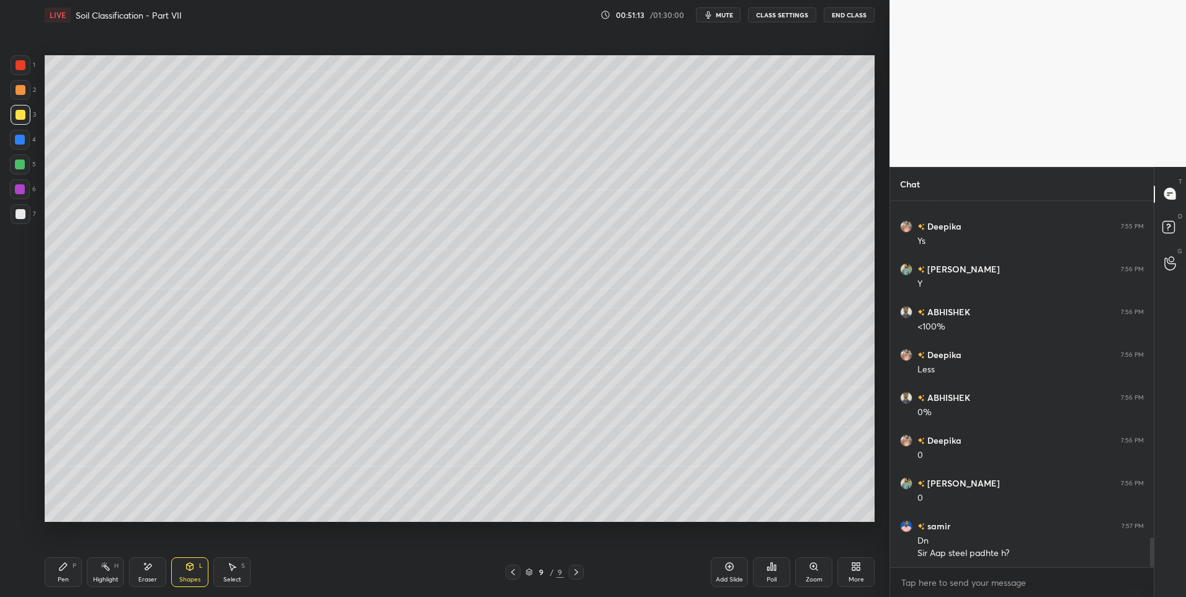
click at [229, 566] on icon at bounding box center [232, 566] width 10 height 10
click at [514, 386] on div at bounding box center [514, 387] width 5 height 5
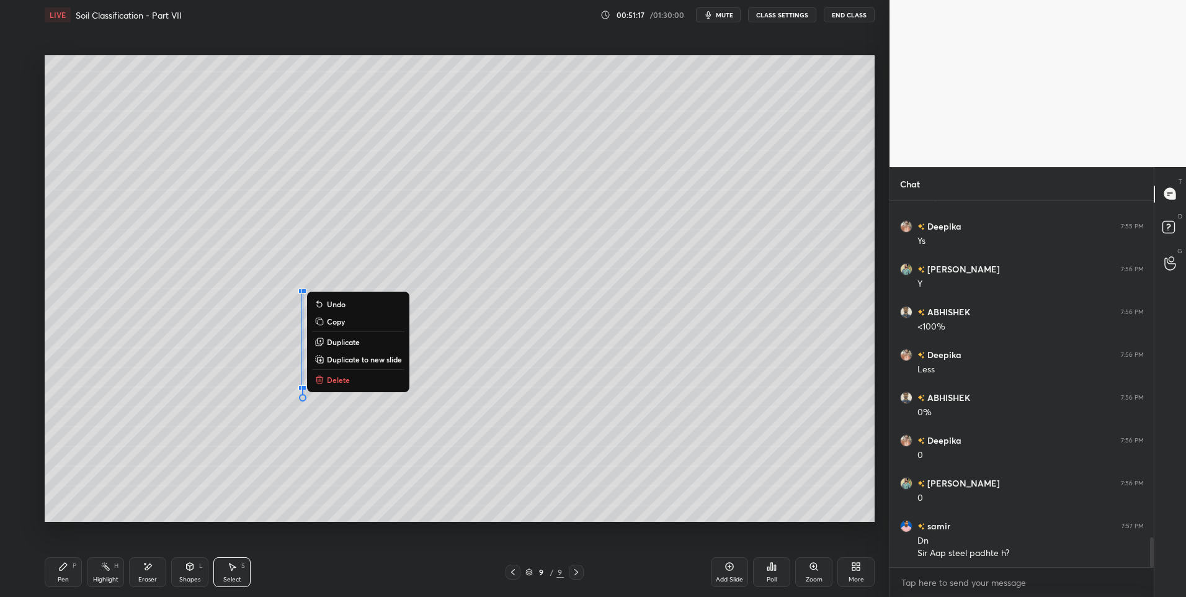
click at [363, 454] on div "0 ° Undo Copy Duplicate Duplicate to new slide Delete" at bounding box center [460, 288] width 830 height 467
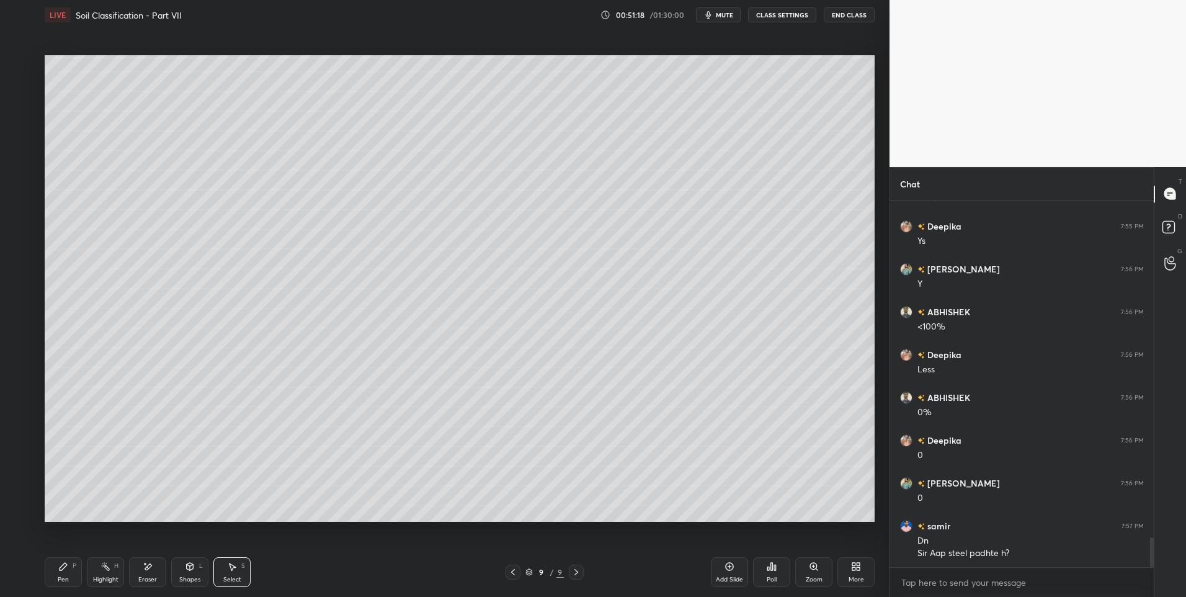
click at [185, 564] on icon at bounding box center [190, 566] width 10 height 10
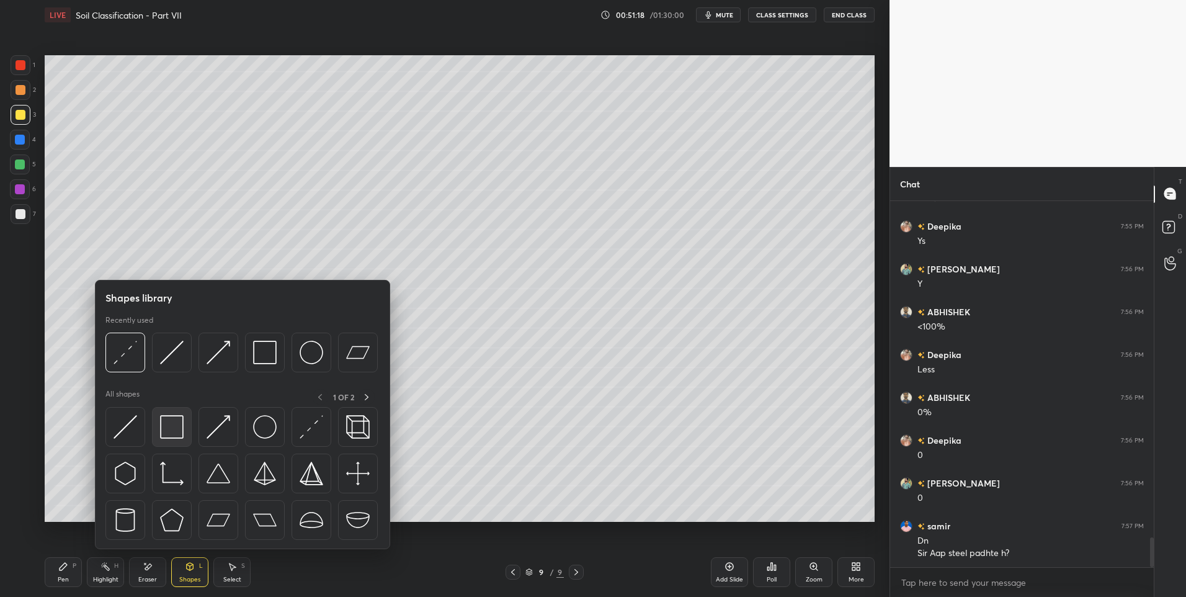
scroll to position [4173, 0]
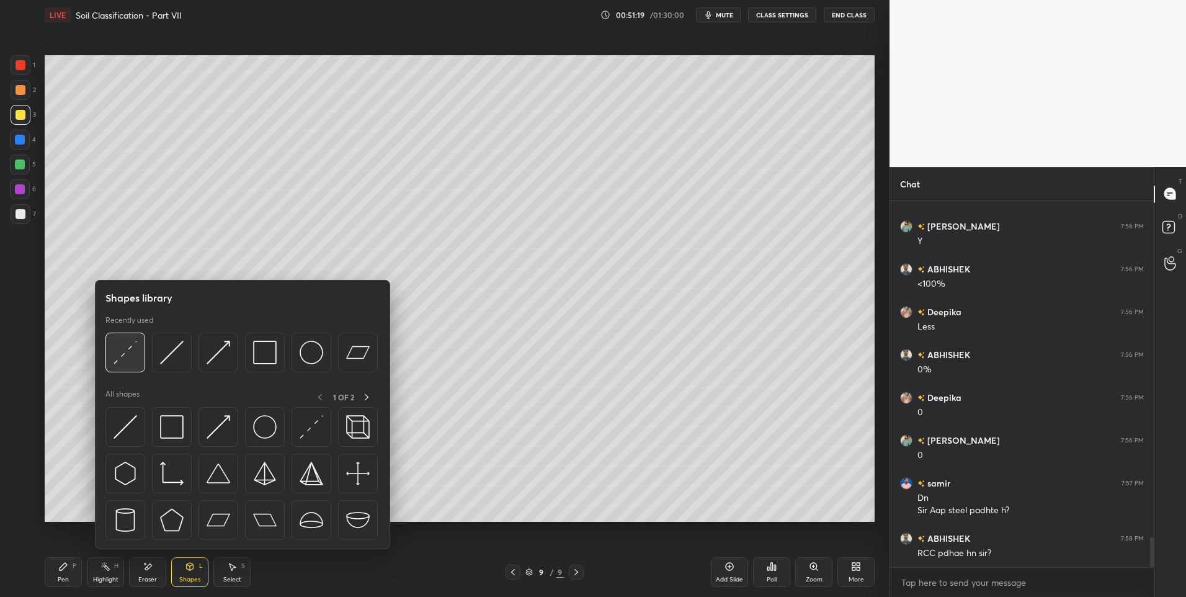
click at [128, 365] on div at bounding box center [125, 352] width 40 height 40
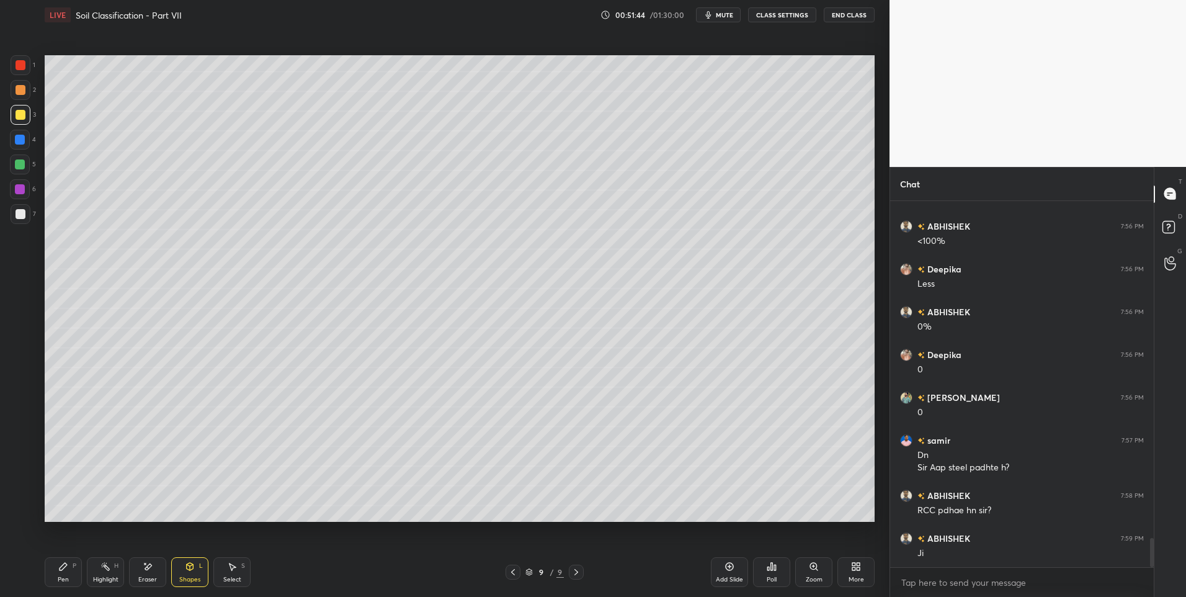
scroll to position [4258, 0]
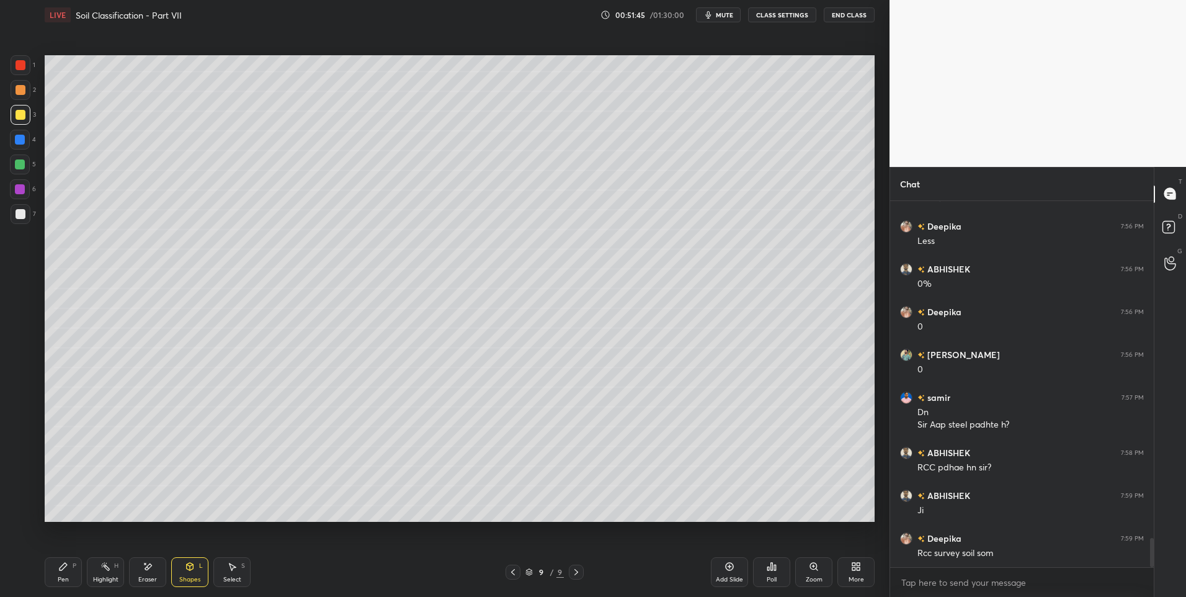
click at [58, 566] on icon at bounding box center [63, 566] width 10 height 10
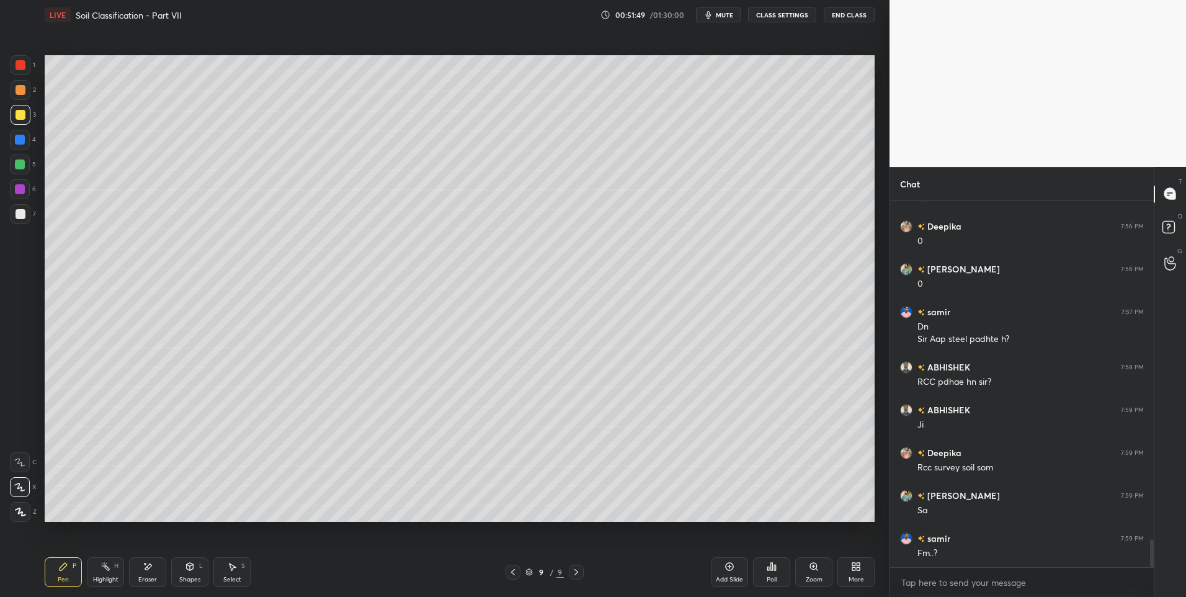
scroll to position [4387, 0]
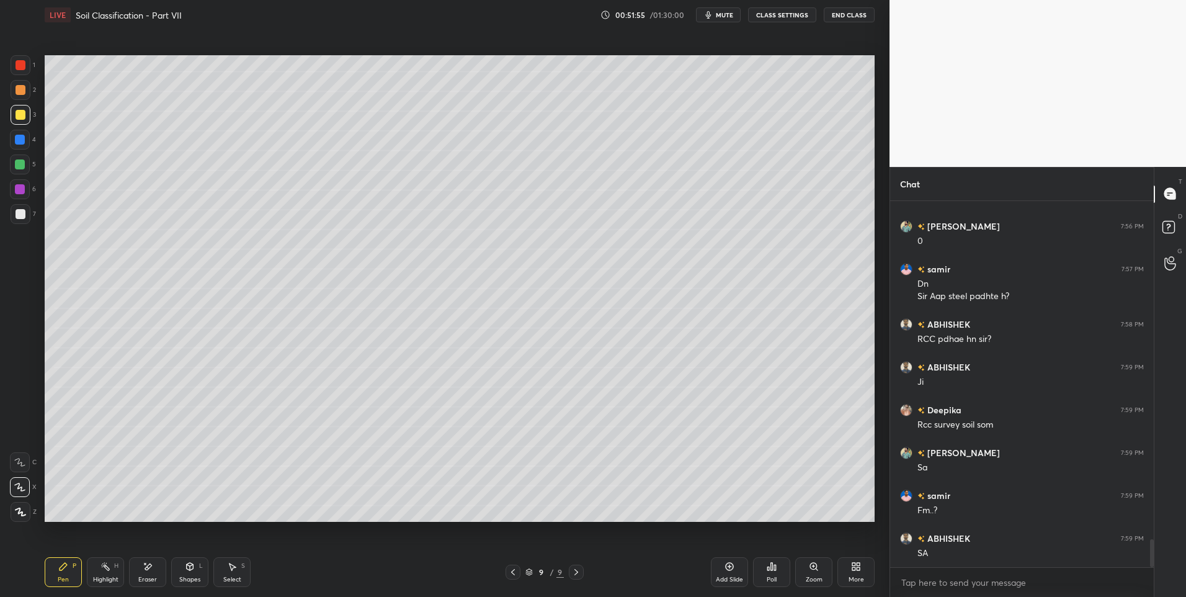
click at [233, 570] on icon at bounding box center [232, 566] width 10 height 10
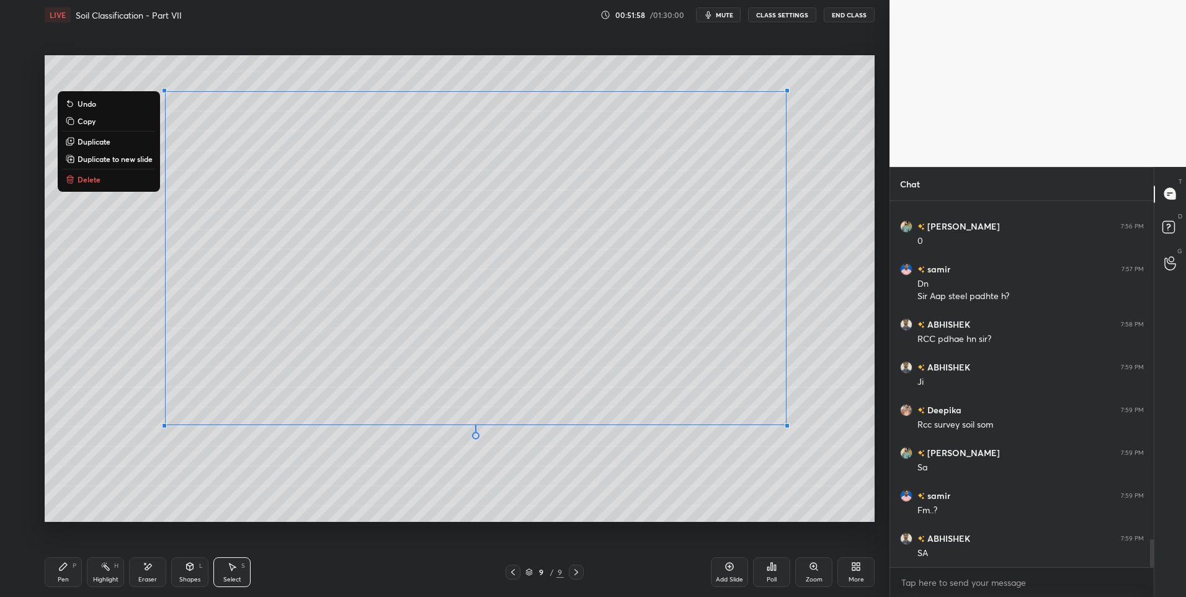
click at [365, 534] on div "0 ° Undo Copy Duplicate Duplicate to new slide Delete Setting up your live clas…" at bounding box center [460, 288] width 840 height 517
click at [71, 573] on div "Pen P" at bounding box center [63, 572] width 37 height 30
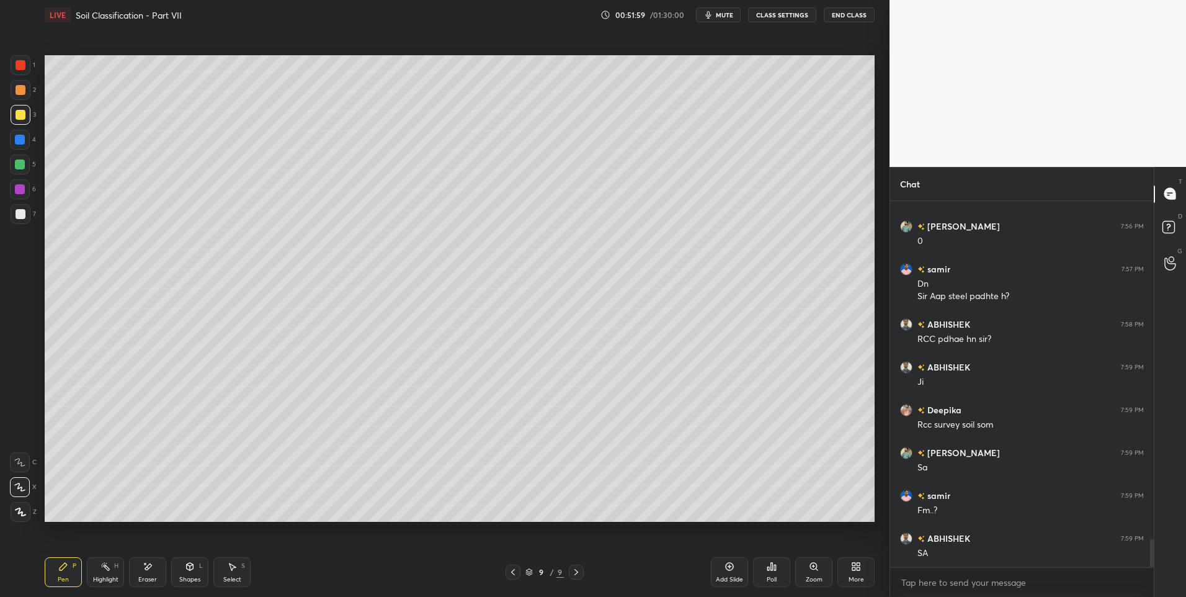
scroll to position [4429, 0]
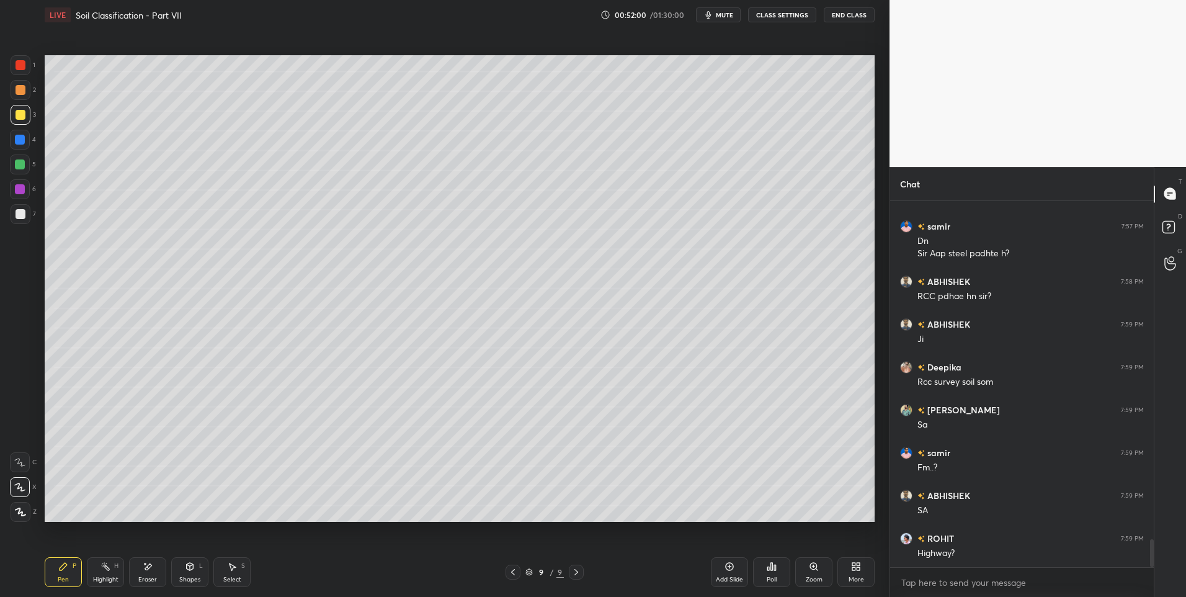
click at [25, 92] on div at bounding box center [21, 90] width 20 height 20
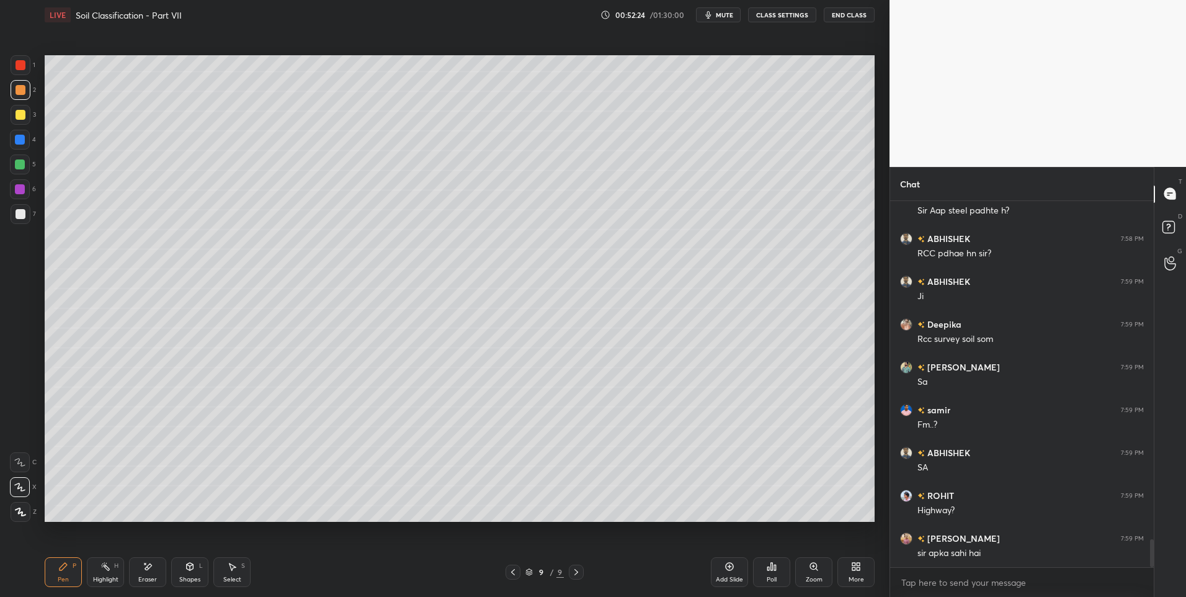
click at [195, 561] on div "Shapes L" at bounding box center [189, 572] width 37 height 30
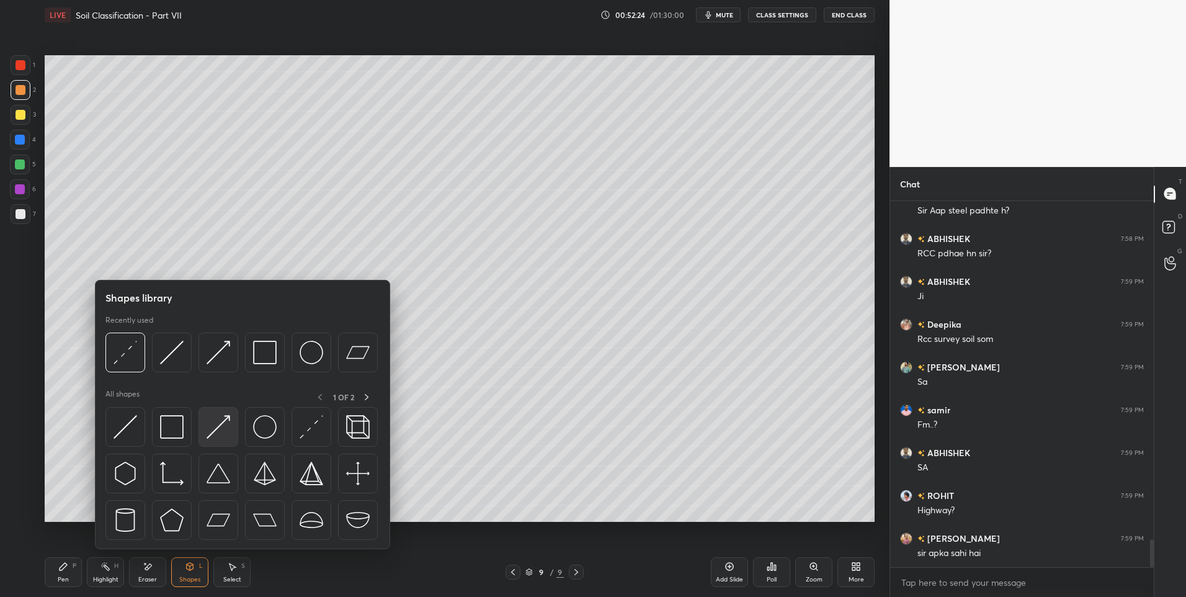
click at [213, 425] on img at bounding box center [219, 427] width 24 height 24
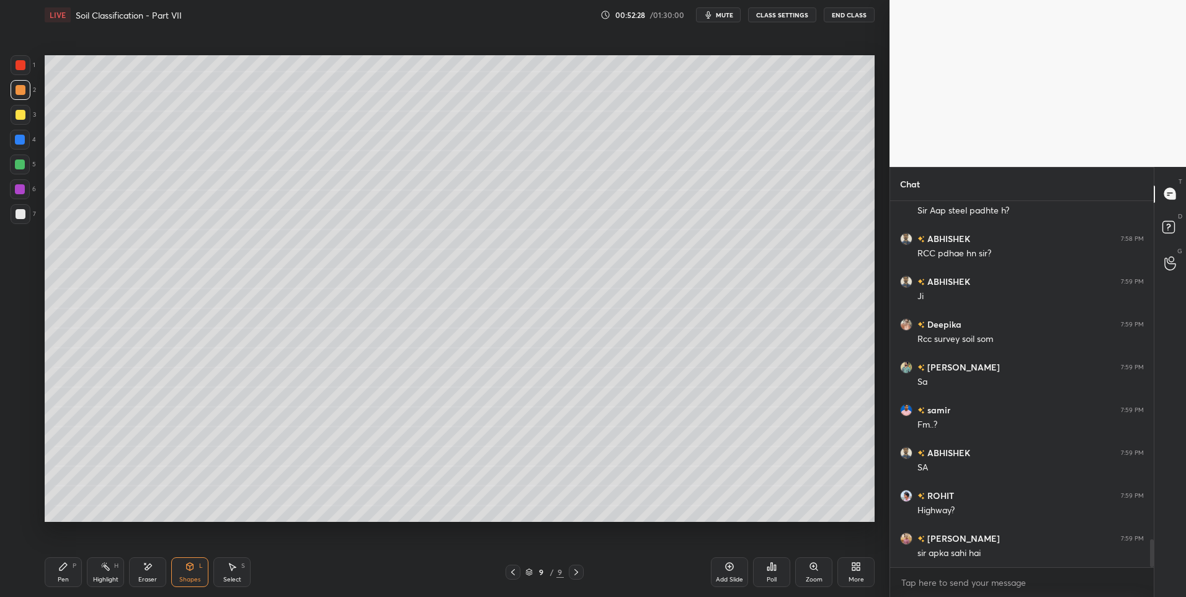
click at [51, 571] on div "Pen P" at bounding box center [63, 572] width 37 height 30
click at [23, 215] on div at bounding box center [21, 214] width 10 height 10
click at [23, 216] on div at bounding box center [21, 214] width 10 height 10
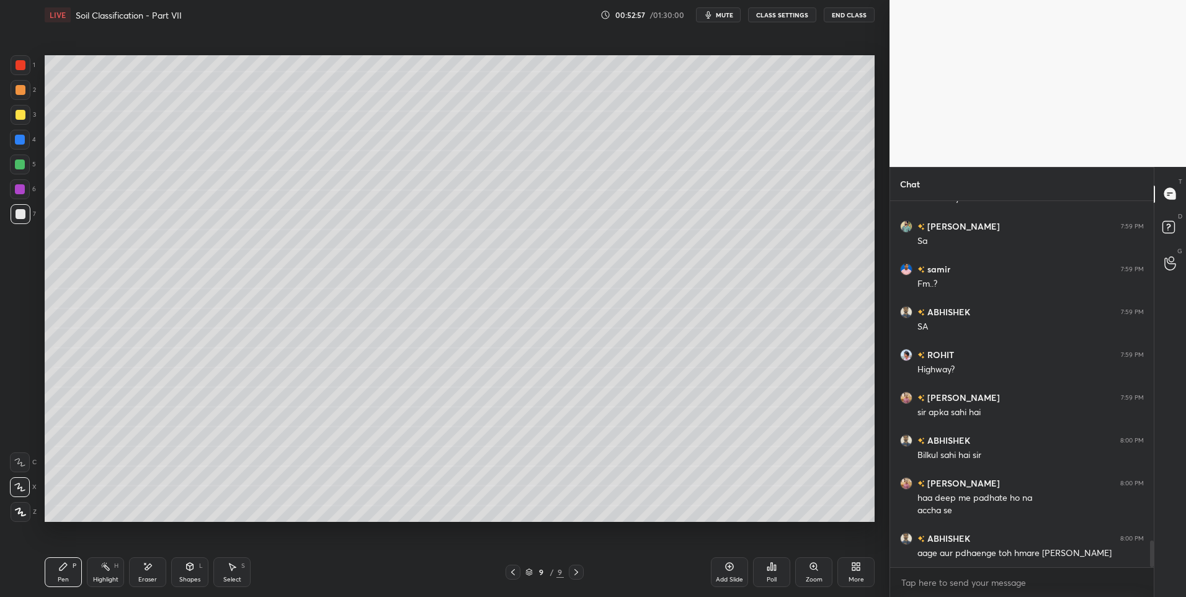
scroll to position [4656, 0]
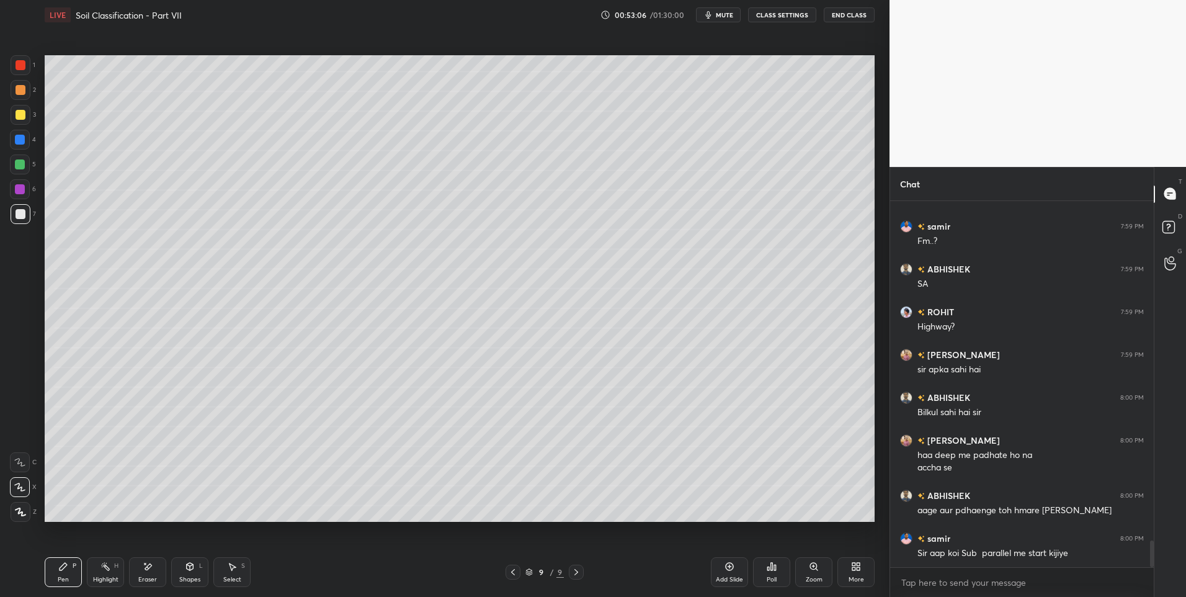
click at [233, 574] on div "Select S" at bounding box center [231, 572] width 37 height 30
click at [274, 446] on div "0 ° Undo Copy Duplicate Duplicate to new slide Delete" at bounding box center [460, 288] width 830 height 467
click at [274, 454] on div "0 ° Undo Copy Duplicate Duplicate to new slide Delete" at bounding box center [460, 288] width 830 height 467
click at [65, 568] on icon at bounding box center [63, 566] width 10 height 10
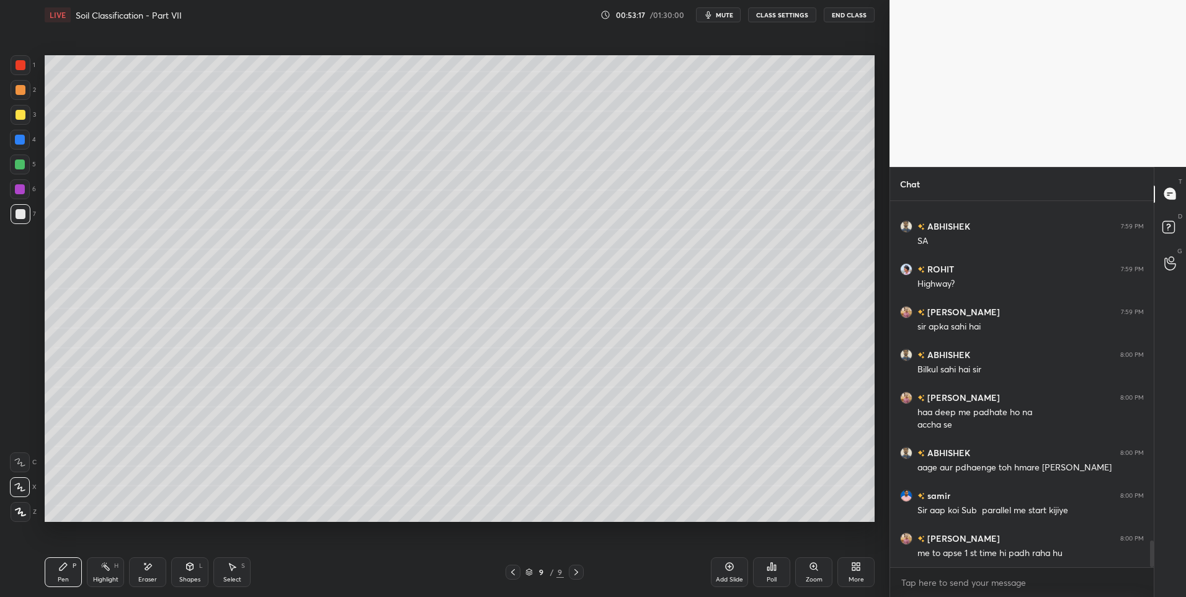
scroll to position [4741, 0]
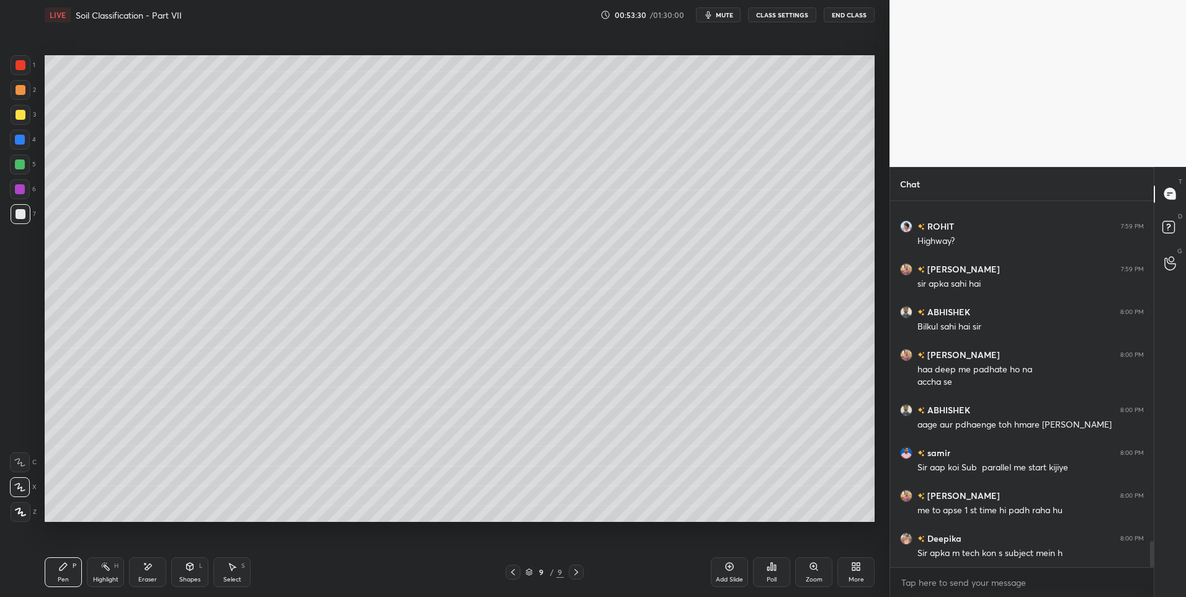
click at [232, 566] on icon at bounding box center [232, 566] width 7 height 7
click at [385, 496] on div "0 ° Undo Copy Duplicate Duplicate to new slide Delete" at bounding box center [460, 288] width 830 height 467
click at [63, 574] on div "Pen P" at bounding box center [63, 572] width 37 height 30
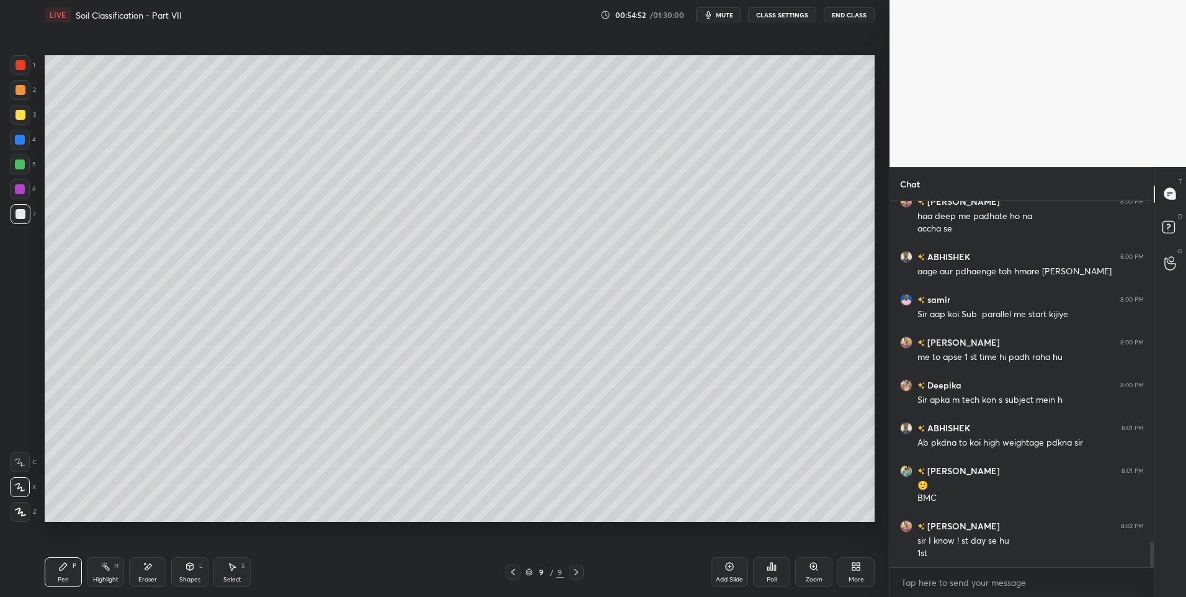
scroll to position [4937, 0]
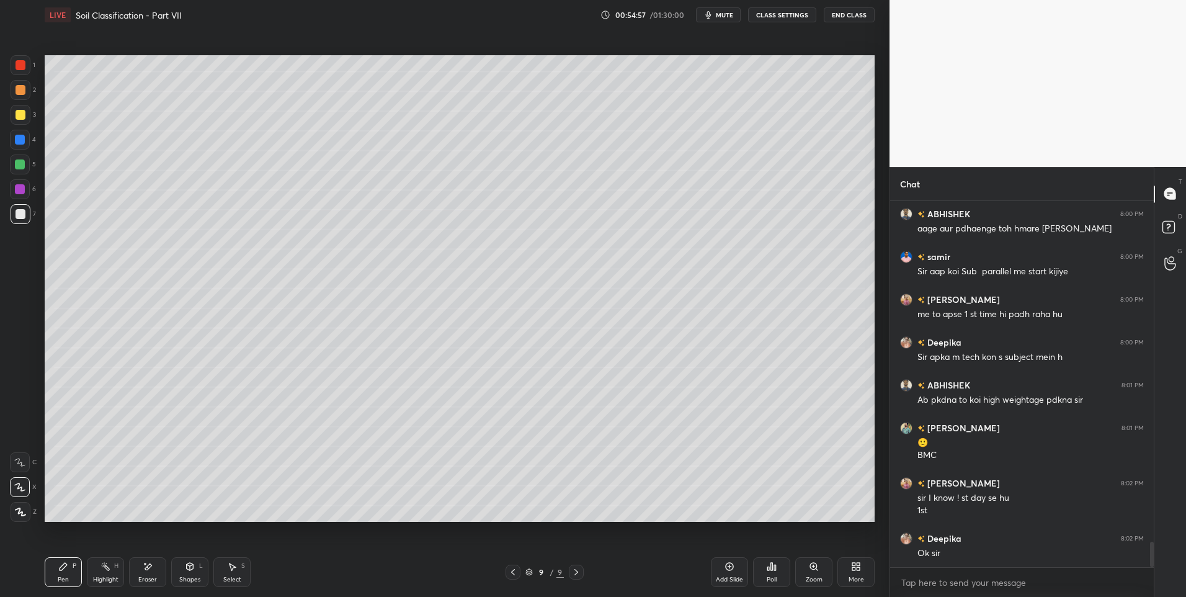
click at [148, 574] on div "Eraser" at bounding box center [147, 572] width 37 height 30
click at [56, 573] on div "Pen P" at bounding box center [63, 572] width 37 height 30
click at [55, 570] on div "Pen P" at bounding box center [63, 572] width 37 height 30
click at [16, 90] on div at bounding box center [21, 90] width 10 height 10
click at [20, 91] on div at bounding box center [21, 90] width 10 height 10
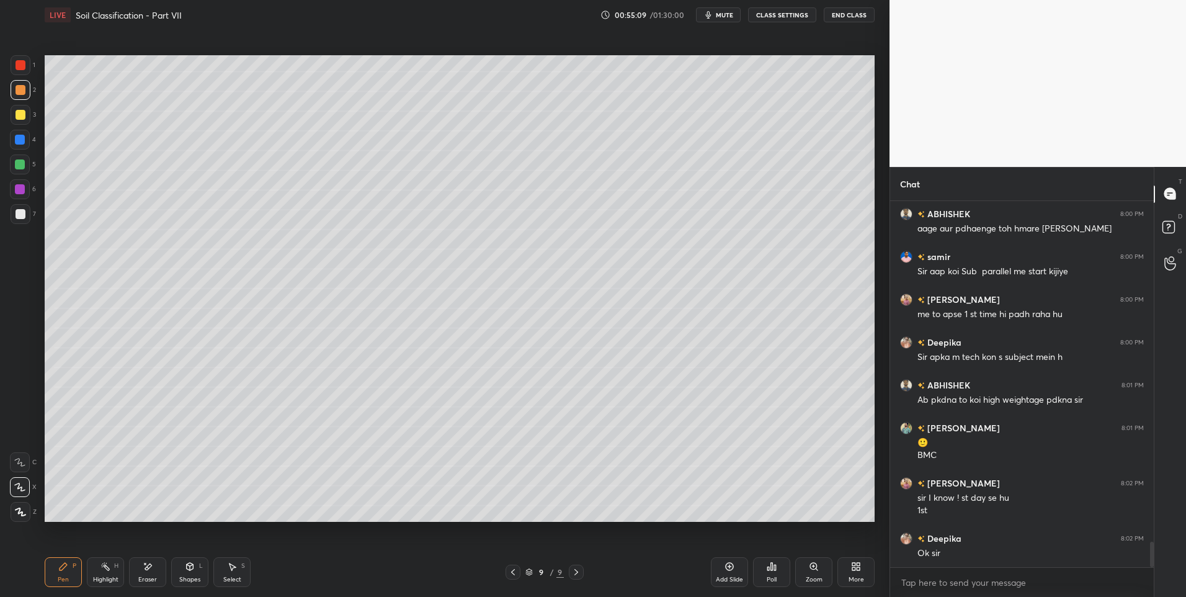
click at [12, 160] on div at bounding box center [20, 164] width 20 height 20
click at [192, 570] on icon at bounding box center [190, 566] width 10 height 10
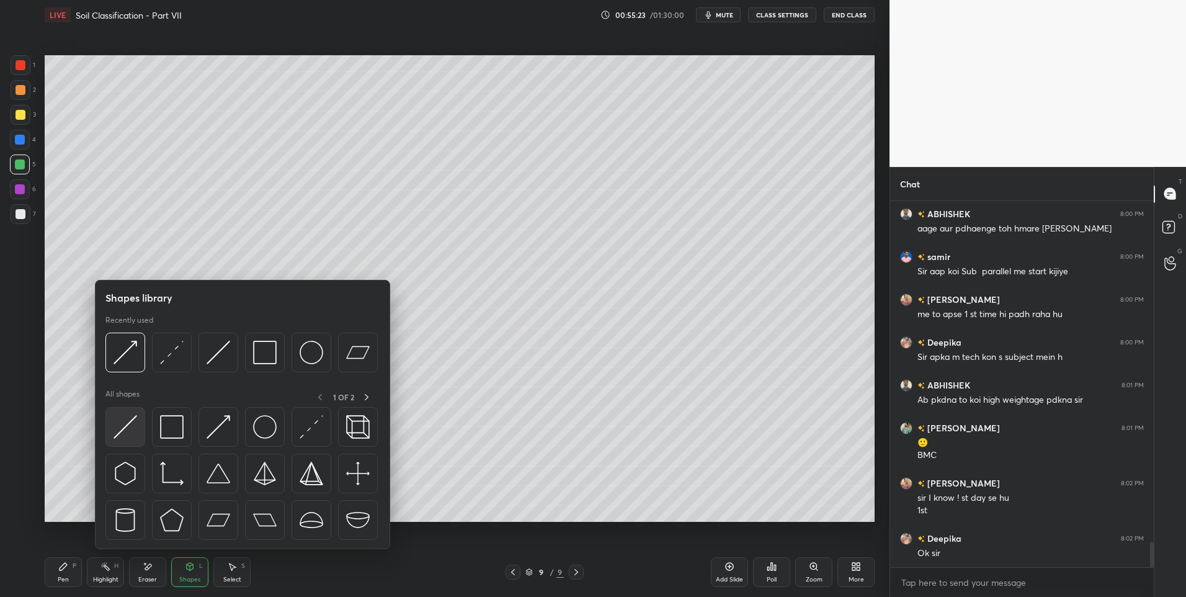
click at [121, 429] on img at bounding box center [126, 427] width 24 height 24
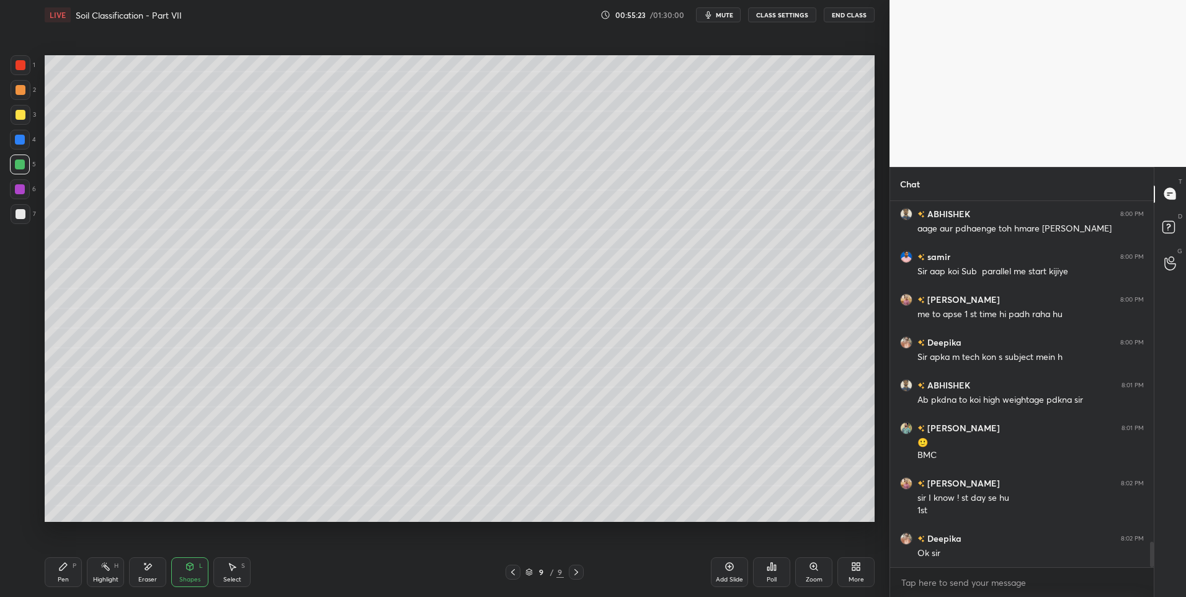
click at [18, 86] on div at bounding box center [21, 90] width 10 height 10
click at [22, 166] on div at bounding box center [20, 164] width 10 height 10
click at [65, 568] on icon at bounding box center [63, 566] width 10 height 10
click at [70, 572] on div "Pen P" at bounding box center [63, 572] width 37 height 30
click at [180, 571] on div "Shapes L" at bounding box center [189, 572] width 37 height 30
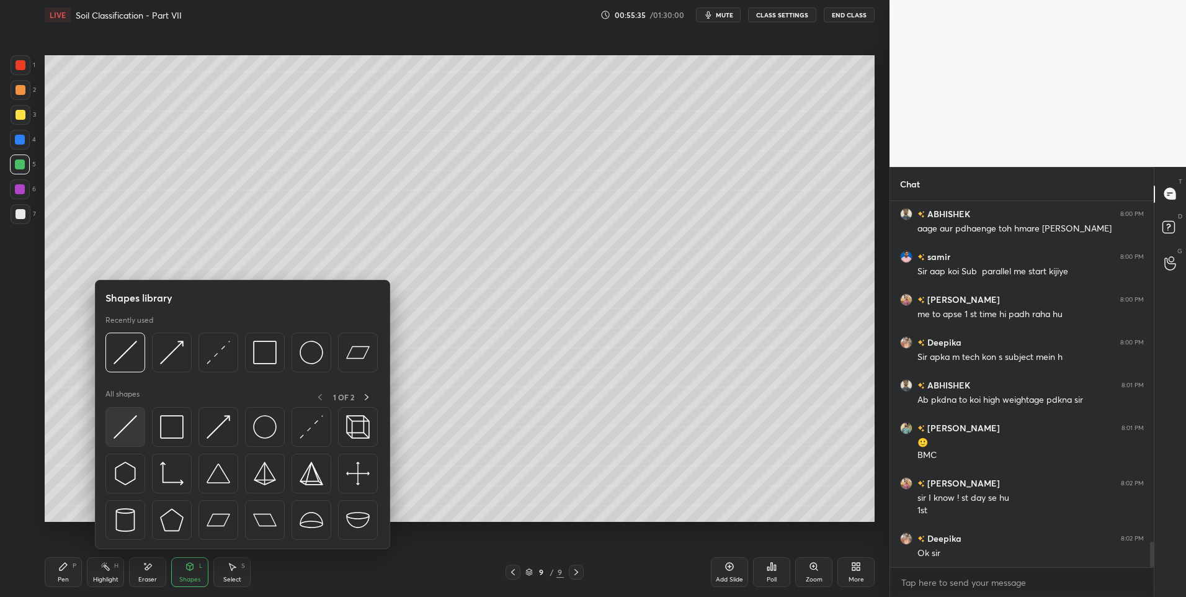
click at [125, 439] on div at bounding box center [125, 427] width 40 height 40
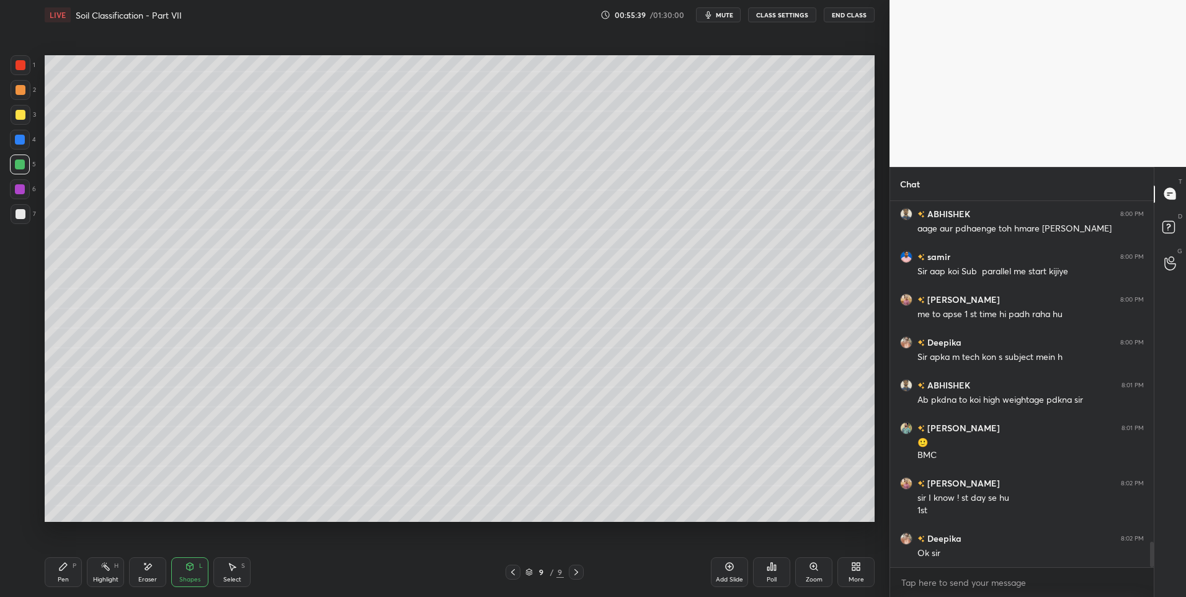
click at [223, 566] on div "Select S" at bounding box center [231, 572] width 37 height 30
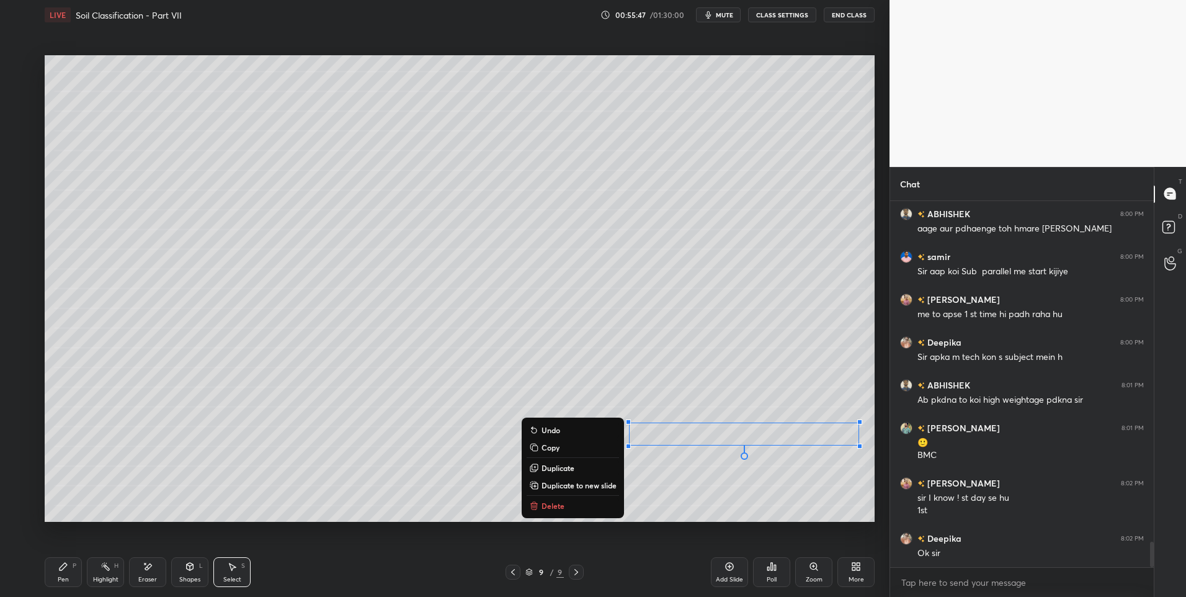
click at [709, 500] on div "0 ° Undo Copy Duplicate Duplicate to new slide Delete" at bounding box center [460, 288] width 830 height 467
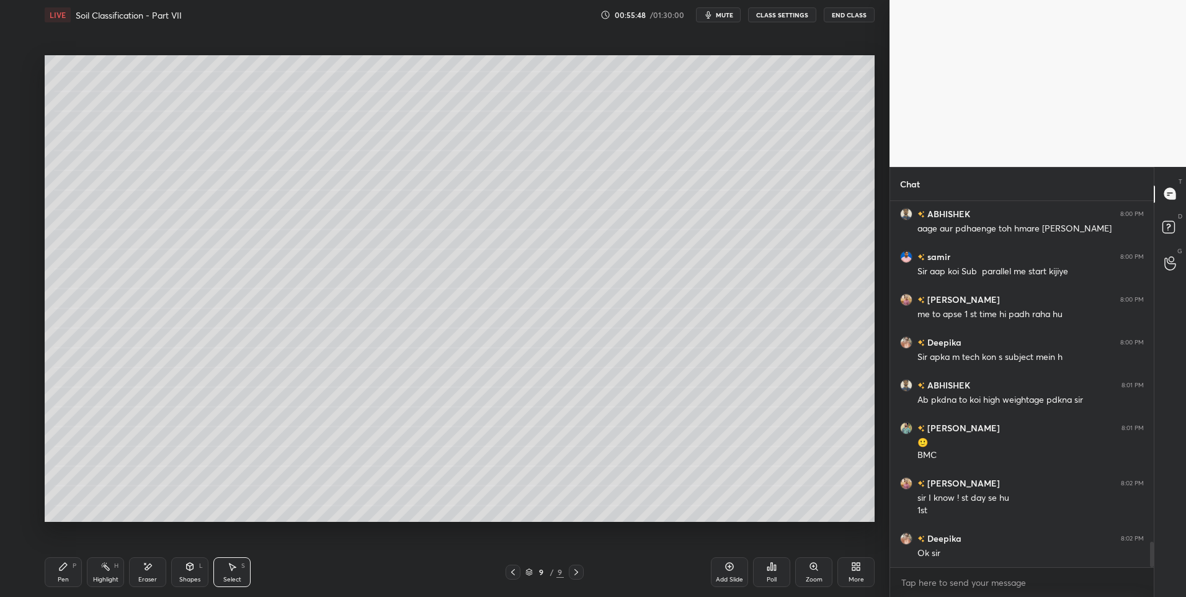
click at [234, 569] on icon at bounding box center [232, 566] width 10 height 10
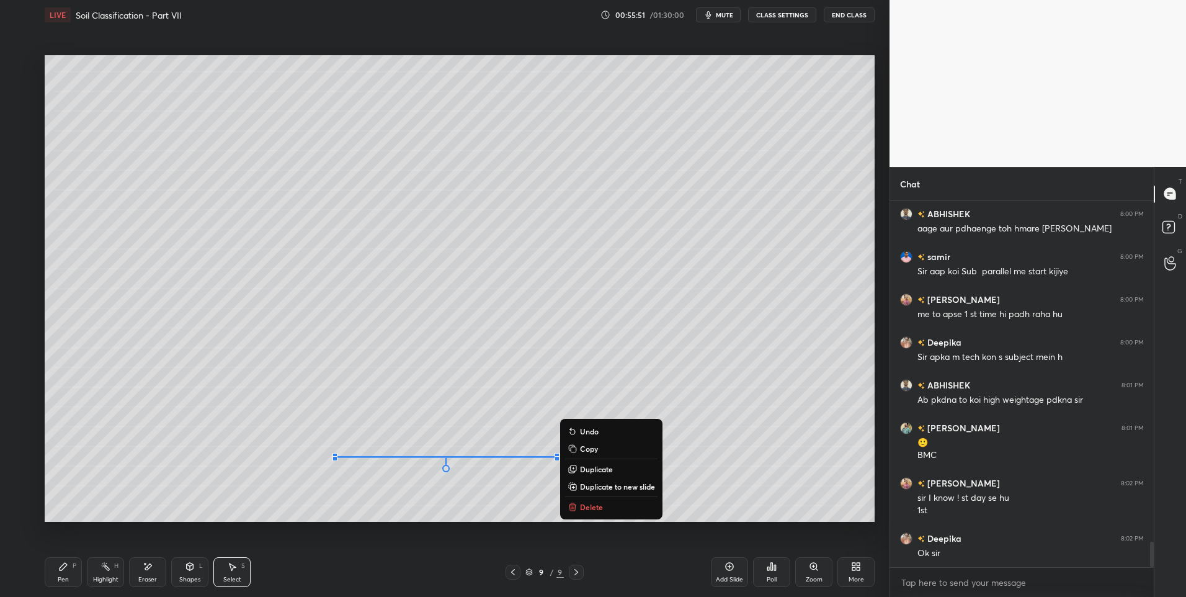
click at [450, 496] on div "0 ° Undo Copy Duplicate Duplicate to new slide Delete" at bounding box center [460, 288] width 830 height 467
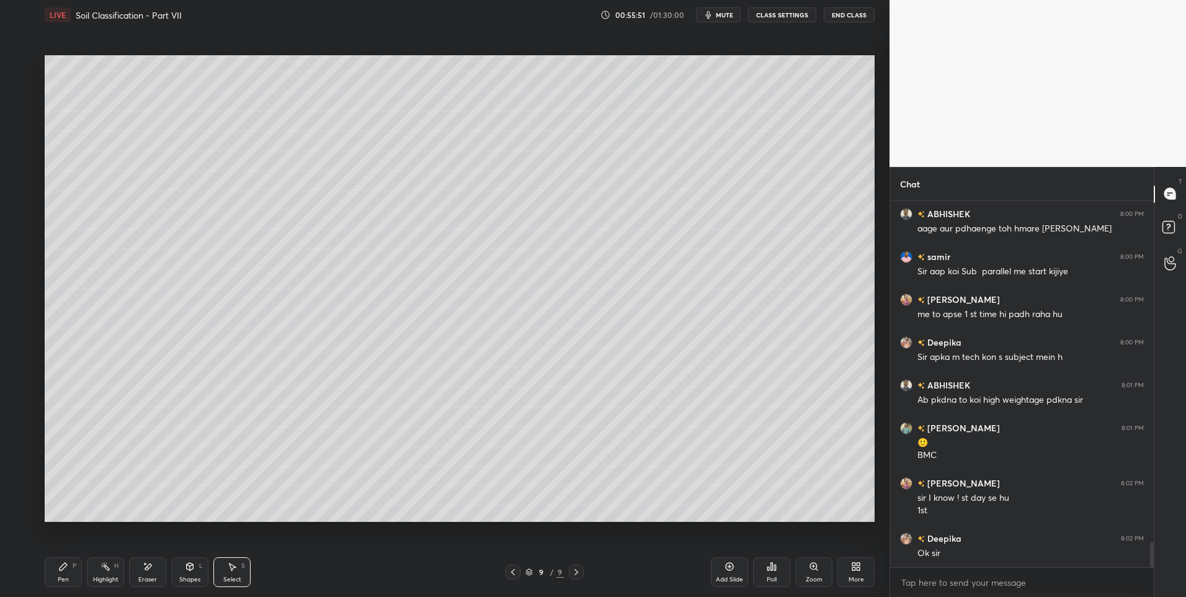
click at [189, 561] on div "Shapes L" at bounding box center [189, 572] width 37 height 30
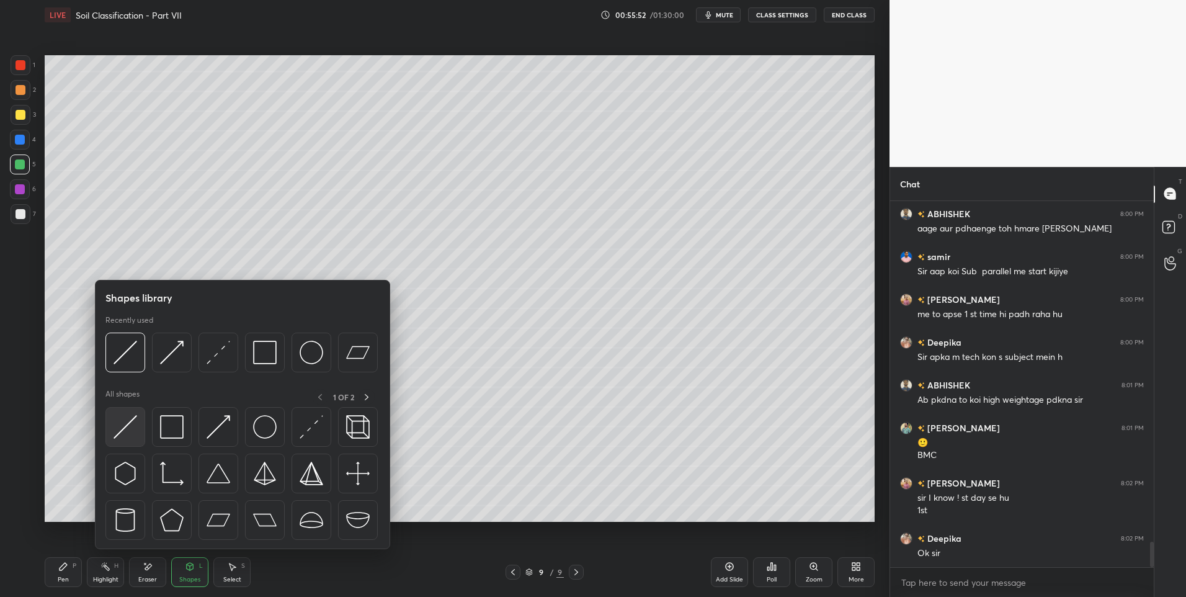
click at [141, 441] on div at bounding box center [125, 427] width 40 height 40
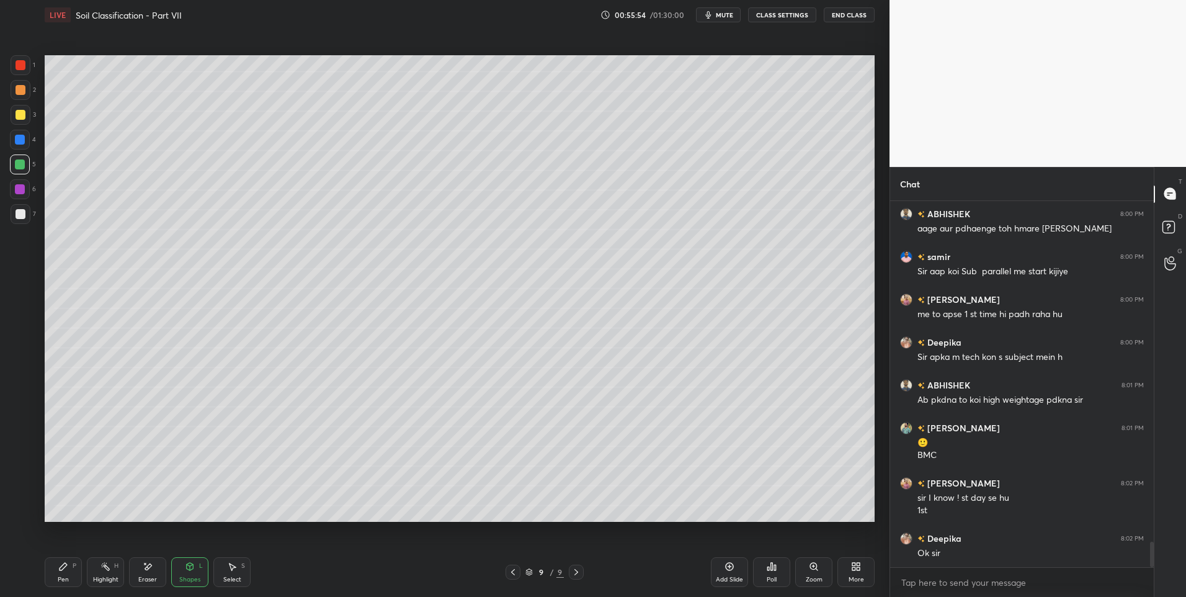
click at [73, 574] on div "Pen P" at bounding box center [63, 572] width 37 height 30
click at [229, 571] on div "Select S" at bounding box center [231, 572] width 37 height 30
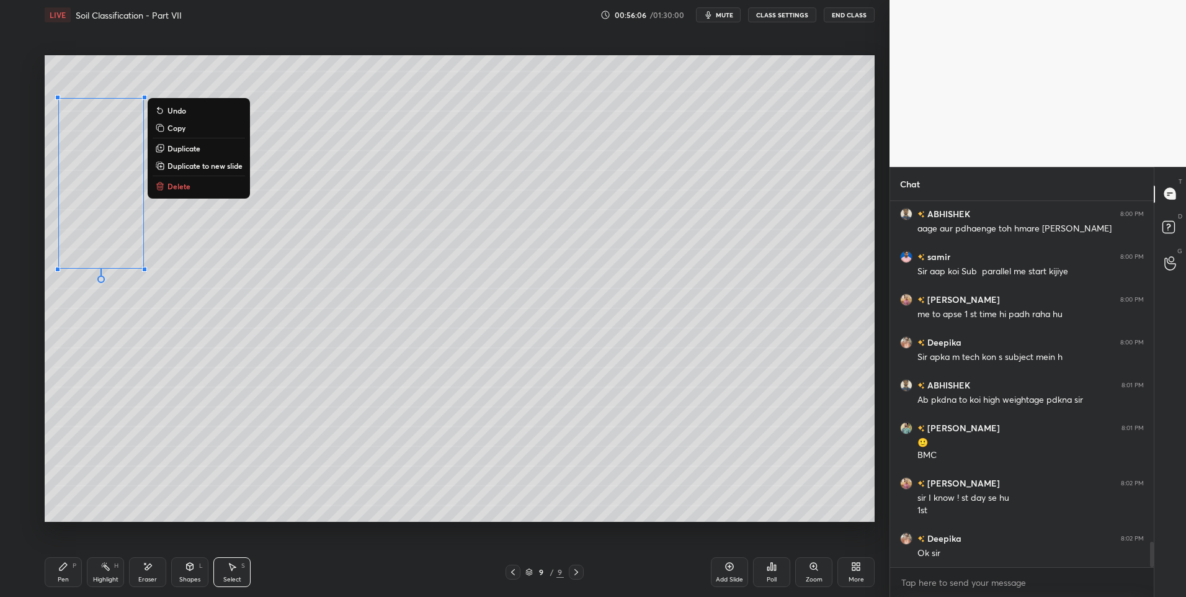
click at [140, 481] on div "0 ° Undo Copy Duplicate Duplicate to new slide Delete" at bounding box center [460, 288] width 830 height 467
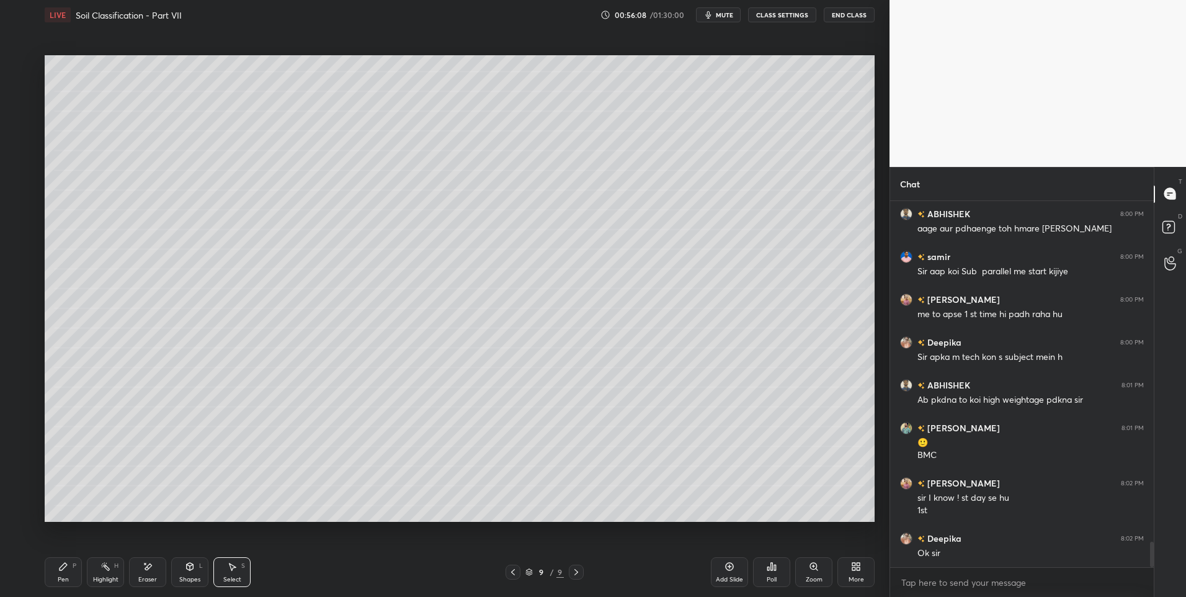
click at [110, 568] on icon at bounding box center [105, 566] width 10 height 10
click at [69, 558] on div "Pen P" at bounding box center [63, 572] width 37 height 30
click at [192, 565] on icon at bounding box center [190, 565] width 7 height 2
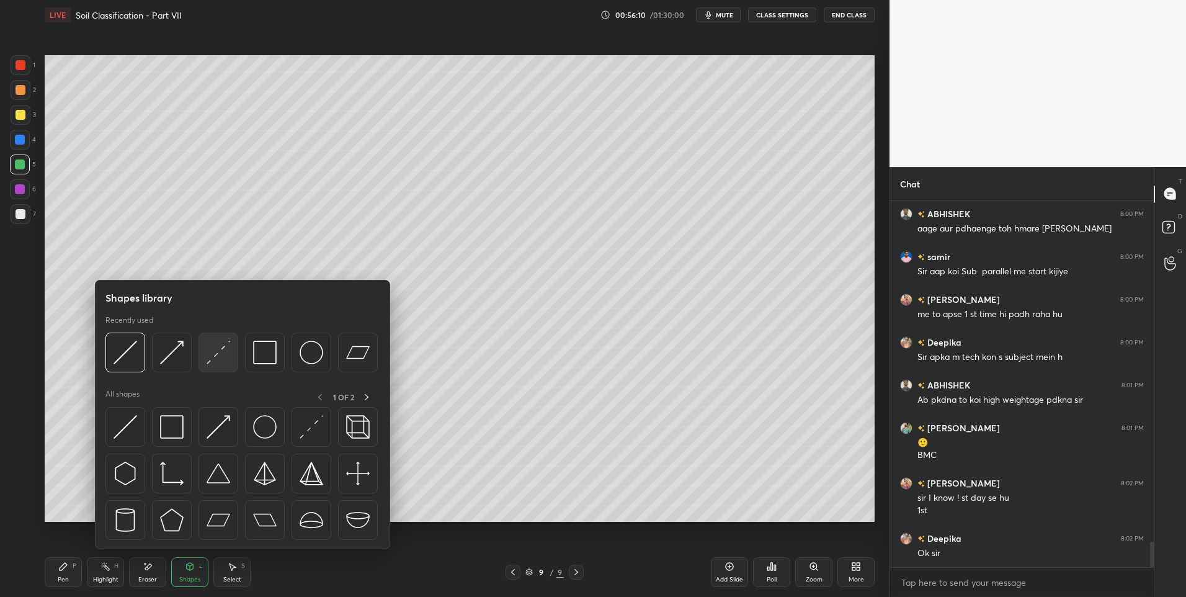
click at [225, 365] on div at bounding box center [218, 352] width 40 height 40
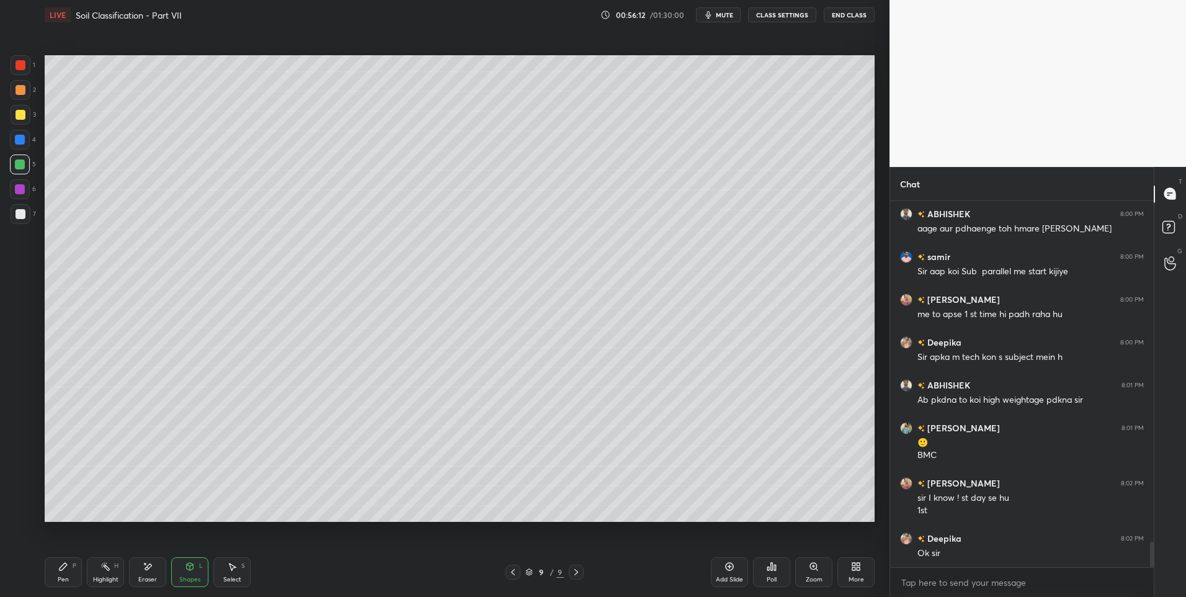
click at [23, 185] on div at bounding box center [20, 189] width 10 height 10
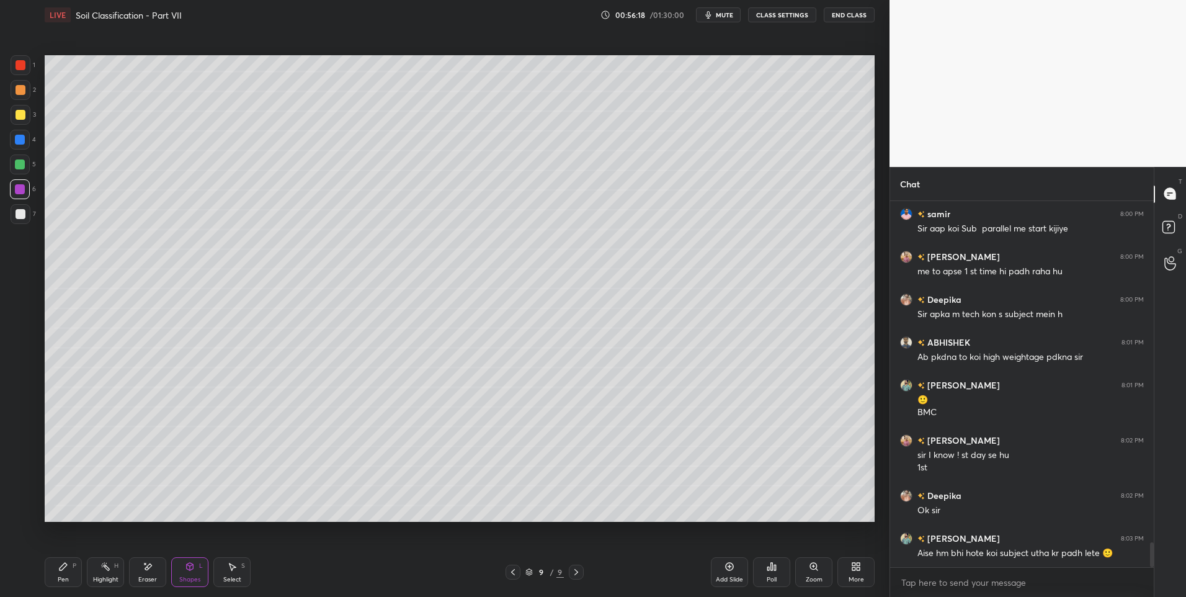
click at [196, 573] on div "Shapes L" at bounding box center [189, 572] width 37 height 30
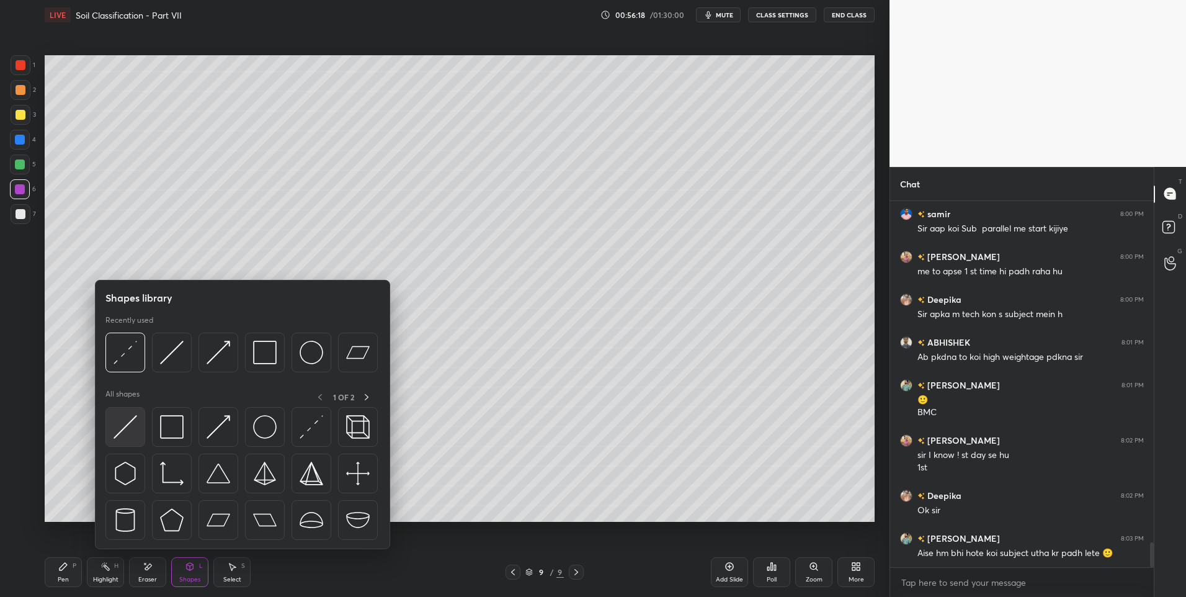
click at [130, 428] on img at bounding box center [126, 427] width 24 height 24
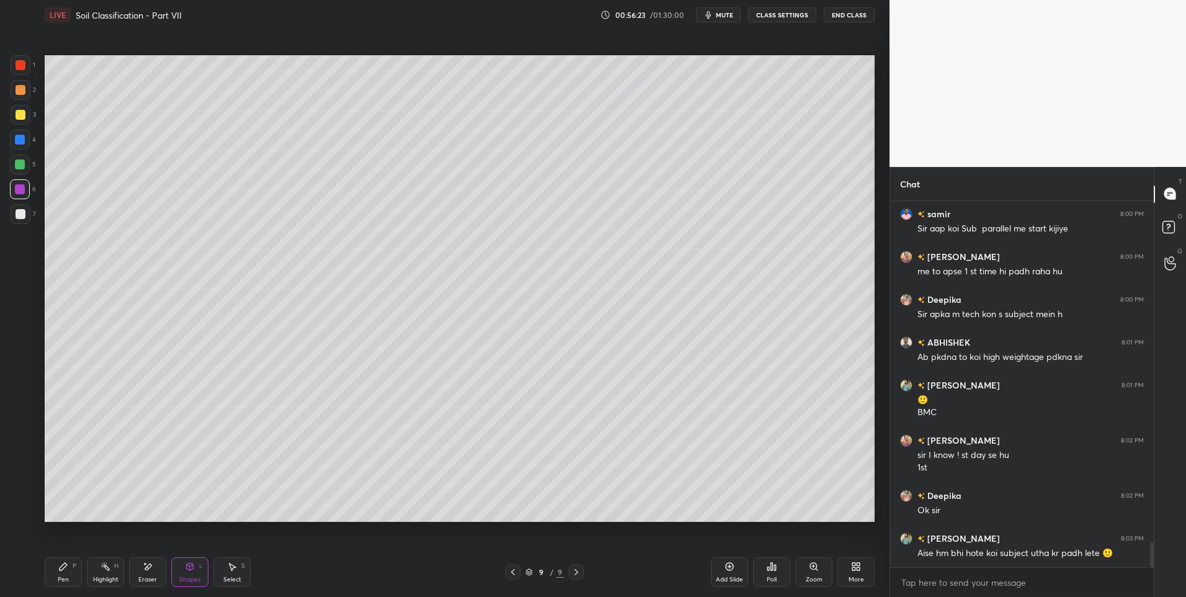
click at [53, 573] on div "Pen P" at bounding box center [63, 572] width 37 height 30
click at [233, 576] on div "Select" at bounding box center [232, 579] width 18 height 6
click at [131, 491] on div "0 ° Undo Copy Duplicate Duplicate to new slide Delete" at bounding box center [460, 288] width 830 height 467
click at [63, 570] on icon at bounding box center [63, 566] width 10 height 10
click at [58, 572] on div "Pen P" at bounding box center [63, 572] width 37 height 30
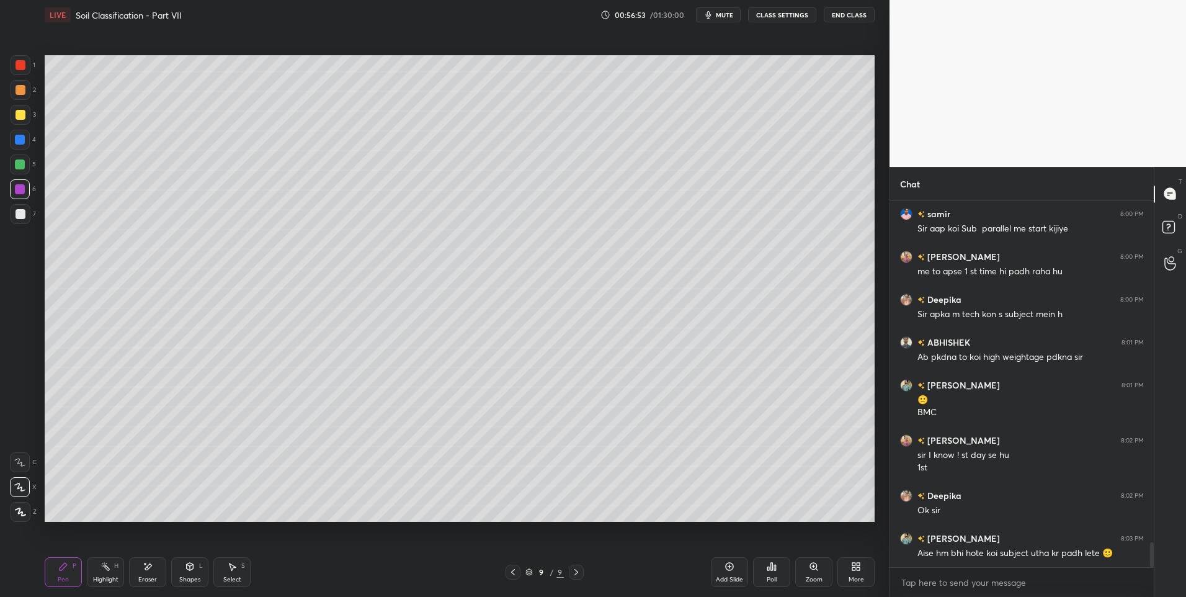
click at [105, 568] on rect at bounding box center [107, 567] width 6 height 6
click at [105, 568] on icon at bounding box center [105, 566] width 10 height 10
click at [140, 571] on div "Eraser" at bounding box center [147, 572] width 37 height 30
click at [103, 573] on div "Highlight H" at bounding box center [105, 572] width 37 height 30
click at [519, 569] on div at bounding box center [513, 571] width 15 height 15
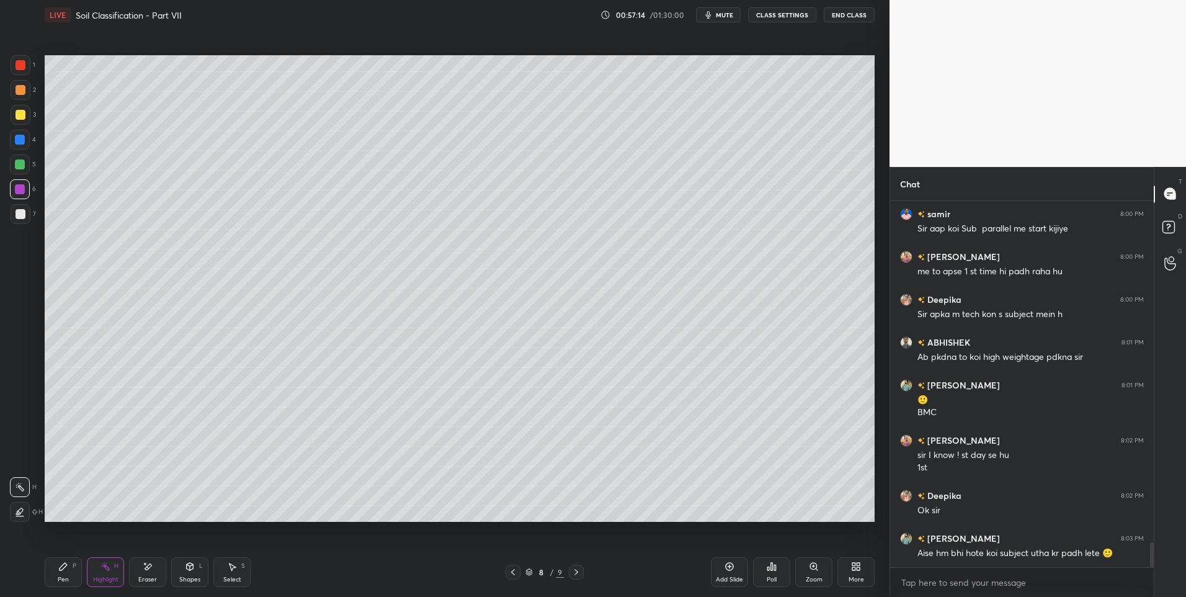
click at [577, 570] on icon at bounding box center [576, 572] width 10 height 10
click at [512, 574] on icon at bounding box center [513, 572] width 10 height 10
click at [577, 575] on icon at bounding box center [576, 572] width 10 height 10
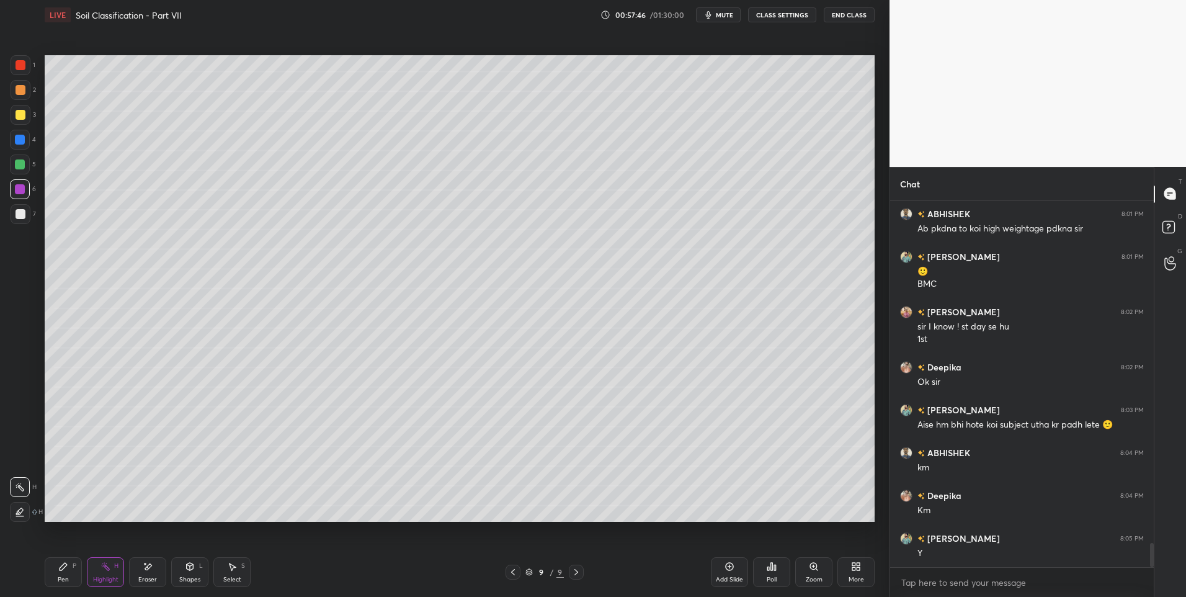
scroll to position [5151, 0]
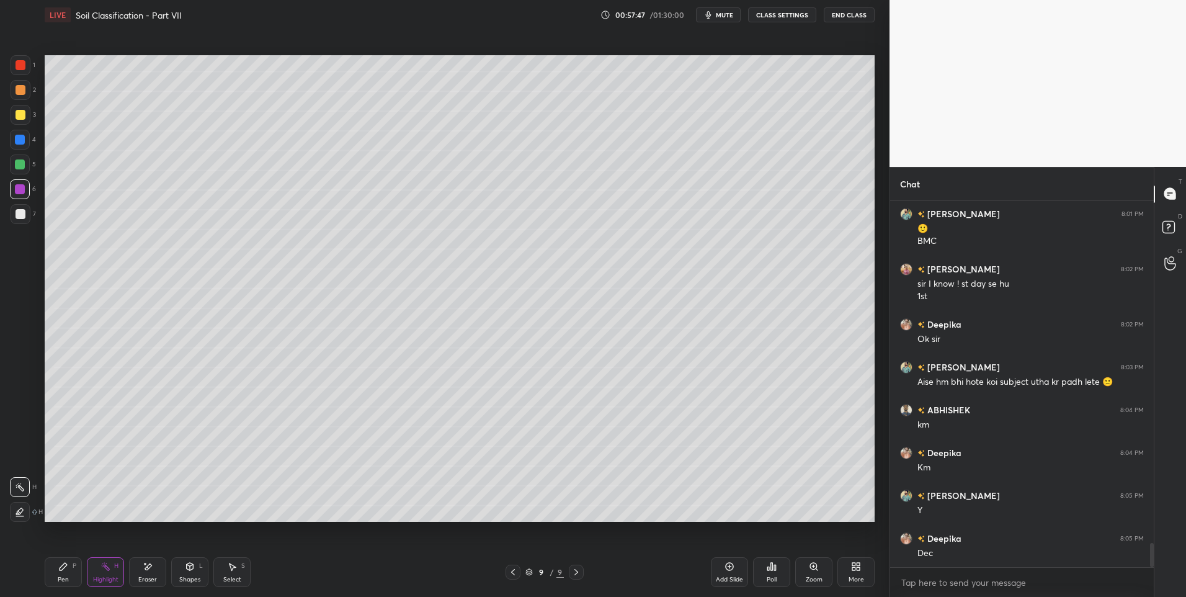
click at [517, 569] on icon at bounding box center [513, 572] width 10 height 10
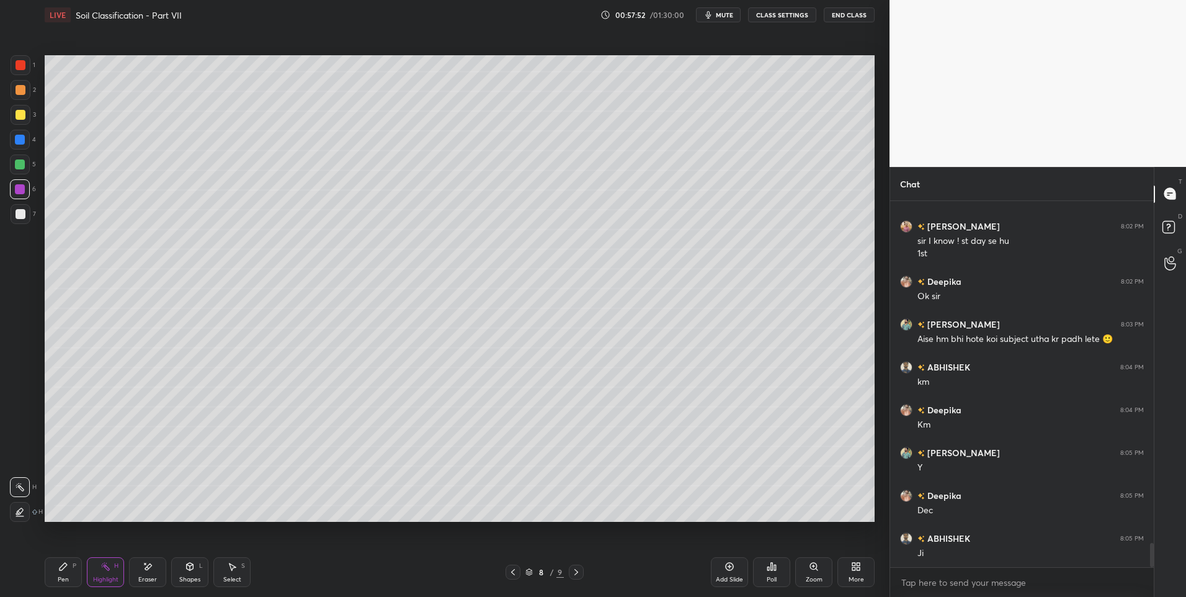
click at [576, 567] on icon at bounding box center [576, 572] width 10 height 10
click at [510, 573] on icon at bounding box center [513, 572] width 10 height 10
click at [578, 574] on icon at bounding box center [576, 572] width 10 height 10
click at [512, 571] on icon at bounding box center [513, 572] width 10 height 10
click at [574, 576] on icon at bounding box center [576, 572] width 10 height 10
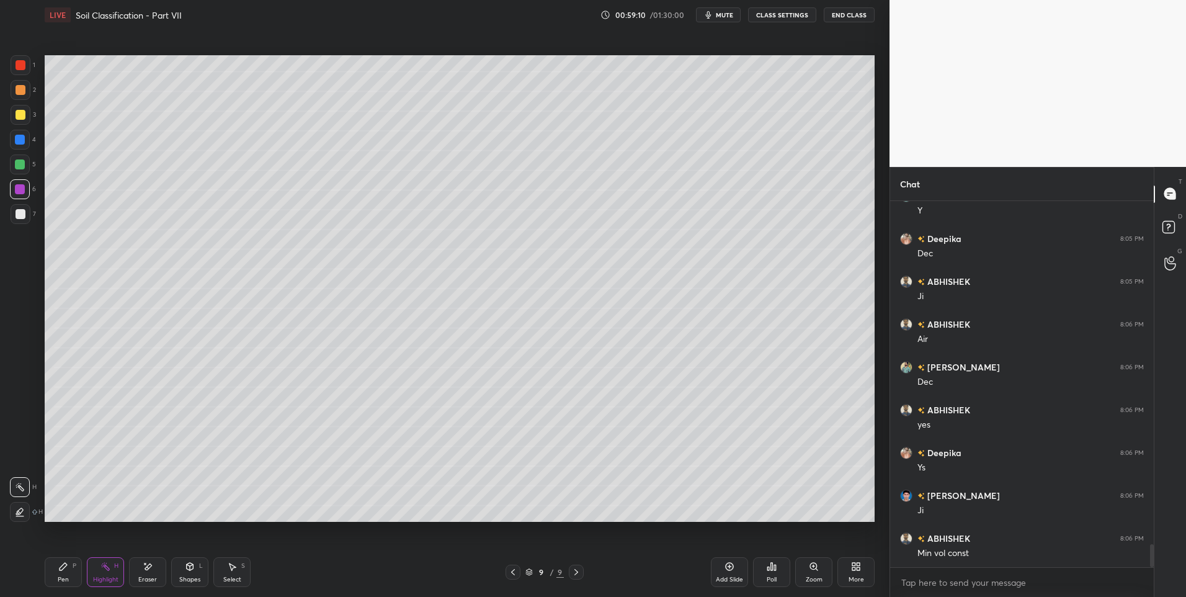
scroll to position [5494, 0]
click at [514, 571] on icon at bounding box center [513, 572] width 10 height 10
click at [577, 570] on icon at bounding box center [576, 572] width 10 height 10
click at [512, 571] on icon at bounding box center [513, 572] width 4 height 6
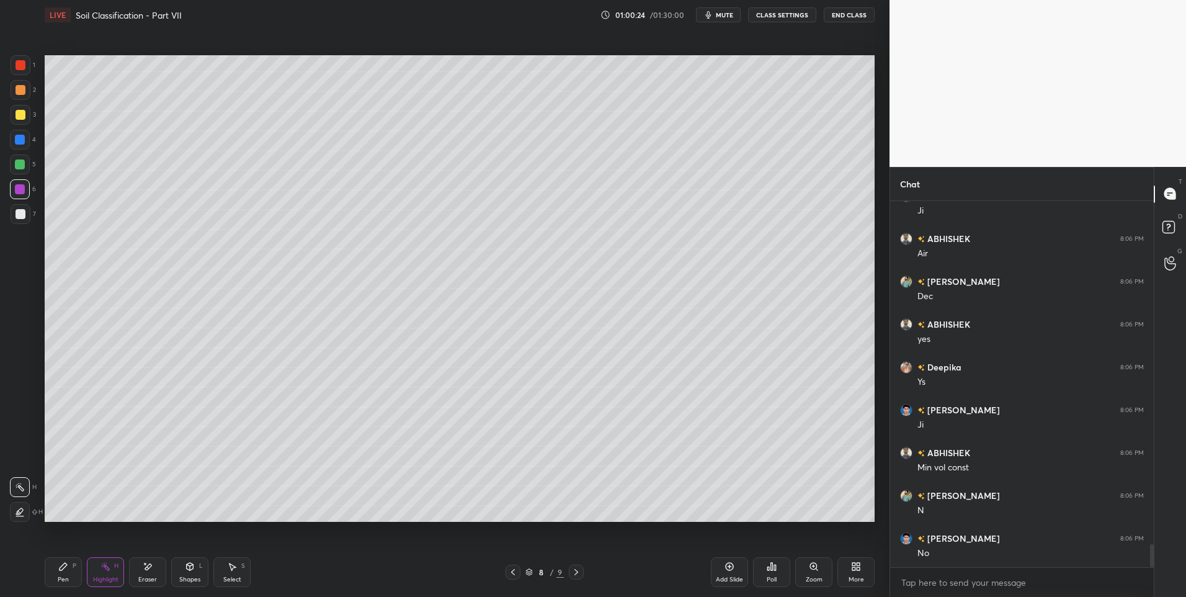
click at [519, 572] on div at bounding box center [513, 571] width 15 height 15
click at [581, 573] on icon at bounding box center [576, 572] width 10 height 10
click at [579, 573] on icon at bounding box center [576, 572] width 10 height 10
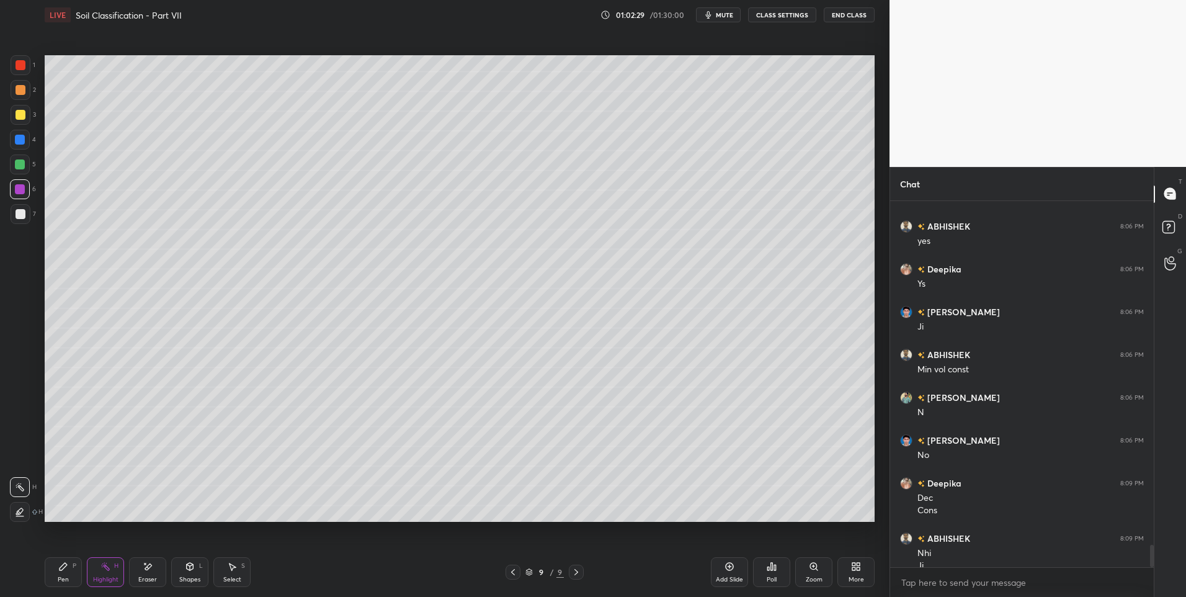
scroll to position [5647, 0]
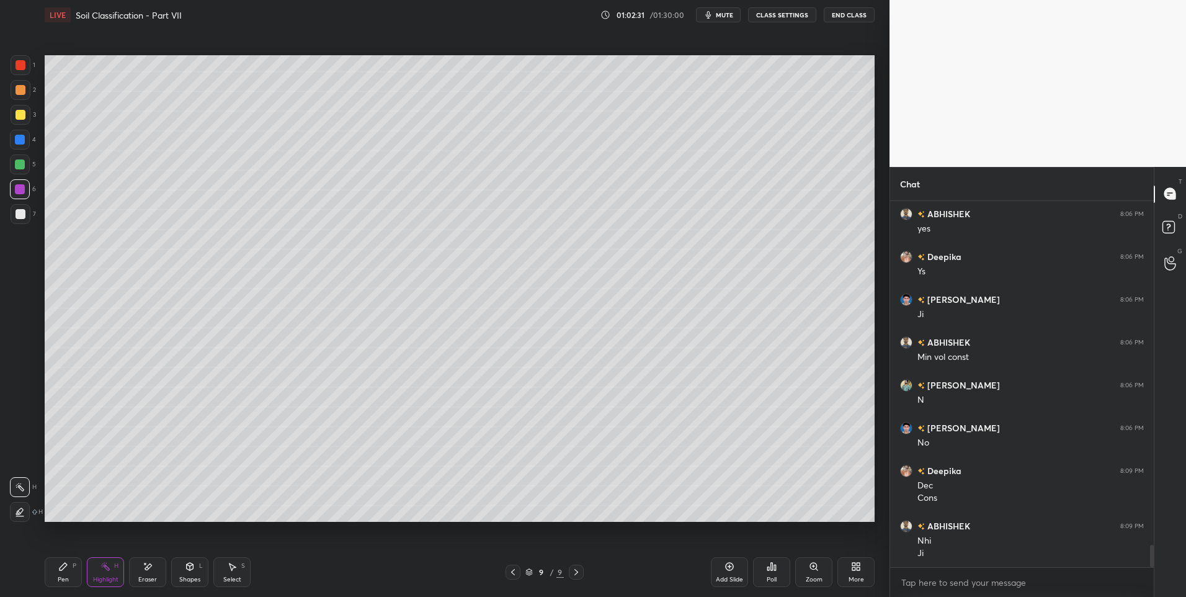
click at [501, 571] on div "9 / 9" at bounding box center [544, 571] width 333 height 15
click at [512, 569] on icon at bounding box center [513, 572] width 10 height 10
click at [509, 571] on icon at bounding box center [513, 572] width 10 height 10
click at [583, 567] on div at bounding box center [576, 571] width 15 height 15
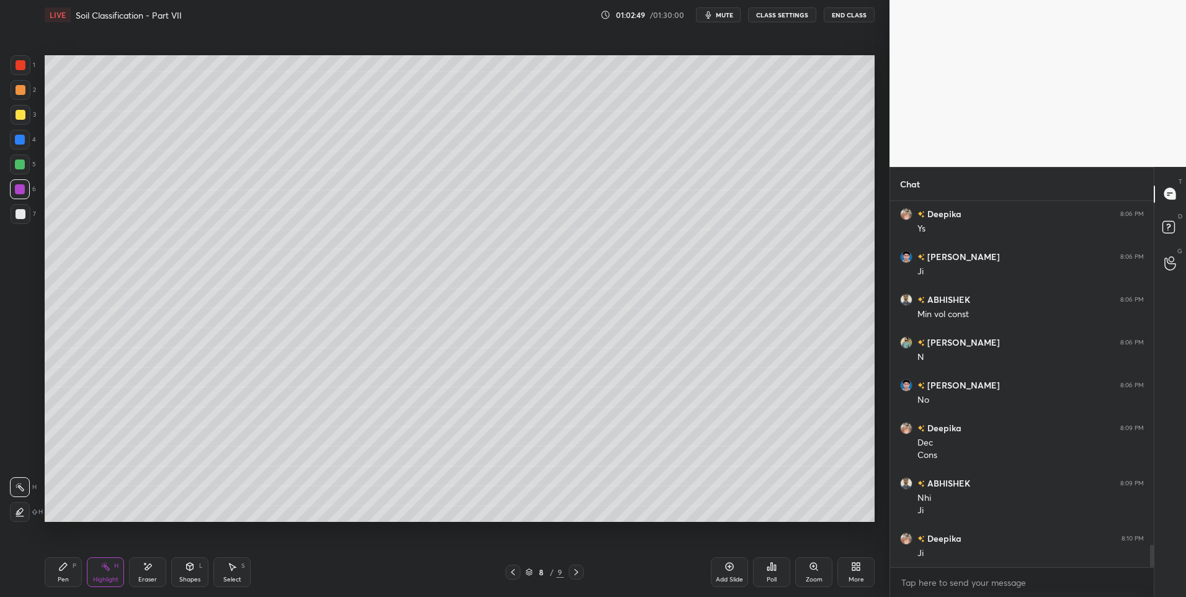
click at [579, 572] on icon at bounding box center [576, 572] width 10 height 10
click at [578, 571] on icon at bounding box center [576, 572] width 10 height 10
click at [573, 572] on icon at bounding box center [576, 572] width 10 height 10
click at [514, 567] on icon at bounding box center [513, 572] width 10 height 10
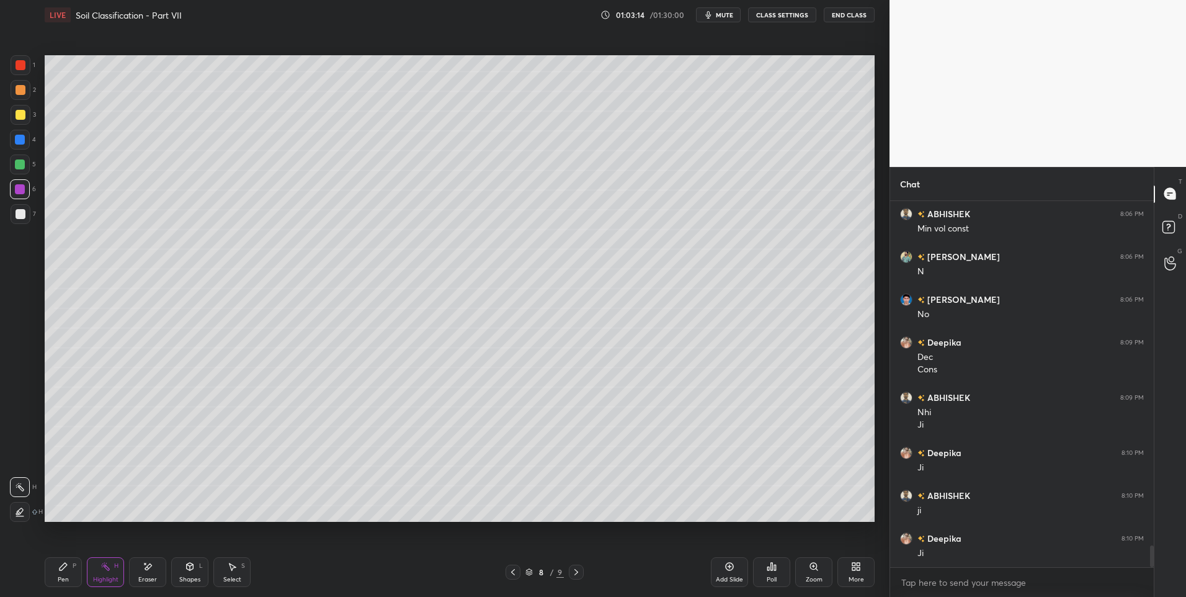
click at [576, 570] on icon at bounding box center [576, 572] width 10 height 10
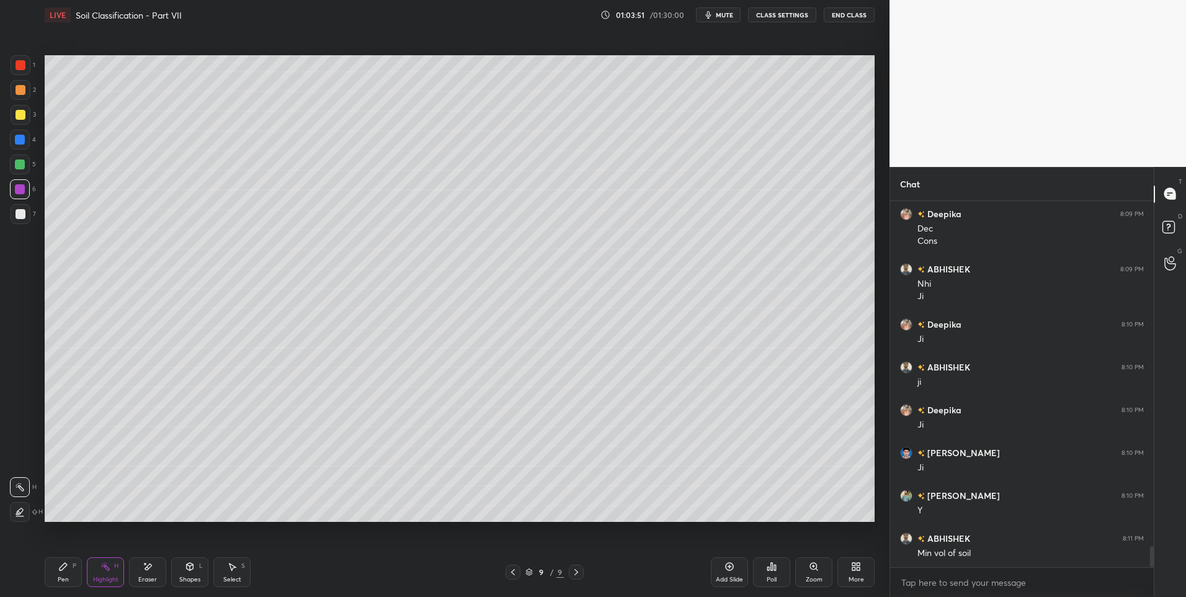
scroll to position [5916, 0]
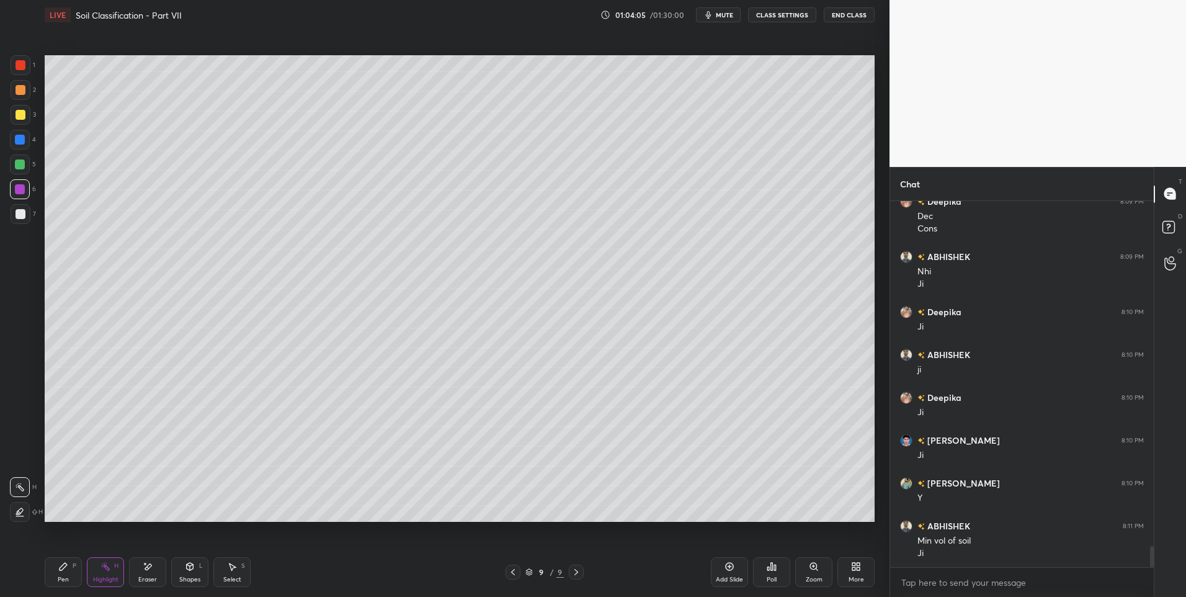
click at [509, 573] on icon at bounding box center [513, 572] width 10 height 10
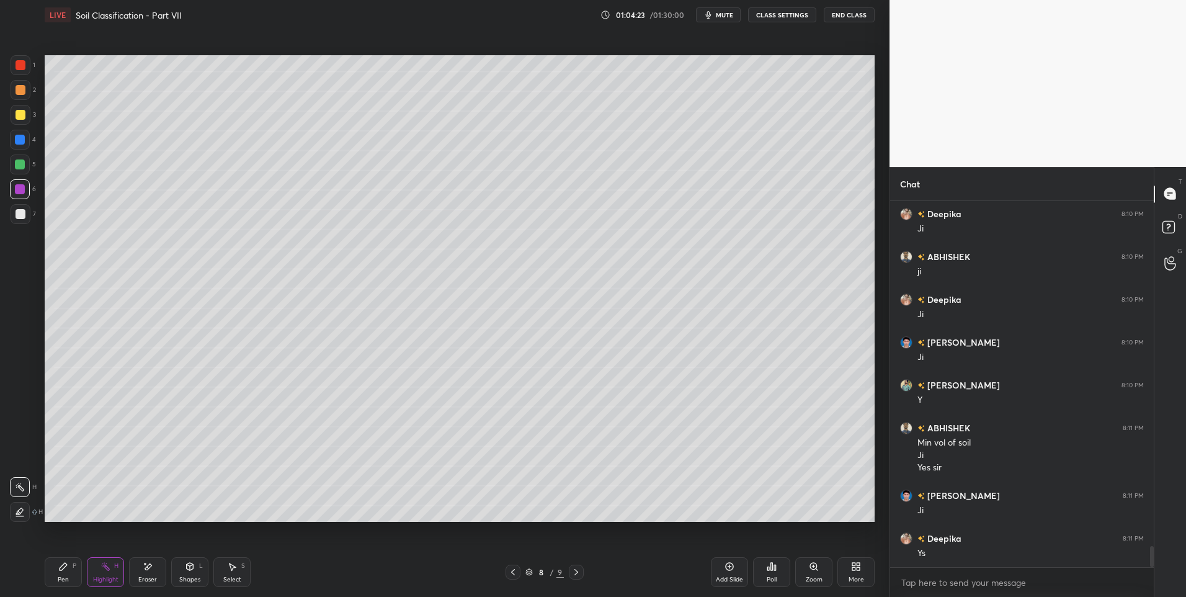
scroll to position [6057, 0]
click at [580, 573] on icon at bounding box center [576, 572] width 10 height 10
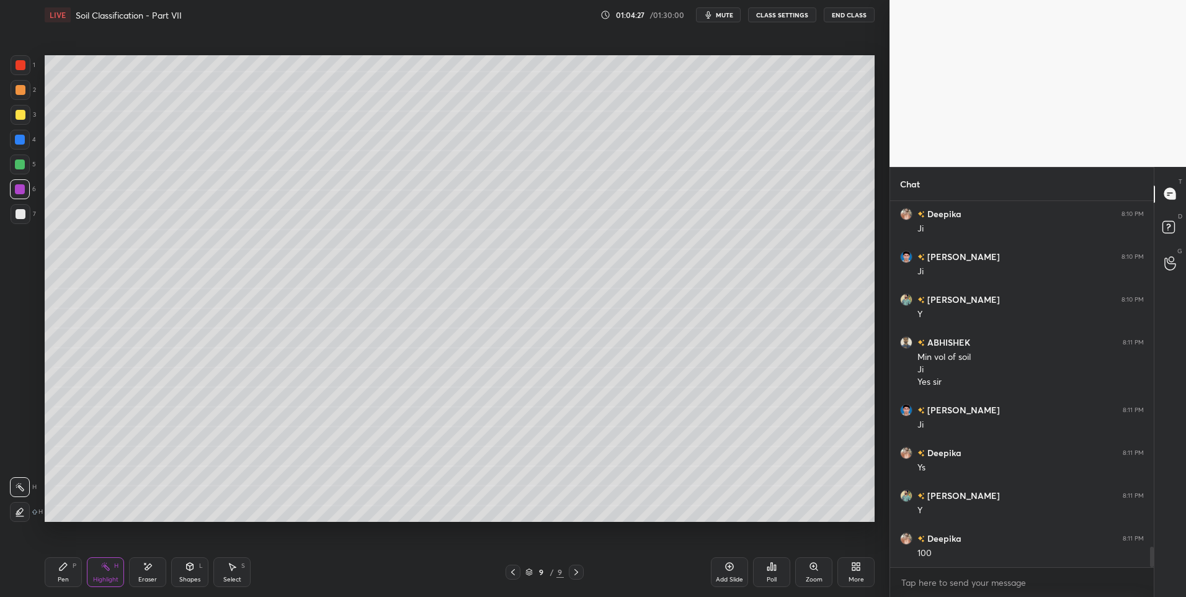
scroll to position [6142, 0]
click at [506, 571] on div at bounding box center [513, 571] width 15 height 15
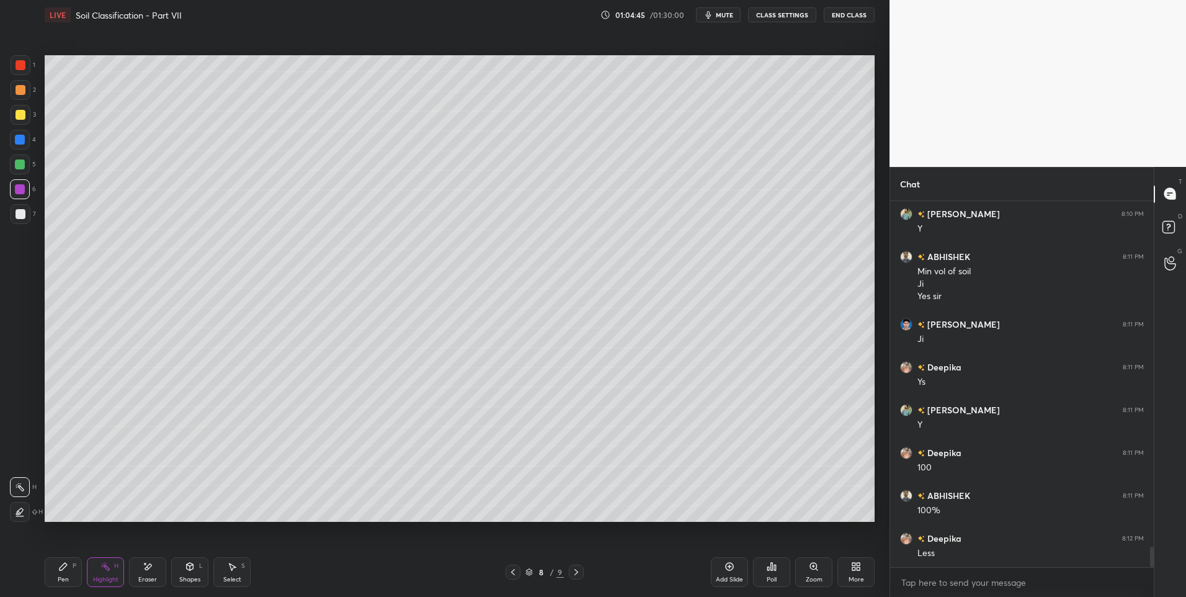
click at [510, 574] on icon at bounding box center [513, 572] width 10 height 10
click at [574, 573] on icon at bounding box center [576, 572] width 10 height 10
click at [577, 573] on icon at bounding box center [576, 572] width 10 height 10
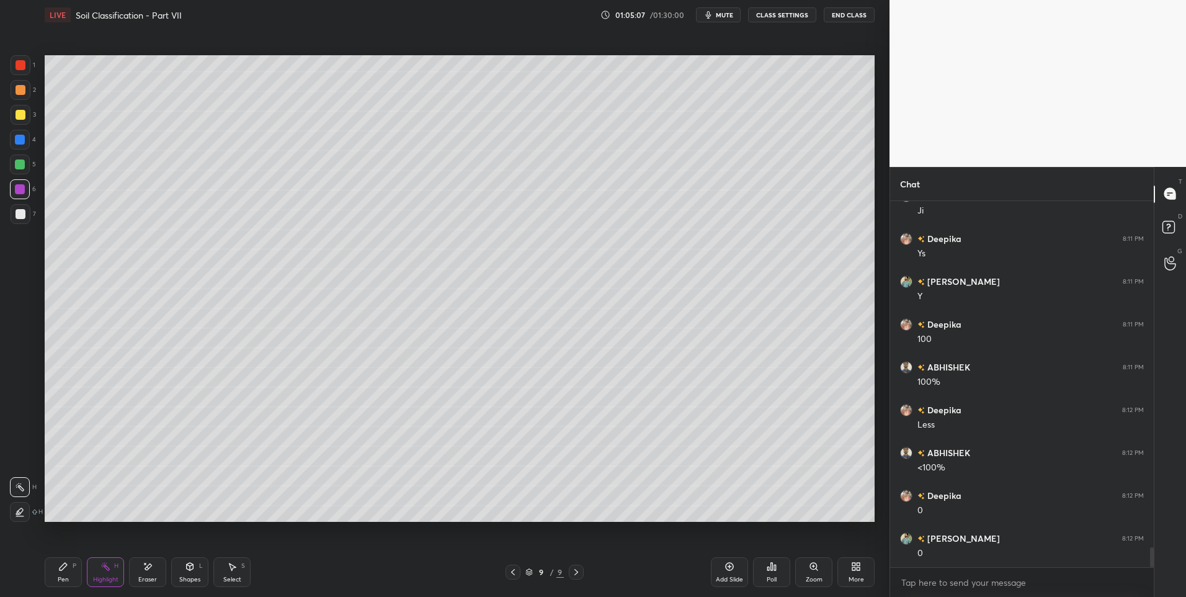
scroll to position [6356, 0]
click at [513, 570] on icon at bounding box center [513, 572] width 4 height 6
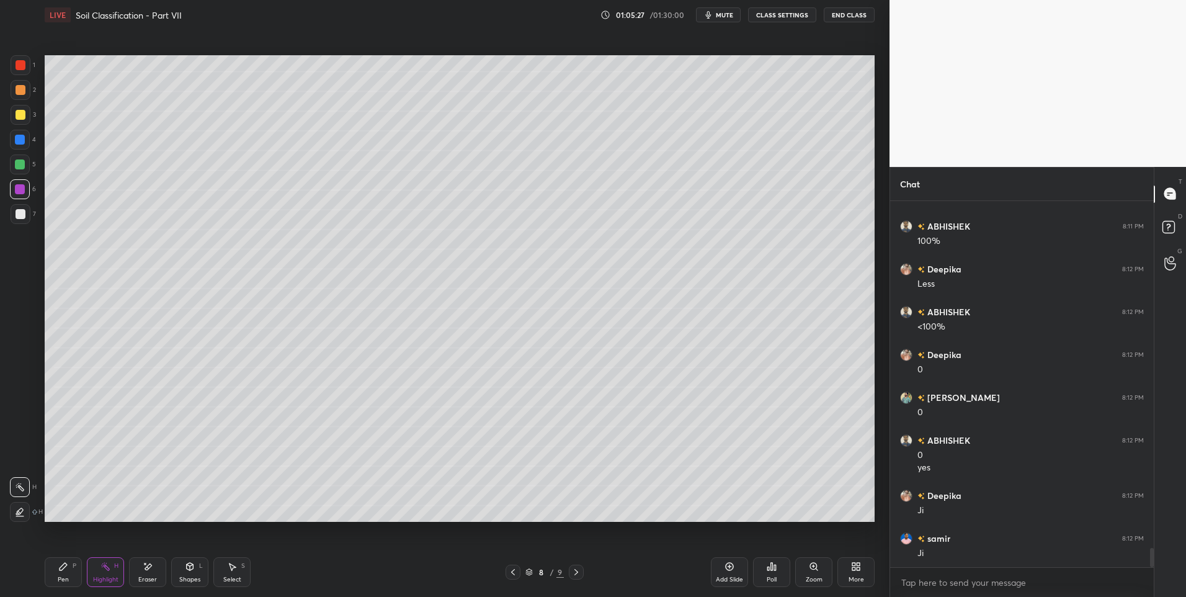
scroll to position [6497, 0]
click at [573, 571] on icon at bounding box center [576, 572] width 10 height 10
click at [512, 571] on icon at bounding box center [513, 572] width 10 height 10
click at [574, 572] on icon at bounding box center [576, 572] width 10 height 10
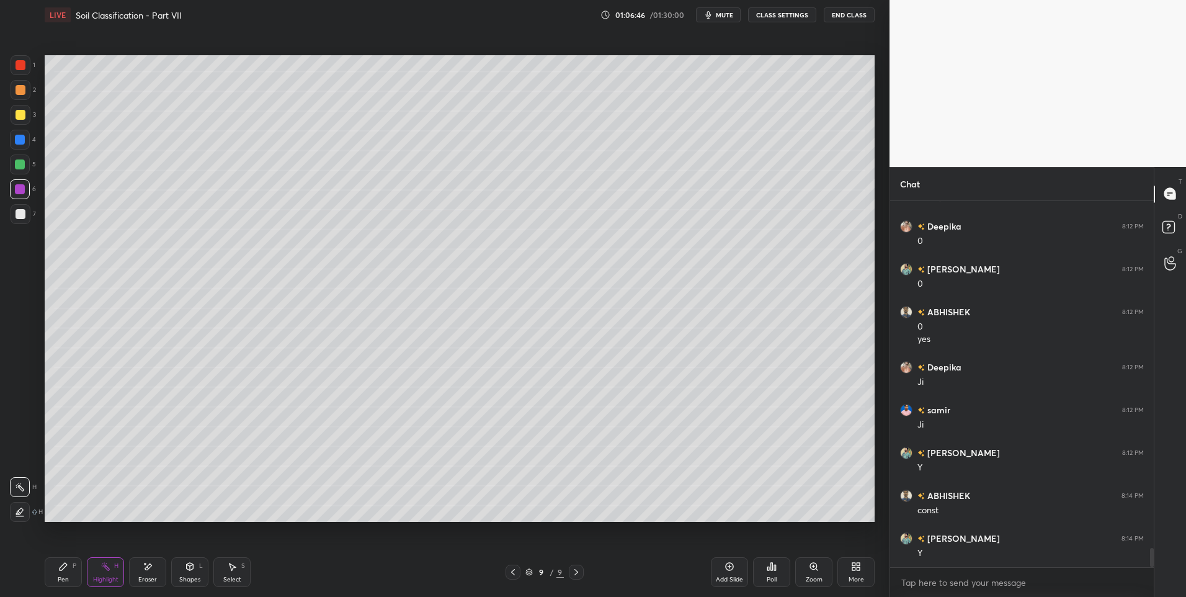
click at [59, 571] on div "Pen P" at bounding box center [63, 572] width 37 height 30
click at [21, 217] on div at bounding box center [21, 214] width 10 height 10
click at [21, 218] on div at bounding box center [21, 214] width 10 height 10
click at [581, 563] on div "Pen P Highlight H Eraser Shapes L Select S 9 / 9 Add Slide Poll Zoom More" at bounding box center [460, 572] width 830 height 50
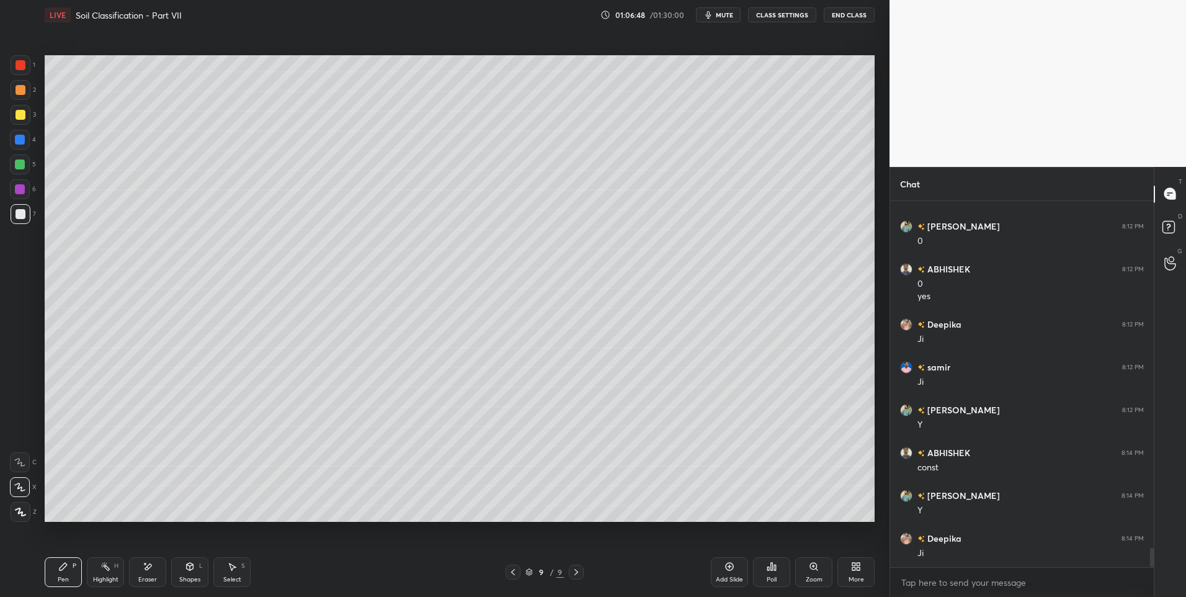
click at [721, 570] on div "Add Slide" at bounding box center [729, 572] width 37 height 30
click at [56, 569] on div "Pen P" at bounding box center [63, 572] width 37 height 30
click at [26, 65] on div at bounding box center [21, 65] width 20 height 20
click at [175, 569] on div "Shapes L" at bounding box center [189, 572] width 37 height 30
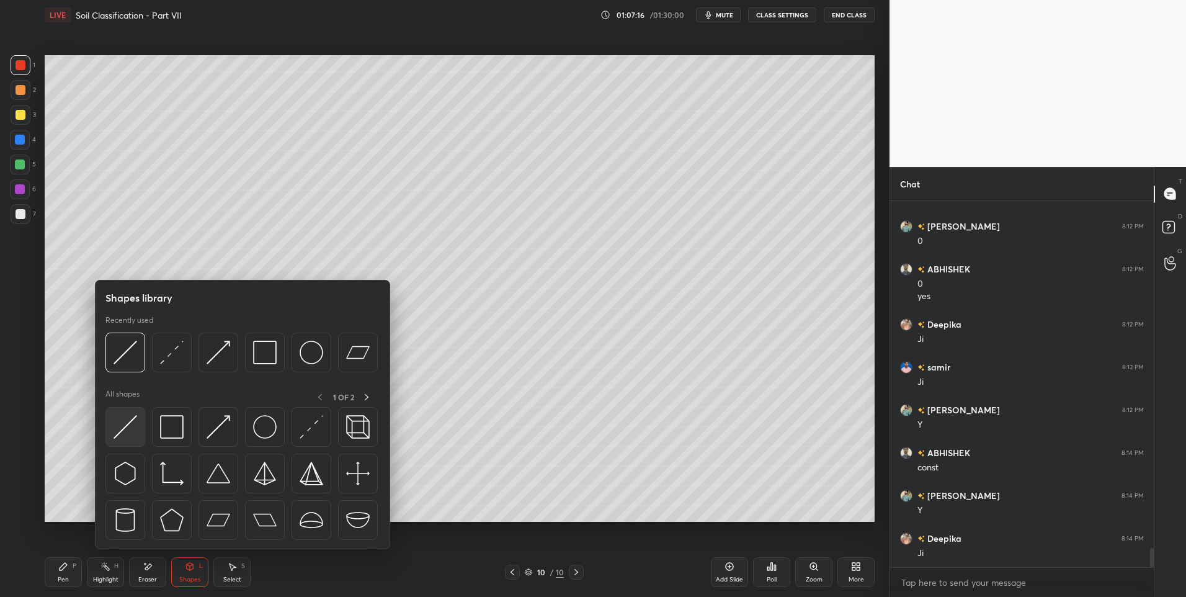
click at [118, 417] on img at bounding box center [126, 427] width 24 height 24
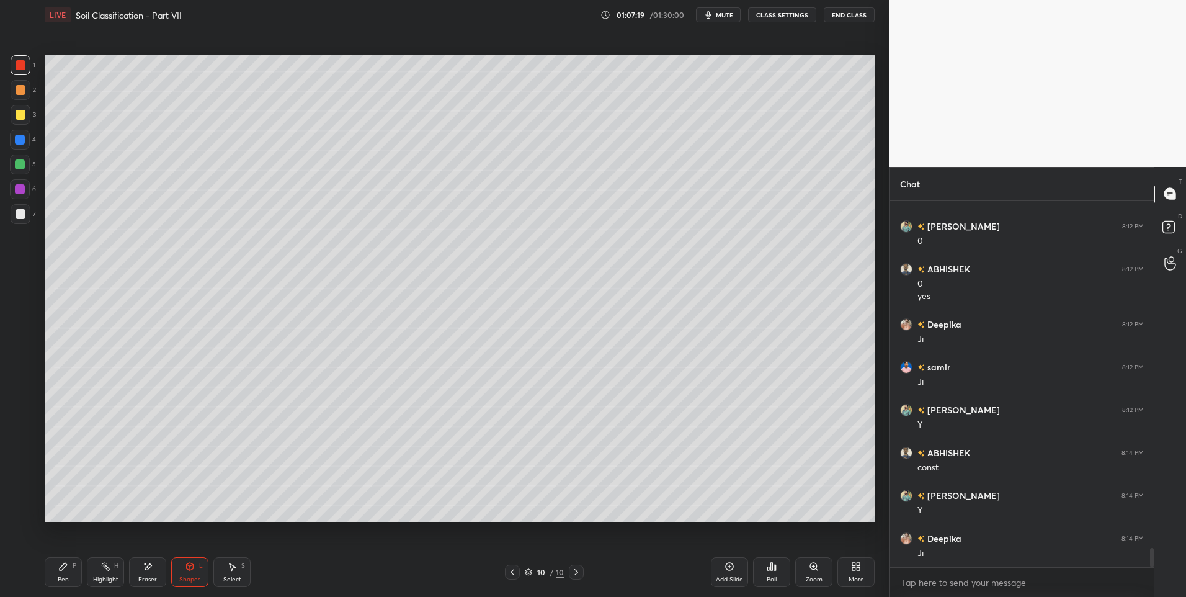
click at [65, 569] on icon at bounding box center [63, 566] width 10 height 10
click at [189, 564] on icon at bounding box center [190, 566] width 7 height 7
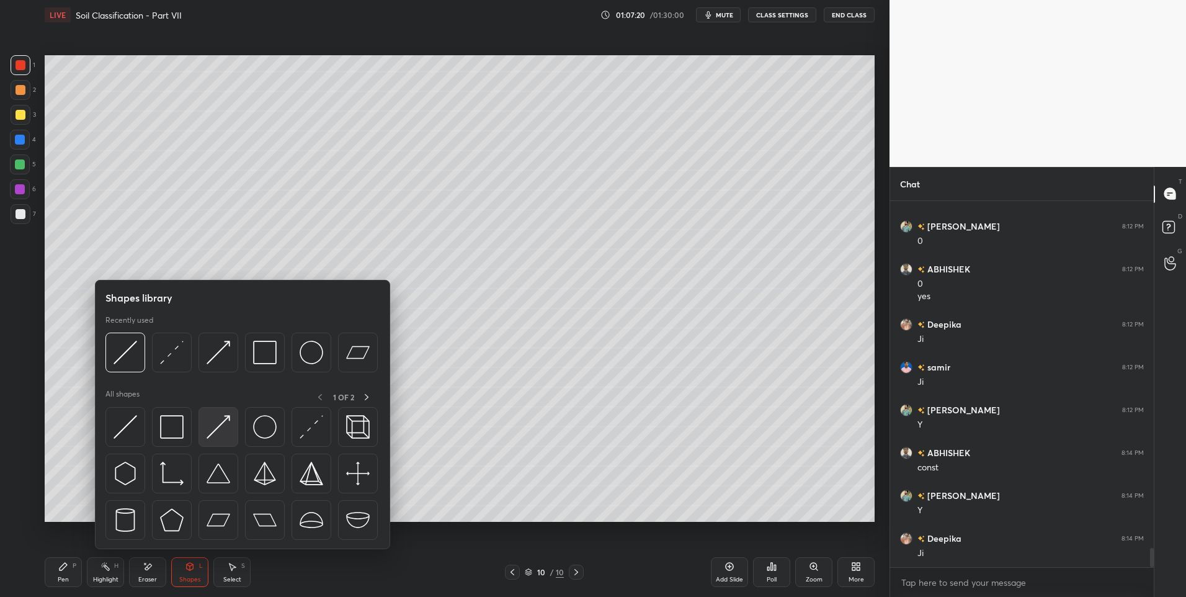
click at [223, 423] on img at bounding box center [219, 427] width 24 height 24
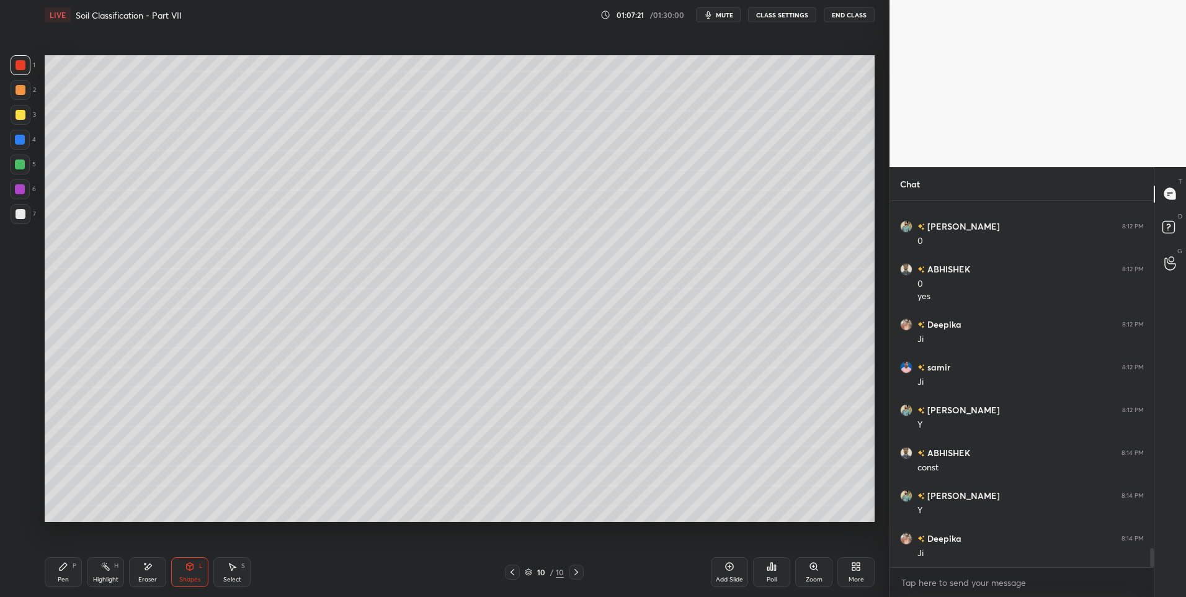
click at [13, 210] on div at bounding box center [21, 214] width 20 height 20
click at [58, 572] on div "Pen P" at bounding box center [63, 572] width 37 height 30
click at [21, 165] on div at bounding box center [20, 164] width 10 height 10
click at [104, 566] on rect at bounding box center [107, 567] width 6 height 6
click at [510, 579] on div at bounding box center [512, 571] width 15 height 15
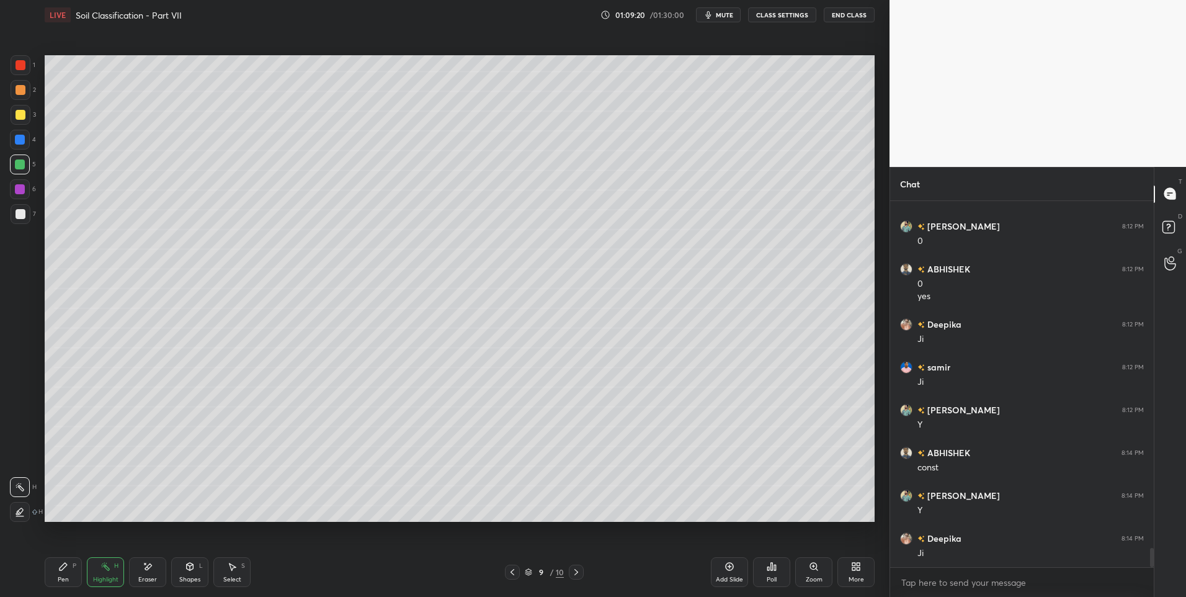
click at [573, 574] on icon at bounding box center [576, 572] width 10 height 10
click at [224, 561] on div "Select S" at bounding box center [231, 572] width 37 height 30
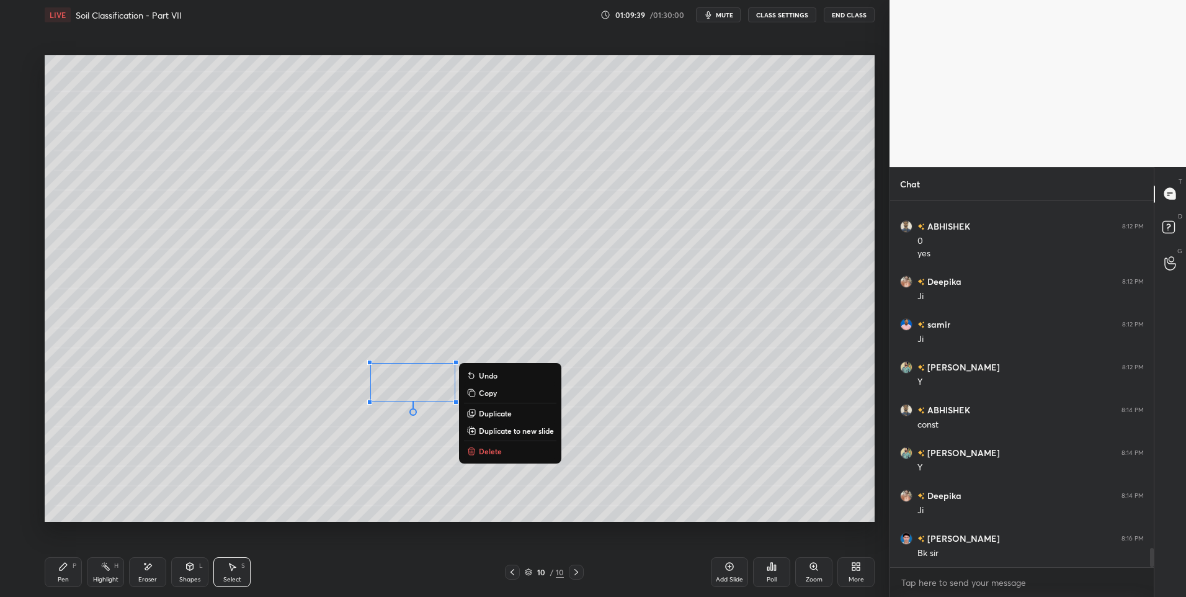
click at [381, 492] on div "0 ° Undo Copy Duplicate Duplicate to new slide Delete" at bounding box center [460, 288] width 830 height 467
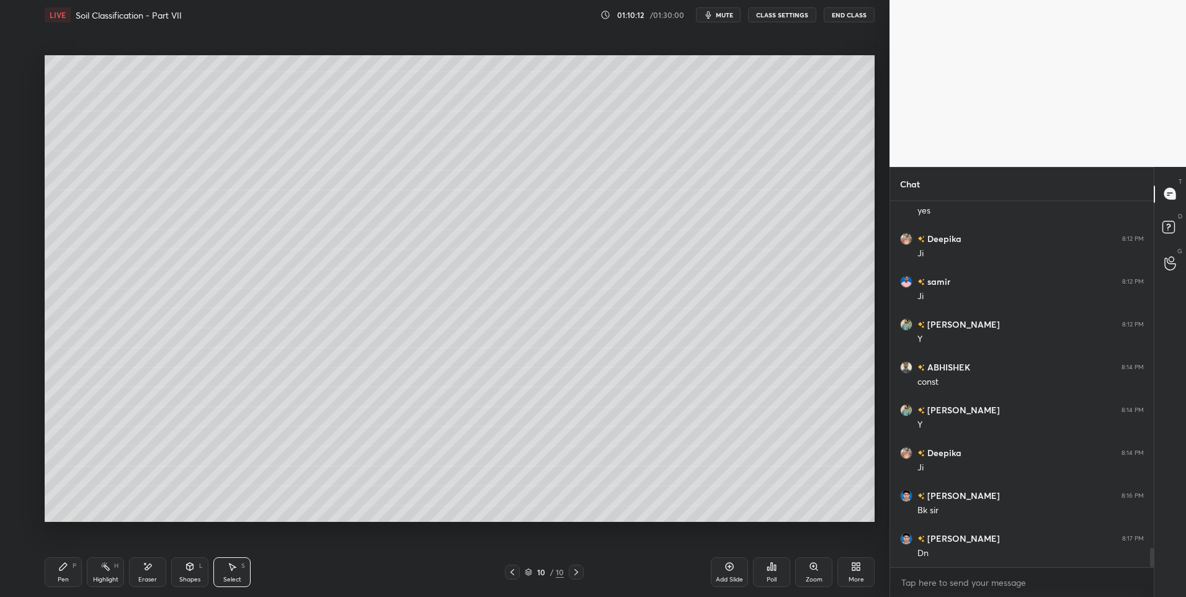
scroll to position [6754, 0]
click at [581, 571] on icon at bounding box center [576, 572] width 10 height 10
click at [721, 567] on div "Add Slide" at bounding box center [729, 572] width 37 height 30
click at [80, 569] on div "Pen P" at bounding box center [63, 572] width 37 height 30
click at [78, 569] on div "Pen P" at bounding box center [63, 572] width 37 height 30
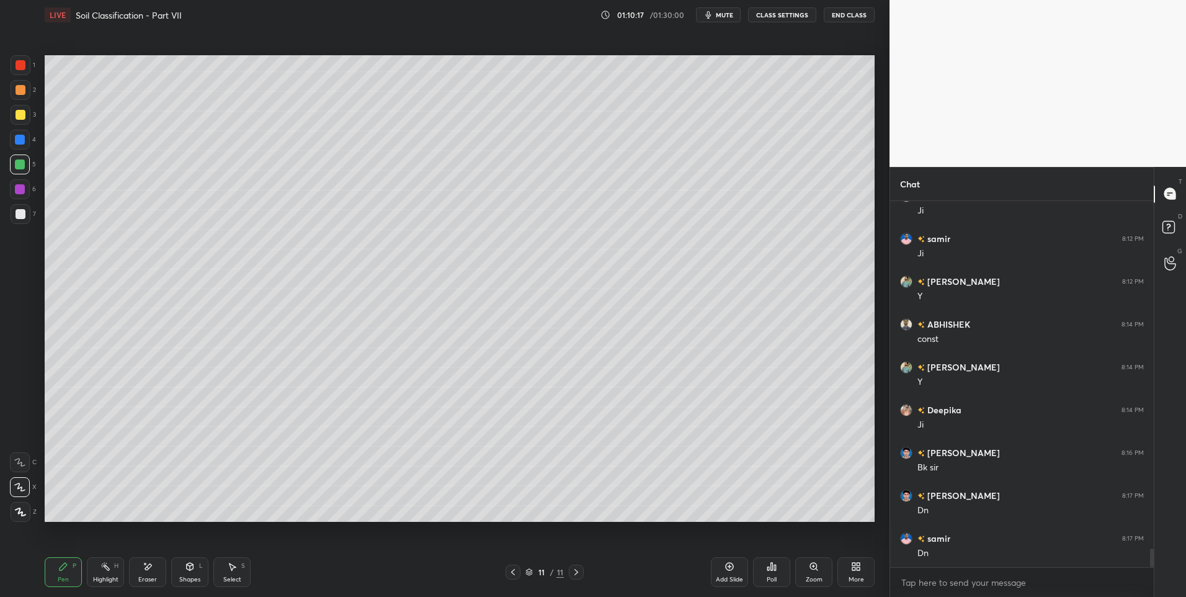
click at [17, 48] on div "1 2 3 4 5 6 7 C X Z E E Erase all H H LIVE Soil Classification - Part VII 01:10…" at bounding box center [440, 298] width 880 height 597
click at [26, 62] on div at bounding box center [21, 65] width 20 height 20
click at [193, 571] on div "Shapes L" at bounding box center [189, 572] width 37 height 30
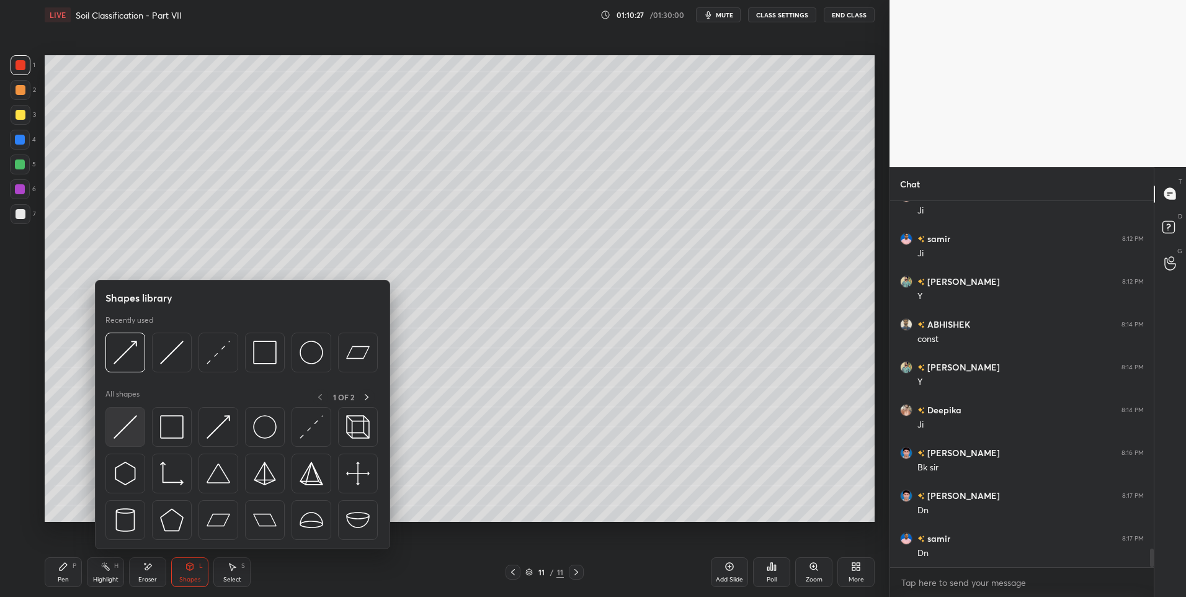
click at [125, 431] on img at bounding box center [126, 427] width 24 height 24
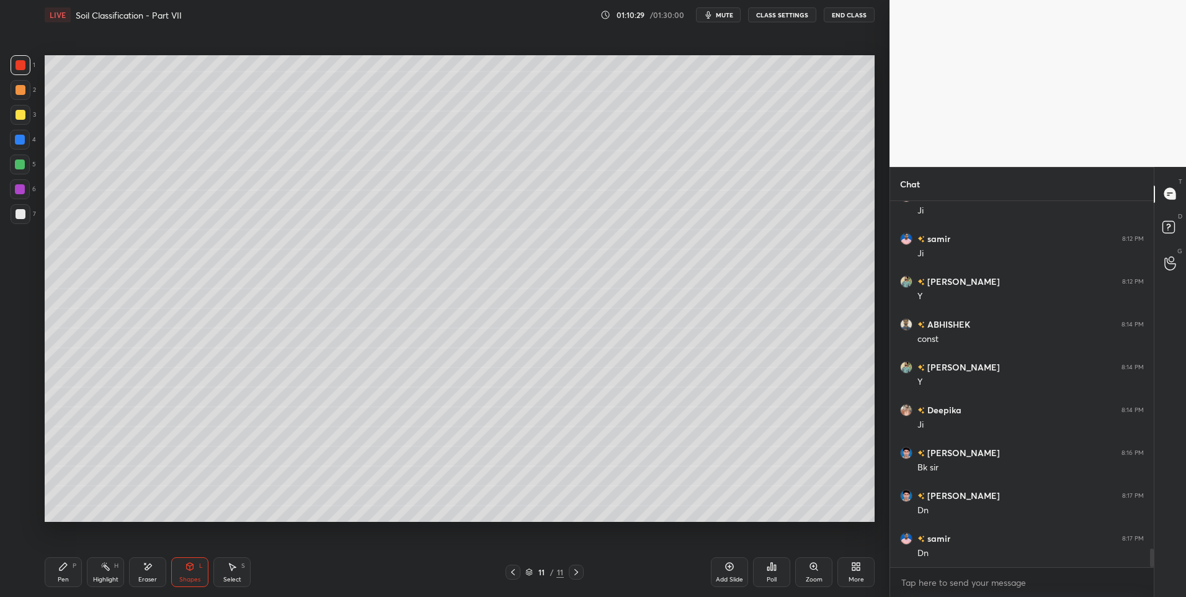
click at [55, 565] on div "Pen P" at bounding box center [63, 572] width 37 height 30
click at [194, 570] on icon at bounding box center [190, 566] width 10 height 10
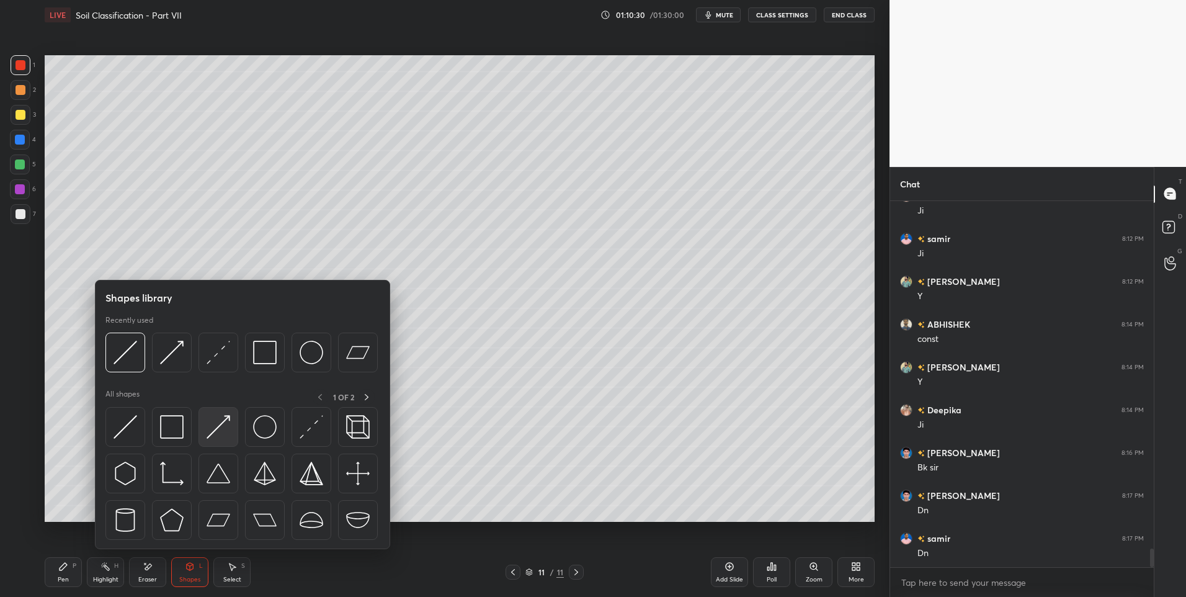
click at [215, 432] on img at bounding box center [219, 427] width 24 height 24
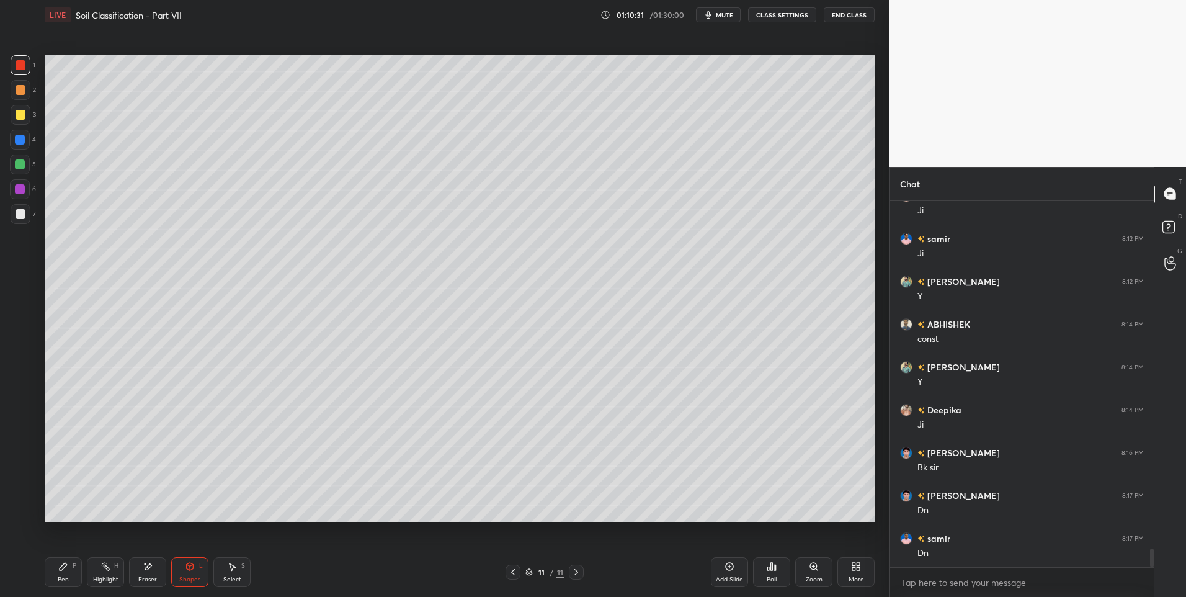
click at [17, 210] on div at bounding box center [21, 214] width 10 height 10
click at [62, 556] on div "Pen P Highlight H Eraser Shapes L Select S 11 / 11 Add Slide Poll Zoom More" at bounding box center [460, 572] width 830 height 50
click at [68, 561] on div "Pen P" at bounding box center [63, 572] width 37 height 30
click at [187, 557] on div "Shapes L" at bounding box center [189, 572] width 37 height 30
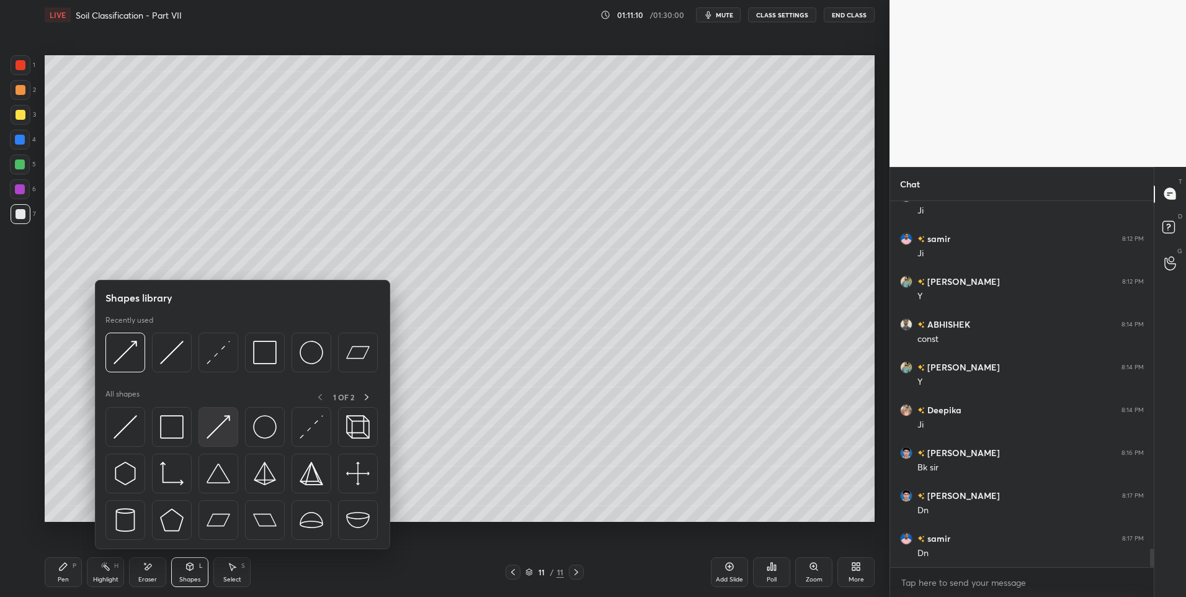
click at [221, 432] on img at bounding box center [219, 427] width 24 height 24
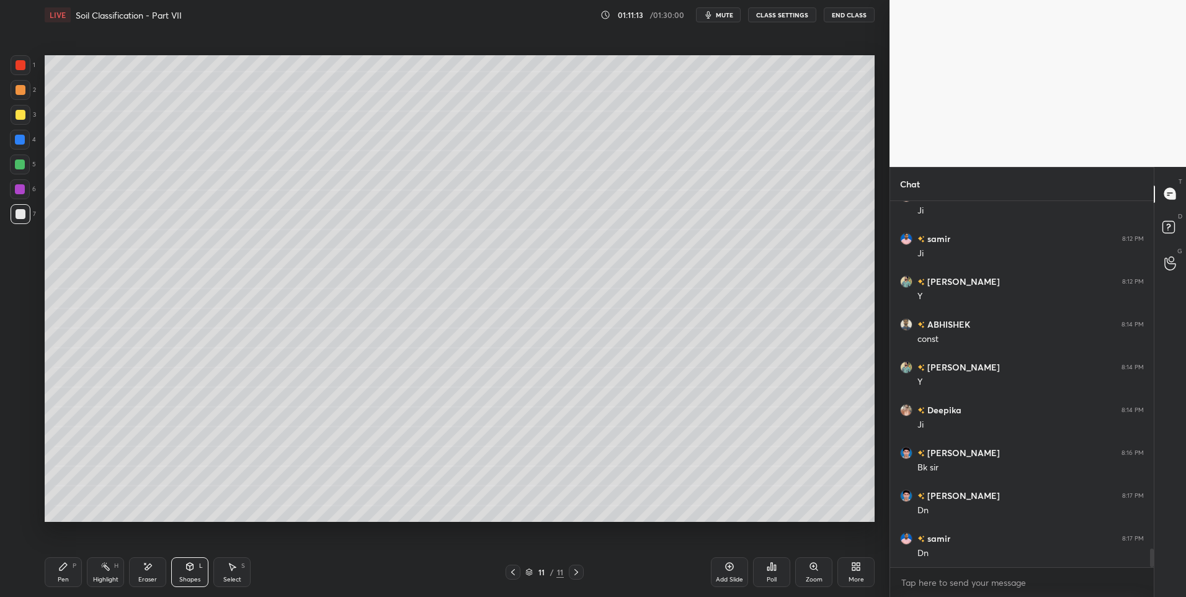
click at [68, 573] on div "Pen P" at bounding box center [63, 572] width 37 height 30
click at [68, 570] on icon at bounding box center [63, 566] width 10 height 10
click at [230, 574] on div "Select S" at bounding box center [231, 572] width 37 height 30
click at [172, 502] on div "0 ° Undo Copy Duplicate Duplicate to new slide Delete" at bounding box center [460, 288] width 830 height 467
click at [55, 571] on div "Pen P" at bounding box center [63, 572] width 37 height 30
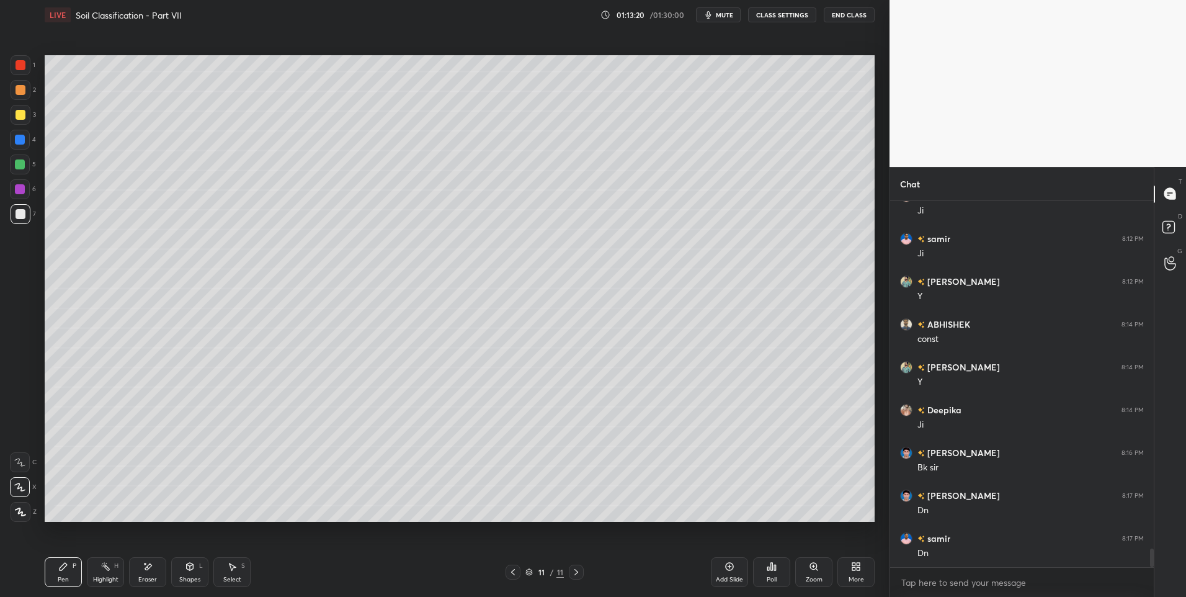
scroll to position [6797, 0]
click at [101, 572] on div "Highlight H" at bounding box center [105, 572] width 37 height 30
click at [504, 572] on div "11 / 11" at bounding box center [544, 571] width 333 height 15
click at [507, 569] on div at bounding box center [513, 571] width 15 height 15
click at [508, 570] on icon at bounding box center [513, 572] width 10 height 10
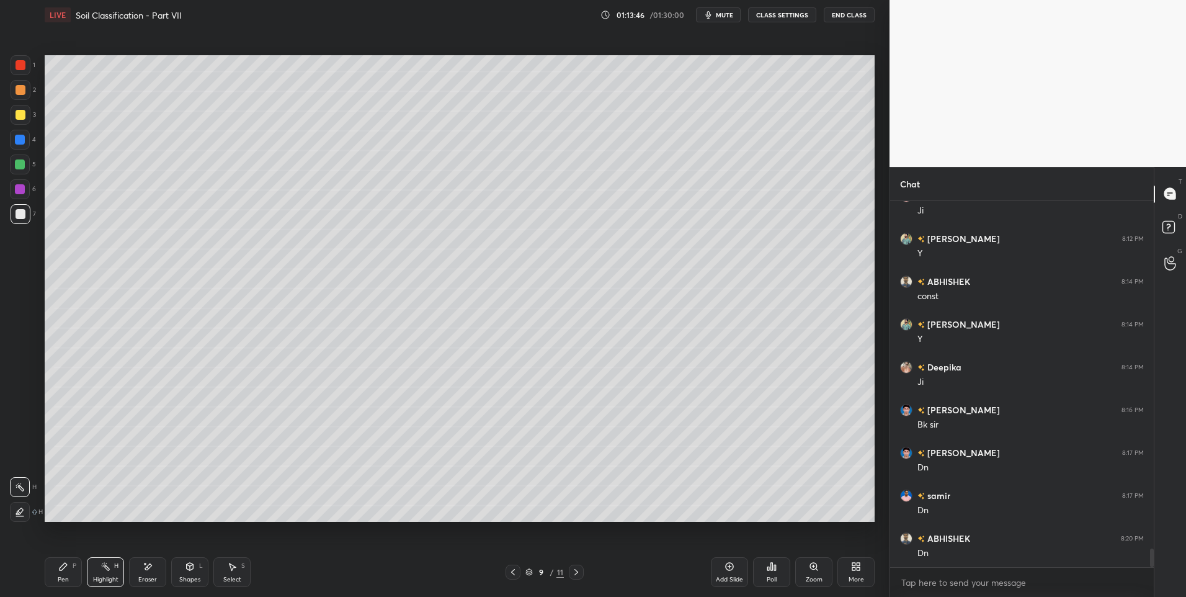
click at [573, 573] on icon at bounding box center [576, 572] width 10 height 10
click at [574, 570] on icon at bounding box center [576, 572] width 10 height 10
click at [573, 573] on icon at bounding box center [576, 572] width 10 height 10
click at [573, 575] on icon at bounding box center [576, 572] width 10 height 10
click at [512, 573] on icon at bounding box center [513, 572] width 4 height 6
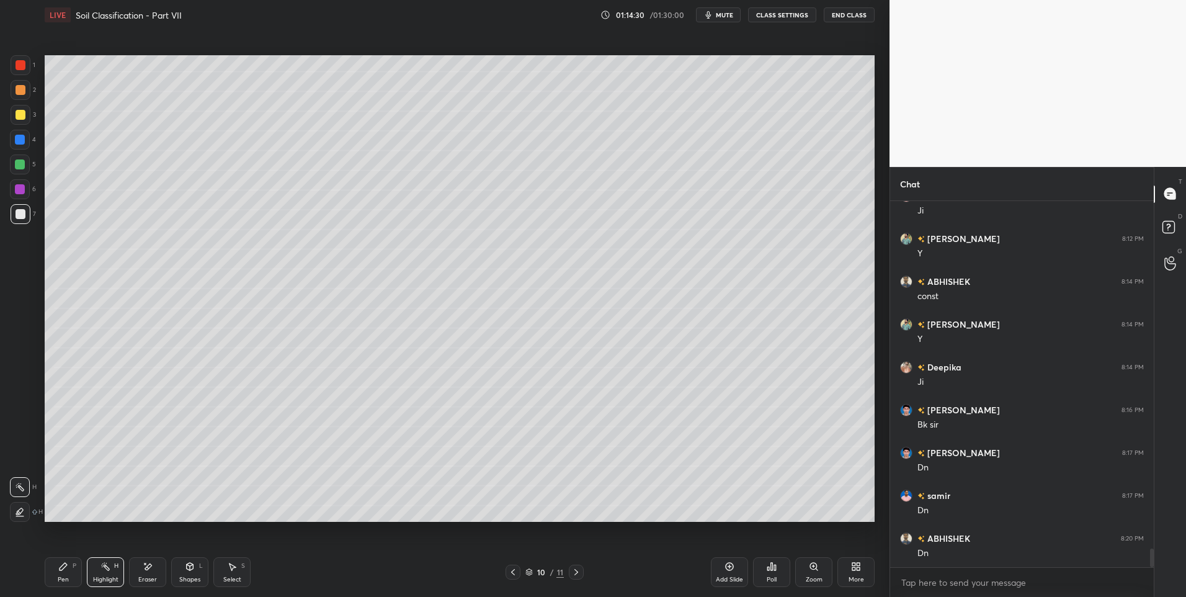
click at [575, 573] on icon at bounding box center [576, 572] width 10 height 10
click at [577, 574] on icon at bounding box center [576, 572] width 10 height 10
click at [510, 568] on icon at bounding box center [513, 572] width 10 height 10
click at [513, 569] on icon at bounding box center [513, 572] width 10 height 10
click at [573, 571] on icon at bounding box center [576, 572] width 10 height 10
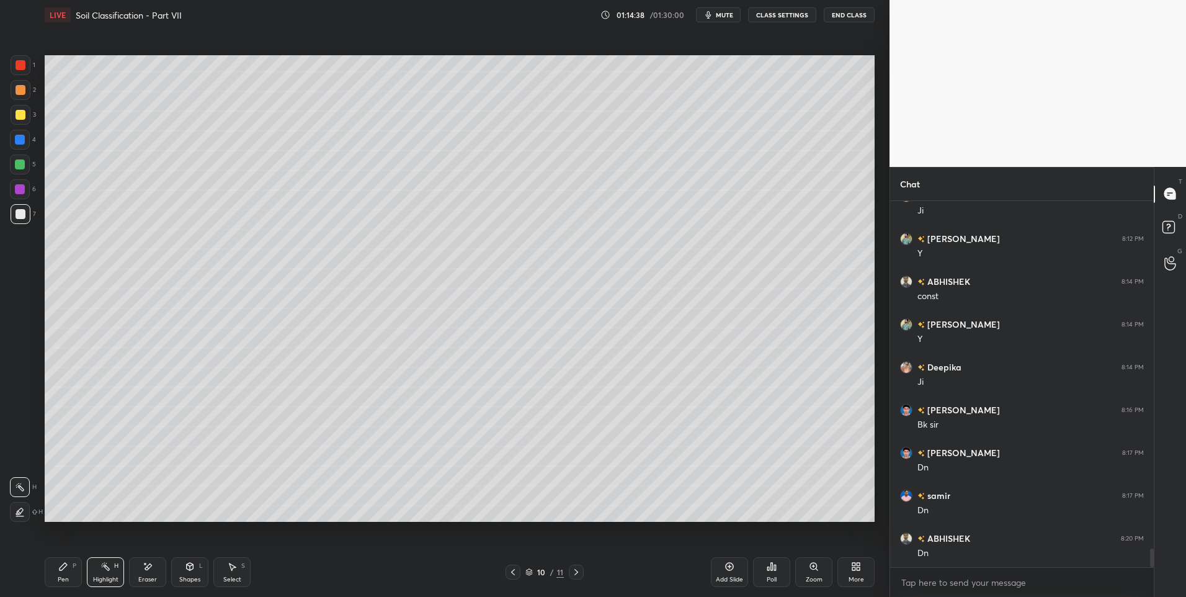
click at [572, 569] on icon at bounding box center [576, 572] width 10 height 10
click at [514, 572] on icon at bounding box center [513, 572] width 10 height 10
click at [585, 567] on div "10 / 11" at bounding box center [544, 571] width 333 height 15
click at [579, 573] on icon at bounding box center [576, 572] width 10 height 10
click at [577, 574] on icon at bounding box center [576, 572] width 10 height 10
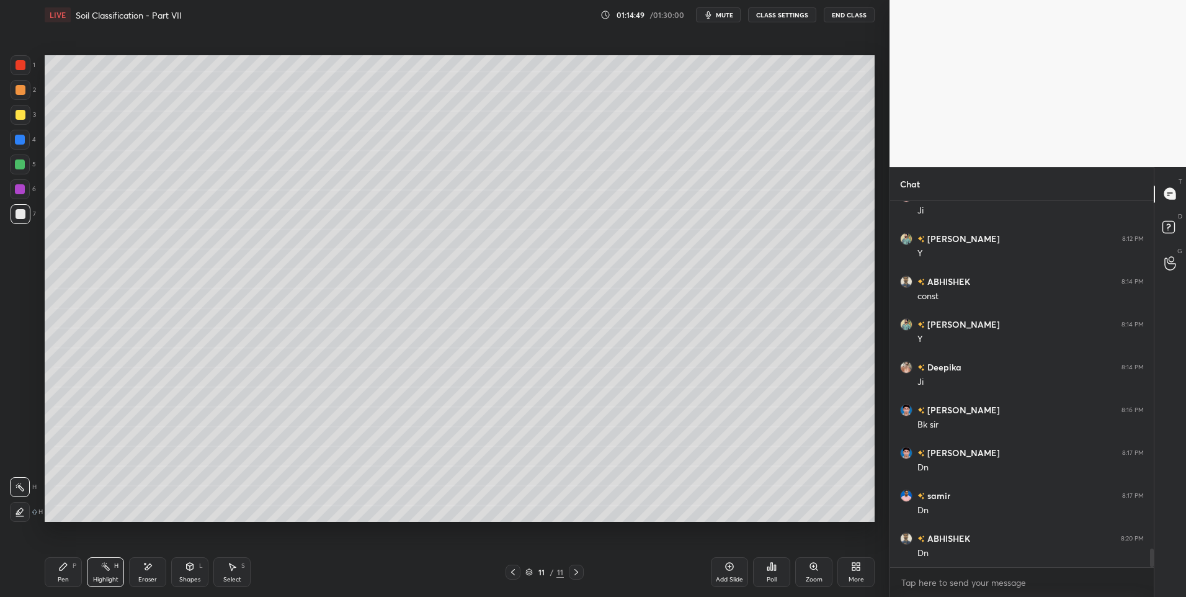
click at [500, 573] on div "11 / 11" at bounding box center [544, 571] width 333 height 15
click at [506, 576] on div at bounding box center [513, 571] width 15 height 15
click at [510, 573] on icon at bounding box center [513, 572] width 10 height 10
click at [578, 572] on icon at bounding box center [576, 572] width 10 height 10
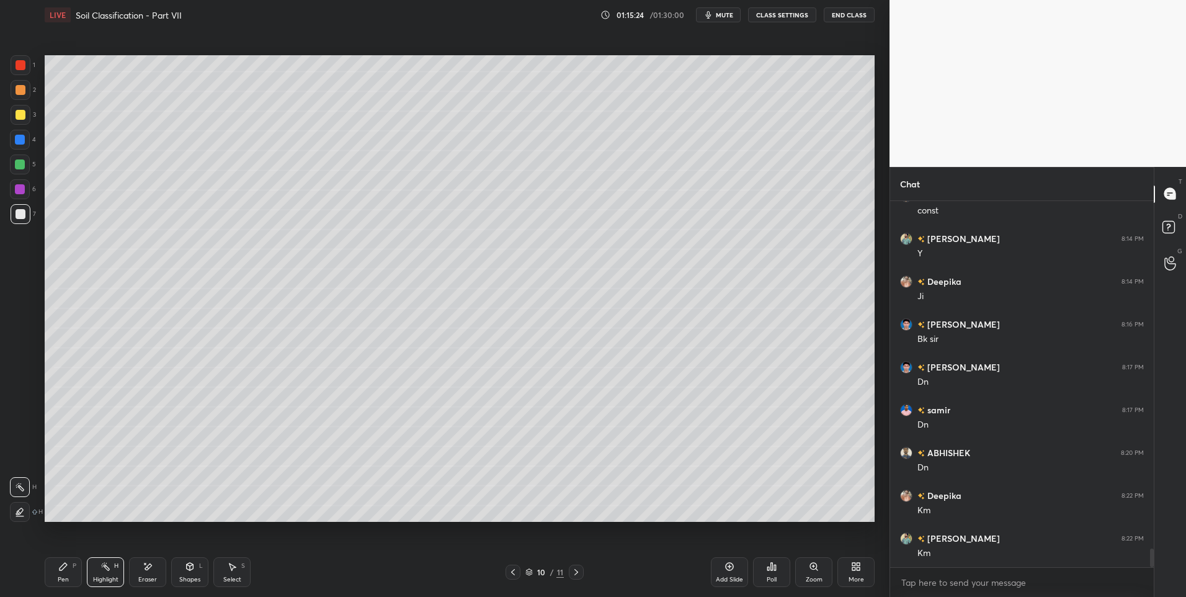
click at [576, 573] on icon at bounding box center [576, 572] width 4 height 6
click at [57, 571] on div "Pen P" at bounding box center [63, 572] width 37 height 30
click at [62, 569] on icon at bounding box center [63, 566] width 7 height 7
click at [579, 572] on icon at bounding box center [576, 572] width 10 height 10
click at [726, 562] on icon at bounding box center [729, 566] width 10 height 10
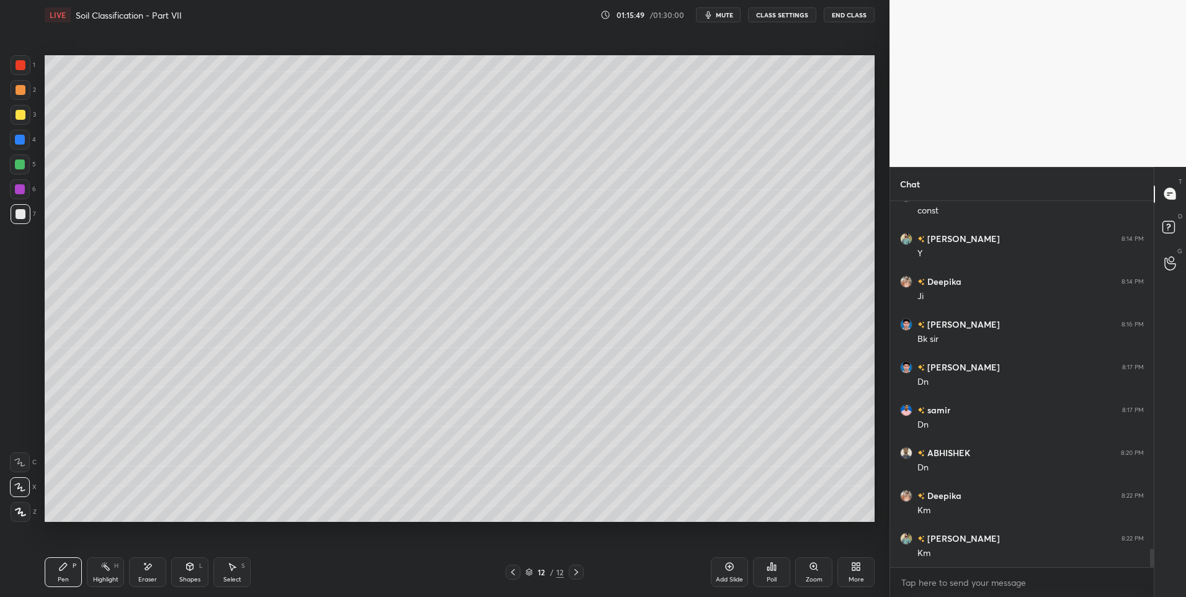
click at [185, 568] on icon at bounding box center [190, 566] width 10 height 10
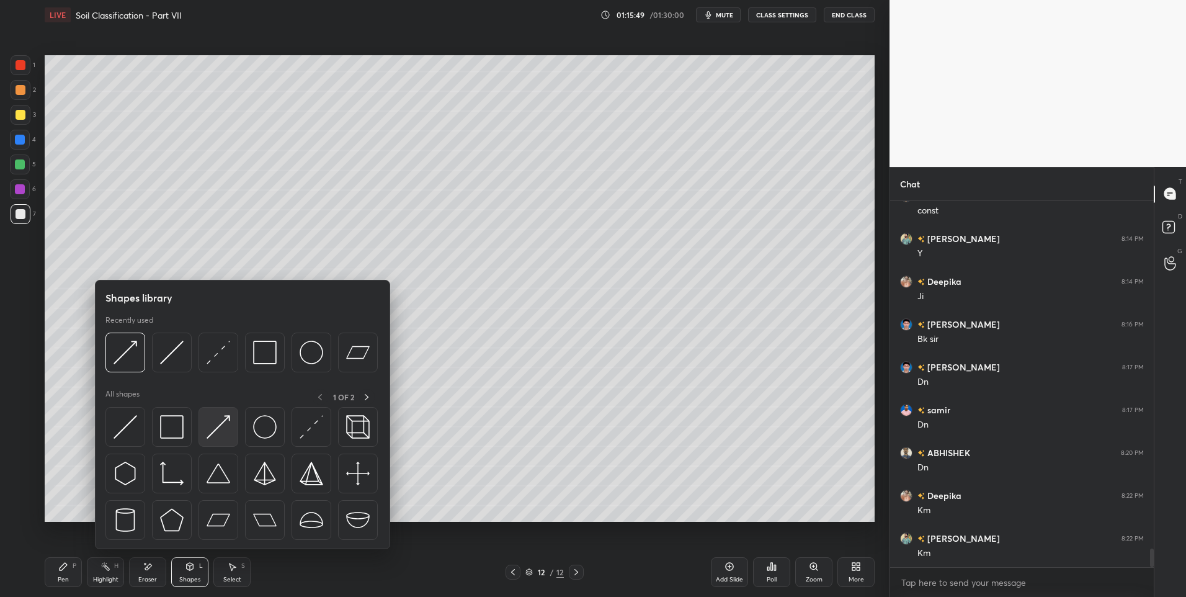
click at [220, 431] on img at bounding box center [219, 427] width 24 height 24
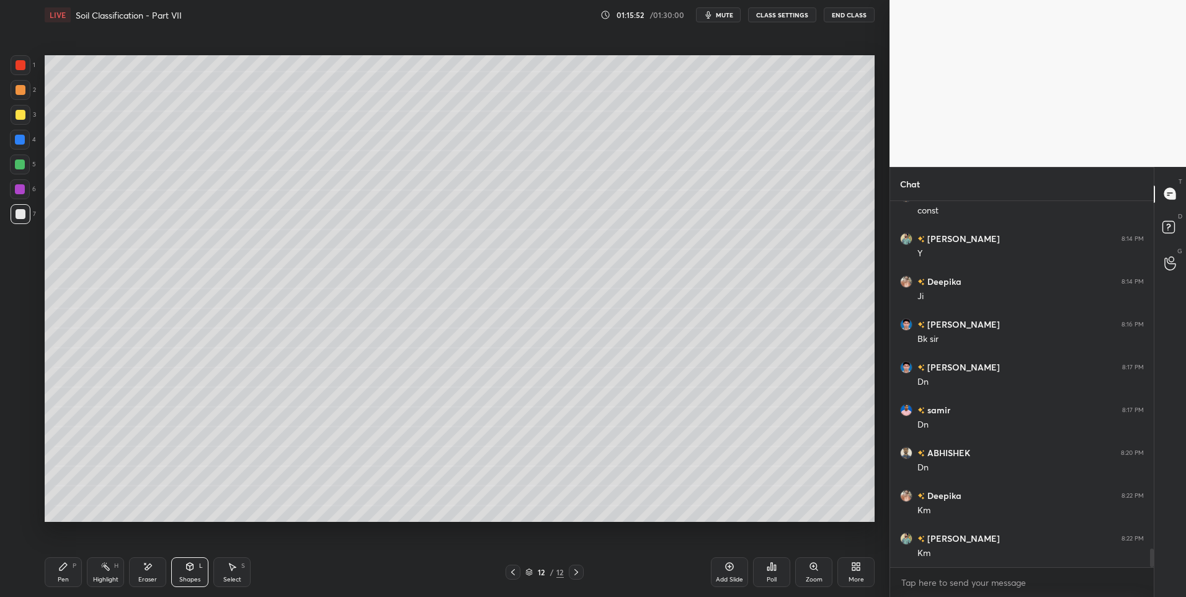
click at [60, 568] on icon at bounding box center [63, 566] width 7 height 7
click at [69, 568] on div "Pen P" at bounding box center [63, 572] width 37 height 30
click at [29, 65] on div at bounding box center [21, 65] width 20 height 20
click at [96, 564] on div "Highlight H" at bounding box center [105, 572] width 37 height 30
click at [507, 577] on div at bounding box center [513, 571] width 15 height 15
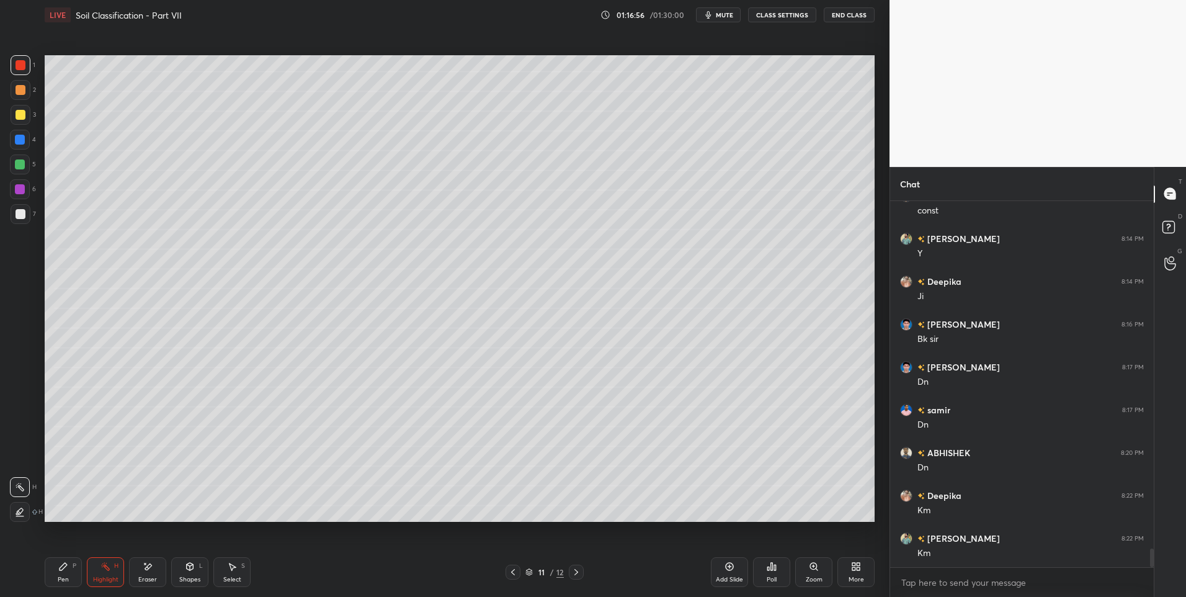
click at [513, 572] on icon at bounding box center [513, 572] width 10 height 10
click at [512, 566] on div at bounding box center [513, 571] width 15 height 15
click at [578, 569] on icon at bounding box center [576, 572] width 10 height 10
click at [581, 568] on icon at bounding box center [576, 572] width 10 height 10
click at [574, 566] on div at bounding box center [576, 571] width 15 height 15
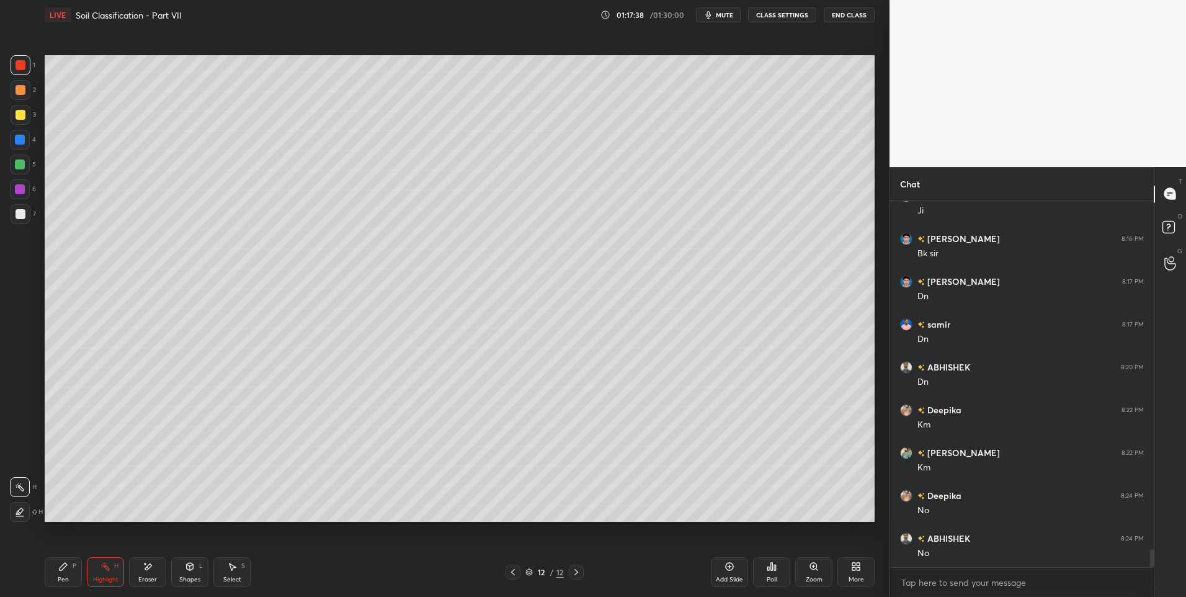
scroll to position [7011, 0]
click at [579, 569] on icon at bounding box center [576, 572] width 10 height 10
click at [192, 569] on icon at bounding box center [190, 566] width 10 height 10
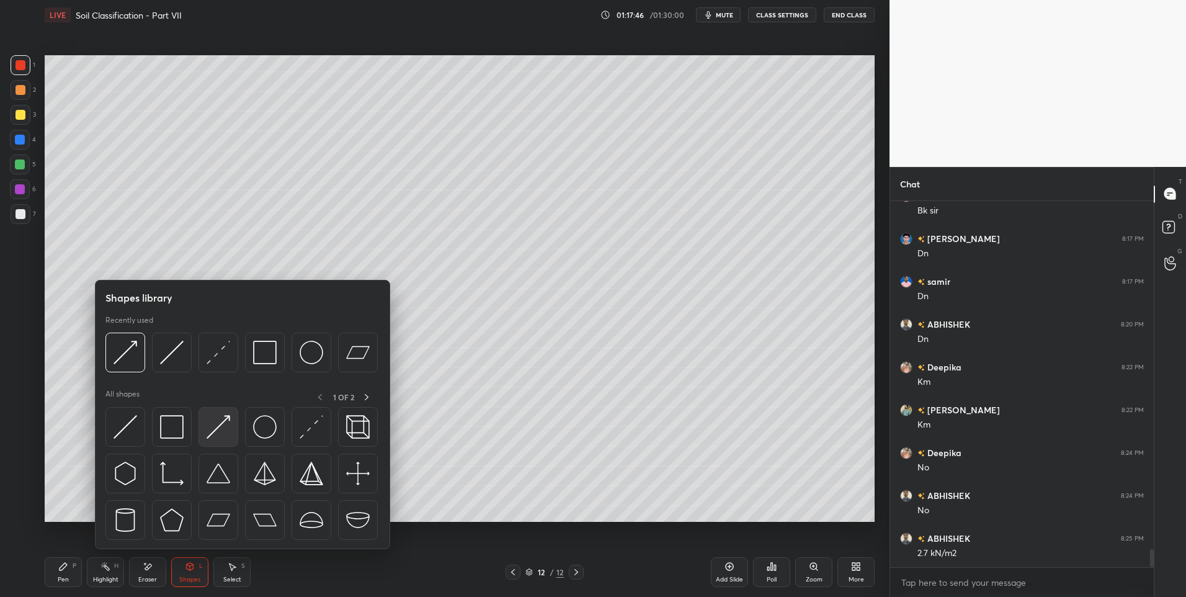
click at [217, 433] on img at bounding box center [219, 427] width 24 height 24
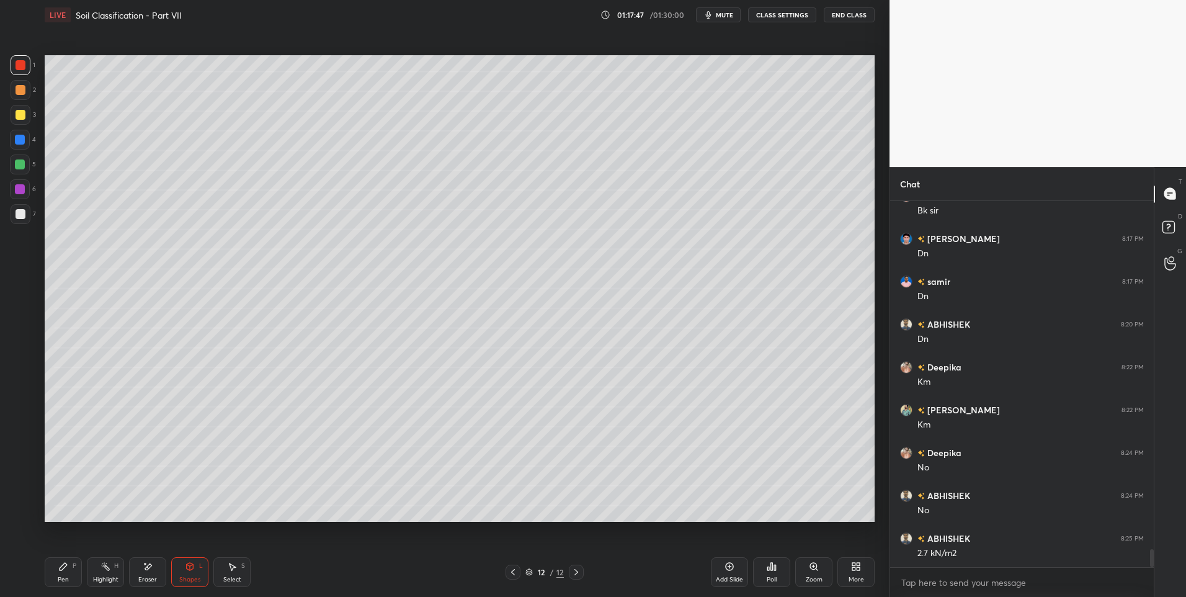
click at [58, 564] on icon at bounding box center [63, 566] width 10 height 10
click at [23, 168] on div at bounding box center [20, 164] width 10 height 10
click at [29, 57] on div at bounding box center [21, 65] width 20 height 20
click at [49, 563] on div "Pen P" at bounding box center [63, 572] width 37 height 30
click at [25, 216] on div at bounding box center [21, 214] width 10 height 10
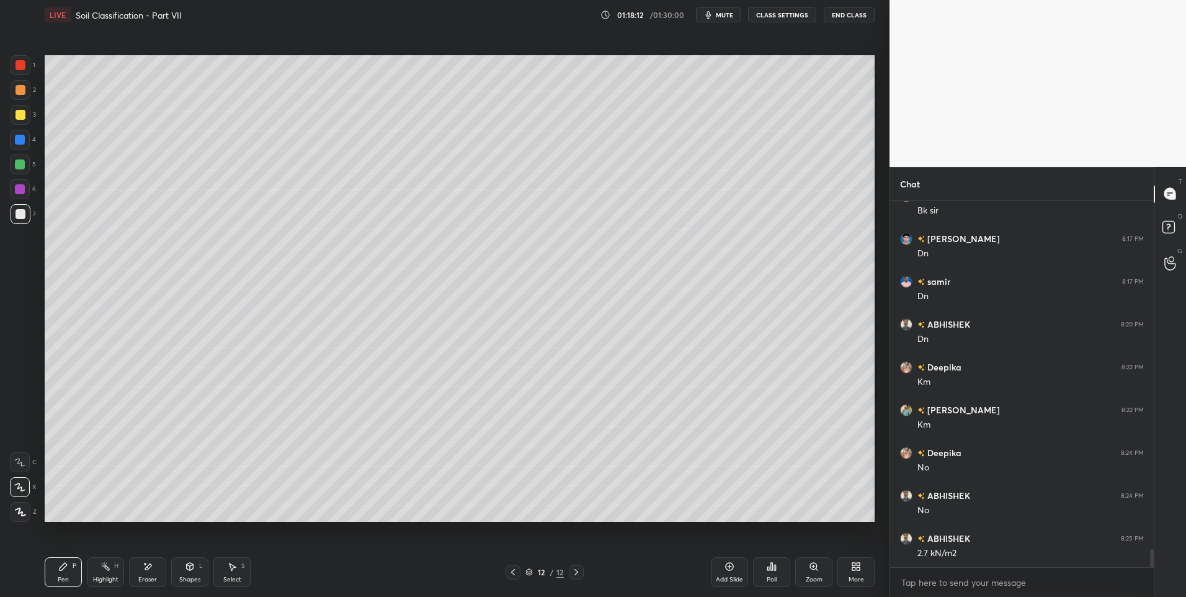
click at [218, 577] on div "Select S" at bounding box center [231, 572] width 37 height 30
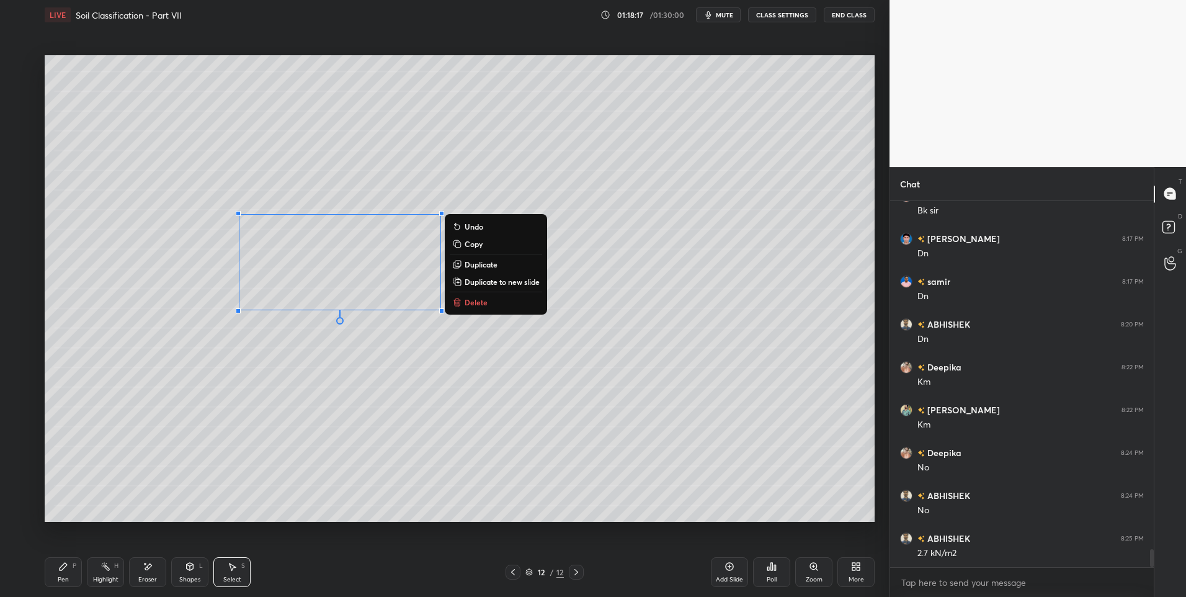
click at [287, 254] on div "0 ° Undo Copy Duplicate Duplicate to new slide Delete" at bounding box center [460, 288] width 830 height 467
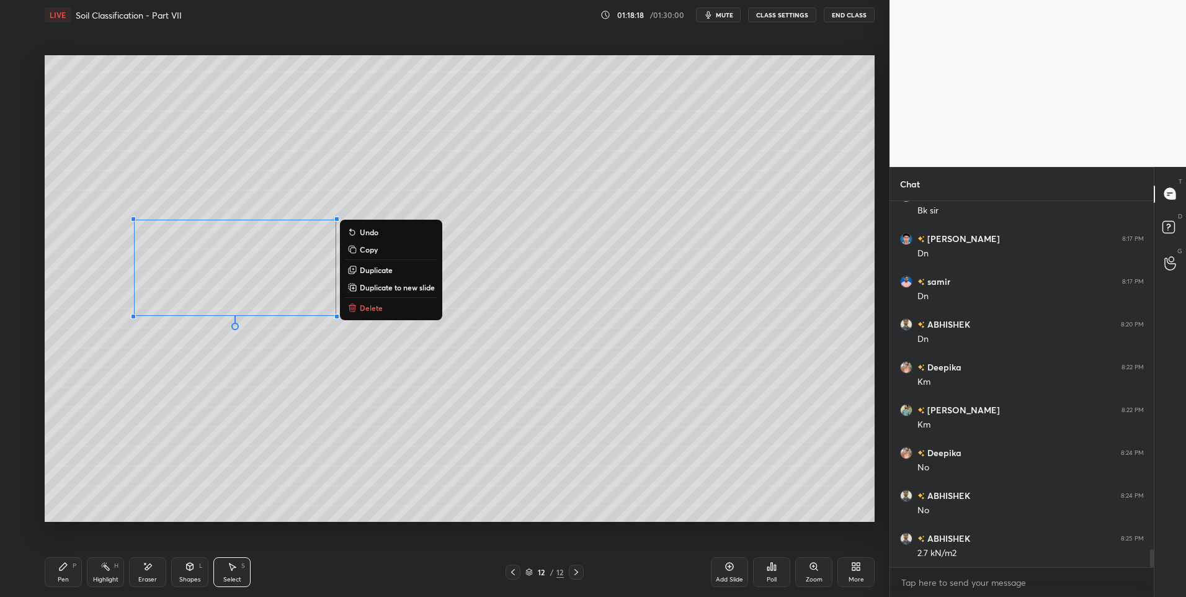
click at [282, 412] on div "0 ° Undo Copy Duplicate Duplicate to new slide Delete" at bounding box center [460, 288] width 830 height 467
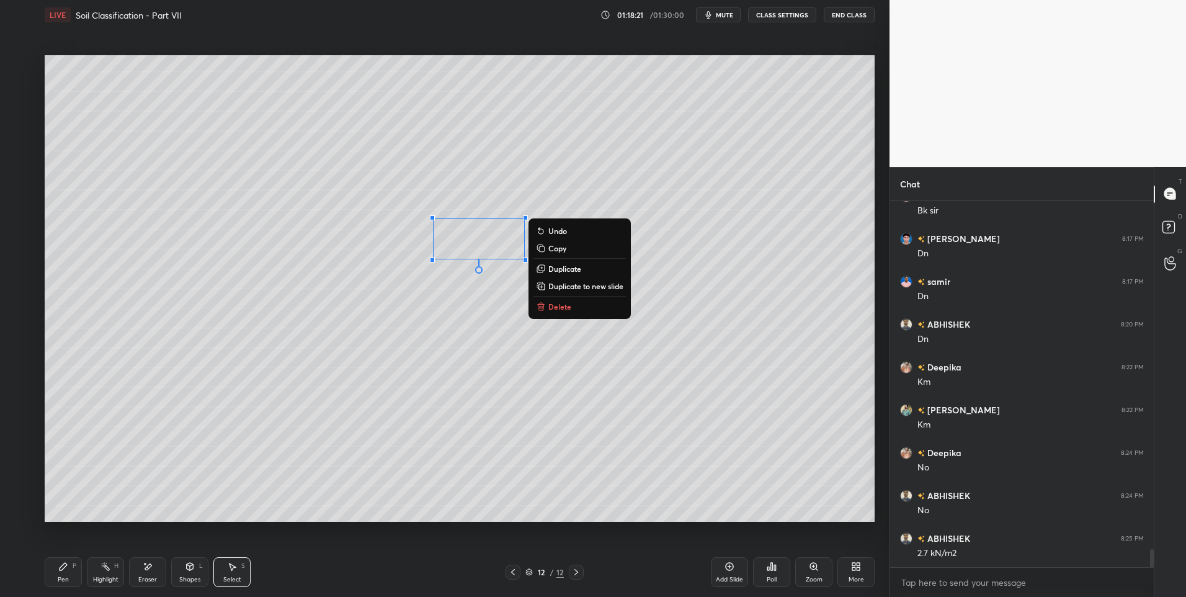
click at [203, 490] on div "0 ° Undo Copy Duplicate Duplicate to new slide Delete" at bounding box center [460, 288] width 830 height 467
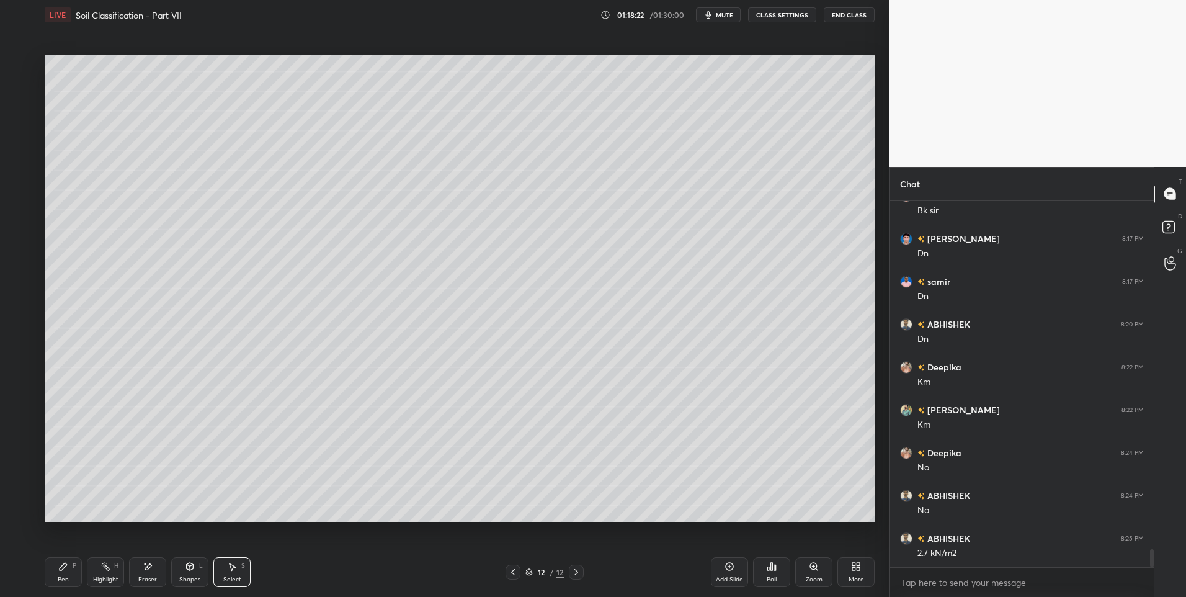
click at [53, 564] on div "Pen P" at bounding box center [63, 572] width 37 height 30
click at [233, 567] on icon at bounding box center [232, 566] width 7 height 7
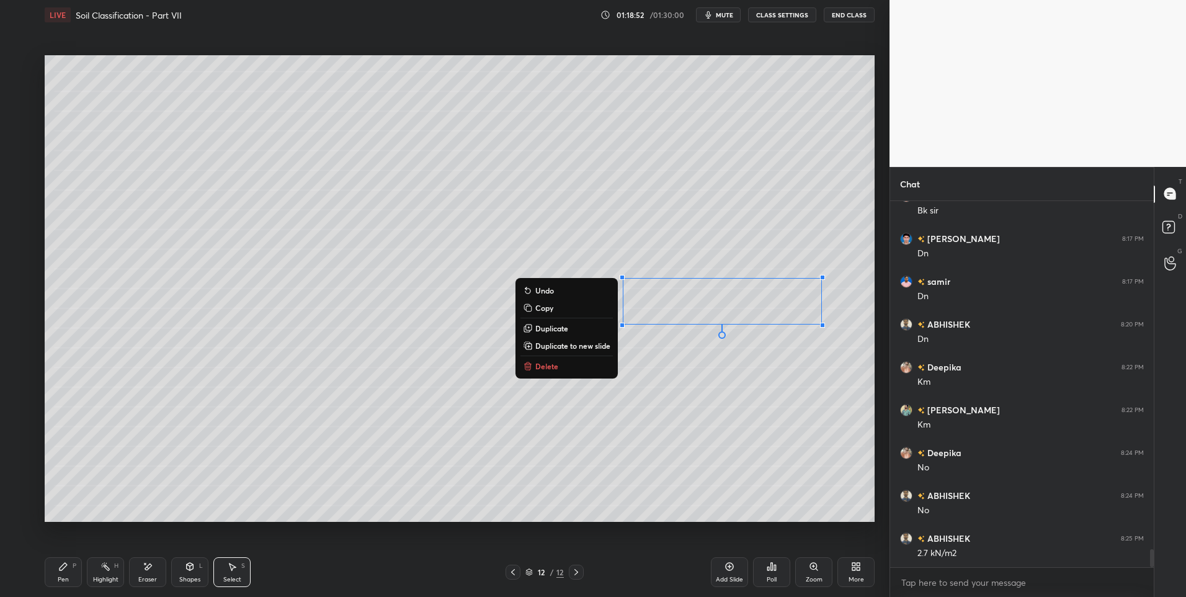
click at [558, 328] on p "Duplicate" at bounding box center [551, 328] width 33 height 10
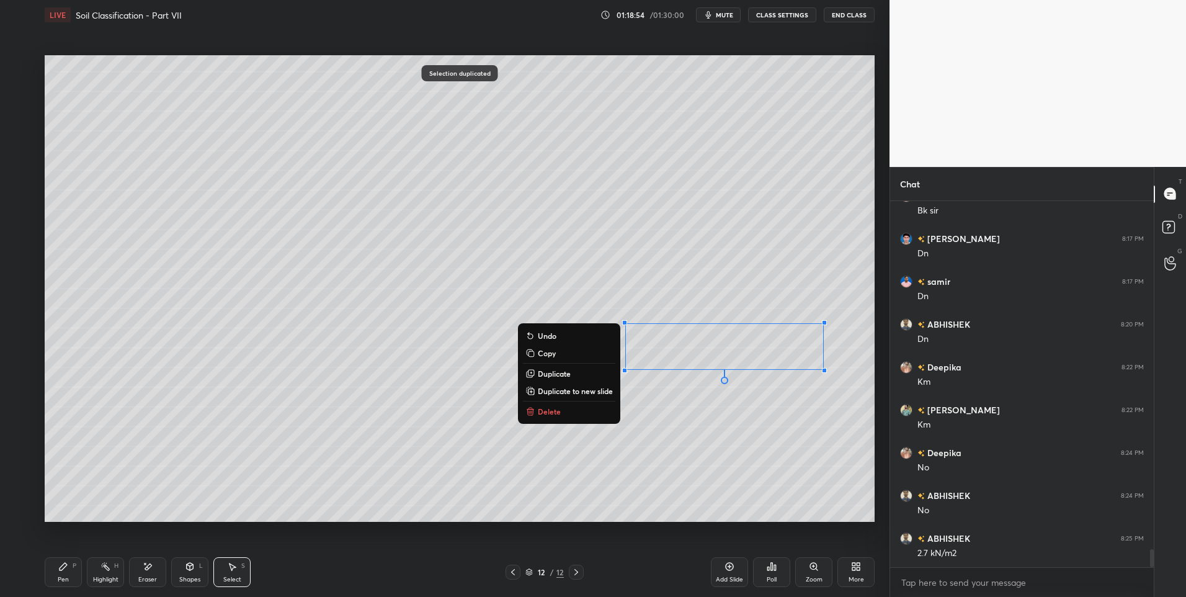
click at [615, 488] on div "0 ° Undo Copy Duplicate Duplicate to new slide Delete" at bounding box center [460, 288] width 830 height 467
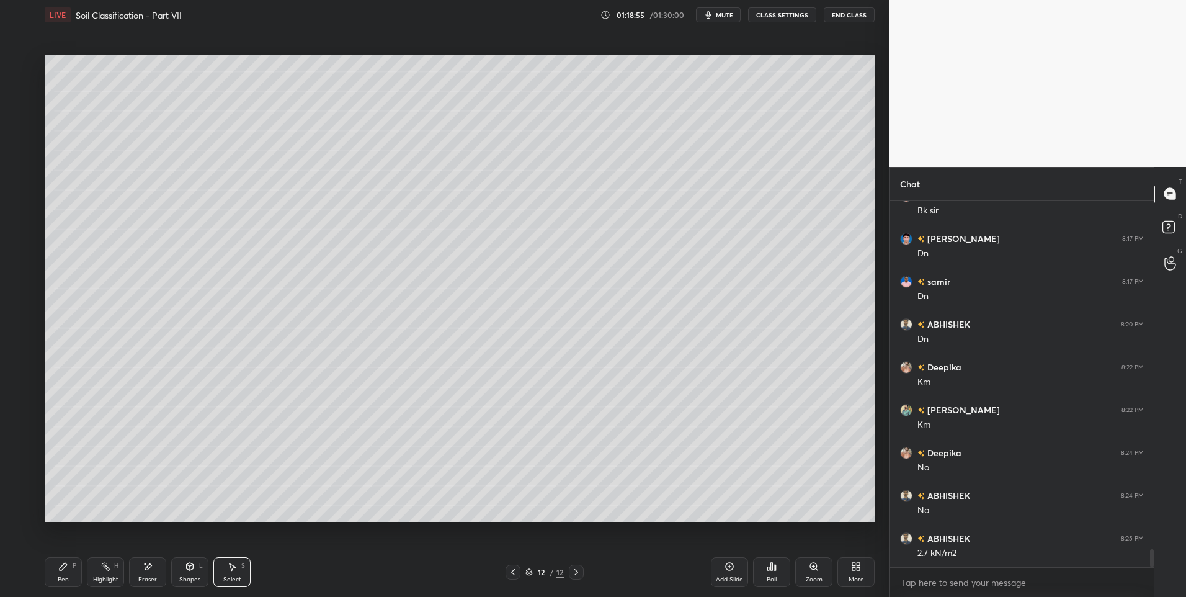
click at [65, 567] on icon at bounding box center [63, 566] width 7 height 7
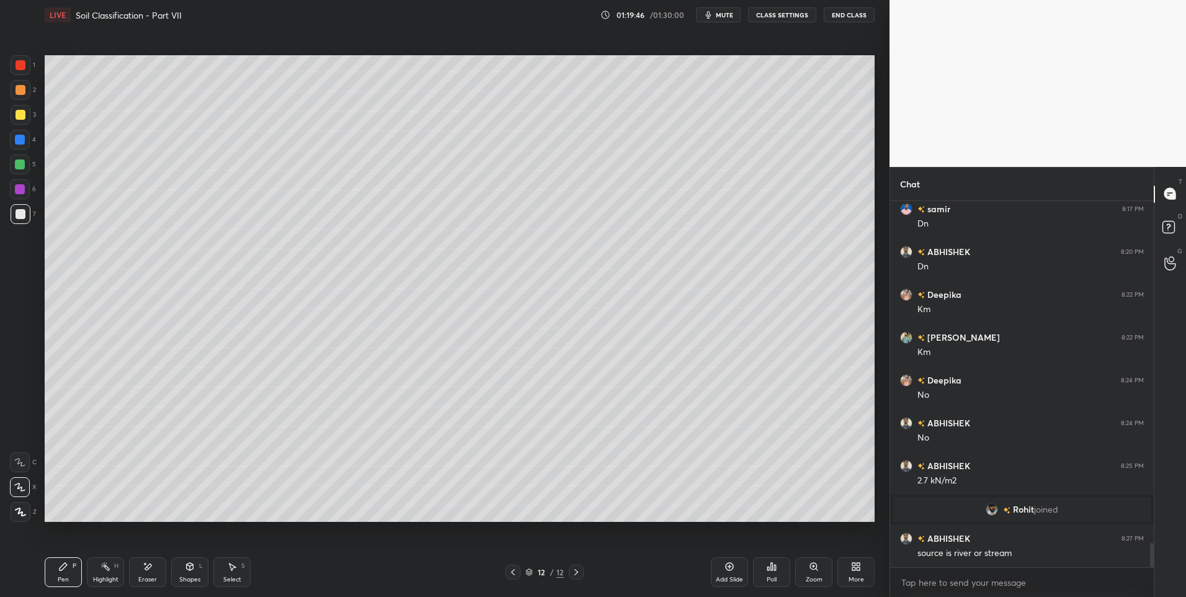
scroll to position [5208, 0]
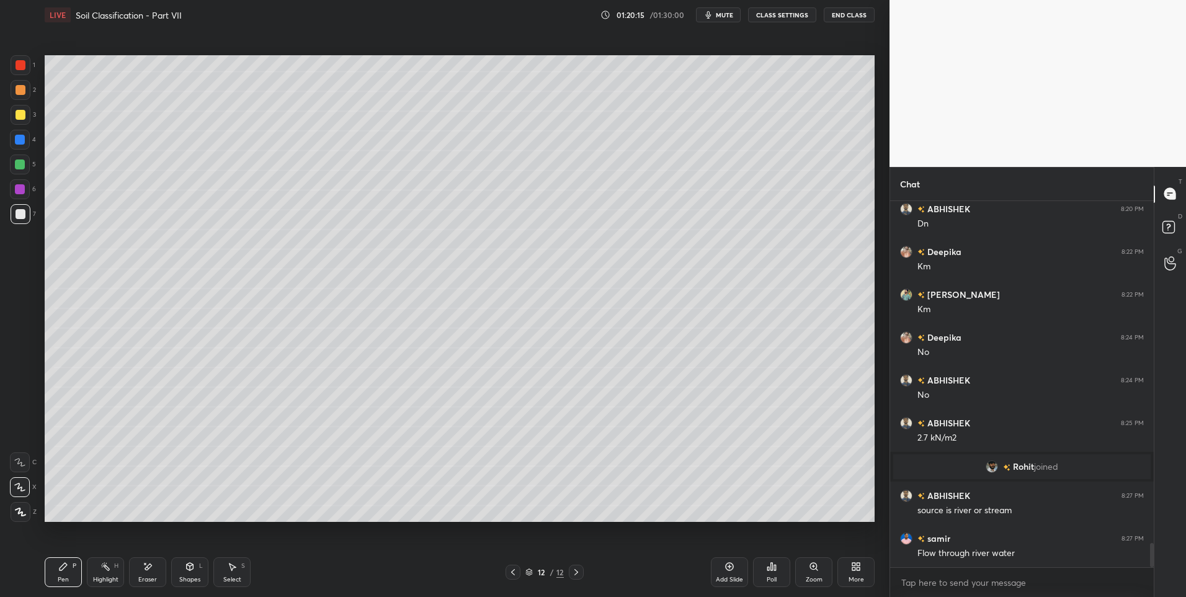
click at [226, 576] on div "Select" at bounding box center [232, 579] width 18 height 6
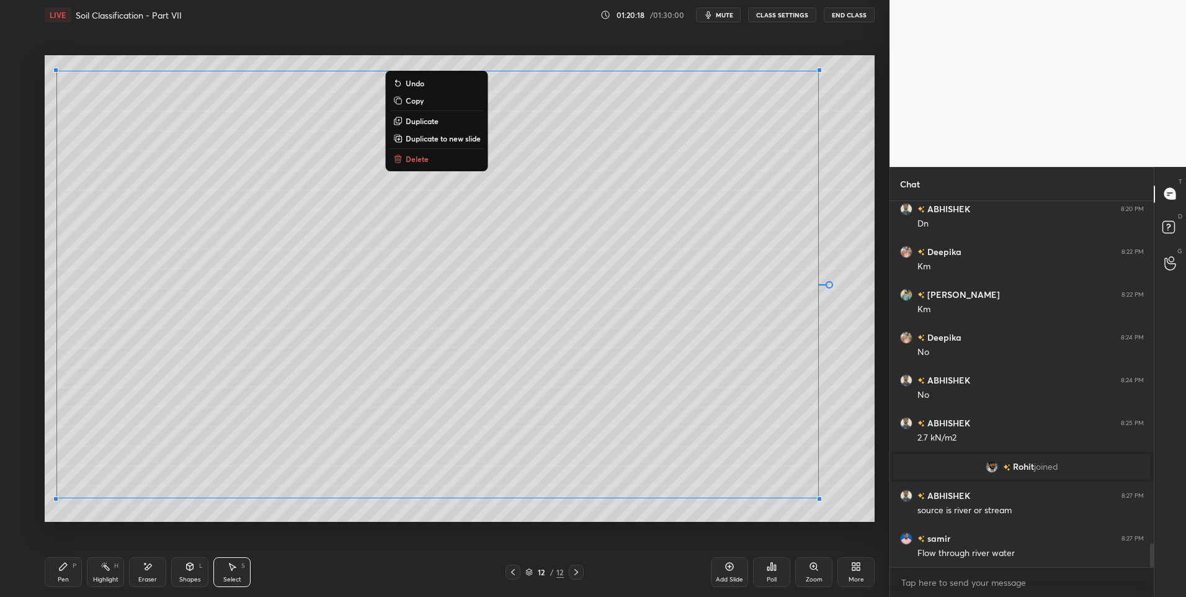
click at [706, 510] on div "0 ° Undo Copy Duplicate Duplicate to new slide Delete" at bounding box center [460, 288] width 830 height 467
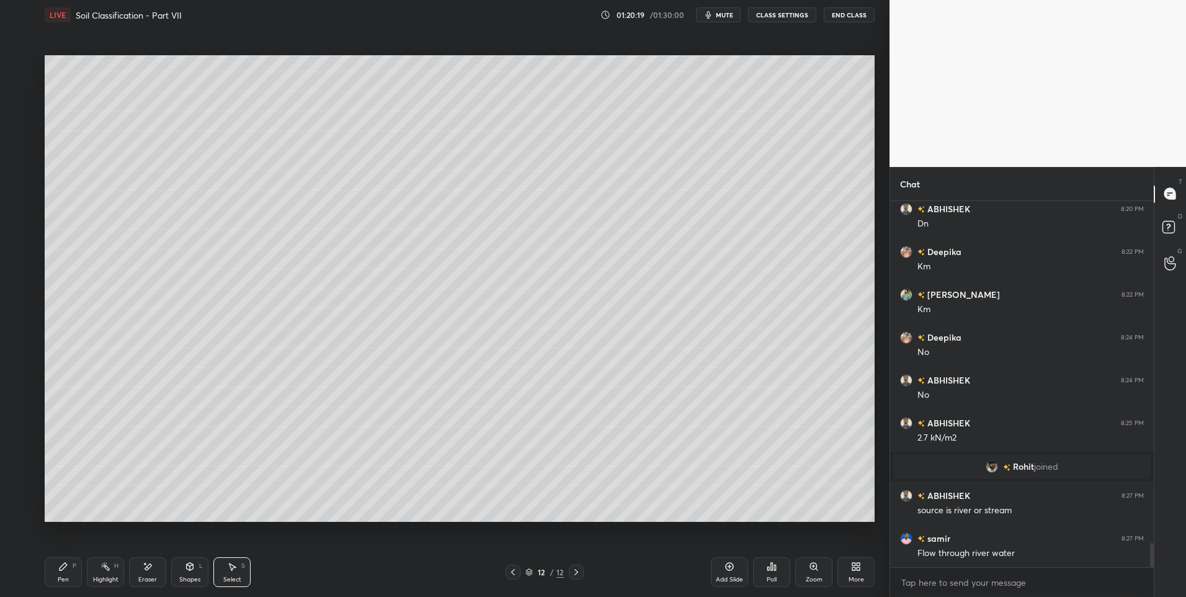
click at [193, 574] on div "Shapes L" at bounding box center [189, 572] width 37 height 30
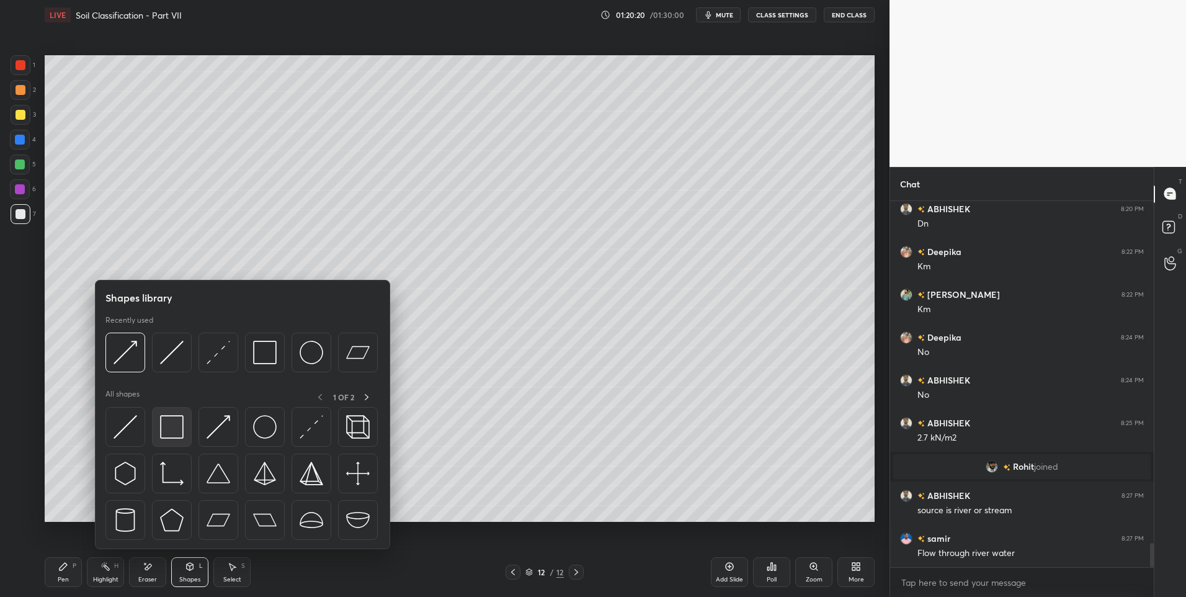
click at [174, 420] on img at bounding box center [172, 427] width 24 height 24
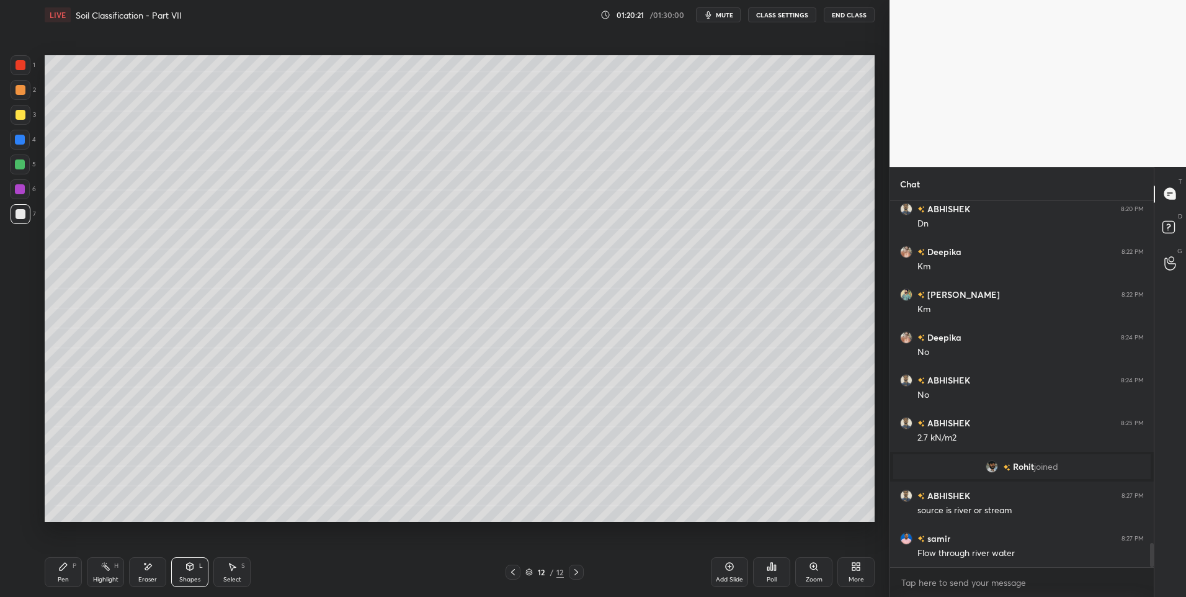
click at [22, 166] on div at bounding box center [20, 164] width 10 height 10
click at [227, 568] on icon at bounding box center [232, 566] width 10 height 10
click at [197, 566] on div "Shapes L" at bounding box center [189, 572] width 37 height 30
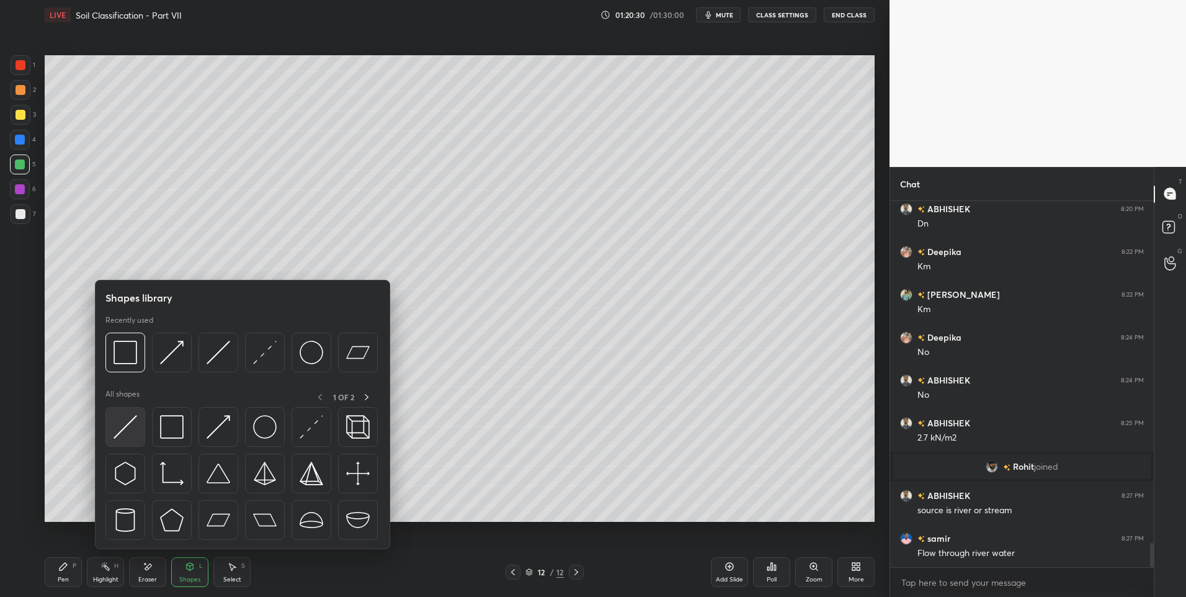
click at [123, 427] on img at bounding box center [126, 427] width 24 height 24
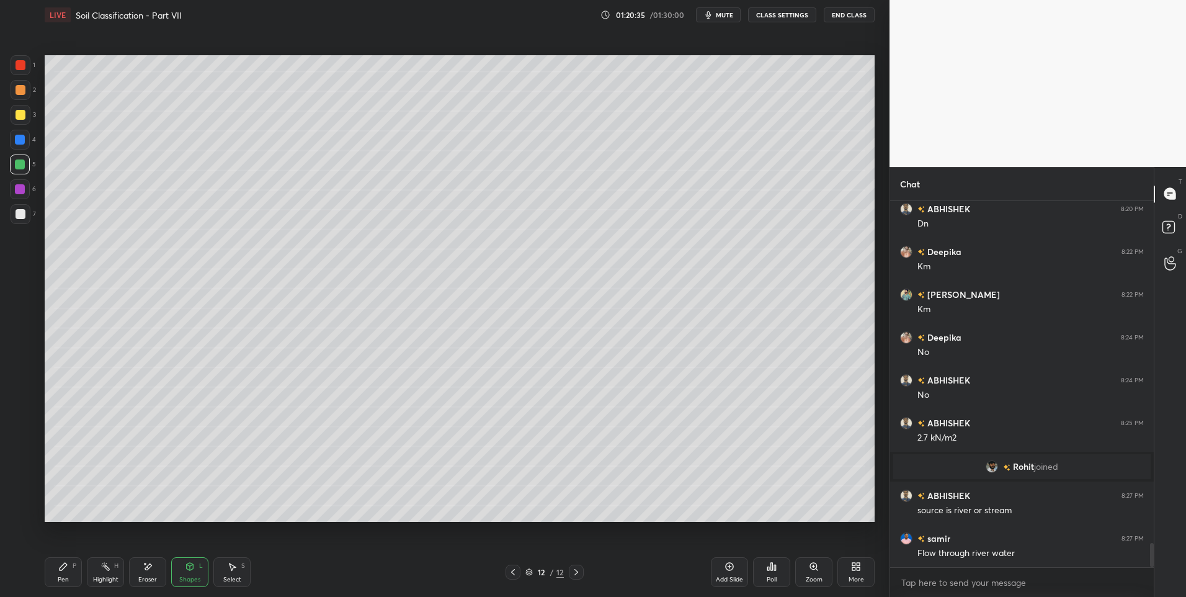
click at [145, 570] on icon at bounding box center [148, 566] width 10 height 11
click at [185, 563] on icon at bounding box center [190, 566] width 10 height 10
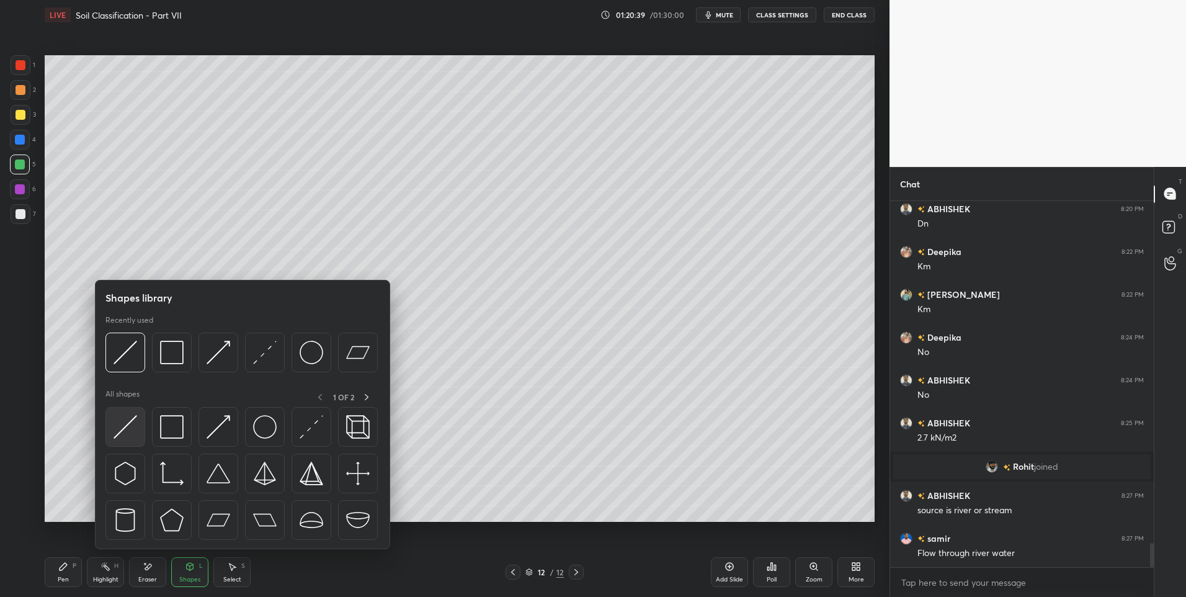
click at [123, 421] on img at bounding box center [126, 427] width 24 height 24
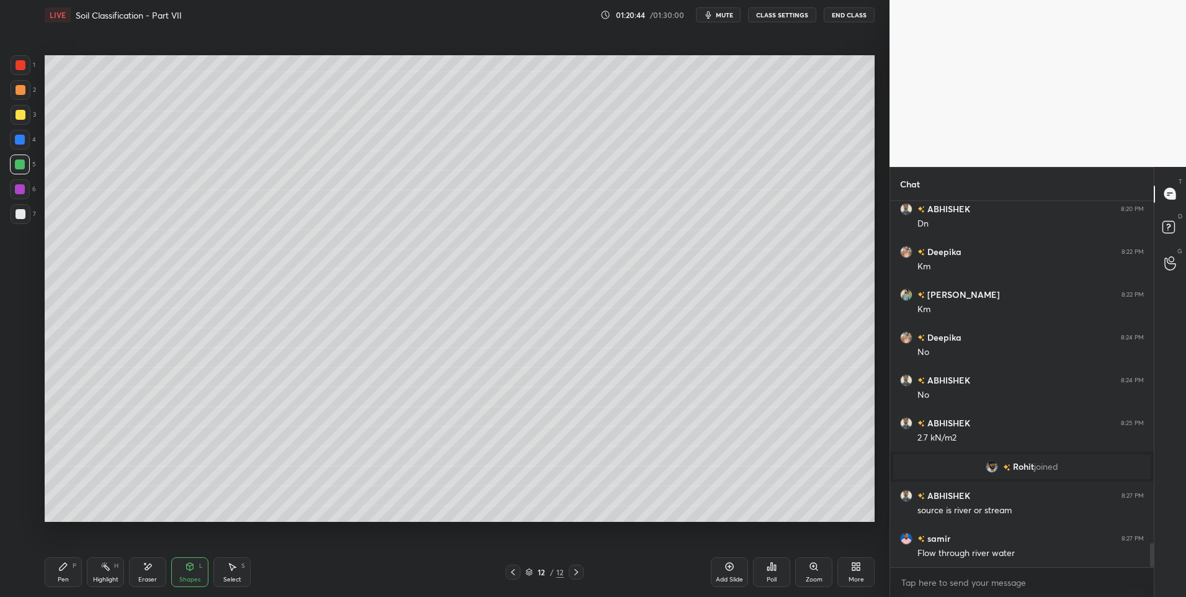
click at [107, 569] on rect at bounding box center [107, 567] width 6 height 6
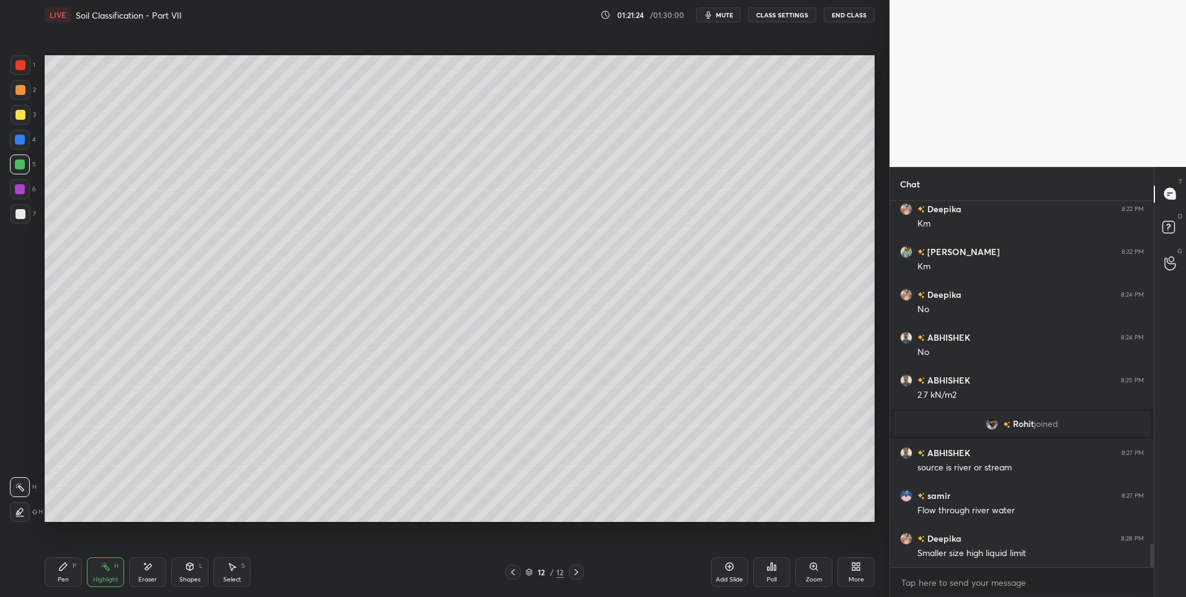
scroll to position [5263, 0]
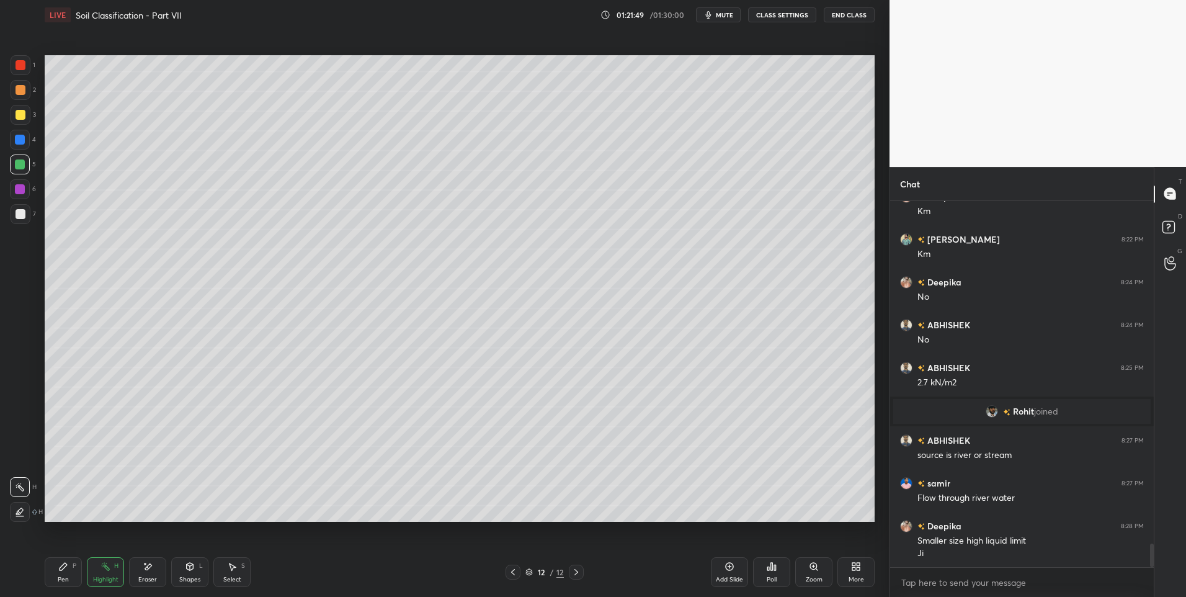
click at [230, 571] on div "Select S" at bounding box center [231, 572] width 37 height 30
click at [228, 571] on icon at bounding box center [232, 566] width 10 height 10
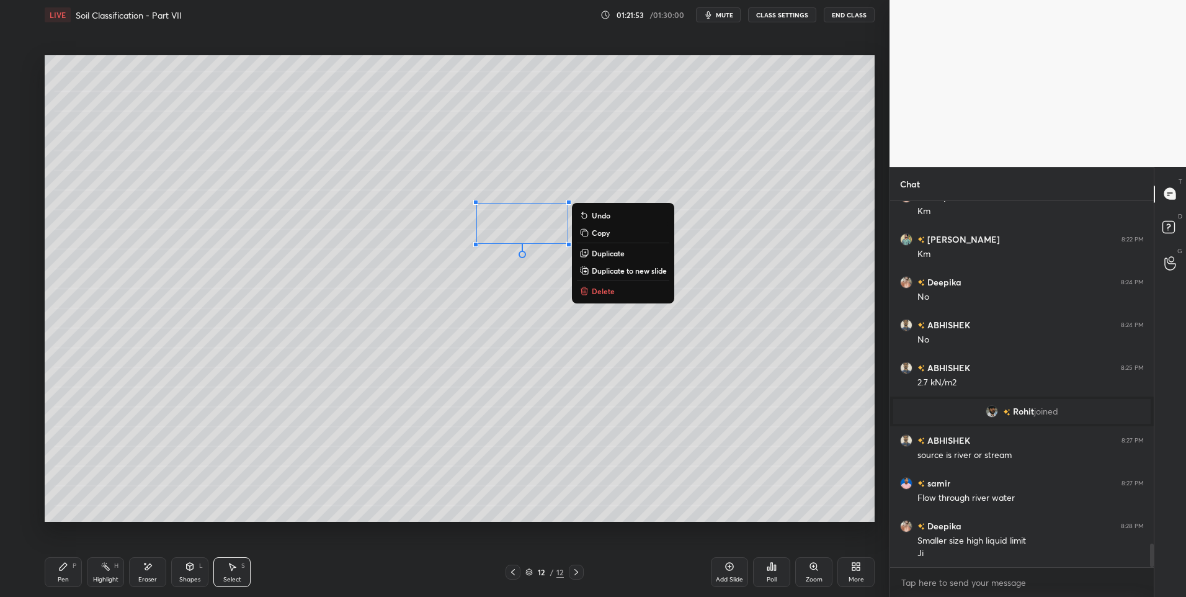
click at [699, 450] on div "0 ° Undo Copy Duplicate Duplicate to new slide Delete" at bounding box center [460, 288] width 830 height 467
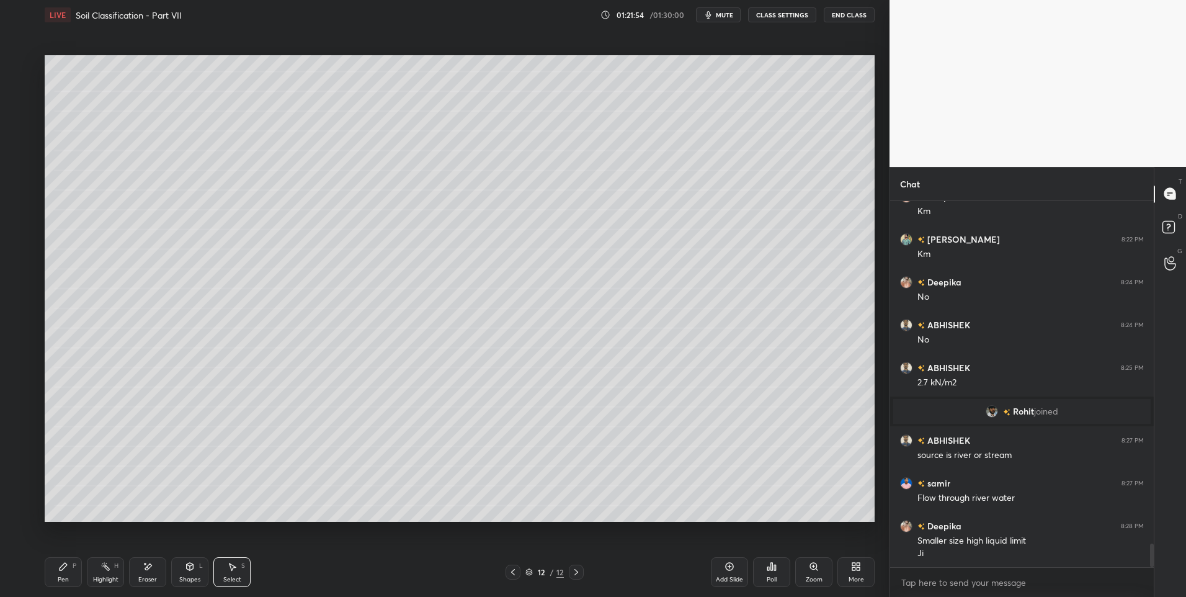
click at [100, 573] on div "Highlight H" at bounding box center [105, 572] width 37 height 30
click at [110, 563] on icon at bounding box center [105, 566] width 10 height 10
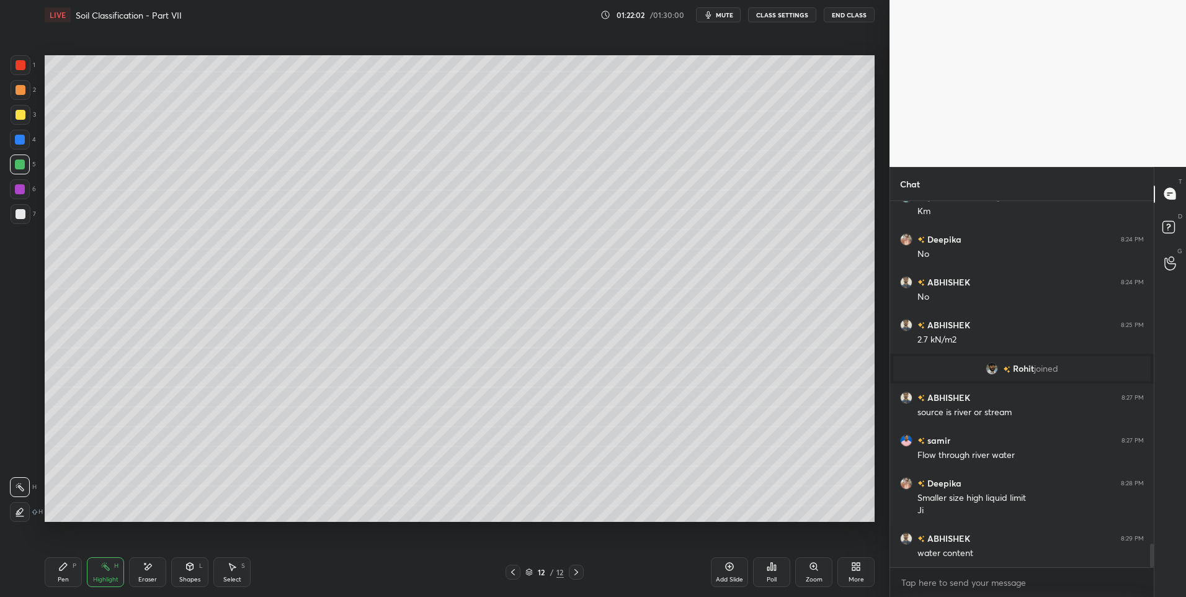
click at [512, 569] on icon at bounding box center [513, 572] width 10 height 10
click at [514, 568] on icon at bounding box center [513, 572] width 10 height 10
click at [106, 570] on icon at bounding box center [105, 566] width 10 height 10
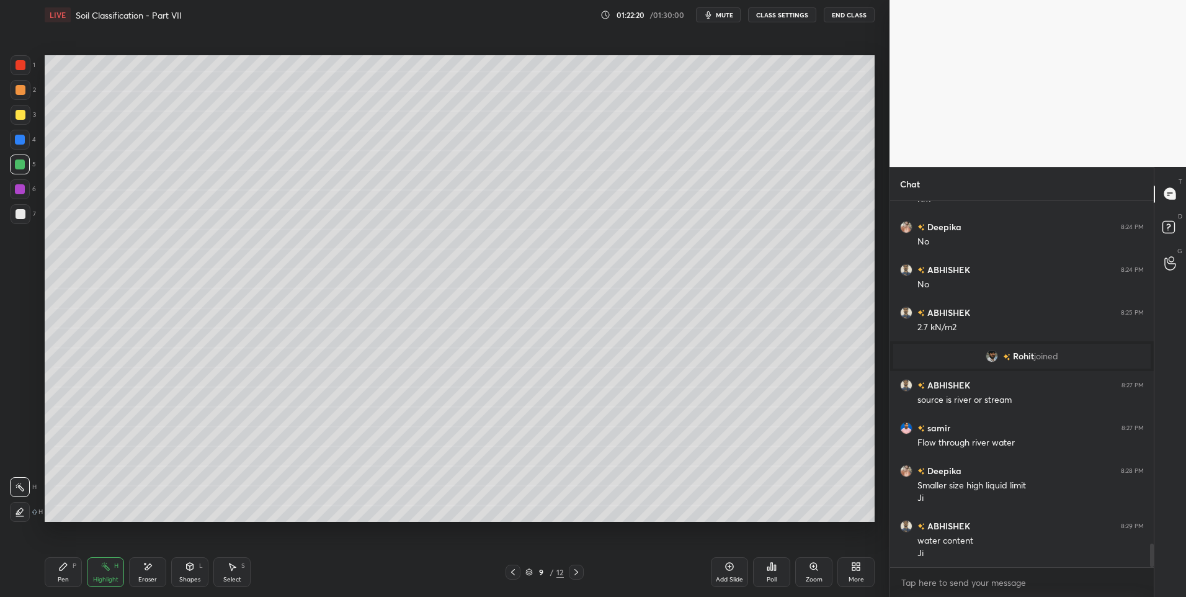
click at [575, 572] on icon at bounding box center [576, 572] width 10 height 10
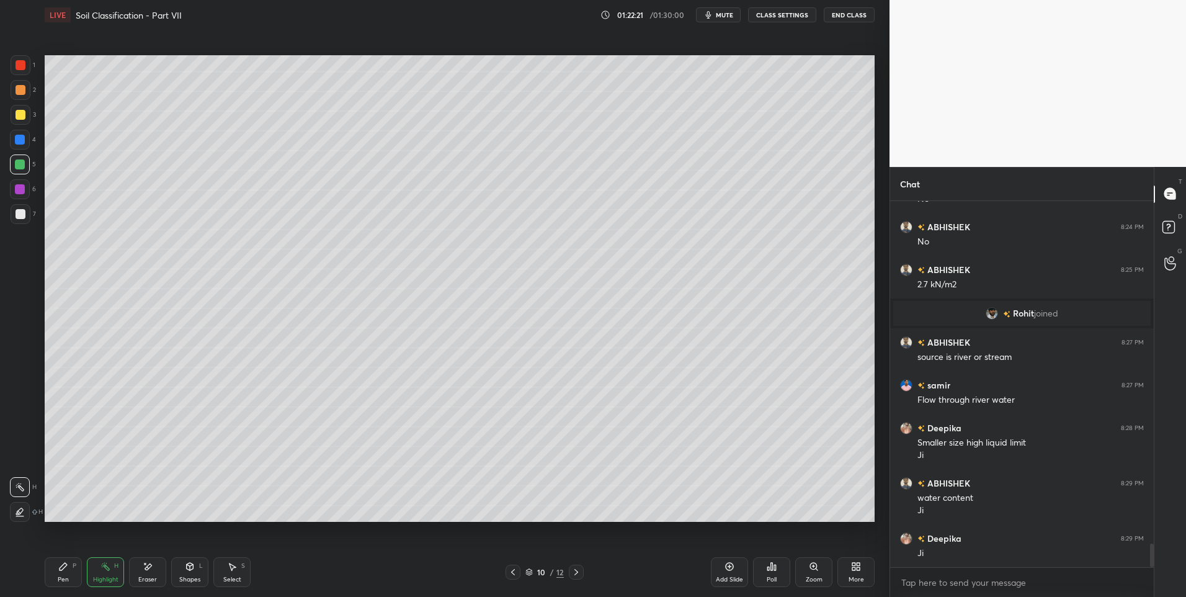
click at [576, 566] on div at bounding box center [576, 571] width 15 height 15
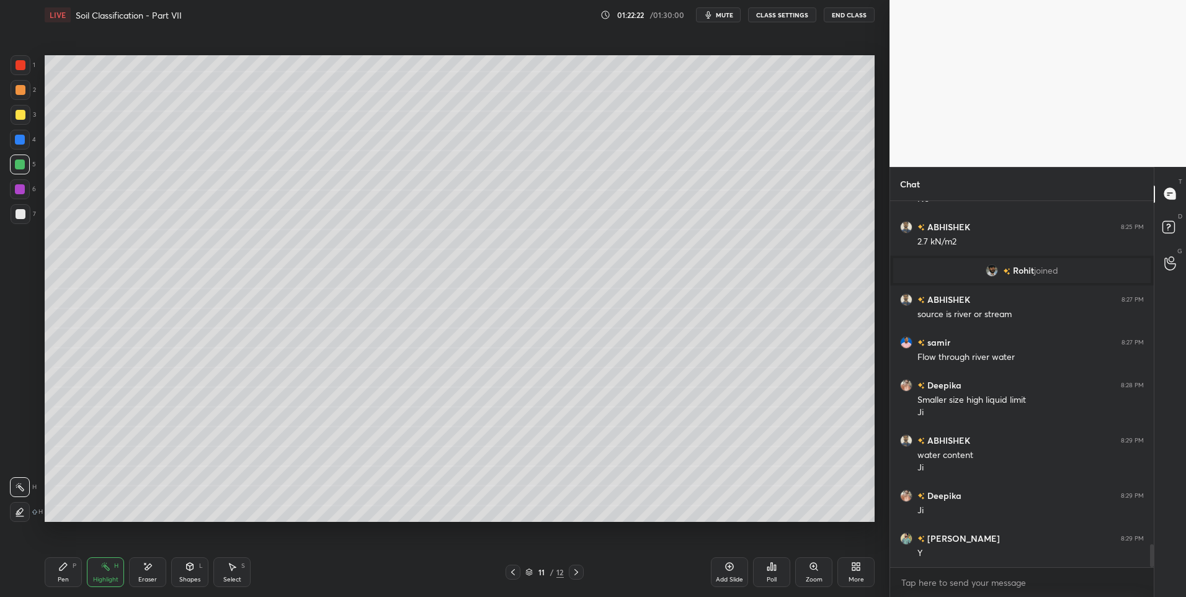
click at [576, 571] on icon at bounding box center [576, 572] width 4 height 6
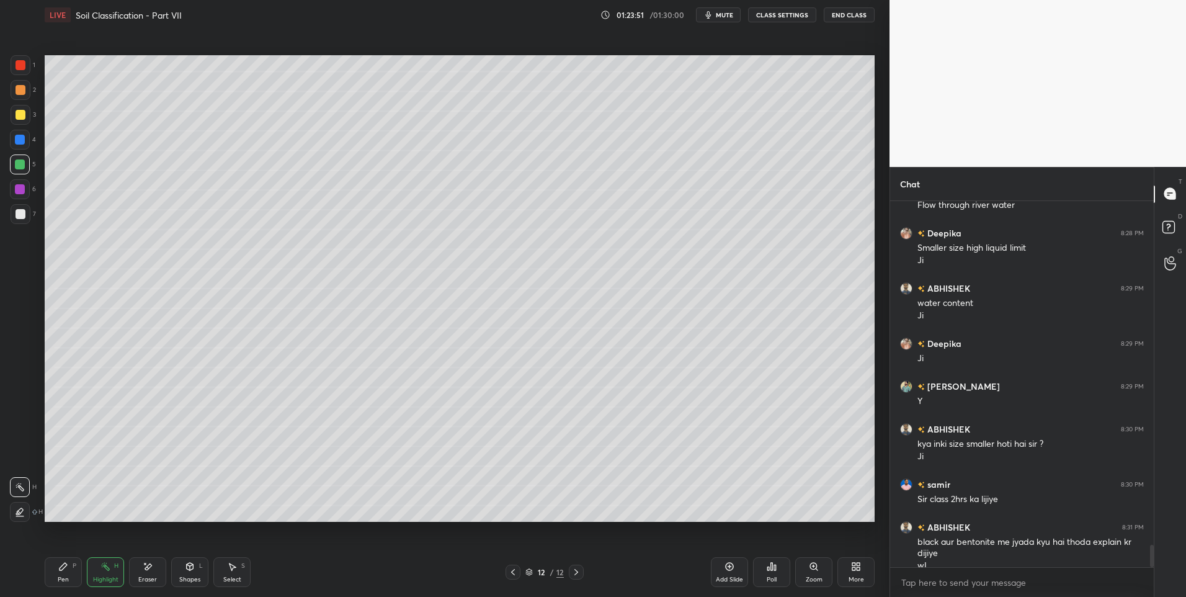
scroll to position [5568, 0]
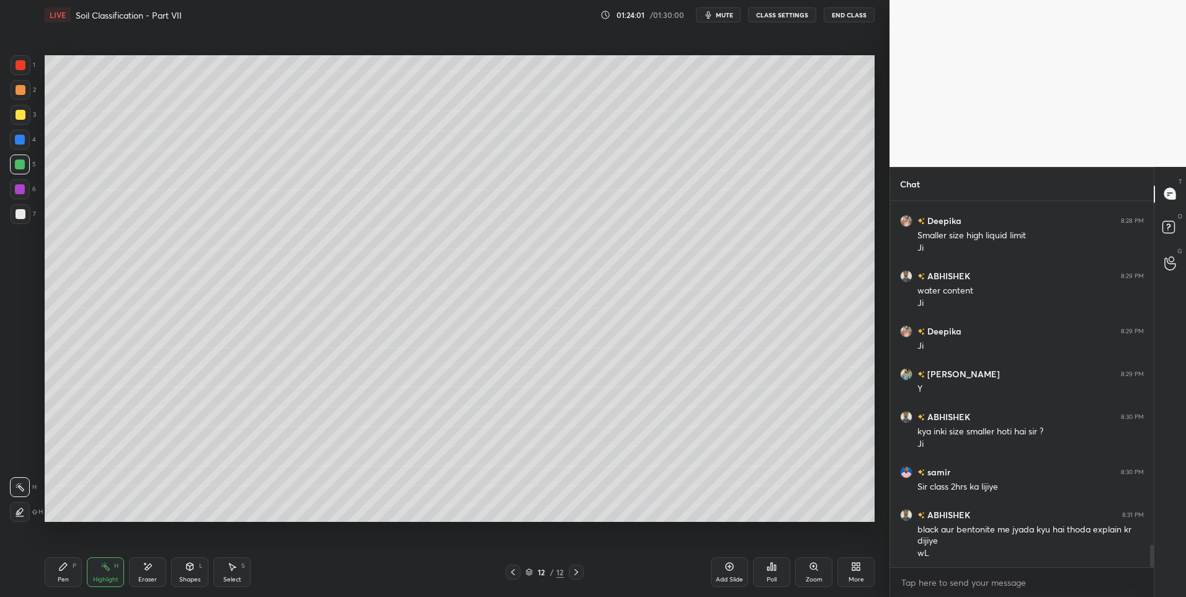
click at [62, 571] on icon at bounding box center [63, 566] width 10 height 10
click at [24, 214] on div at bounding box center [21, 214] width 10 height 10
click at [107, 574] on div "Highlight H" at bounding box center [105, 572] width 37 height 30
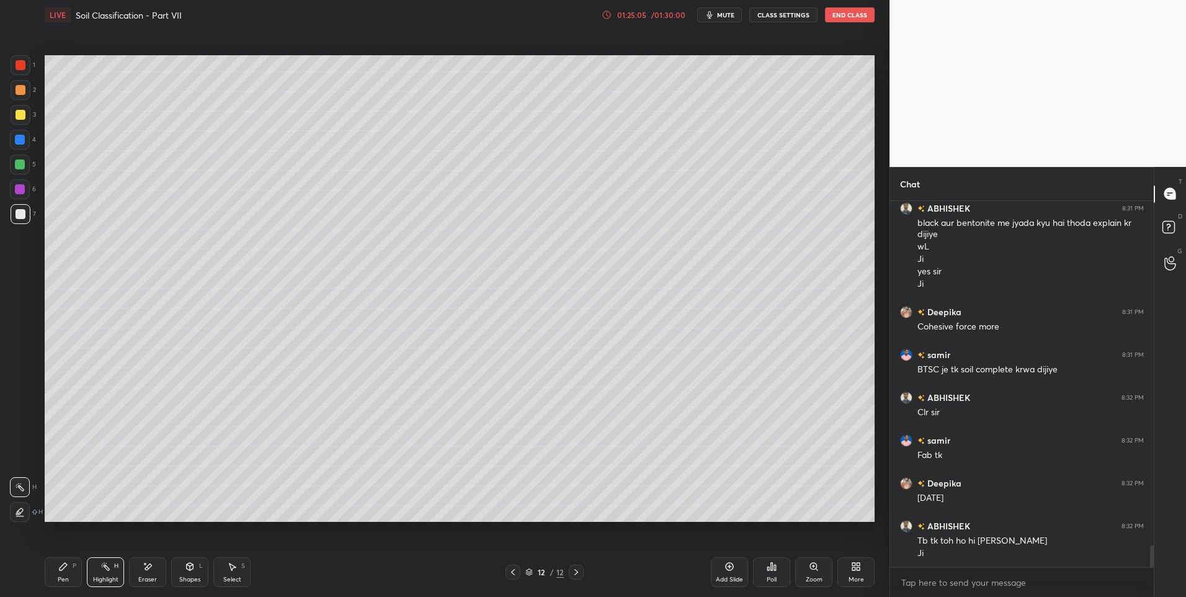
scroll to position [5917, 0]
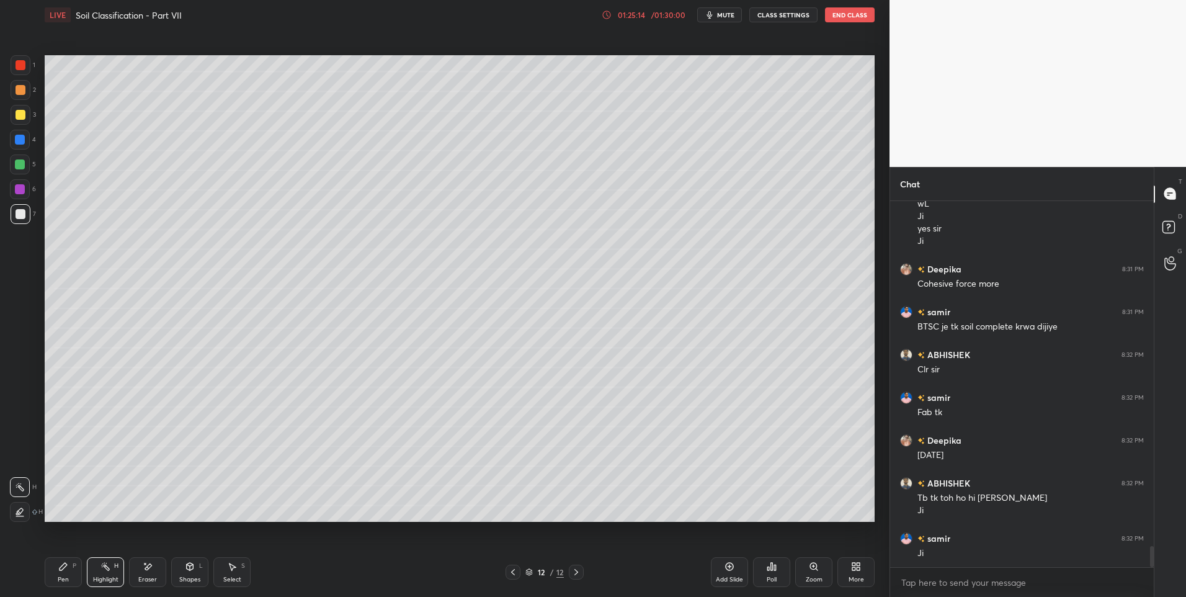
click at [50, 573] on div "Pen P" at bounding box center [63, 572] width 37 height 30
click at [19, 68] on div at bounding box center [21, 65] width 10 height 10
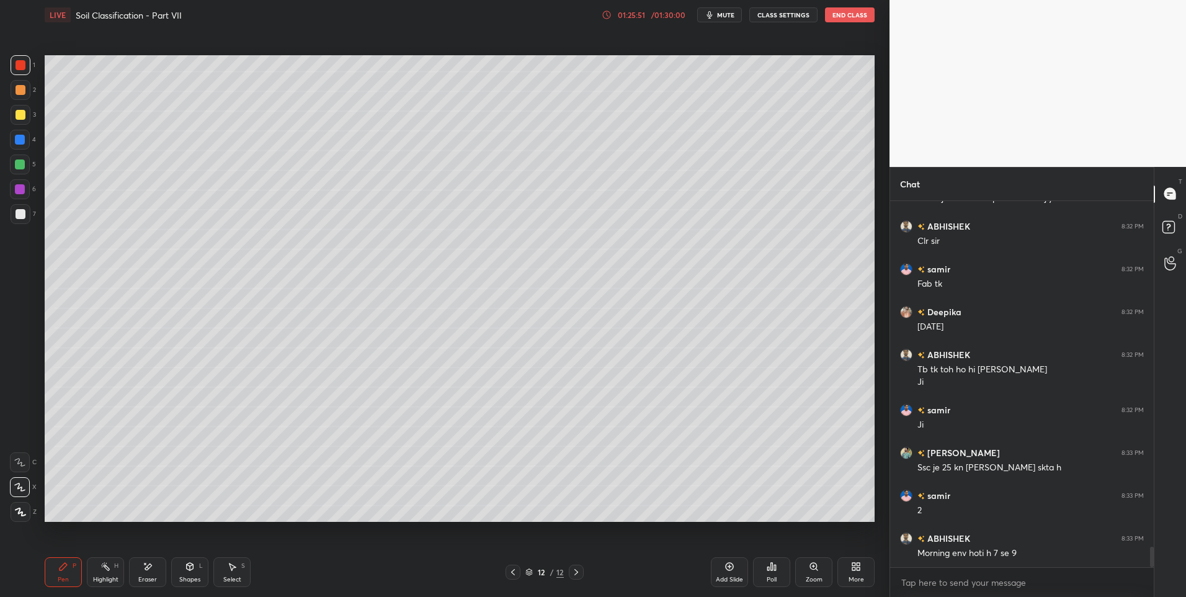
scroll to position [6089, 0]
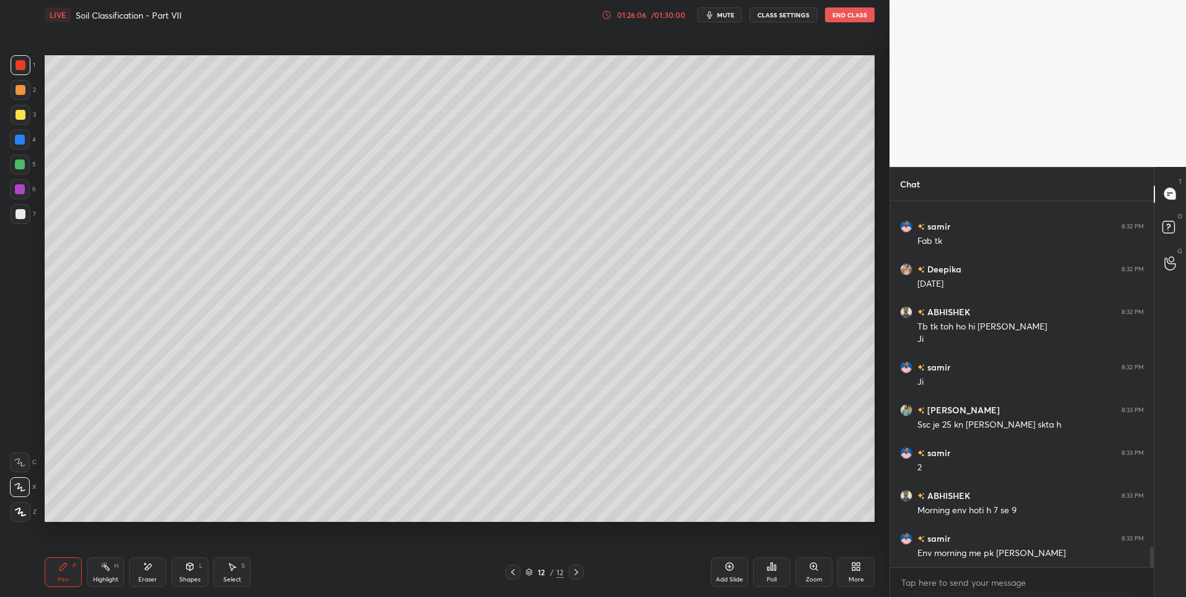
click at [225, 569] on div "Select S" at bounding box center [231, 572] width 37 height 30
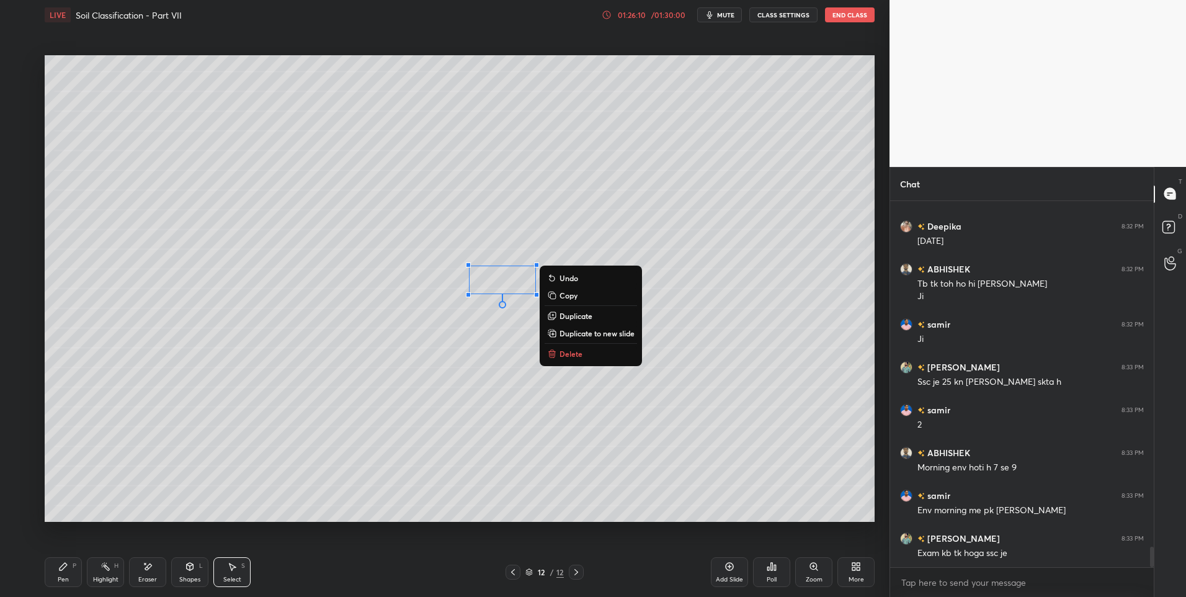
click at [363, 472] on div "0 ° Undo Copy Duplicate Duplicate to new slide Delete" at bounding box center [460, 288] width 830 height 467
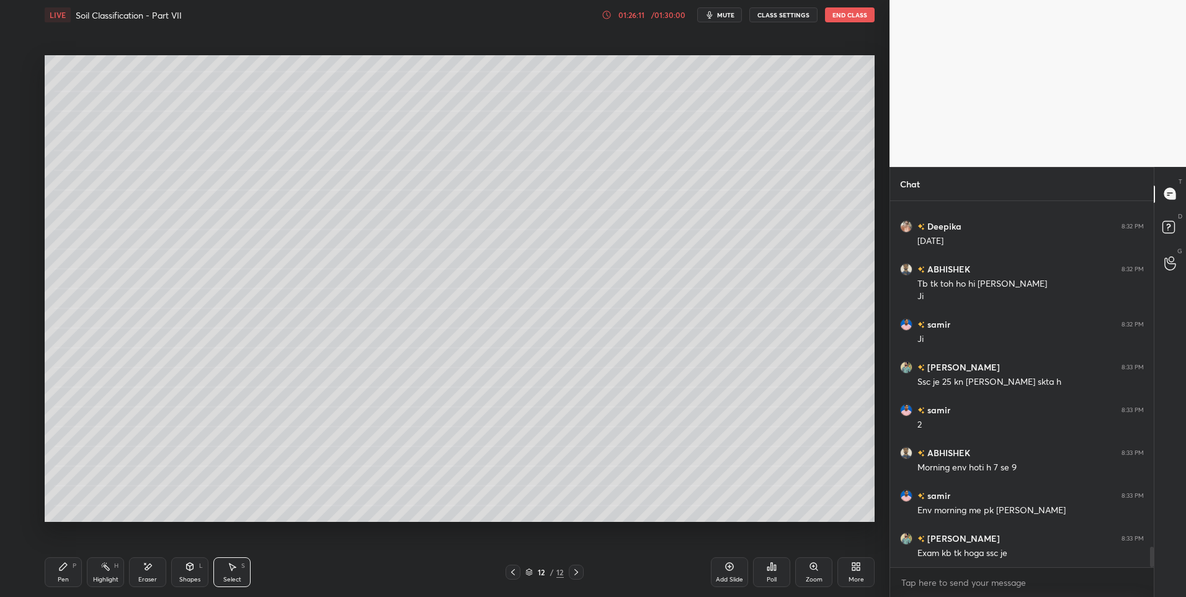
click at [118, 575] on div "Highlight H" at bounding box center [105, 572] width 37 height 30
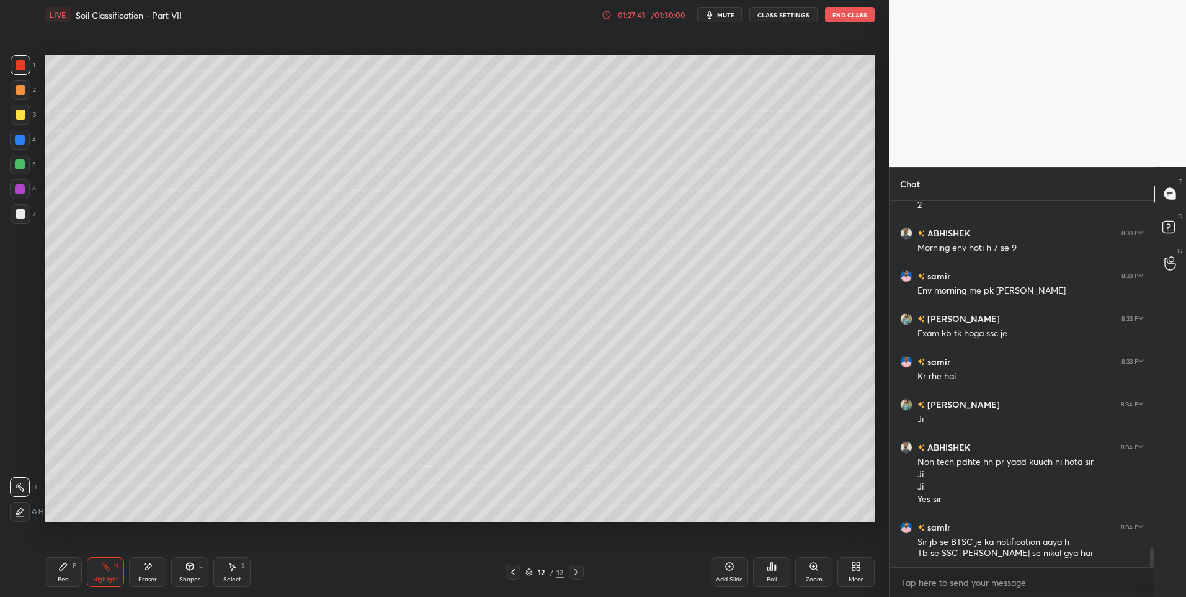
scroll to position [6394, 0]
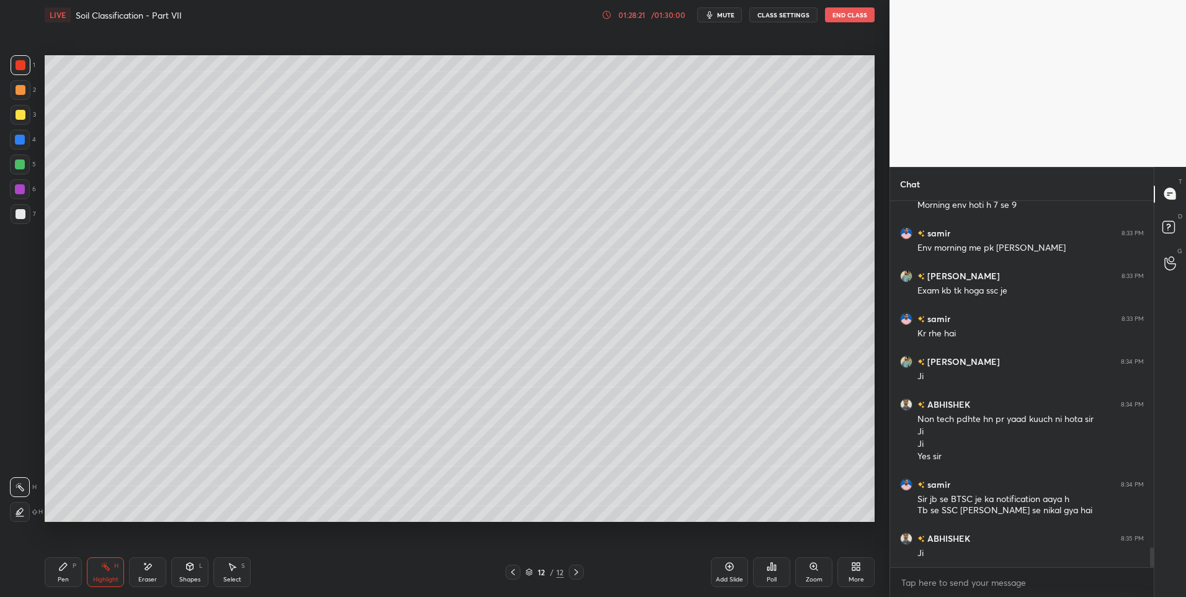
click at [572, 574] on icon at bounding box center [576, 572] width 10 height 10
click at [731, 569] on icon at bounding box center [730, 567] width 8 height 8
click at [66, 566] on icon at bounding box center [63, 566] width 7 height 7
click at [228, 576] on div "Select" at bounding box center [232, 579] width 18 height 6
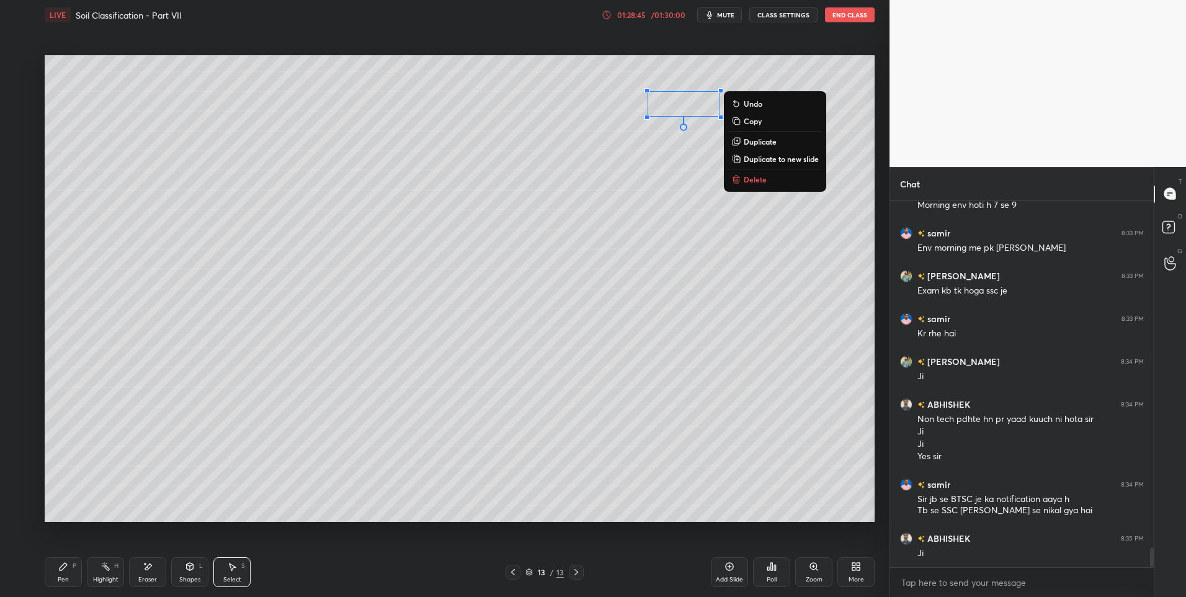
click at [59, 576] on div "Pen" at bounding box center [63, 579] width 11 height 6
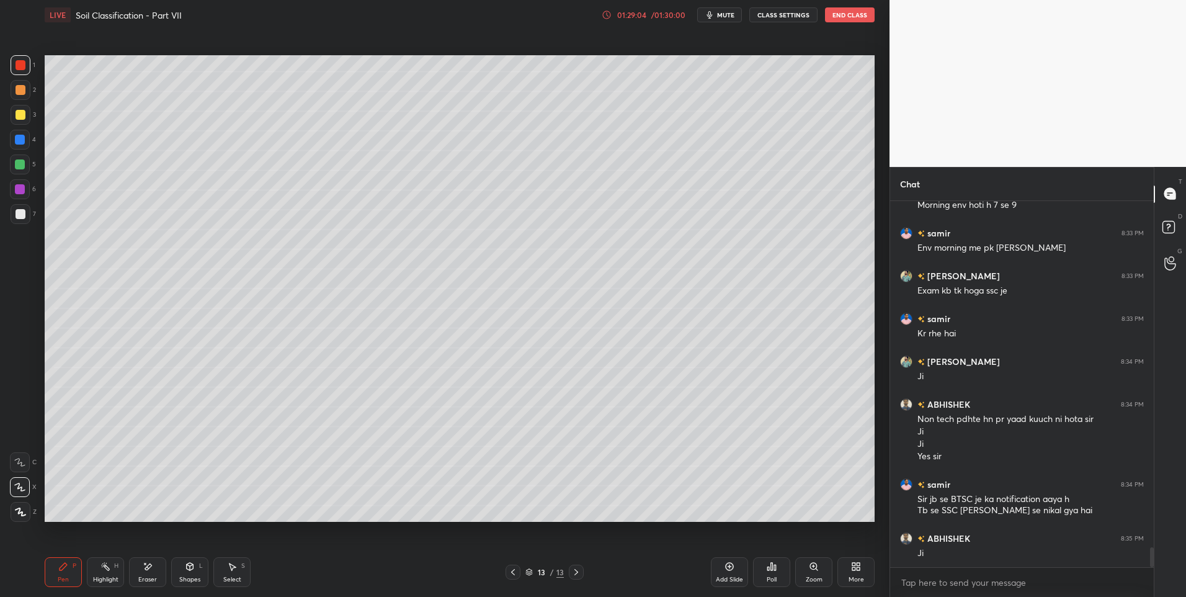
click at [233, 572] on div "Select S" at bounding box center [231, 572] width 37 height 30
click at [143, 244] on div "0 ° Undo Copy Duplicate Duplicate to new slide Delete" at bounding box center [460, 288] width 830 height 467
click at [109, 571] on div "Highlight H" at bounding box center [105, 572] width 37 height 30
click at [509, 574] on icon at bounding box center [513, 572] width 10 height 10
click at [514, 572] on icon at bounding box center [513, 572] width 10 height 10
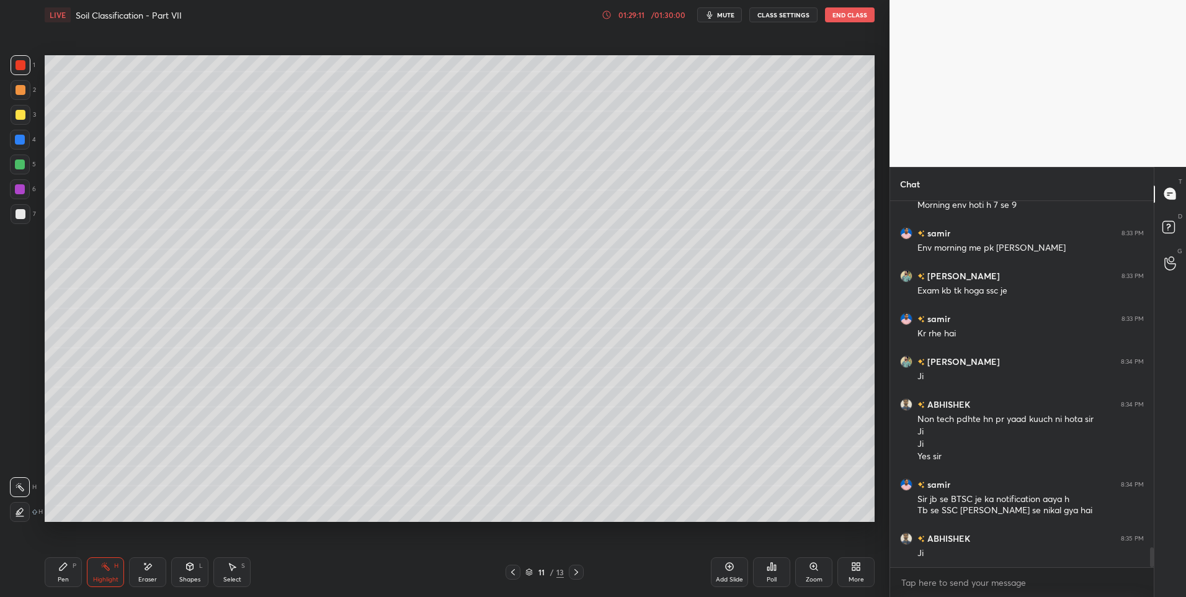
click at [515, 571] on icon at bounding box center [513, 572] width 10 height 10
click at [514, 572] on icon at bounding box center [513, 572] width 10 height 10
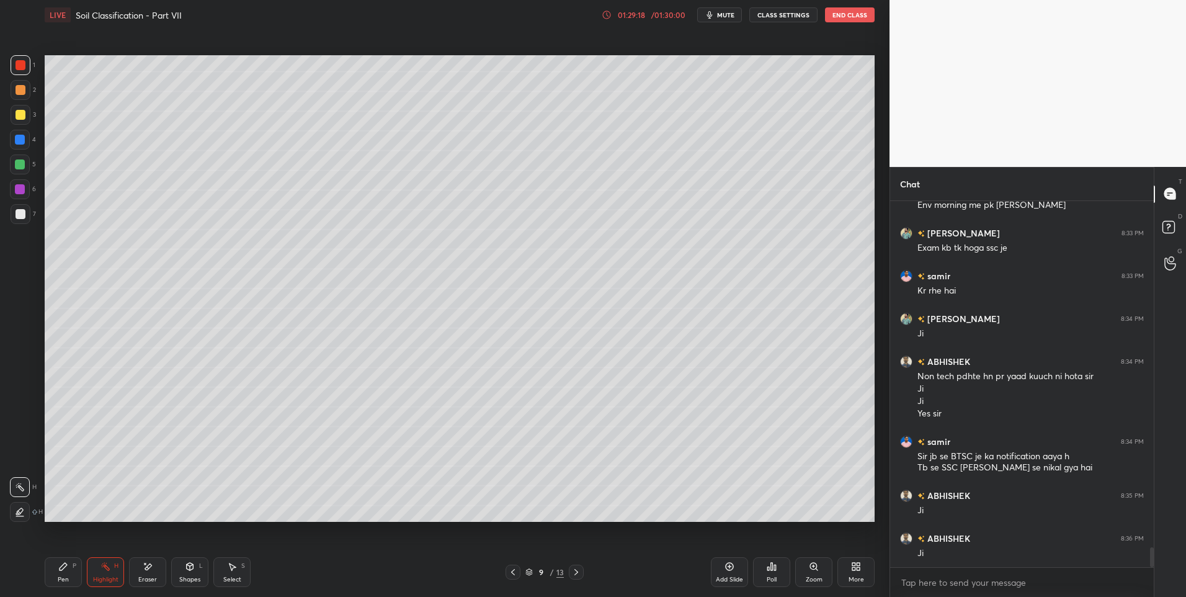
click at [510, 573] on icon at bounding box center [513, 572] width 10 height 10
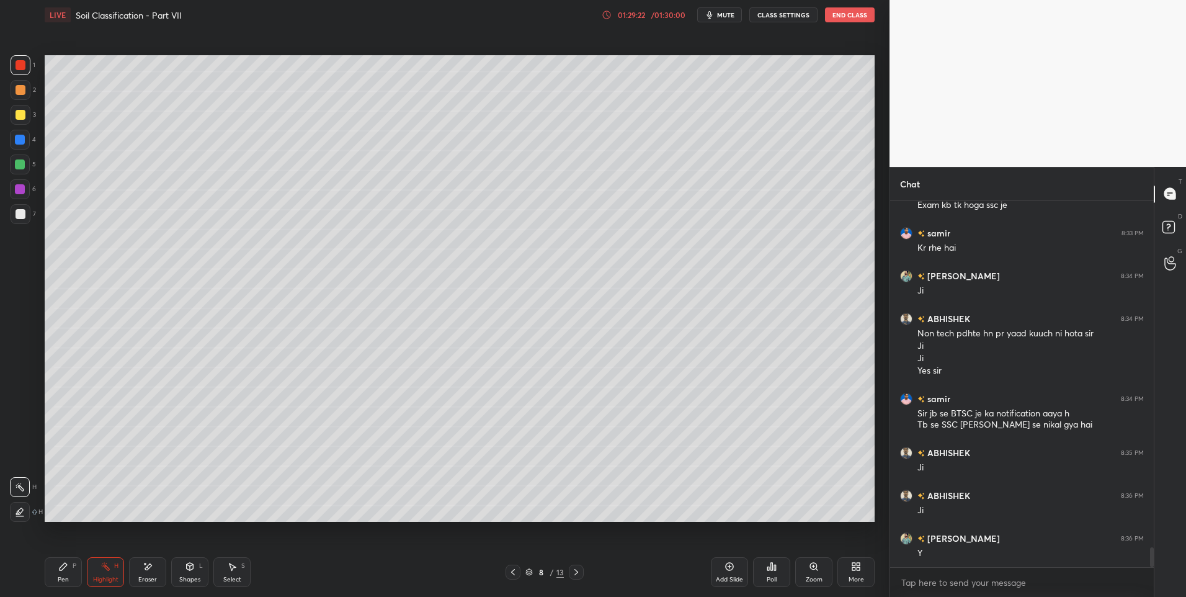
scroll to position [6522, 0]
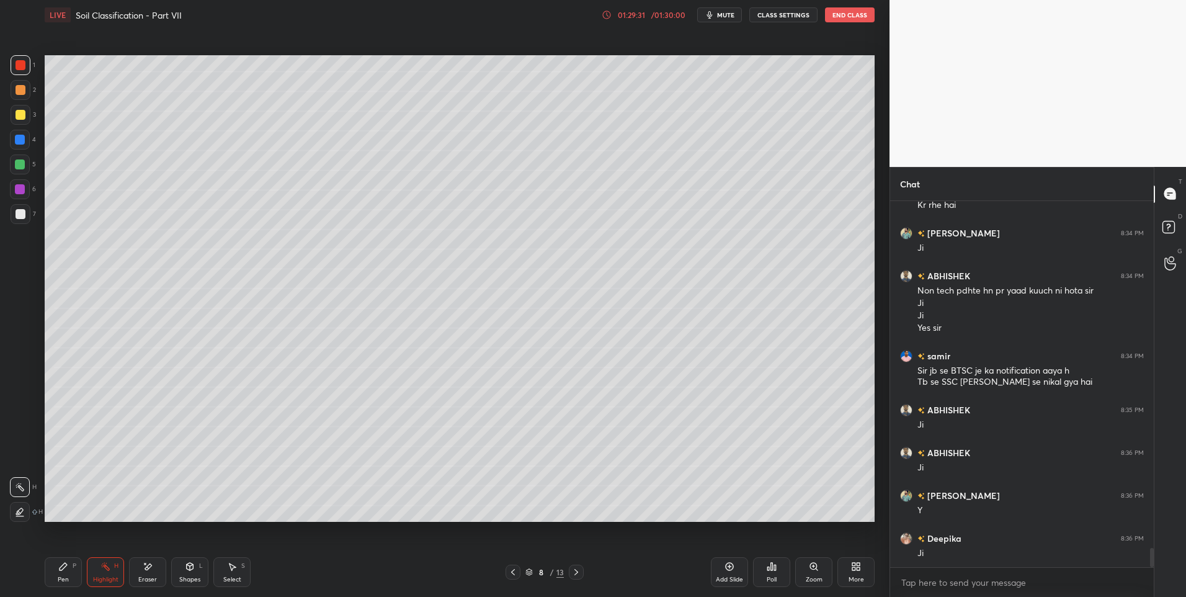
click at [574, 569] on icon at bounding box center [576, 572] width 10 height 10
click at [577, 572] on icon at bounding box center [576, 572] width 10 height 10
click at [577, 573] on icon at bounding box center [576, 572] width 10 height 10
click at [579, 572] on icon at bounding box center [576, 572] width 10 height 10
click at [577, 573] on icon at bounding box center [576, 572] width 10 height 10
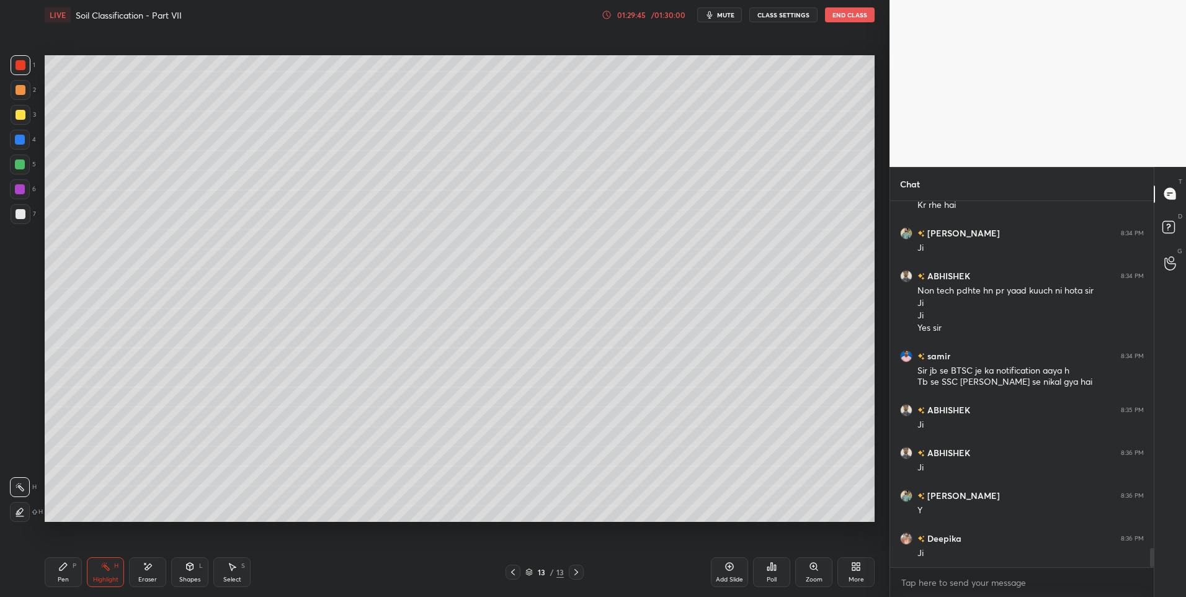
scroll to position [6565, 0]
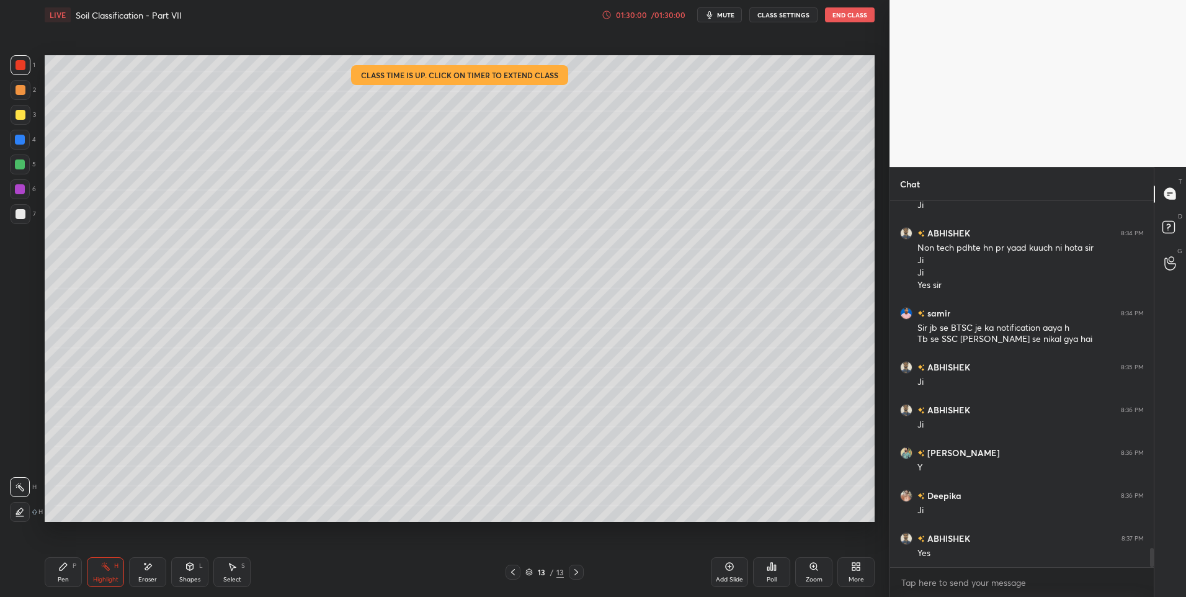
click at [65, 581] on div "Pen" at bounding box center [63, 579] width 11 height 6
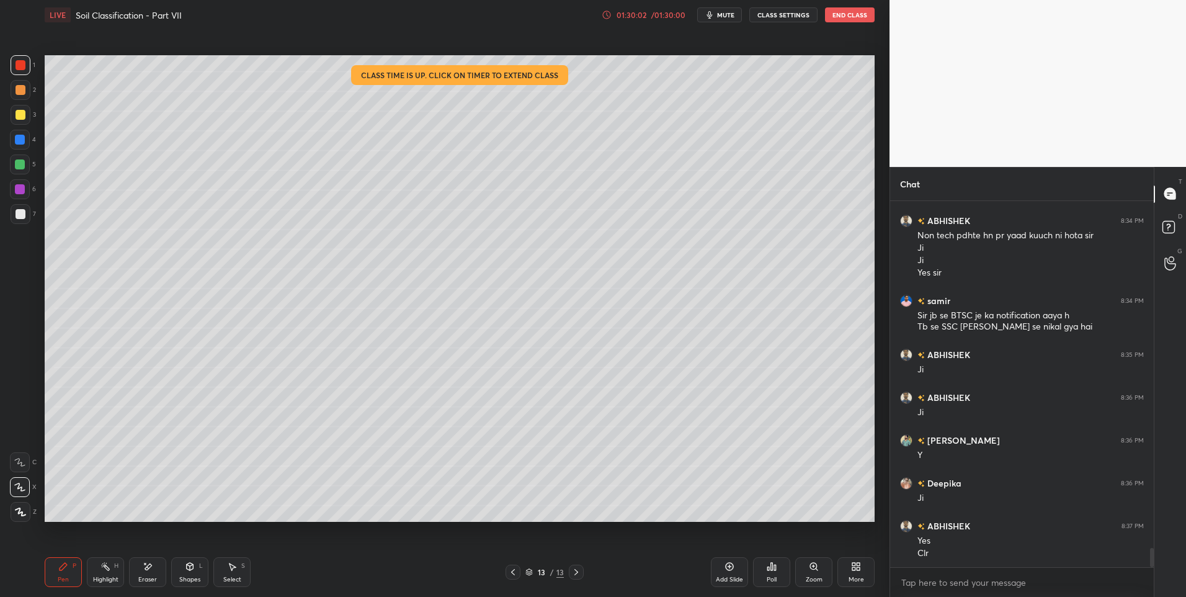
click at [18, 213] on div at bounding box center [21, 214] width 10 height 10
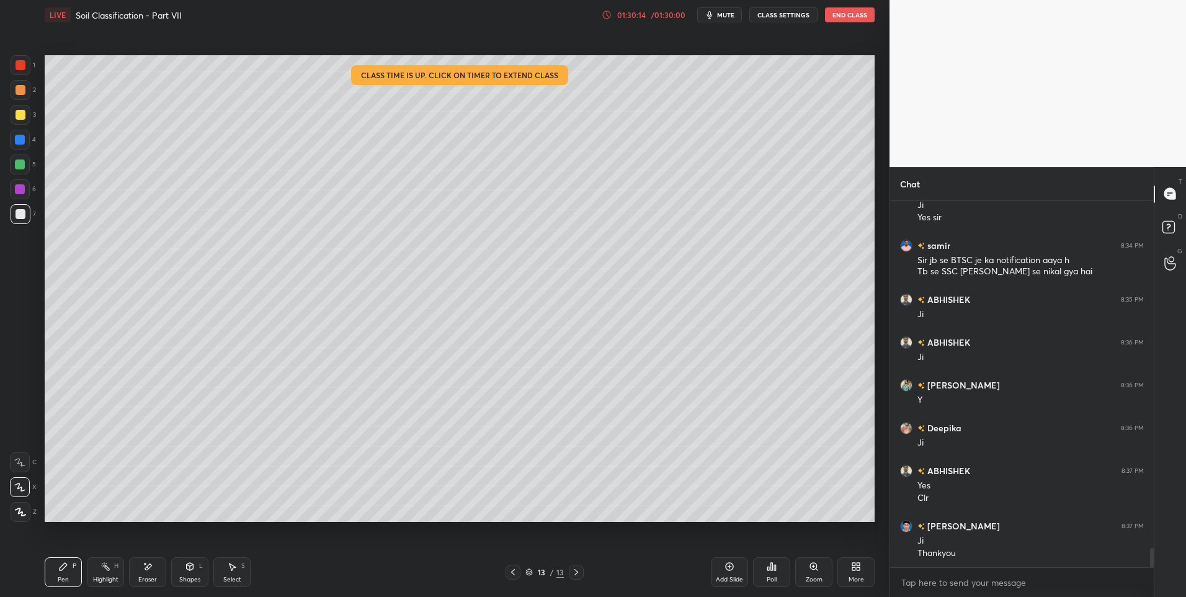
scroll to position [6675, 0]
click at [17, 176] on div "5" at bounding box center [23, 166] width 26 height 25
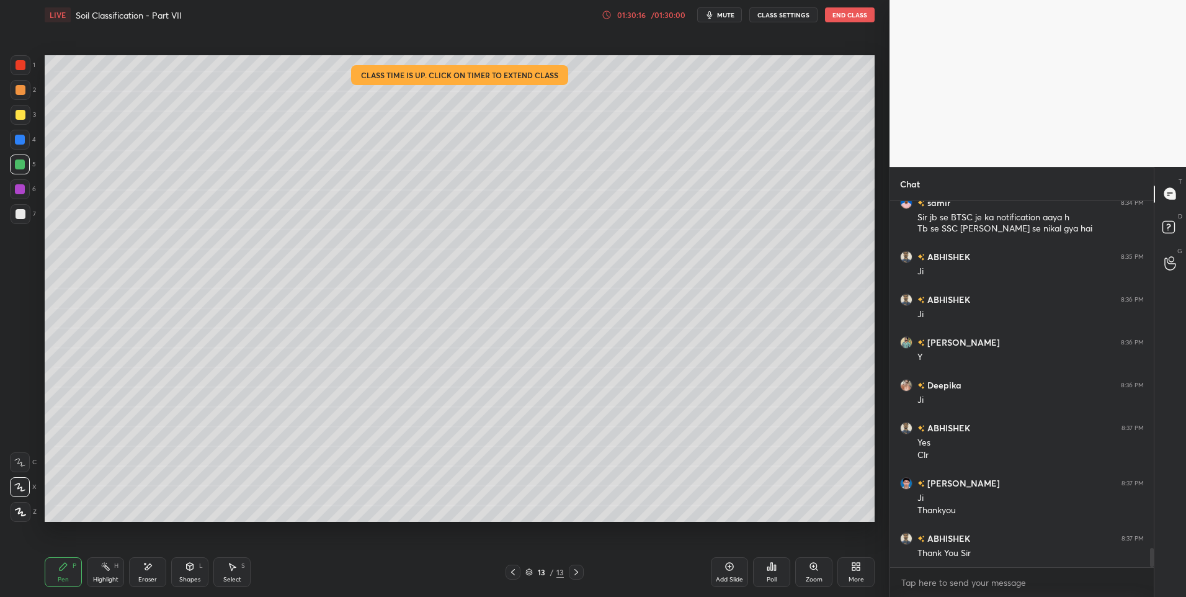
click at [23, 119] on div at bounding box center [21, 115] width 10 height 10
click at [22, 117] on div at bounding box center [21, 115] width 10 height 10
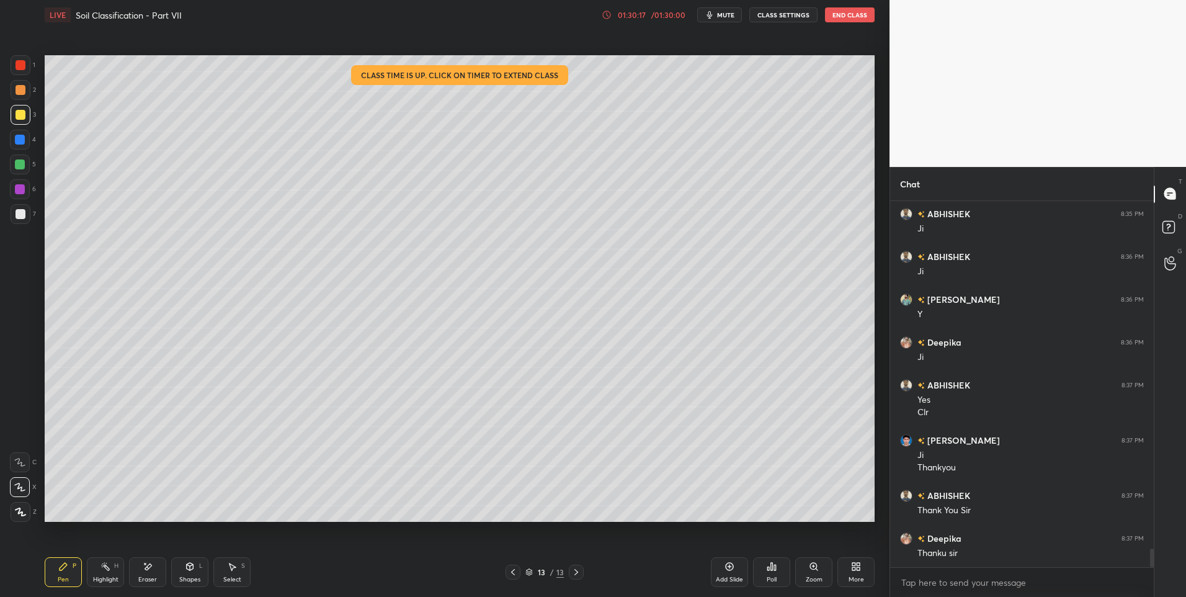
click at [25, 76] on div "1" at bounding box center [23, 67] width 25 height 25
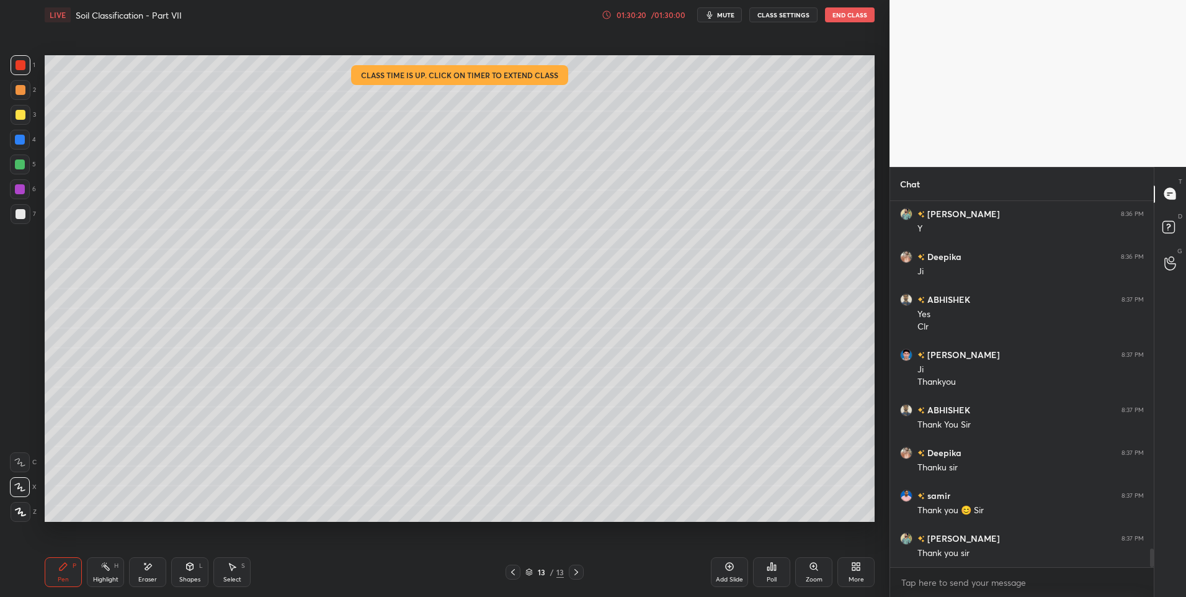
click at [844, 14] on button "End Class" at bounding box center [850, 14] width 50 height 15
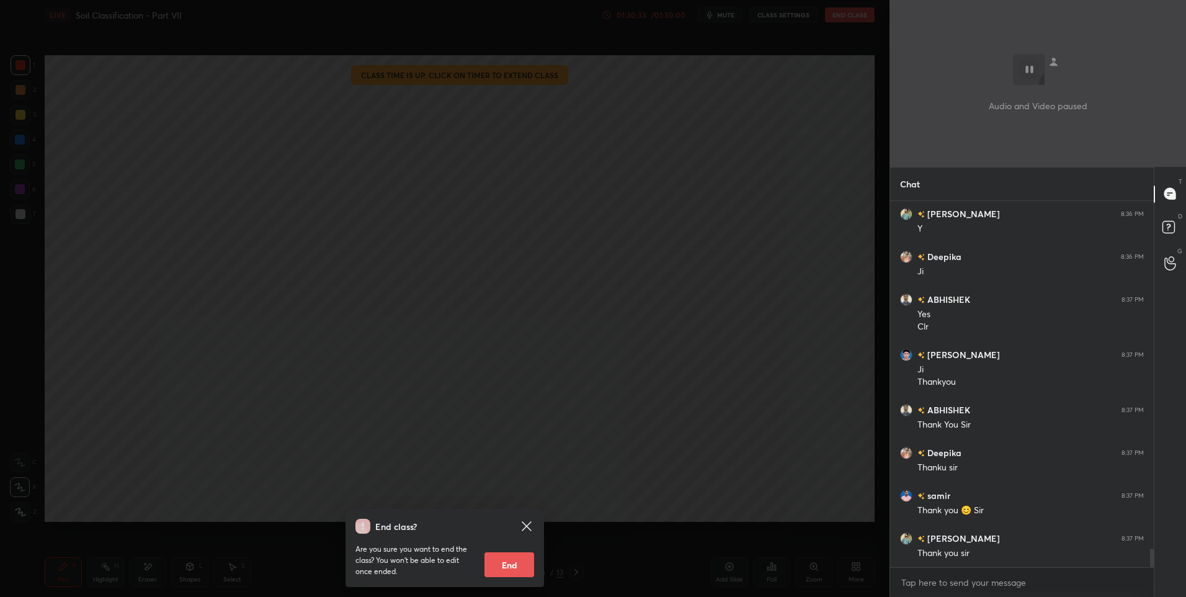
click at [510, 563] on button "End" at bounding box center [509, 564] width 50 height 25
type textarea "x"
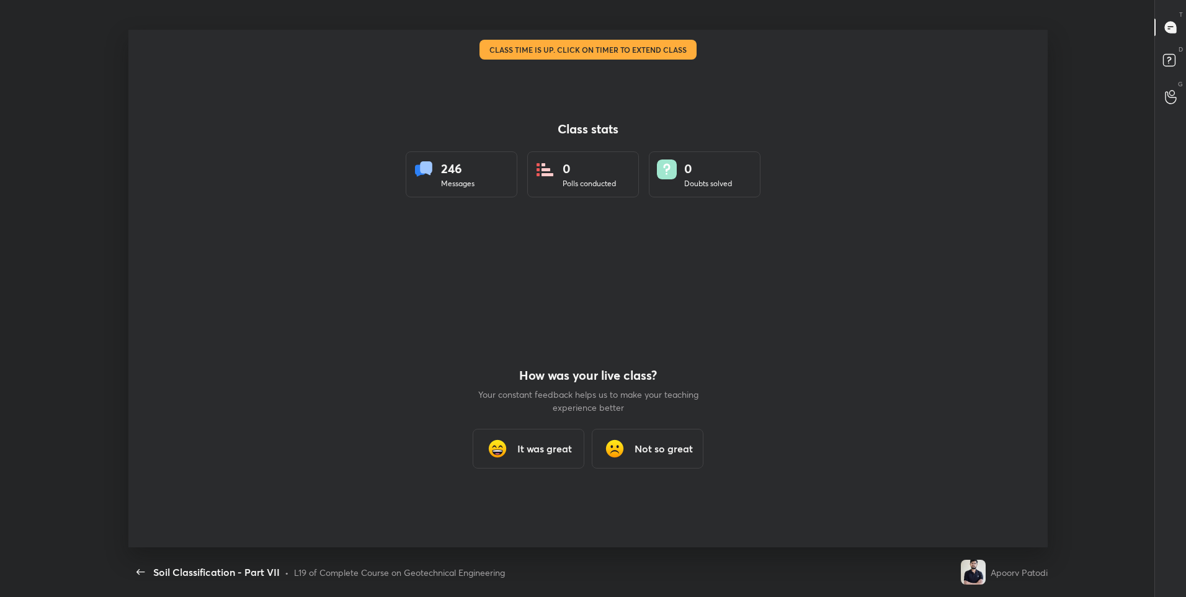
scroll to position [0, 0]
click at [562, 445] on h3 "It was great" at bounding box center [544, 448] width 55 height 15
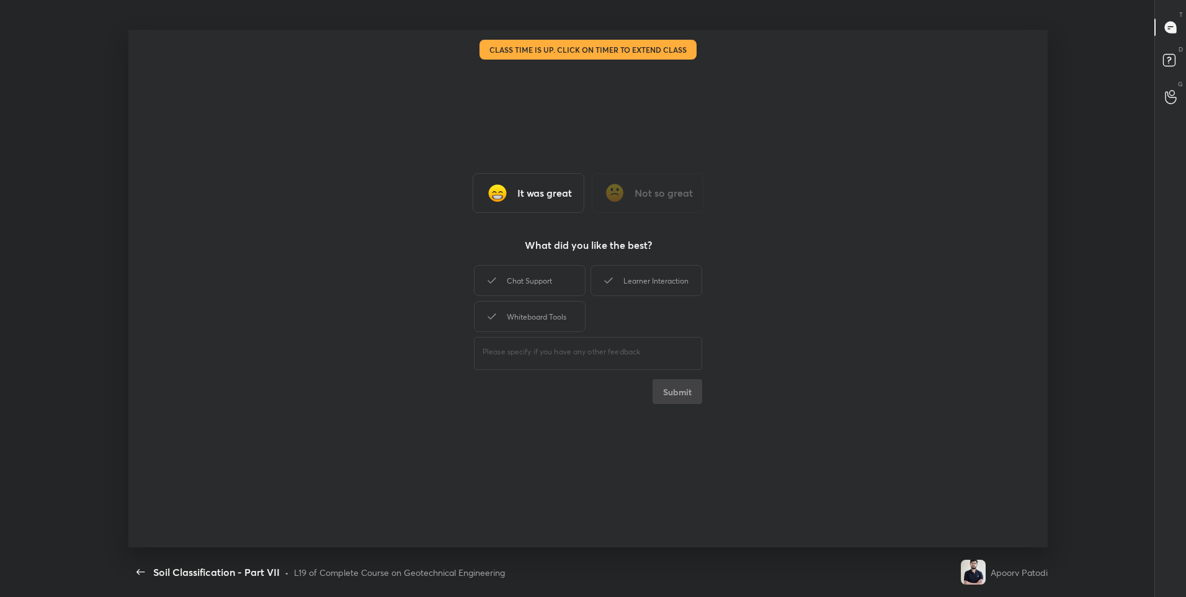
drag, startPoint x: 552, startPoint y: 283, endPoint x: 622, endPoint y: 300, distance: 72.2
click at [582, 290] on div "Chat Support" at bounding box center [530, 280] width 112 height 31
click at [674, 284] on div "Learner Interaction" at bounding box center [646, 280] width 112 height 31
click at [549, 319] on div "Whiteboard Tools" at bounding box center [530, 316] width 112 height 31
click at [682, 388] on button "Submit" at bounding box center [678, 391] width 50 height 25
